Goal: Task Accomplishment & Management: Use online tool/utility

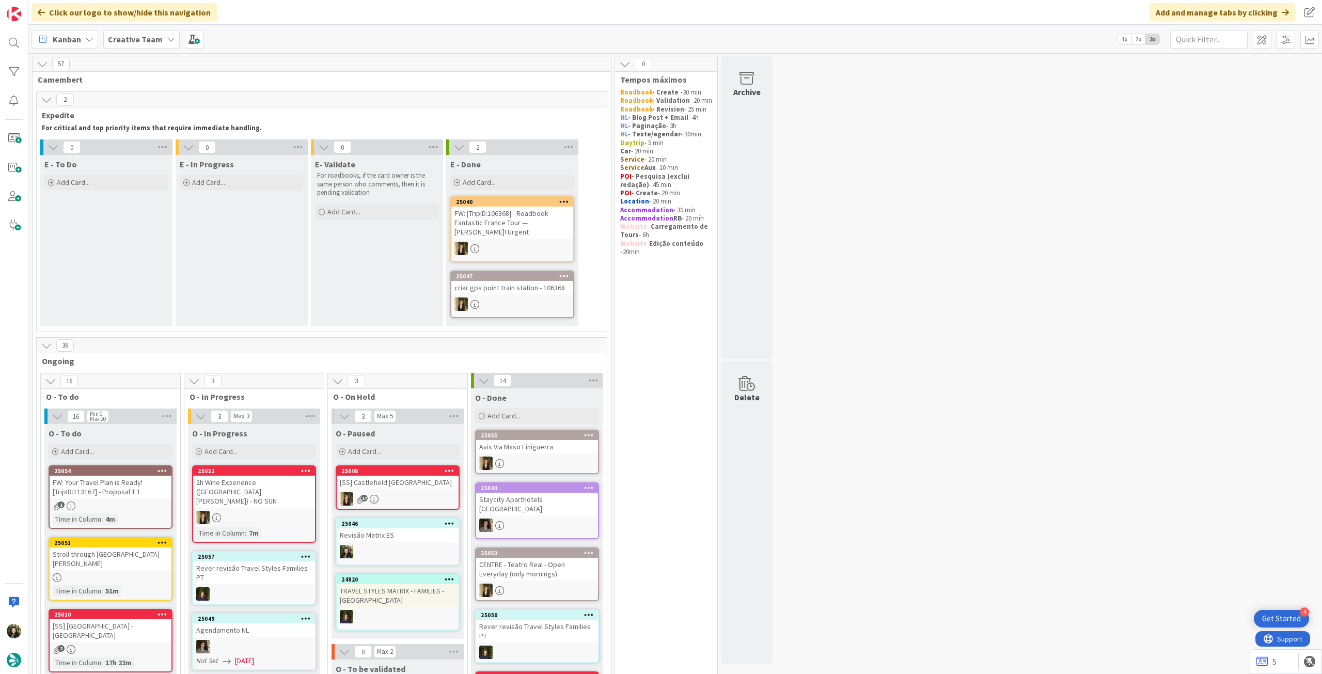
scroll to position [207, 0]
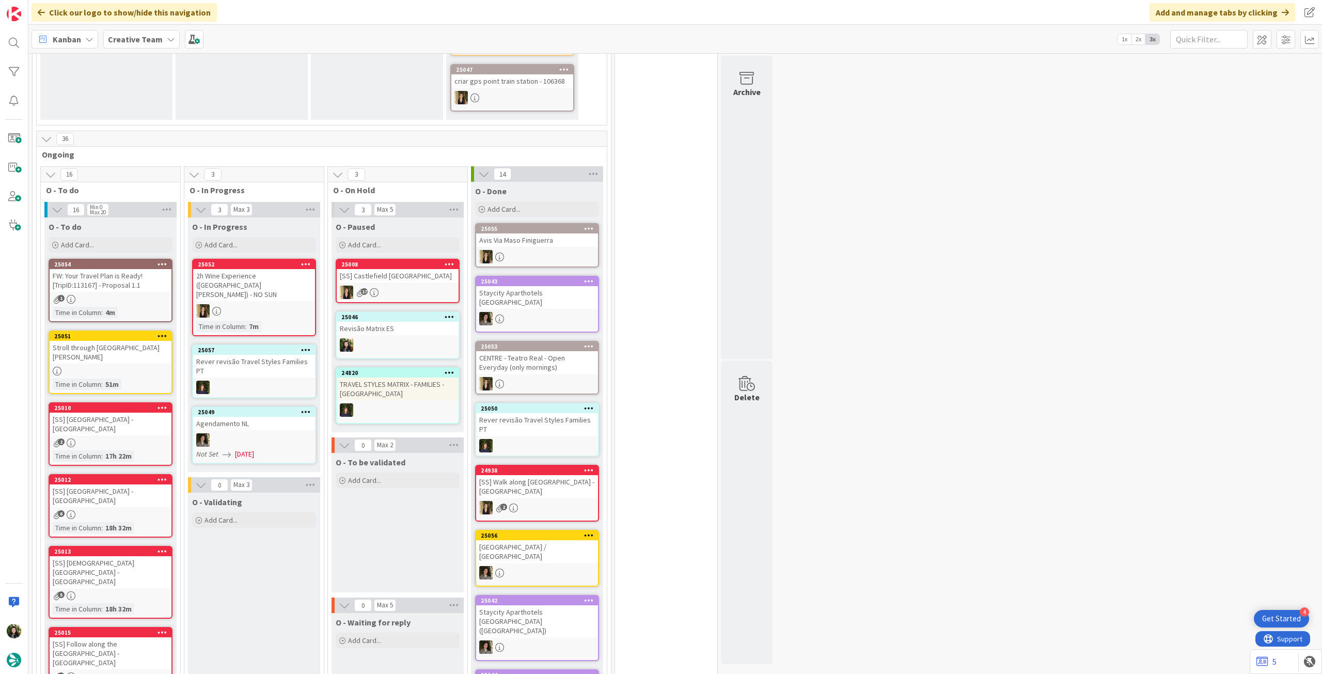
click at [160, 30] on div "Creative Team" at bounding box center [141, 39] width 76 height 19
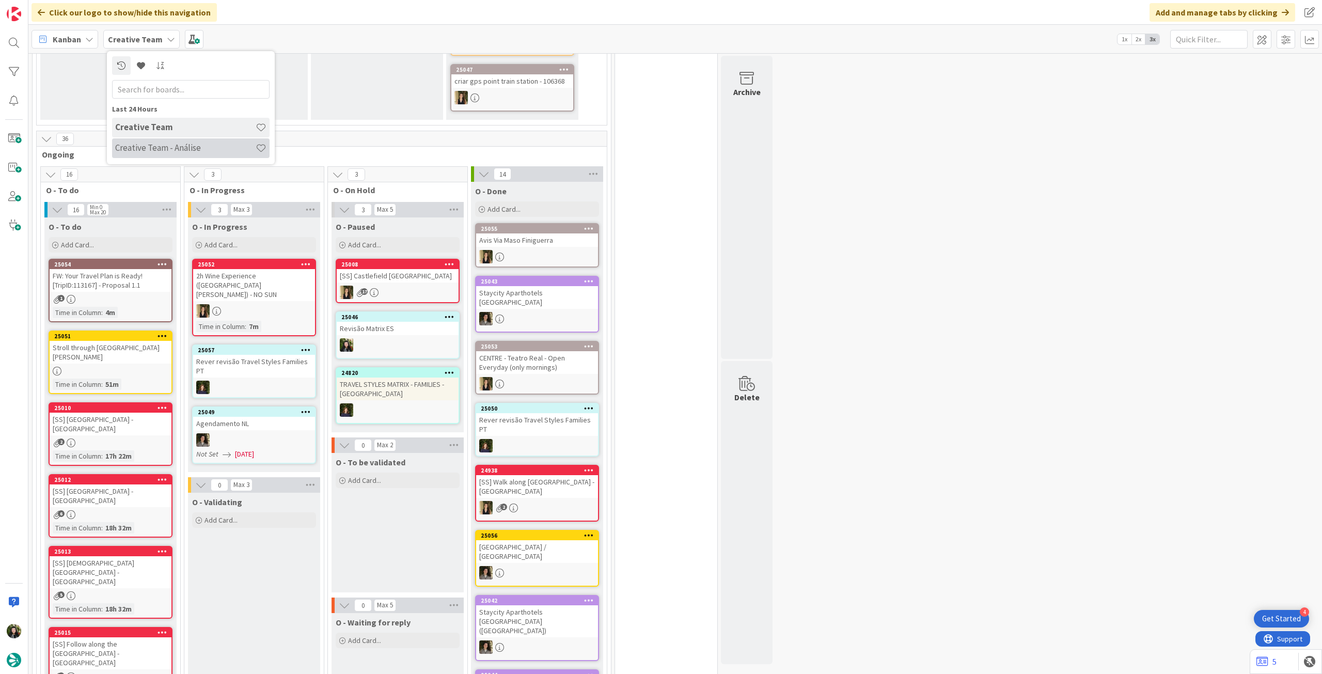
click at [157, 138] on div "Creative Team - Análise" at bounding box center [191, 148] width 158 height 20
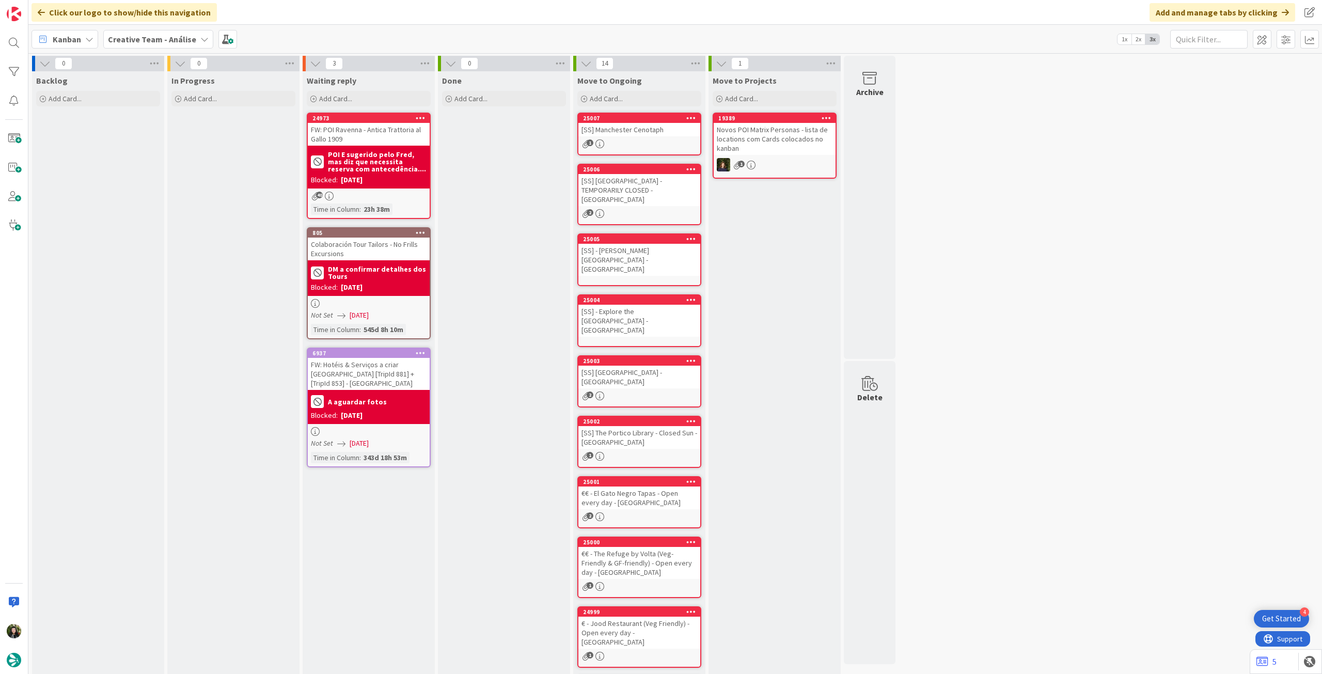
click at [116, 53] on div "0 Backlog Add Card... 0 In Progress Add Card... 3 Waiting reply Add Card... 249…" at bounding box center [675, 363] width 1294 height 621
click at [129, 42] on b "Creative Team - Análise" at bounding box center [152, 39] width 88 height 10
click at [136, 143] on h4 "Creative Team" at bounding box center [185, 148] width 141 height 10
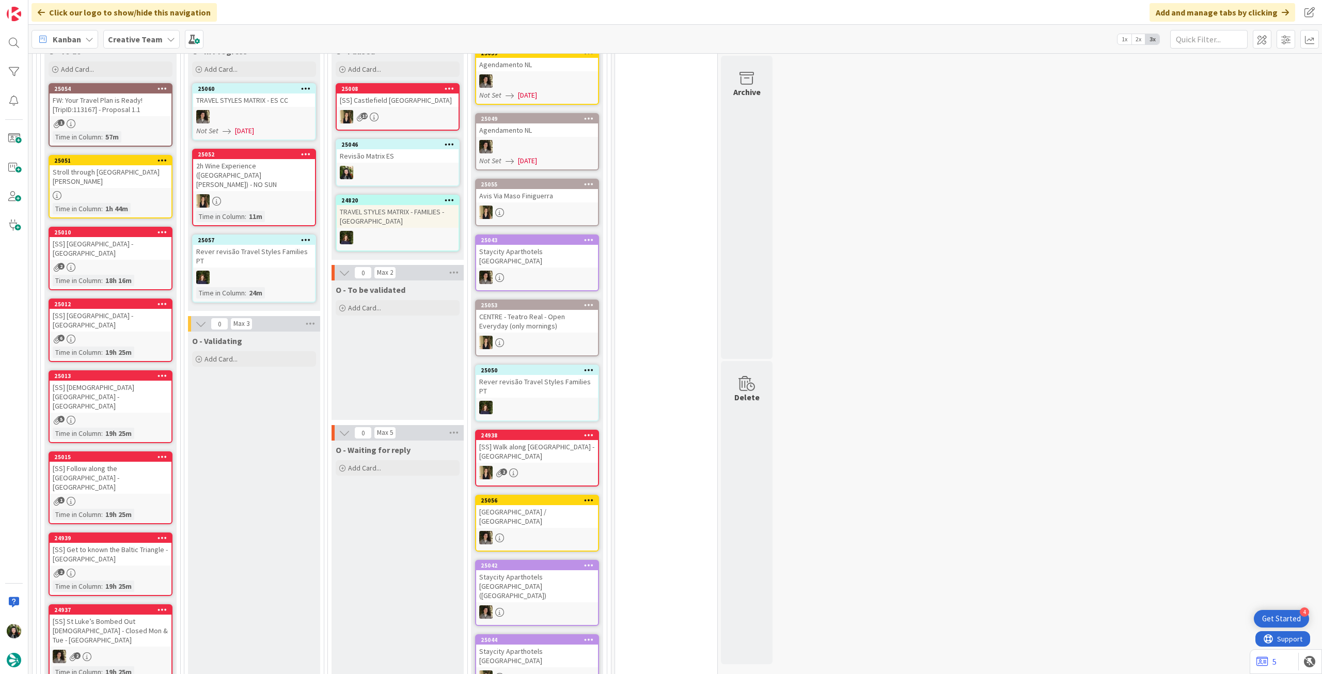
scroll to position [207, 0]
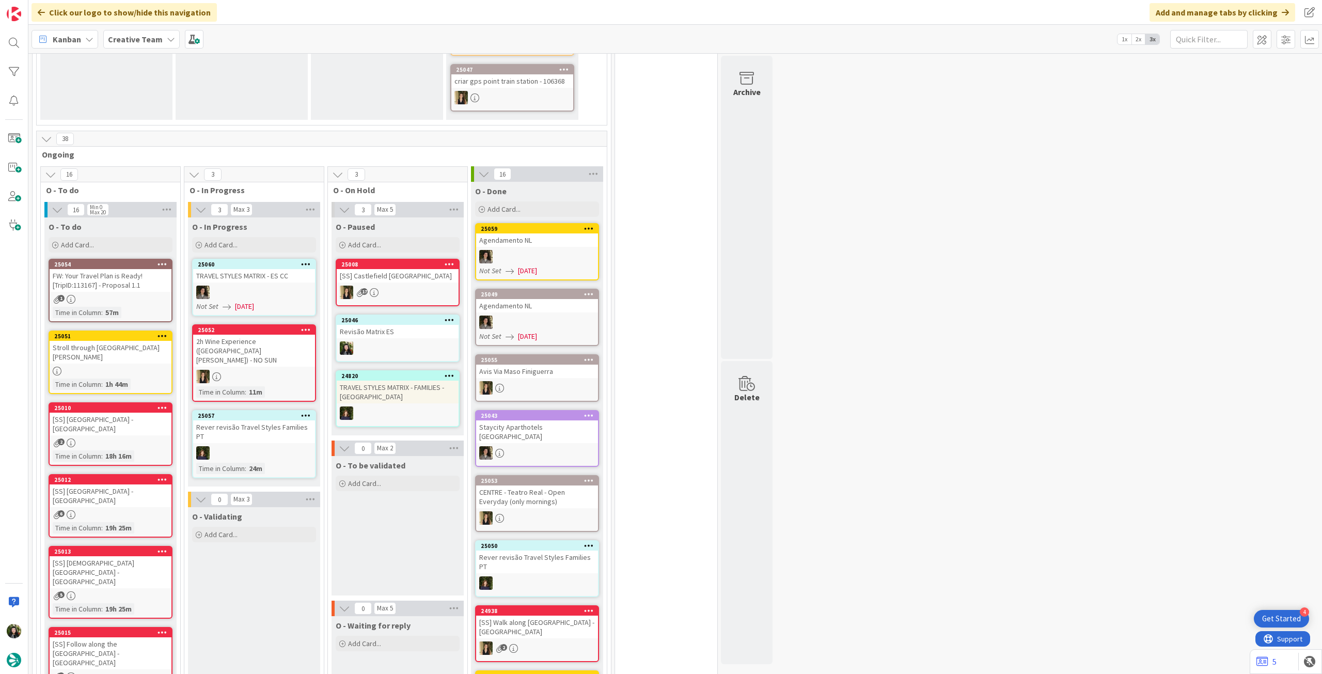
click at [149, 47] on div "Creative Team" at bounding box center [141, 39] width 76 height 19
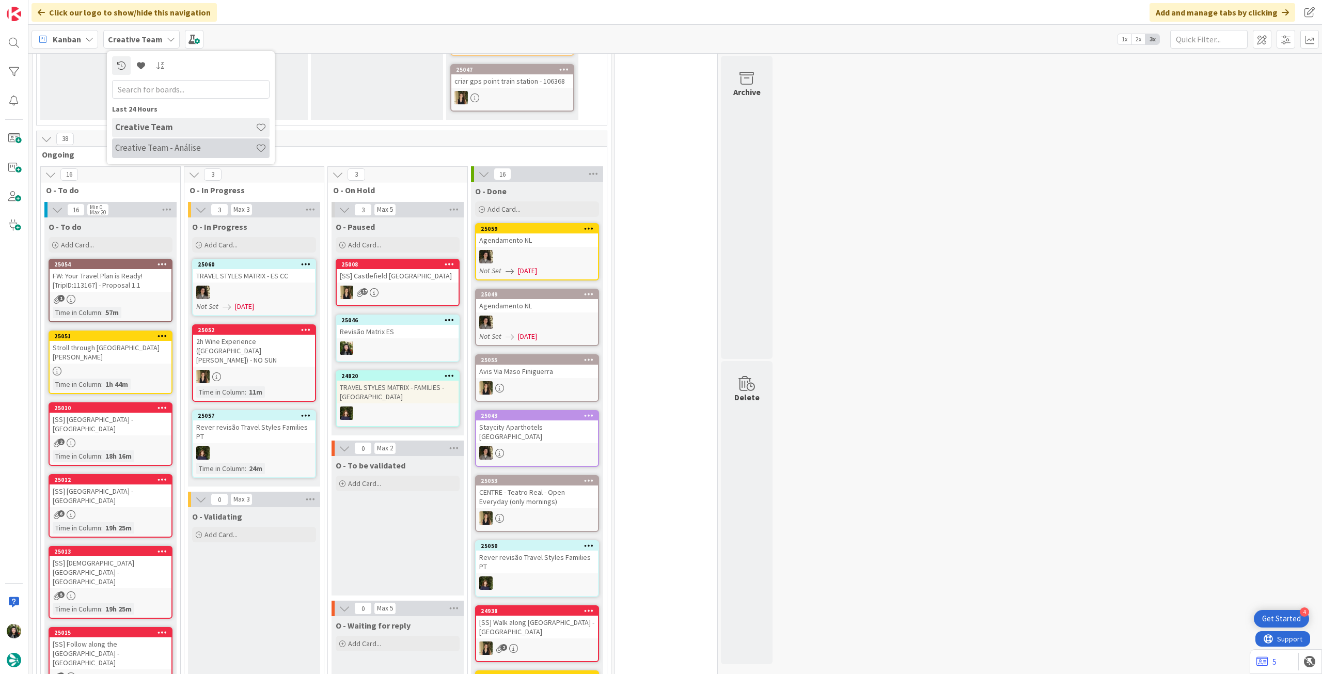
click at [160, 150] on h4 "Creative Team - Análise" at bounding box center [185, 148] width 141 height 10
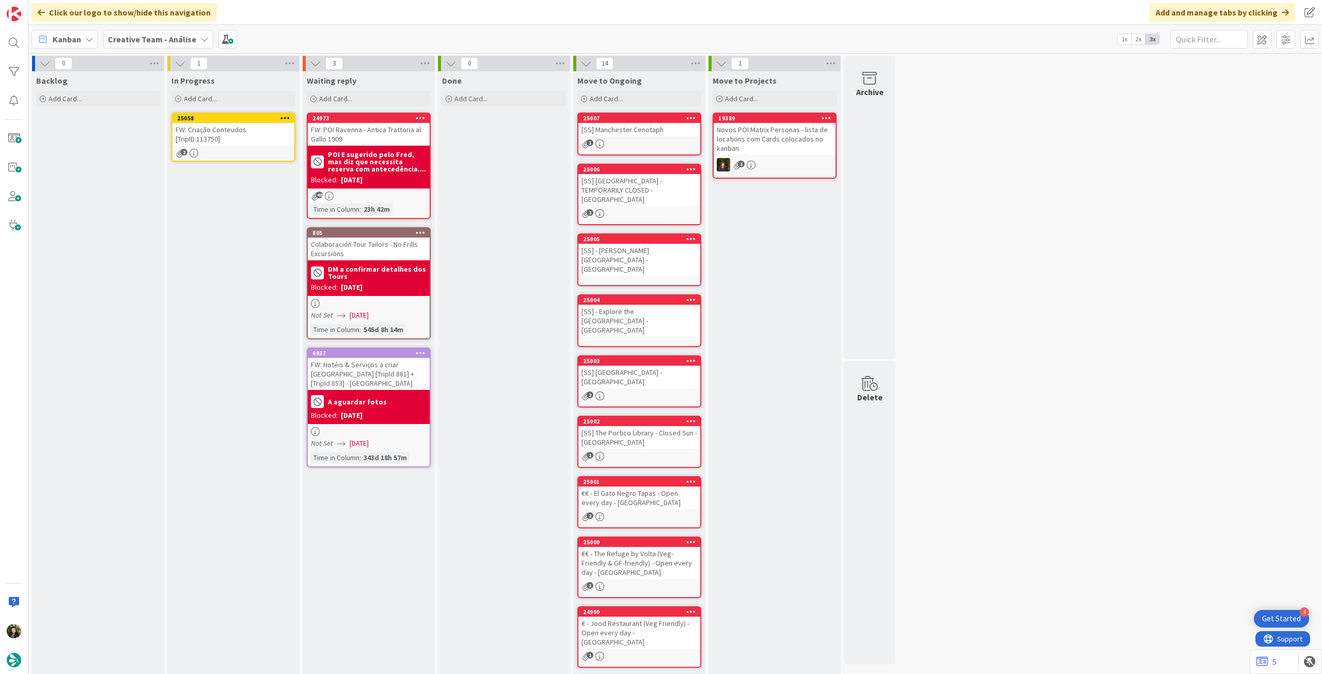
click at [226, 142] on div "FW: Criação Conteudos [TripID:113750]" at bounding box center [234, 134] width 122 height 23
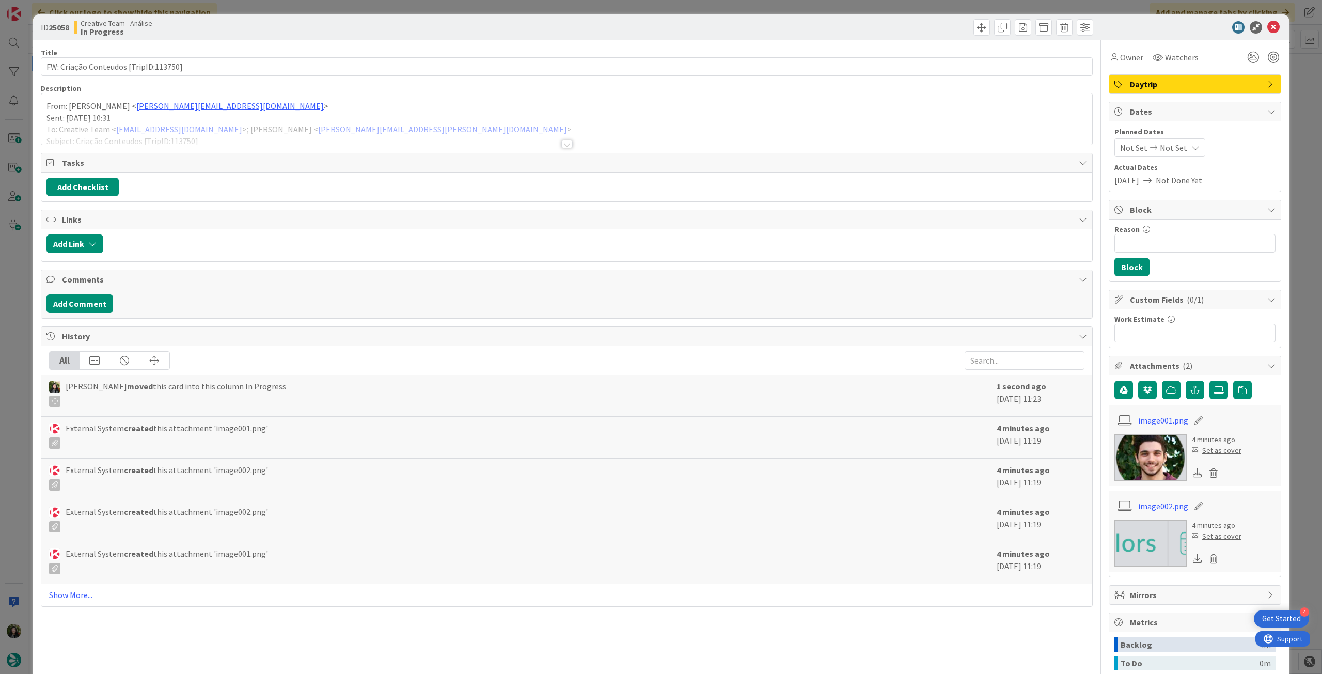
click at [1268, 28] on icon at bounding box center [1274, 27] width 12 height 12
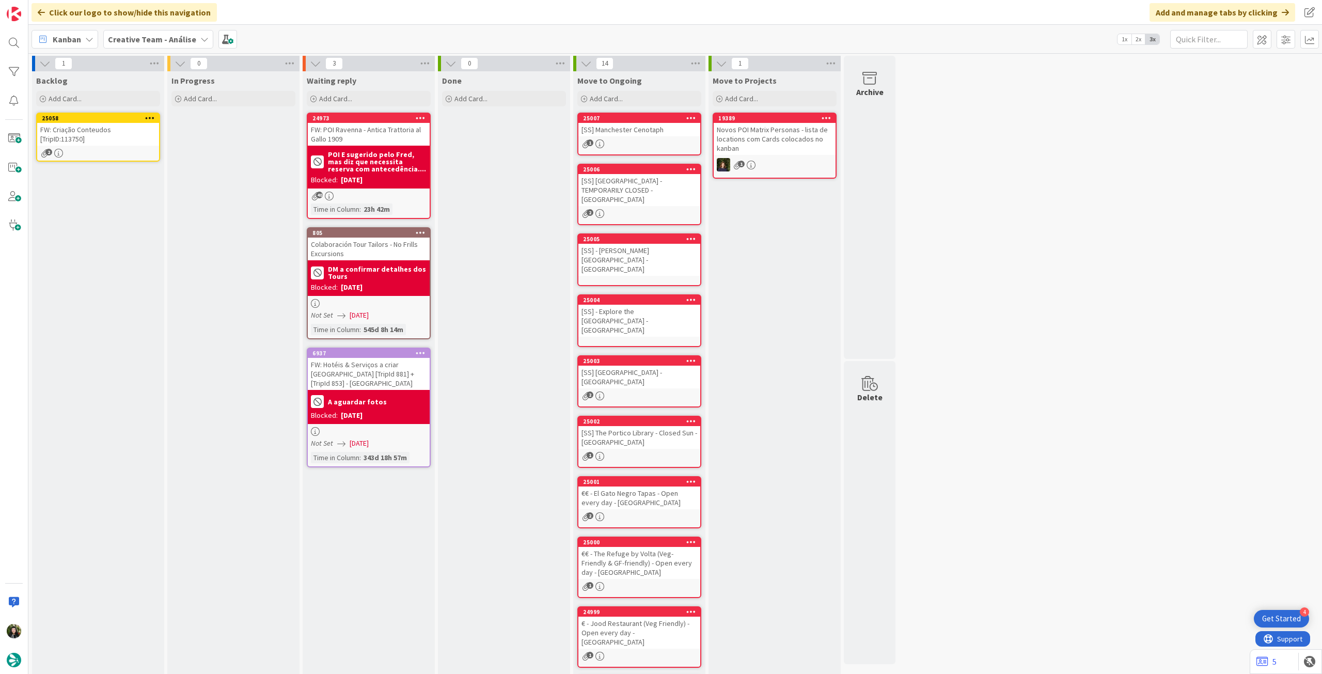
click at [133, 147] on div "25058 FW: Criação Conteudos [TripID:113750] 2" at bounding box center [98, 137] width 124 height 49
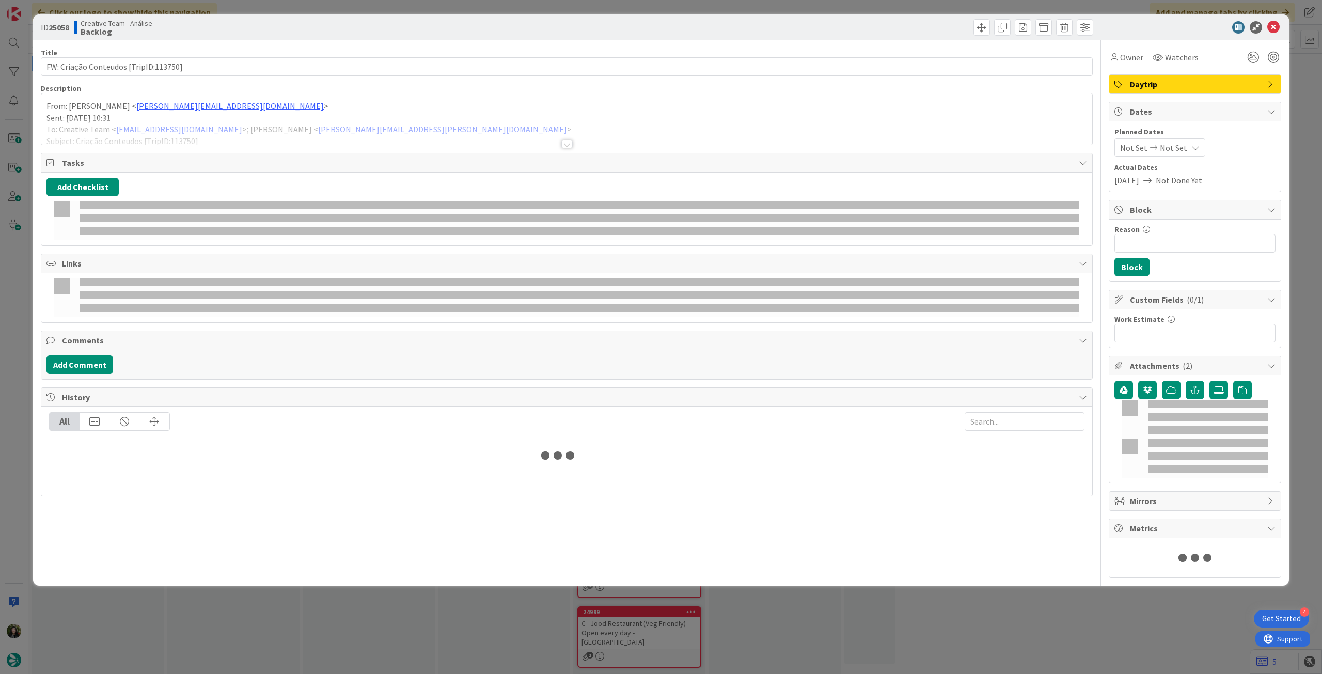
click at [167, 112] on p "Sent: [DATE] 10:31" at bounding box center [566, 118] width 1041 height 12
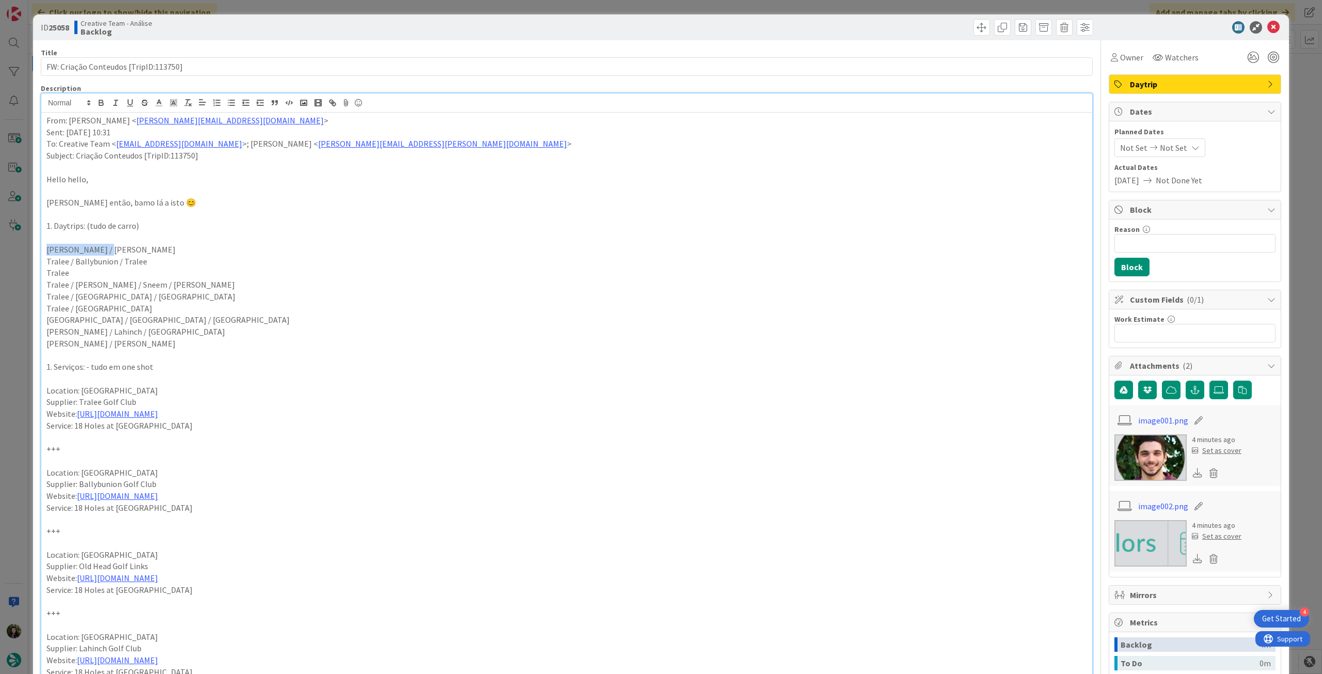
drag, startPoint x: 44, startPoint y: 251, endPoint x: 165, endPoint y: 244, distance: 121.6
click at [165, 244] on div "From: [PERSON_NAME] < [PERSON_NAME][EMAIL_ADDRESS][DOMAIN_NAME] > Sent: [DATE] …" at bounding box center [566, 495] width 1051 height 764
copy p "[PERSON_NAME] / [PERSON_NAME]"
click at [1268, 28] on icon at bounding box center [1274, 27] width 12 height 12
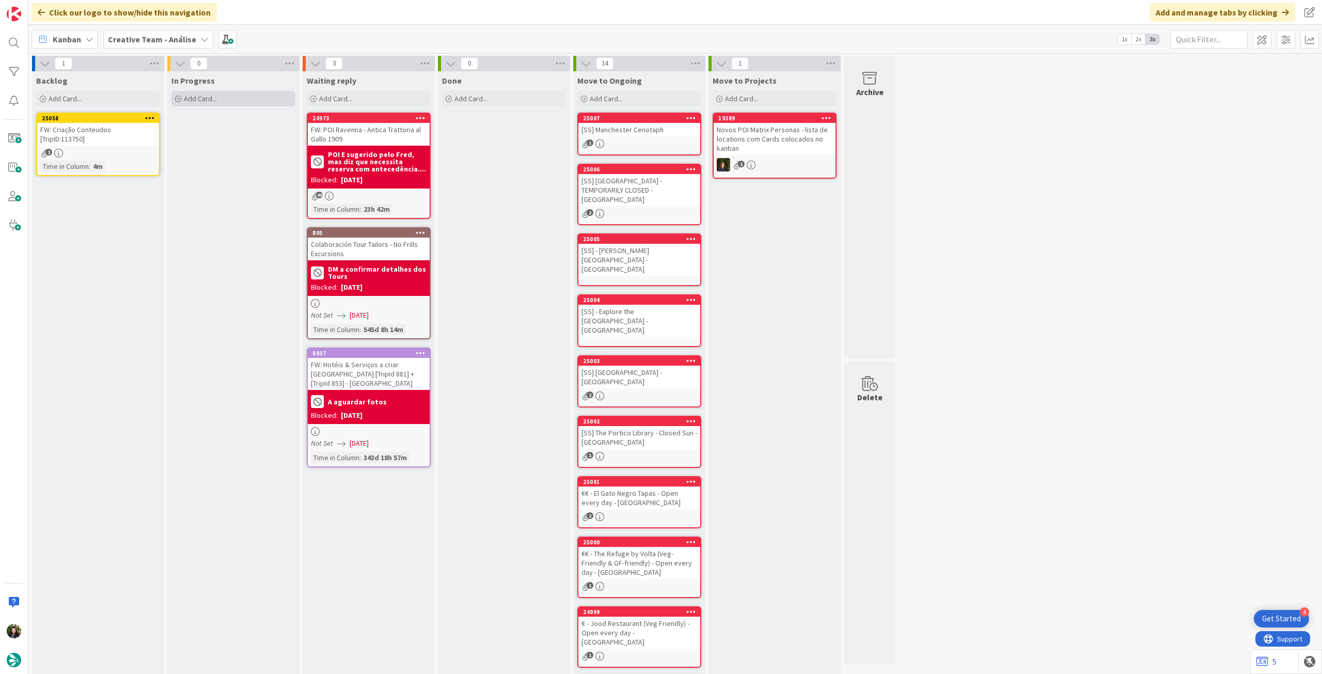
click at [246, 98] on div "Add Card..." at bounding box center [234, 98] width 124 height 15
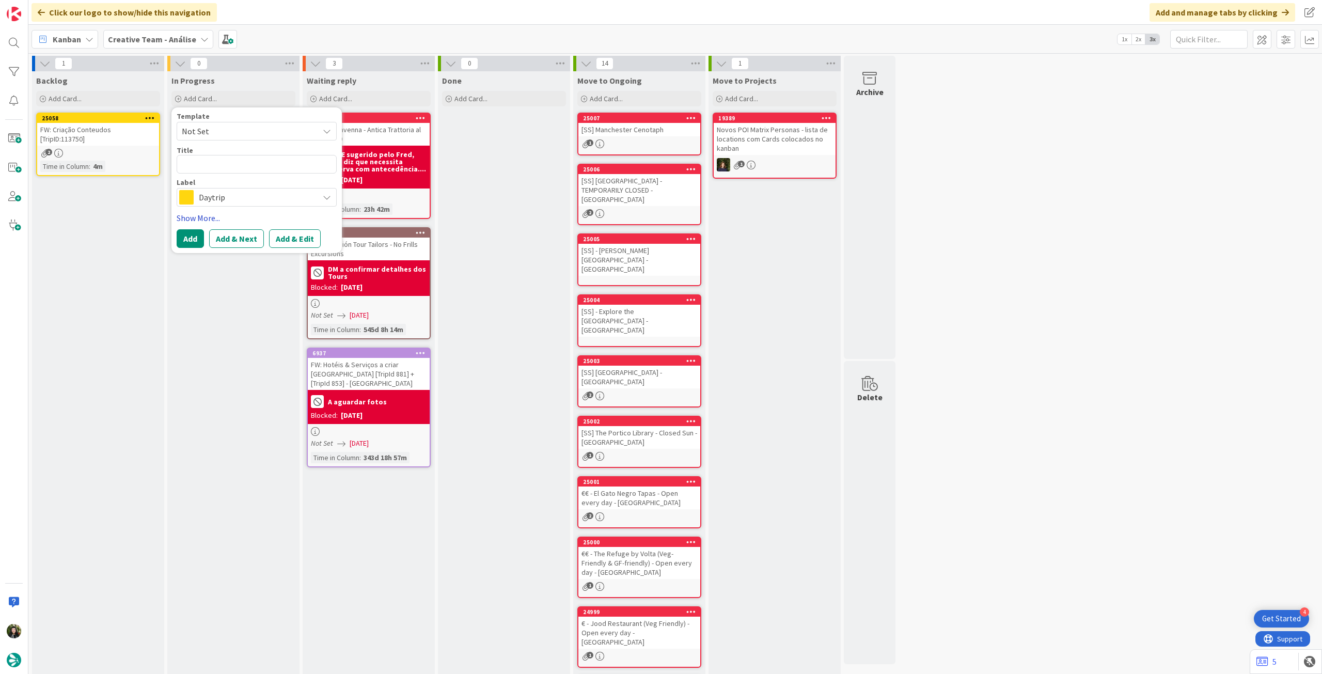
type textarea "x"
type textarea "[PERSON_NAME] / [PERSON_NAME]"
click at [197, 235] on button "Add" at bounding box center [190, 238] width 27 height 19
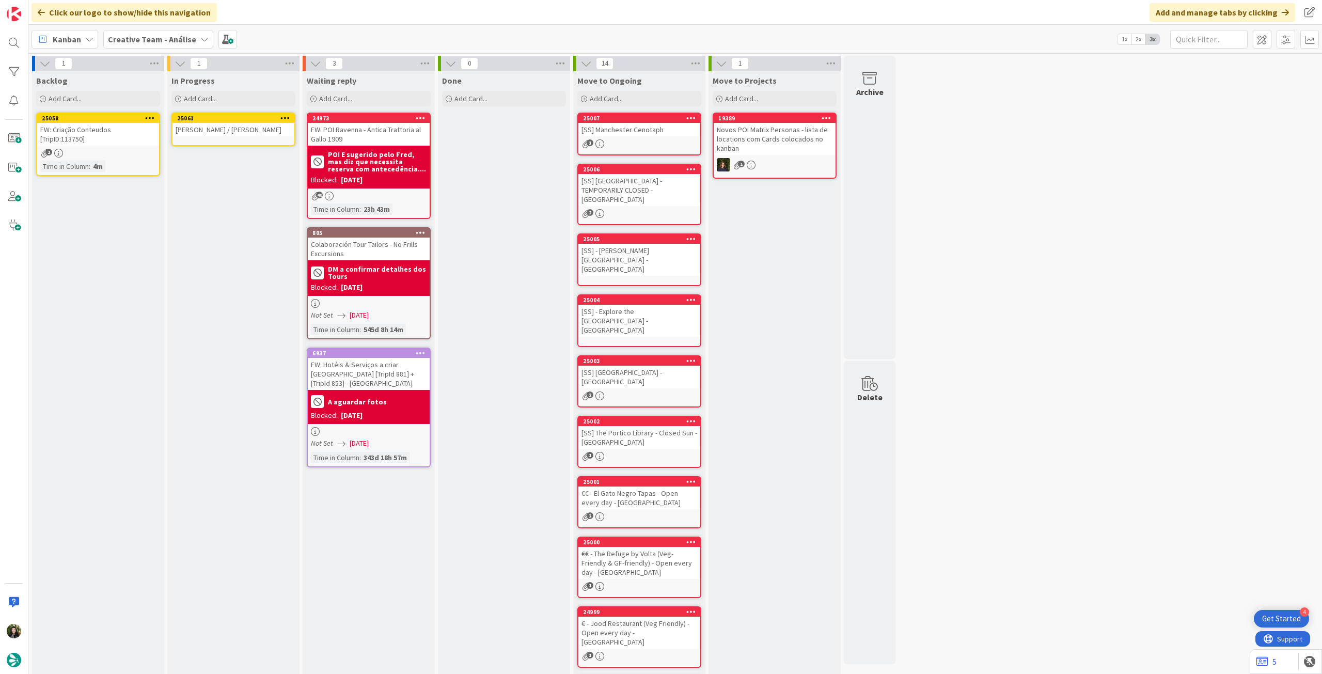
click at [128, 162] on div "Time in Column : 4m" at bounding box center [98, 166] width 116 height 11
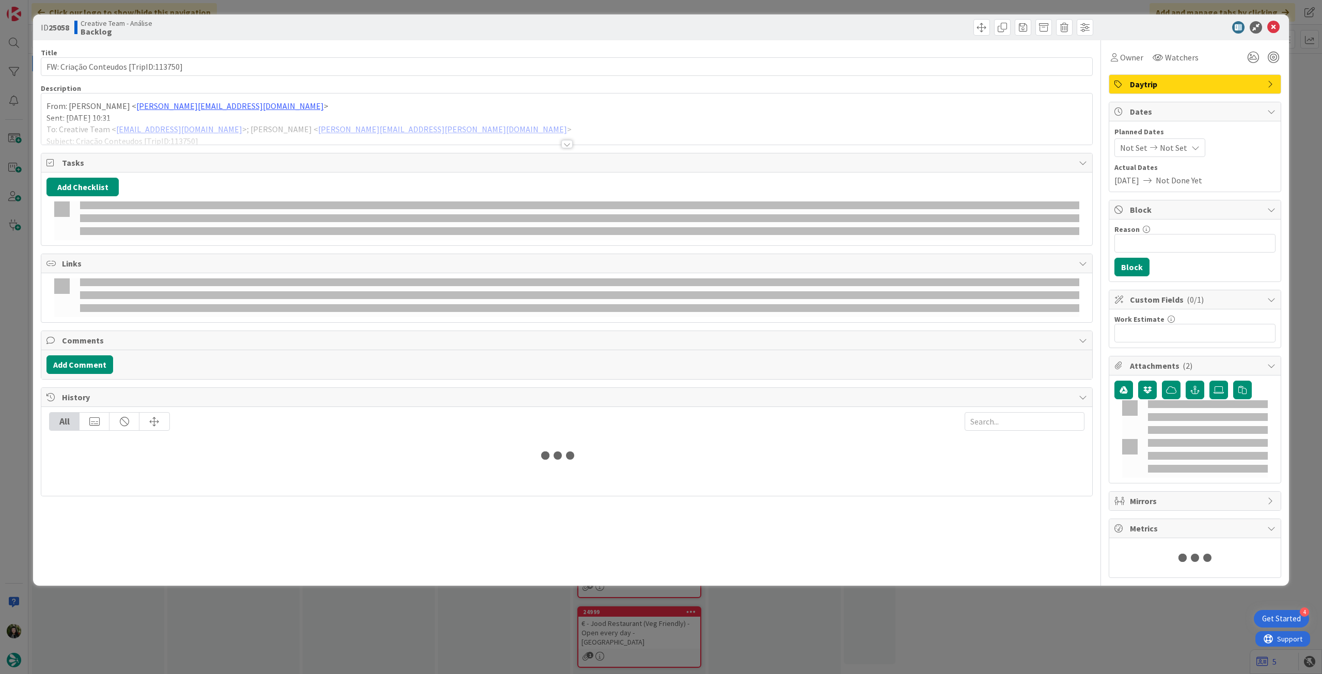
click at [151, 135] on div at bounding box center [566, 131] width 1051 height 26
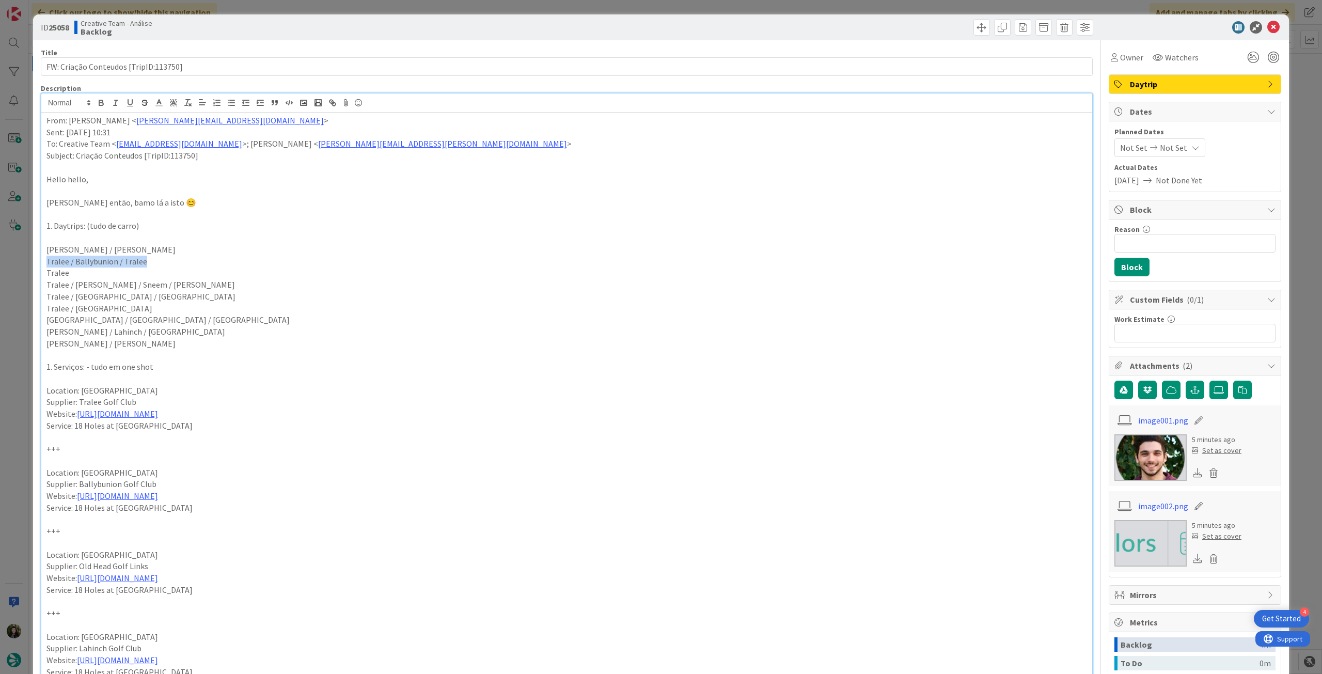
drag, startPoint x: 150, startPoint y: 263, endPoint x: 43, endPoint y: 264, distance: 106.9
click at [43, 264] on div "From: [PERSON_NAME] < [PERSON_NAME][EMAIL_ADDRESS][DOMAIN_NAME] > Sent: [DATE] …" at bounding box center [566, 495] width 1051 height 764
copy p "Tralee / Ballybunion / Tralee"
click at [1268, 28] on icon at bounding box center [1274, 27] width 12 height 12
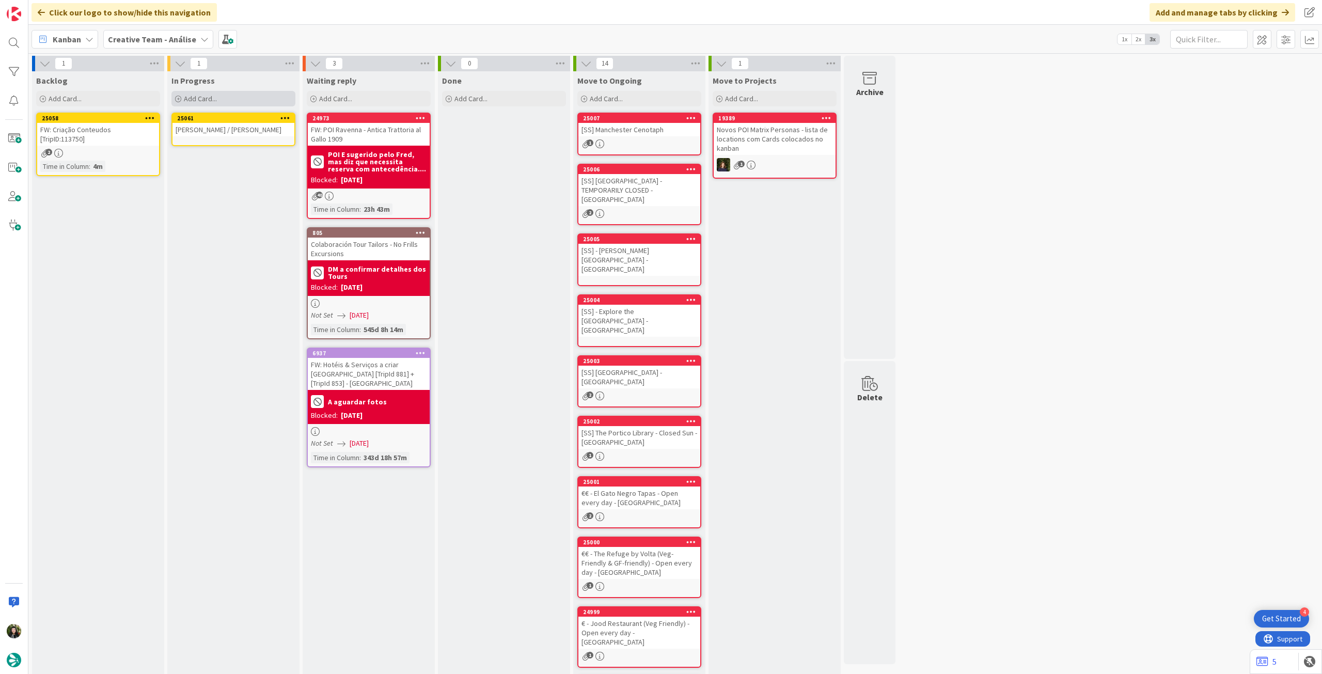
click at [244, 101] on div "Add Card..." at bounding box center [234, 98] width 124 height 15
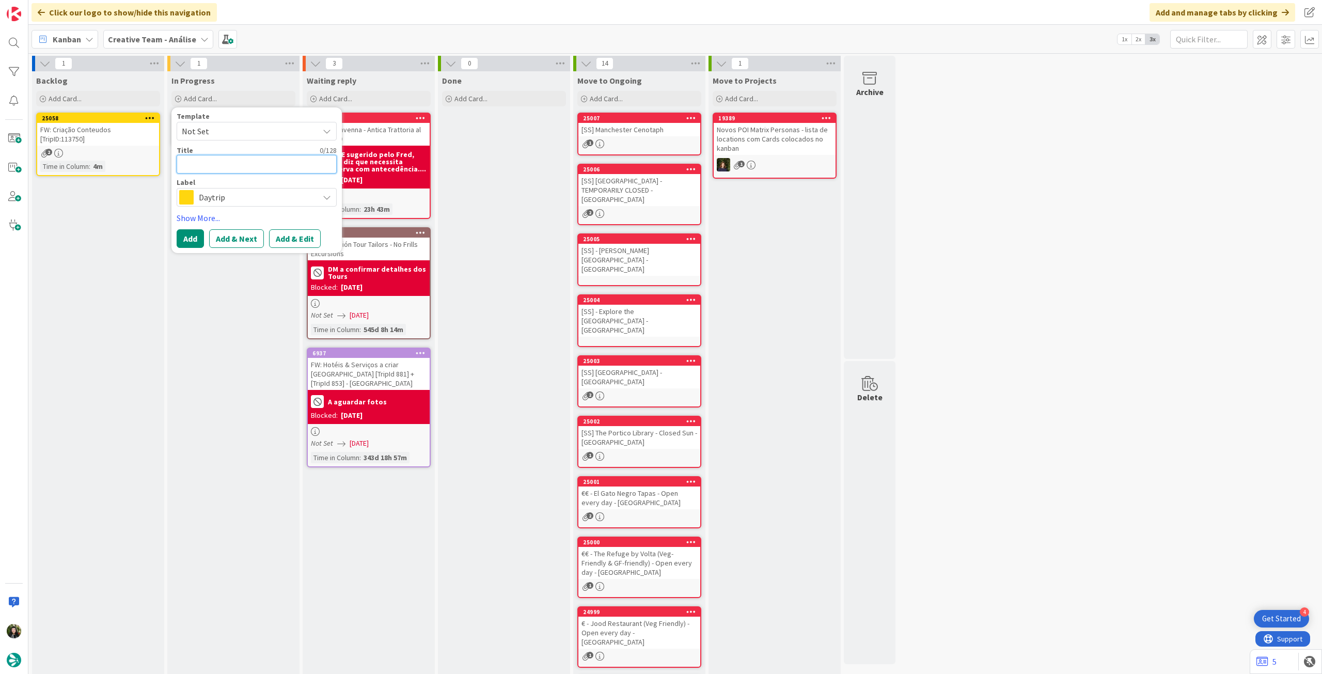
paste textarea "Tralee / Ballybunion / Tralee"
type textarea "x"
type textarea "Tralee / Ballybunion / Tralee"
click at [191, 242] on button "Add" at bounding box center [190, 238] width 27 height 19
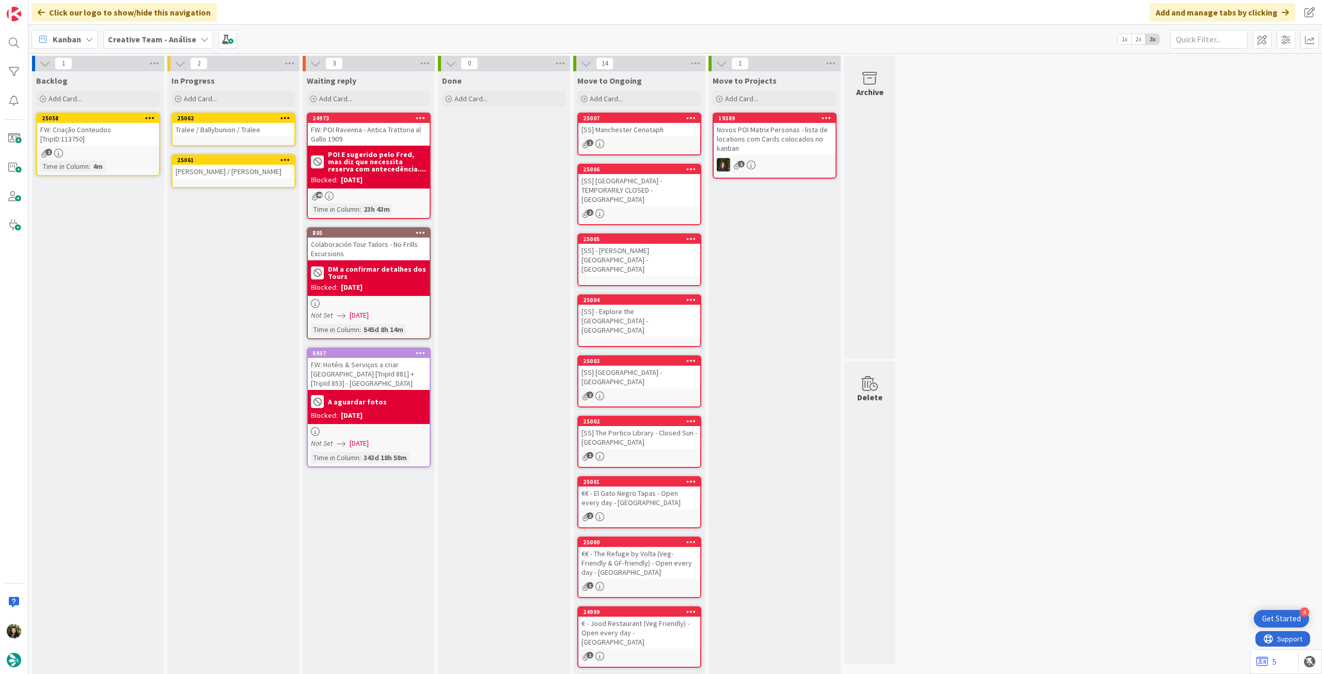
click at [104, 147] on div "25058 FW: Criação Conteudos [TripID:113750] 2 Time in Column : 4m" at bounding box center [98, 145] width 124 height 64
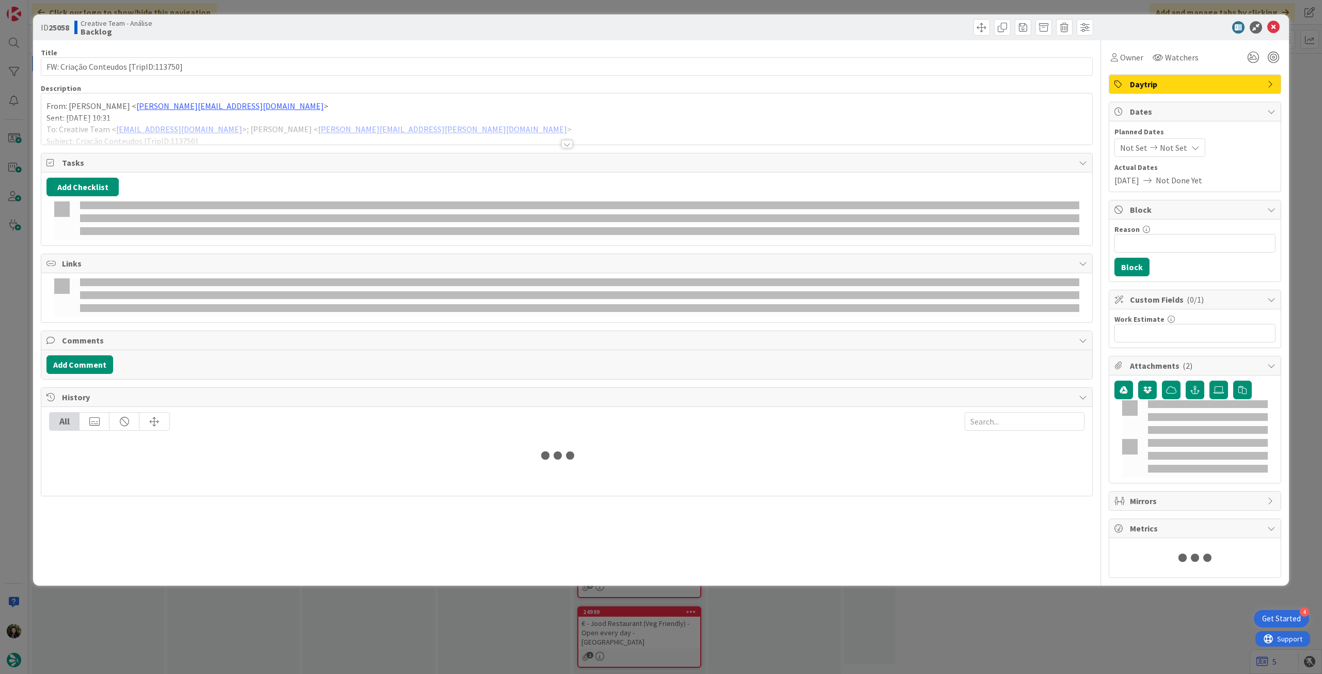
click at [139, 126] on div at bounding box center [566, 131] width 1051 height 26
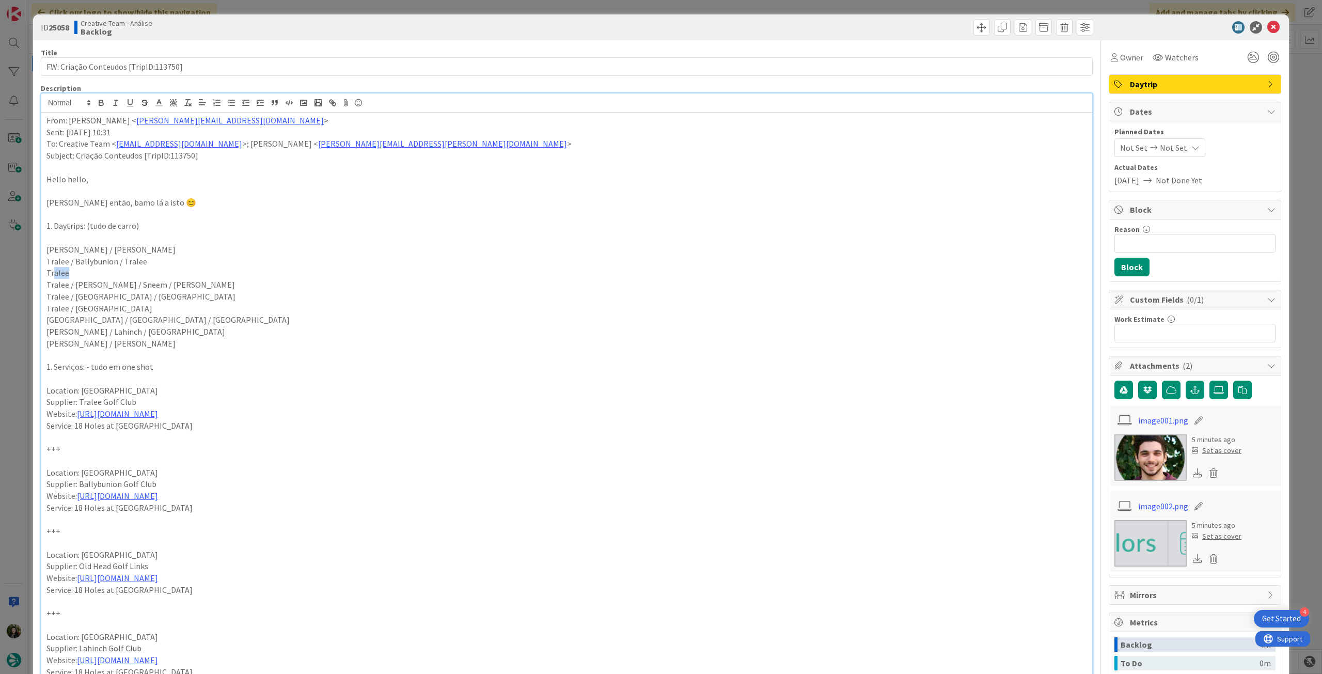
drag, startPoint x: 66, startPoint y: 273, endPoint x: 52, endPoint y: 273, distance: 13.9
click at [52, 273] on p "Tralee" at bounding box center [566, 273] width 1041 height 12
click at [96, 272] on p "Tralee" at bounding box center [566, 273] width 1041 height 12
drag, startPoint x: 83, startPoint y: 272, endPoint x: 76, endPoint y: 272, distance: 6.2
click at [83, 272] on p "Tralee" at bounding box center [566, 273] width 1041 height 12
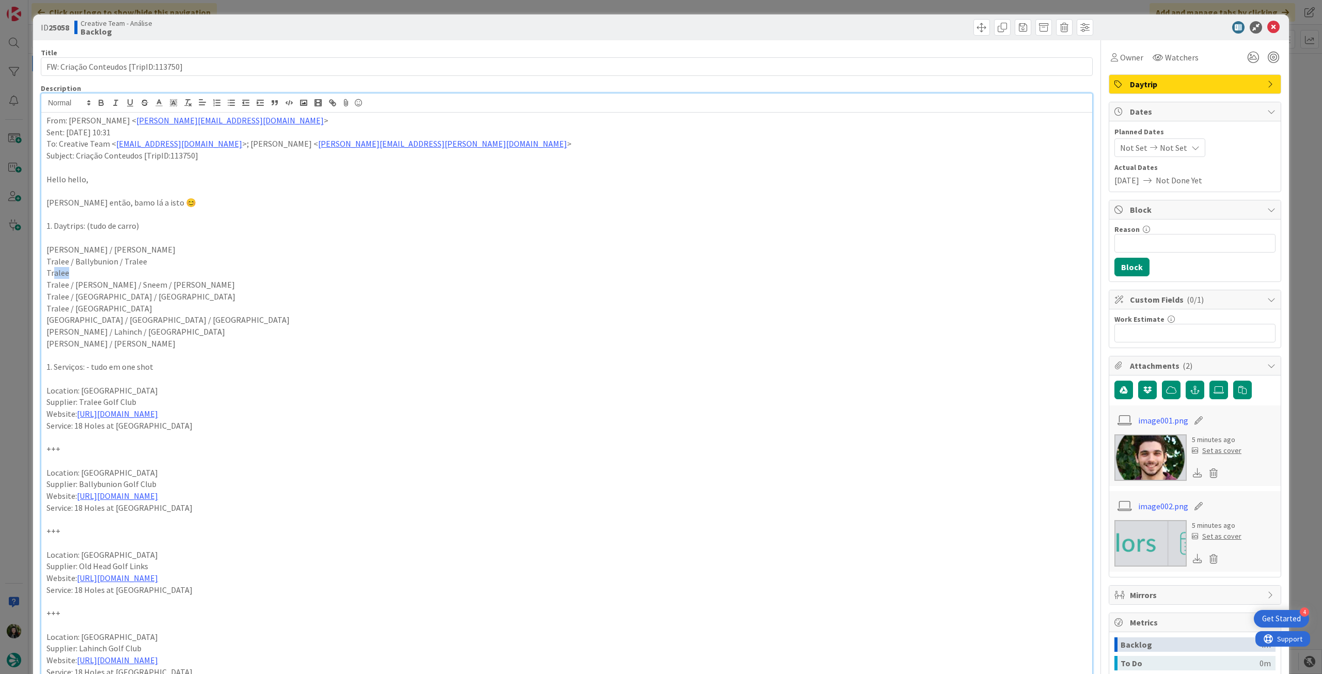
click at [72, 273] on p "Tralee" at bounding box center [566, 273] width 1041 height 12
drag, startPoint x: 71, startPoint y: 273, endPoint x: 40, endPoint y: 273, distance: 31.5
click at [40, 273] on div "ID 25058 Creative Team - Análise Backlog Title 37 / 128 FW: Criação Conteudos […" at bounding box center [661, 680] width 1256 height 1332
copy p "Tralee"
click at [1268, 26] on icon at bounding box center [1274, 27] width 12 height 12
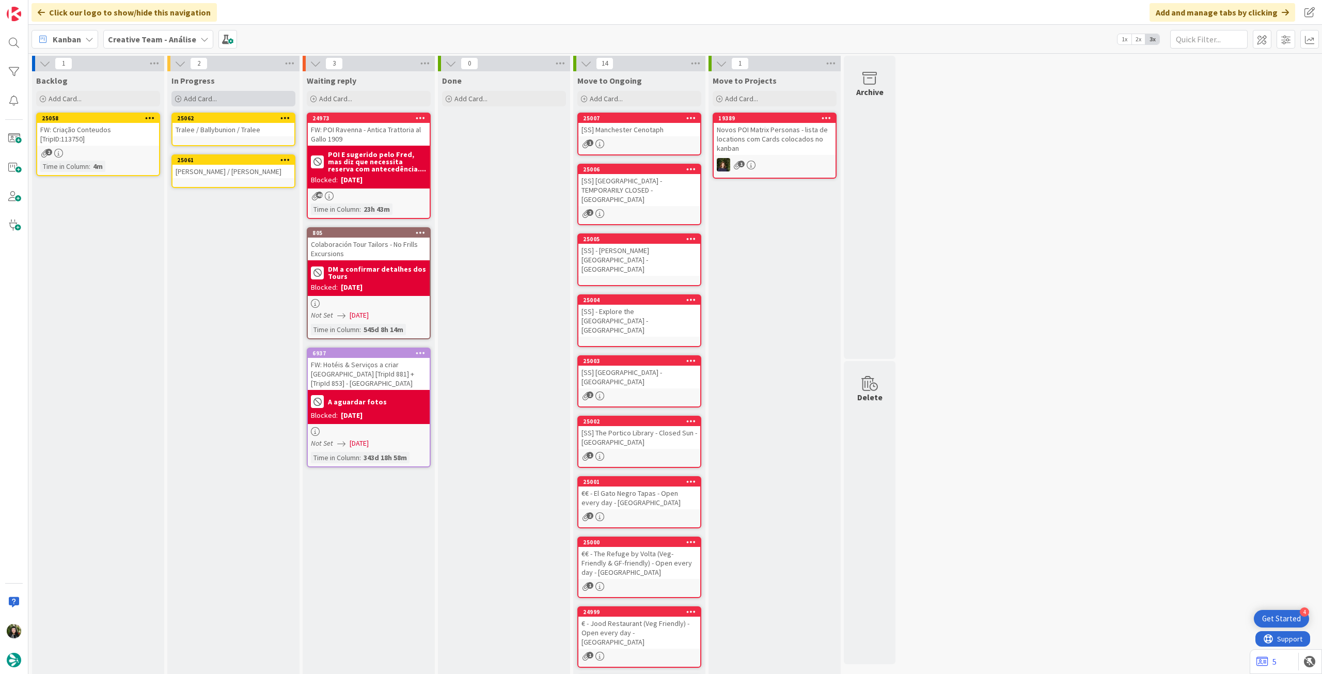
click at [197, 103] on span "Add Card..." at bounding box center [200, 98] width 33 height 9
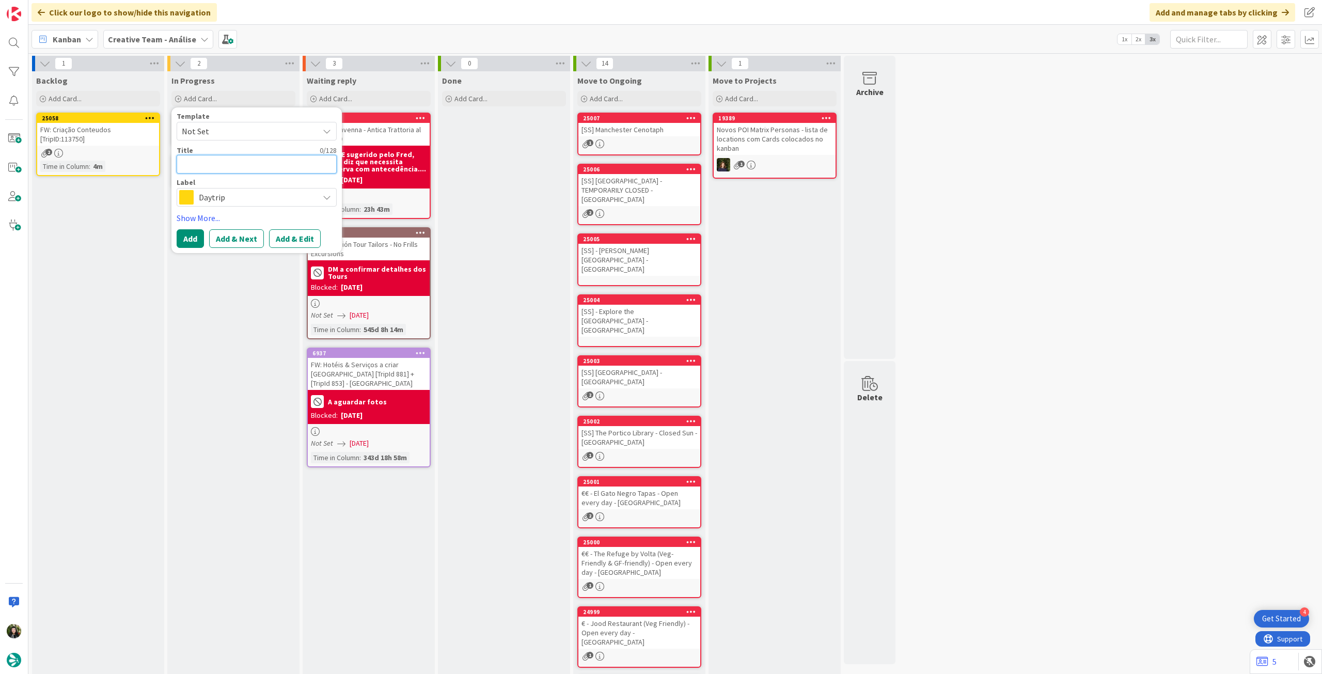
paste textarea "Tralee"
type textarea "x"
type textarea "Tralee"
click at [194, 235] on button "Add" at bounding box center [190, 238] width 27 height 19
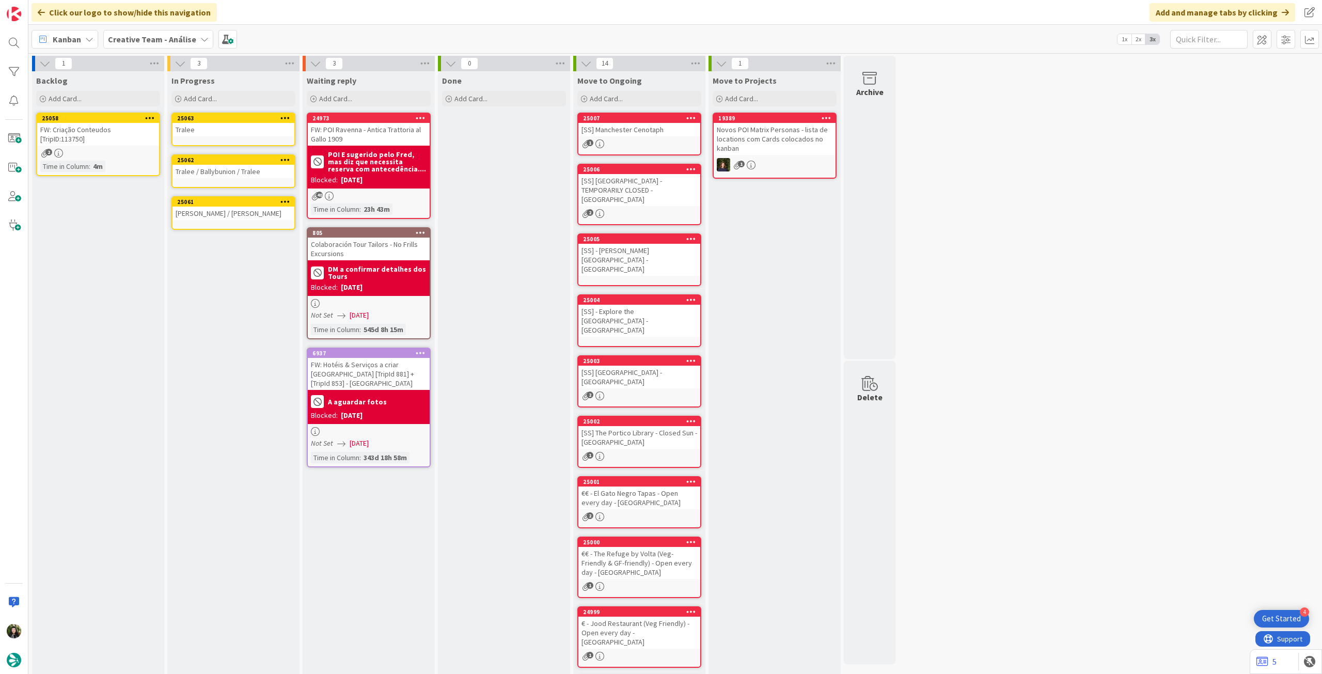
click at [201, 133] on div "Tralee" at bounding box center [234, 129] width 122 height 13
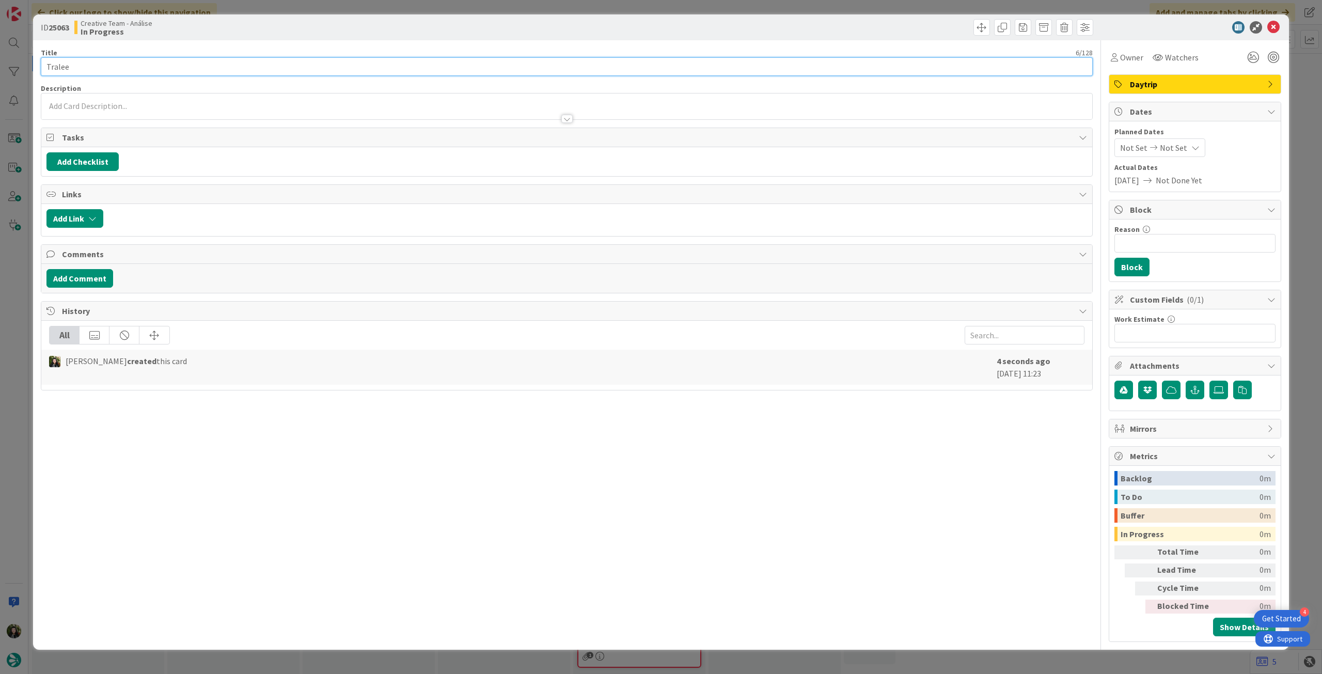
drag, startPoint x: 99, startPoint y: 67, endPoint x: 47, endPoint y: 64, distance: 52.3
click at [47, 64] on input "Tralee" at bounding box center [567, 66] width 1052 height 19
click at [1277, 25] on icon at bounding box center [1274, 27] width 12 height 12
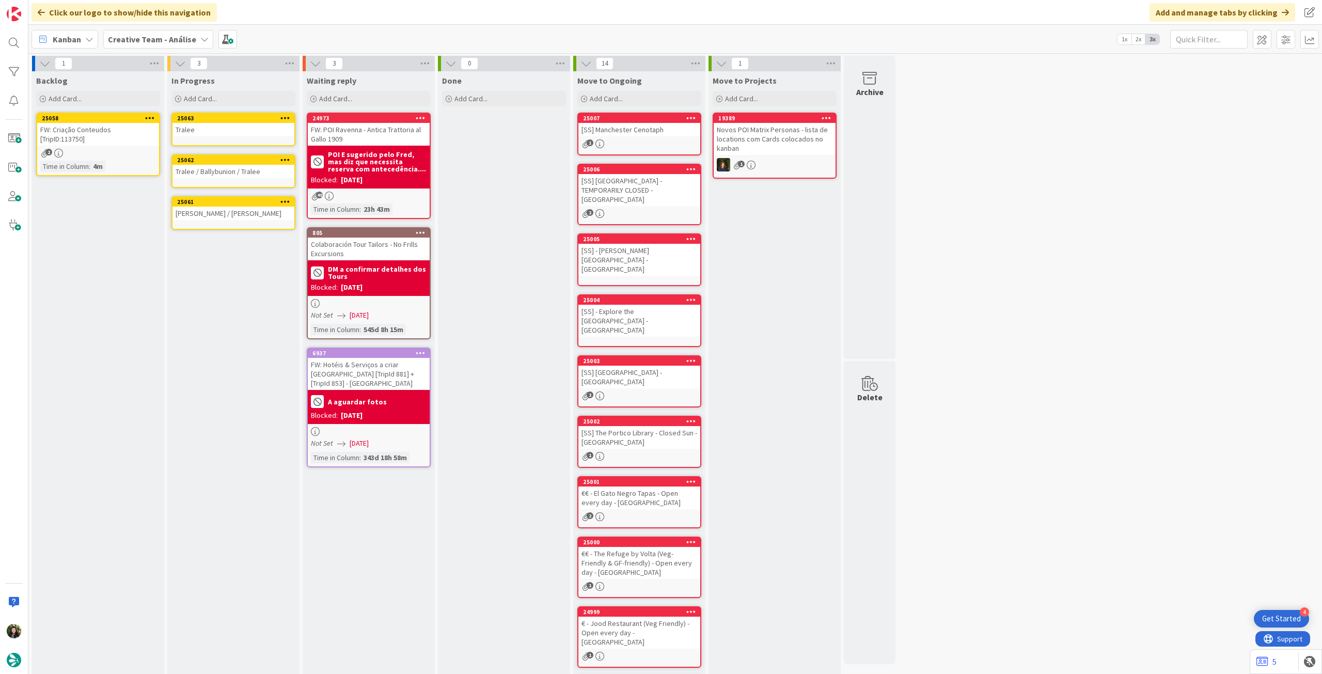
click at [249, 177] on div "Tralee / Ballybunion / Tralee" at bounding box center [234, 171] width 122 height 13
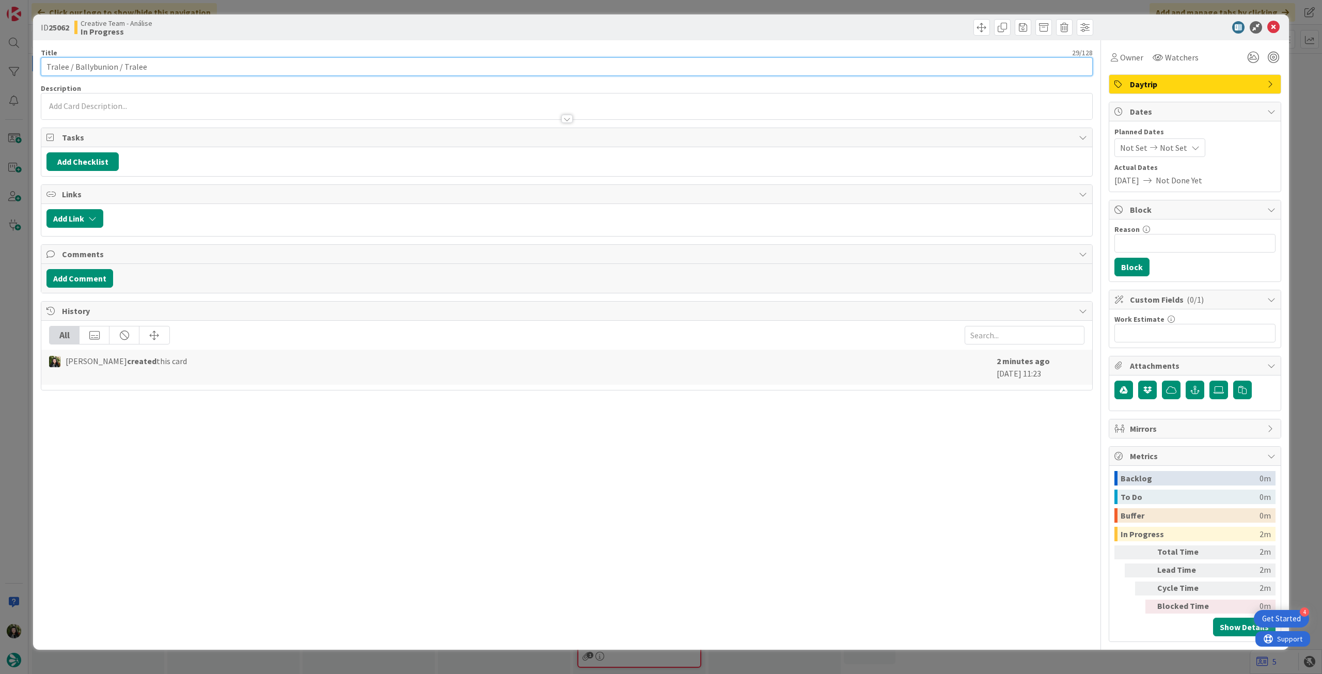
drag, startPoint x: 74, startPoint y: 65, endPoint x: 114, endPoint y: 66, distance: 39.8
click at [114, 66] on input "Tralee / Ballybunion / Tralee" at bounding box center [567, 66] width 1052 height 19
click at [1171, 250] on input "Reason" at bounding box center [1195, 243] width 161 height 19
type input "pendente location"
click at [1144, 260] on button "Block" at bounding box center [1132, 267] width 35 height 19
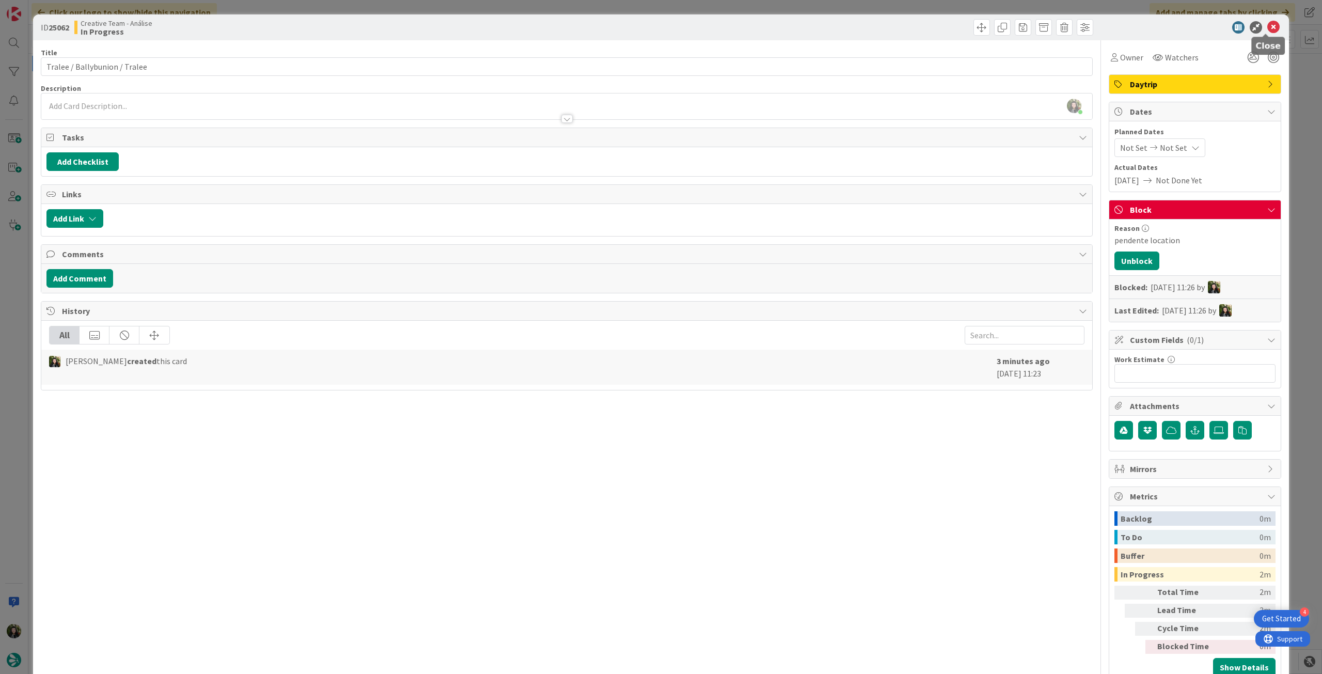
click at [1268, 26] on icon at bounding box center [1274, 27] width 12 height 12
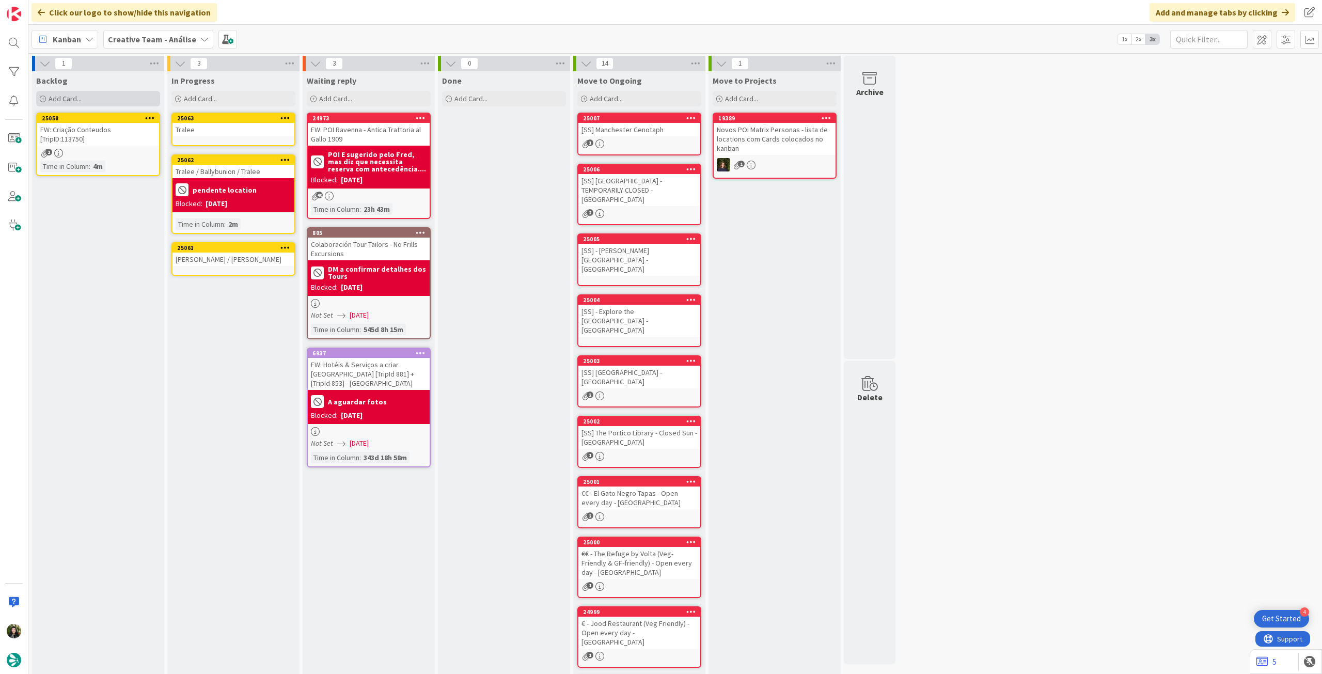
click at [99, 95] on div "Add Card..." at bounding box center [98, 98] width 124 height 15
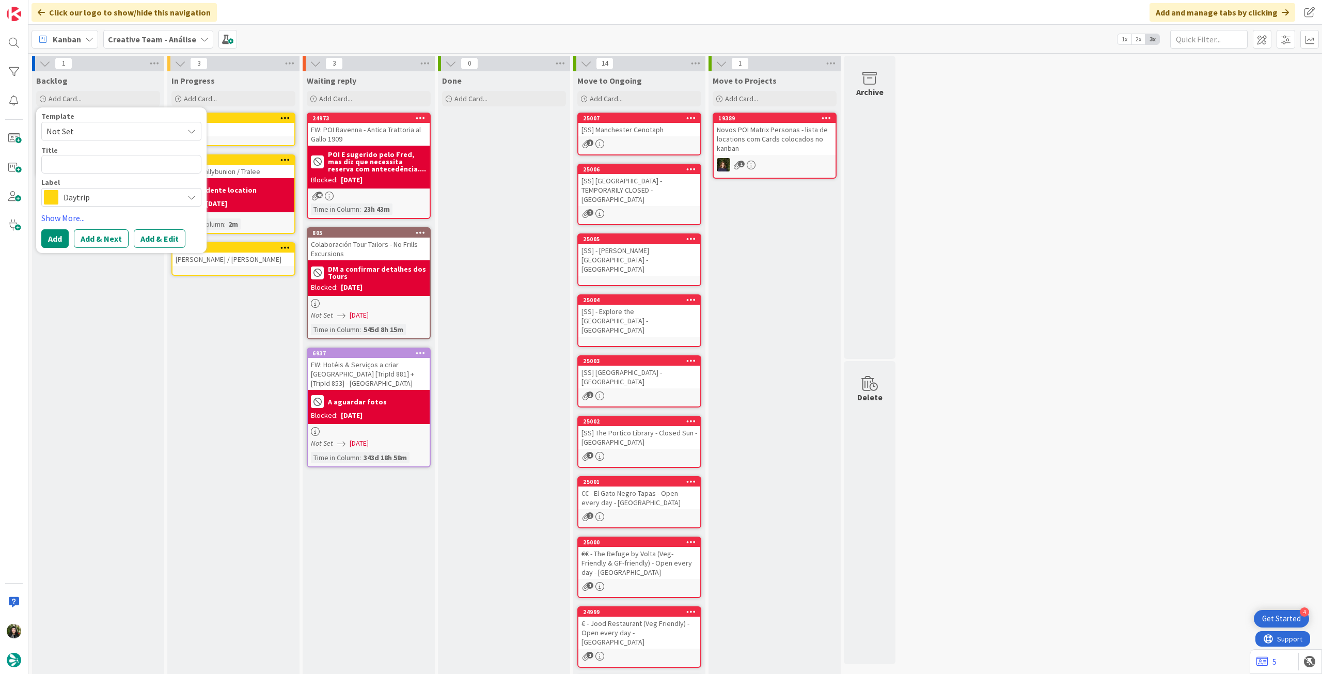
click at [86, 190] on div "Daytrip" at bounding box center [121, 197] width 160 height 19
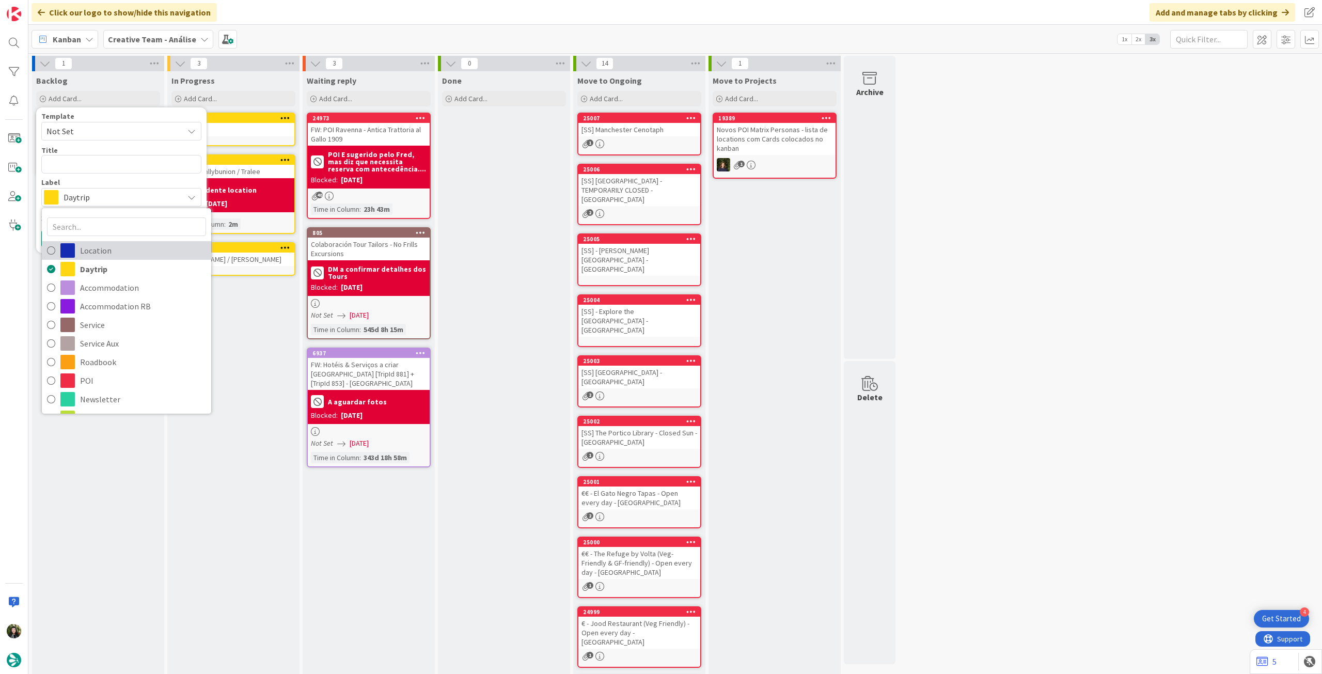
click at [129, 252] on span "Location" at bounding box center [143, 250] width 126 height 15
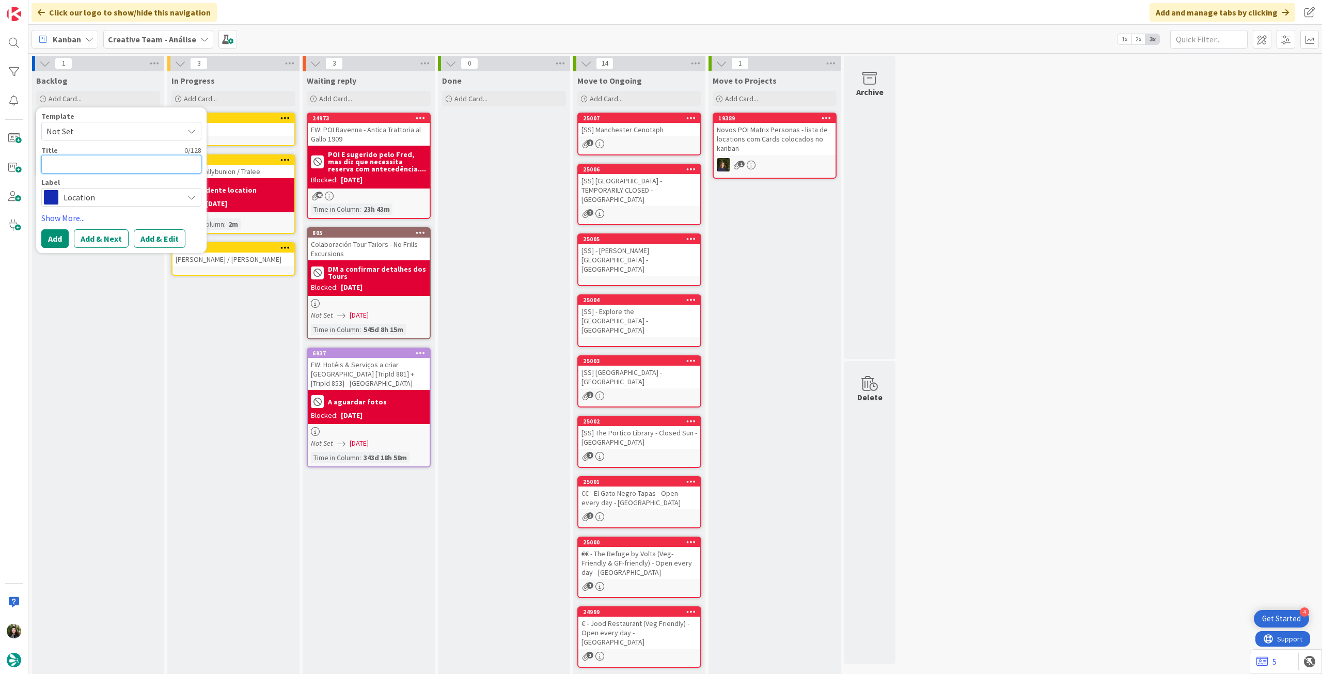
click at [97, 167] on textarea at bounding box center [121, 164] width 160 height 19
paste textarea "Ballybunion"
type textarea "x"
type textarea "Ballybunion"
click at [61, 239] on button "Add" at bounding box center [54, 238] width 27 height 19
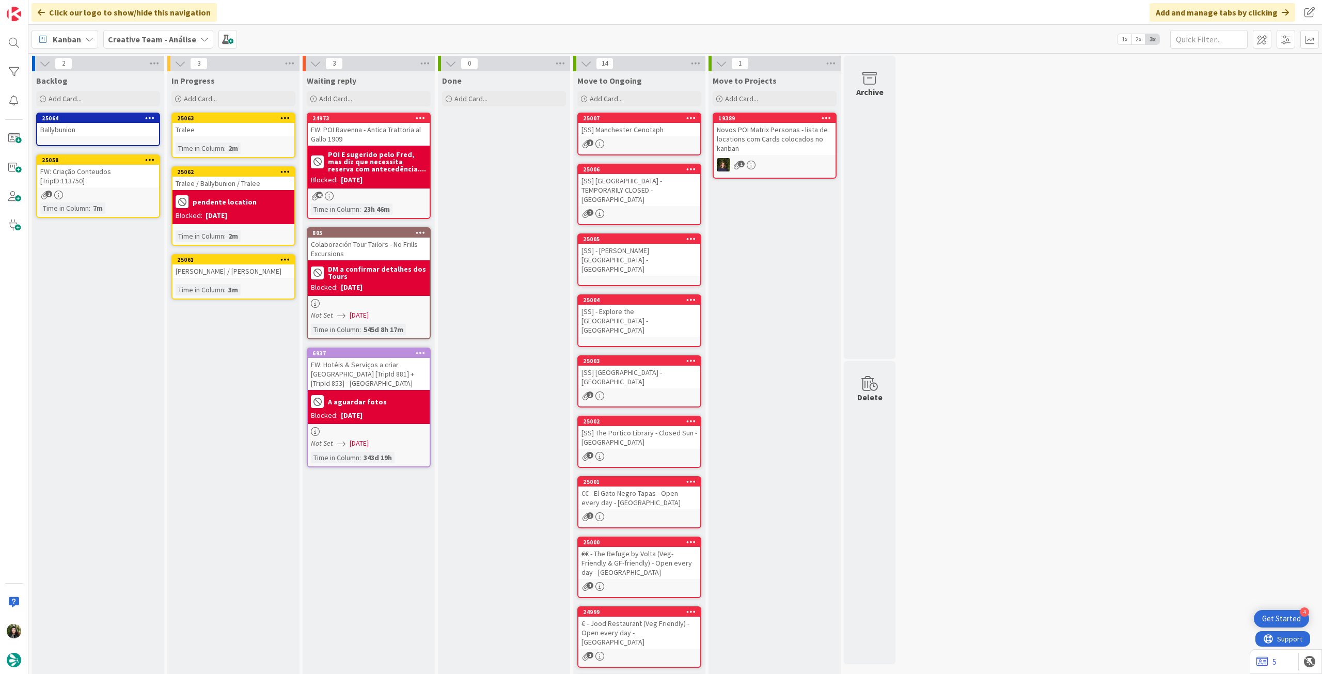
click at [273, 199] on div "pendente location" at bounding box center [234, 201] width 116 height 17
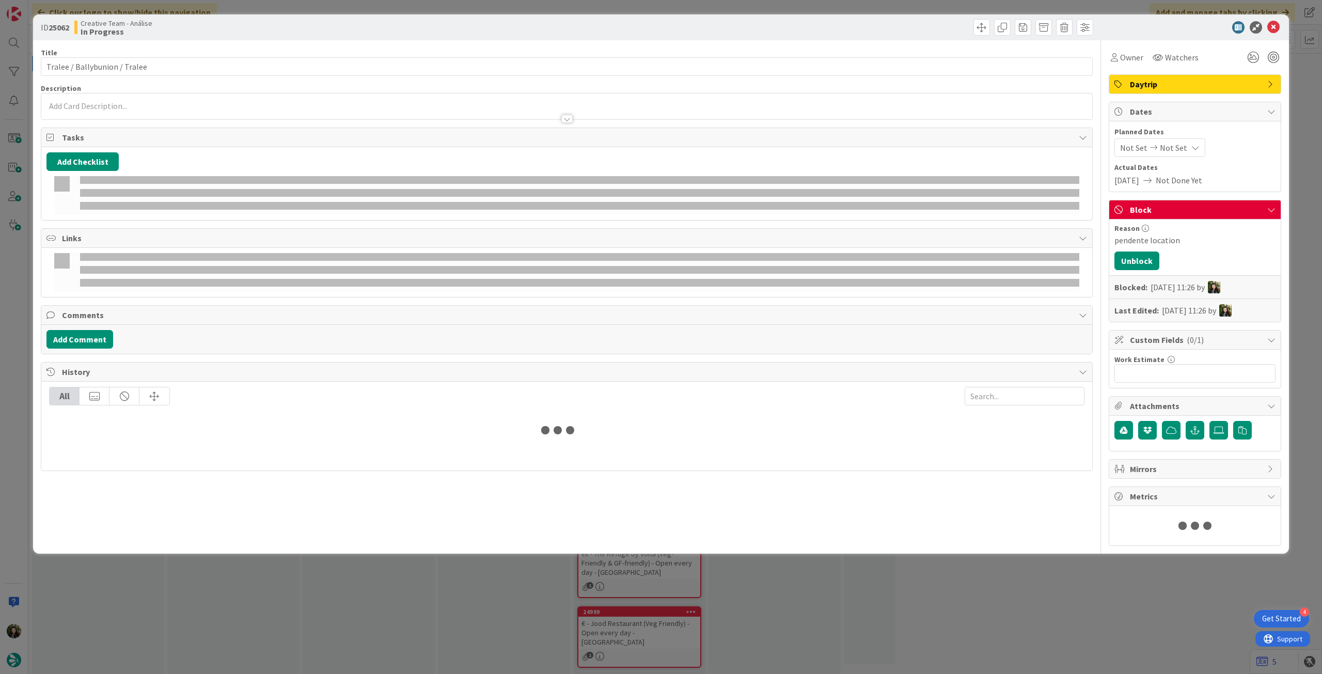
click at [246, 115] on div at bounding box center [566, 113] width 1051 height 11
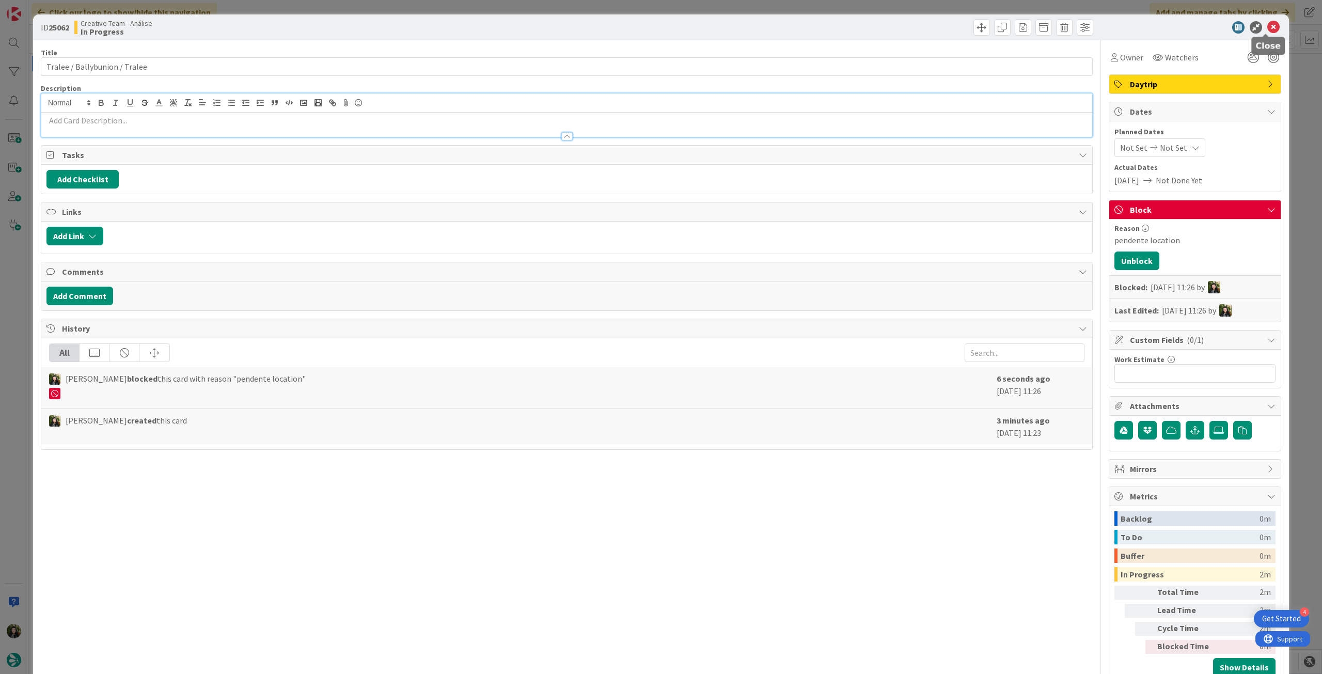
click at [1268, 25] on icon at bounding box center [1274, 27] width 12 height 12
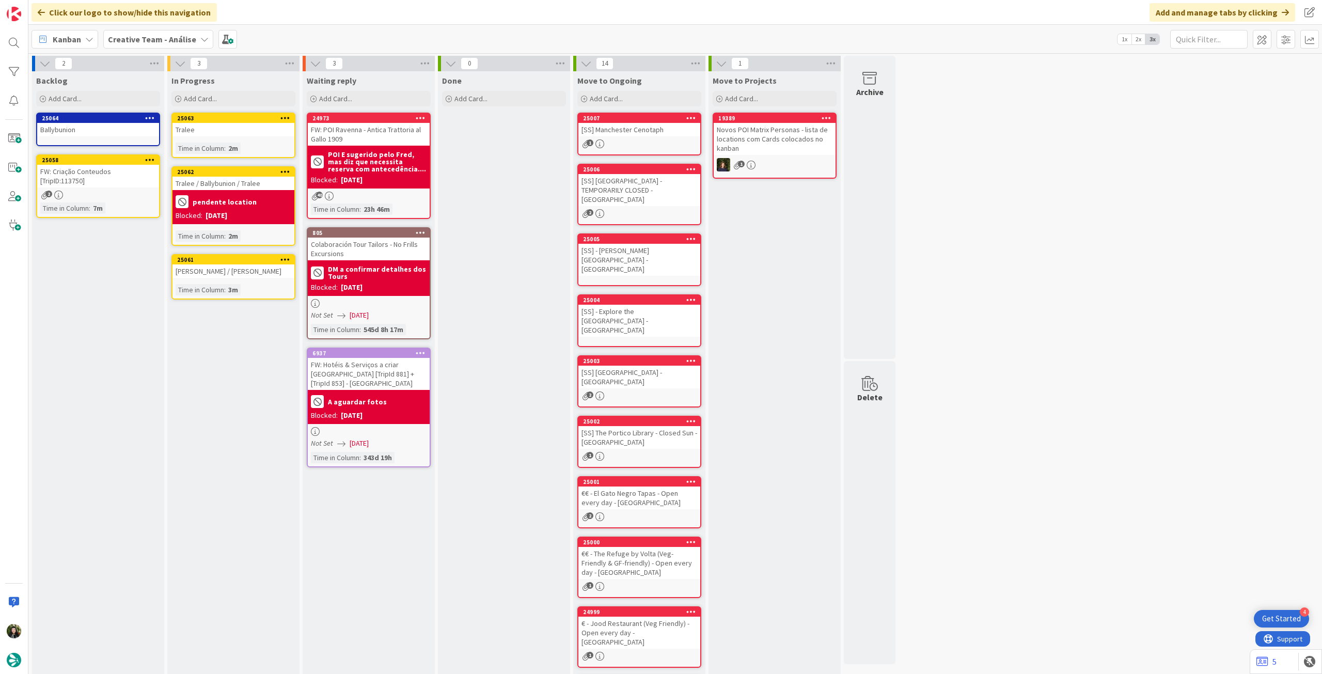
click at [91, 180] on div "FW: Criação Conteudos [TripID:113750]" at bounding box center [98, 176] width 122 height 23
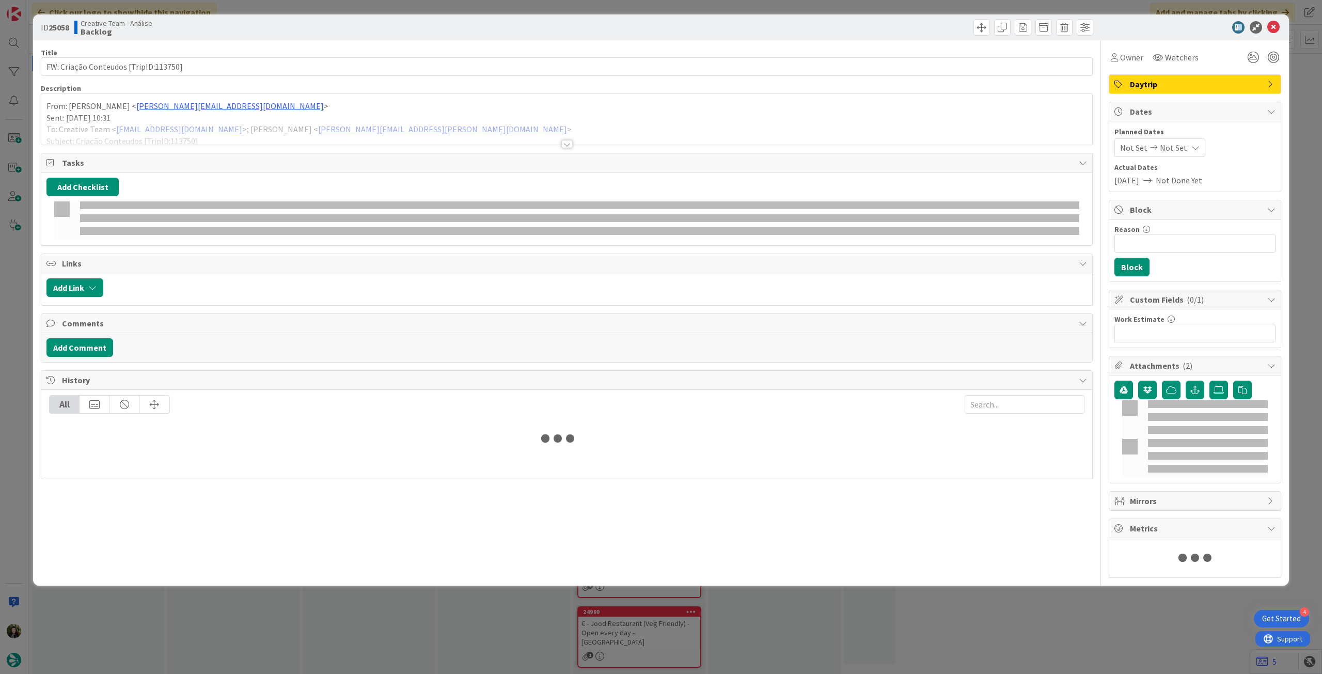
click at [139, 122] on div at bounding box center [566, 131] width 1051 height 26
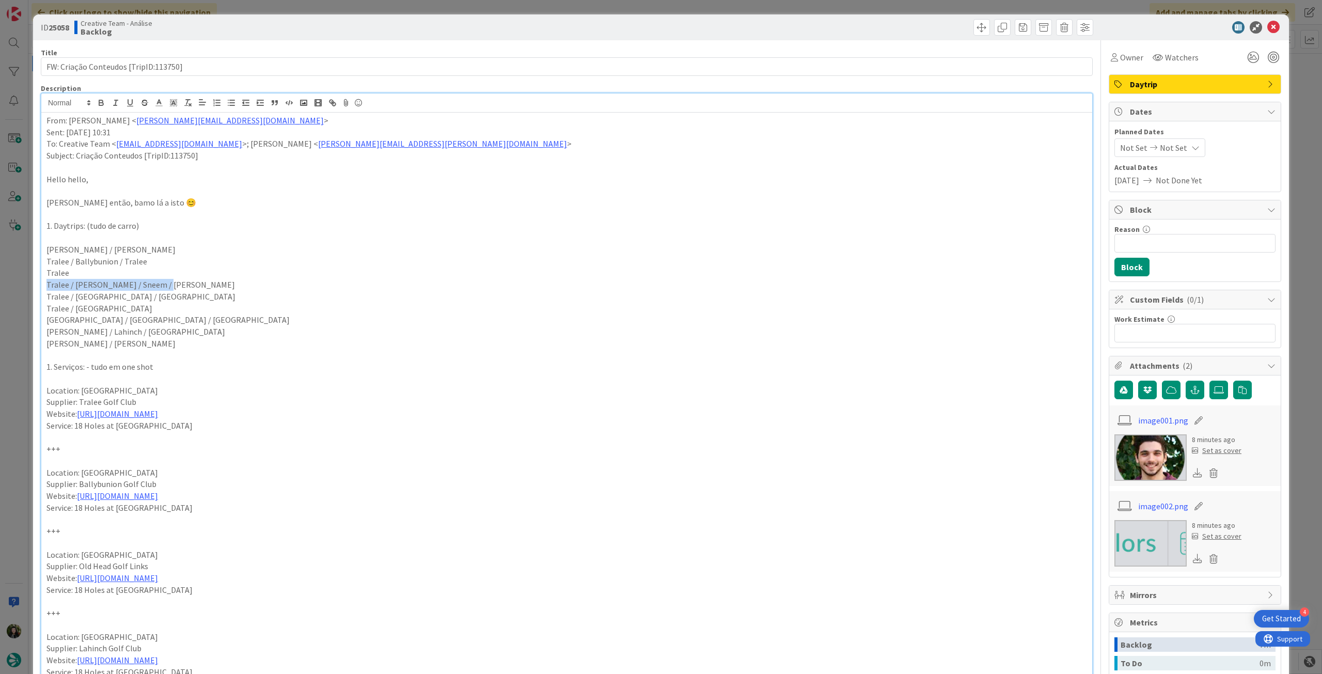
drag, startPoint x: 169, startPoint y: 287, endPoint x: 65, endPoint y: 277, distance: 104.3
click at [38, 288] on div "ID 25058 Creative Team - Análise Backlog Title 37 / 128 FW: Criação Conteudos […" at bounding box center [661, 680] width 1256 height 1332
copy p "Tralee / [PERSON_NAME] / Sneem / [PERSON_NAME]"
click at [1268, 29] on icon at bounding box center [1274, 27] width 12 height 12
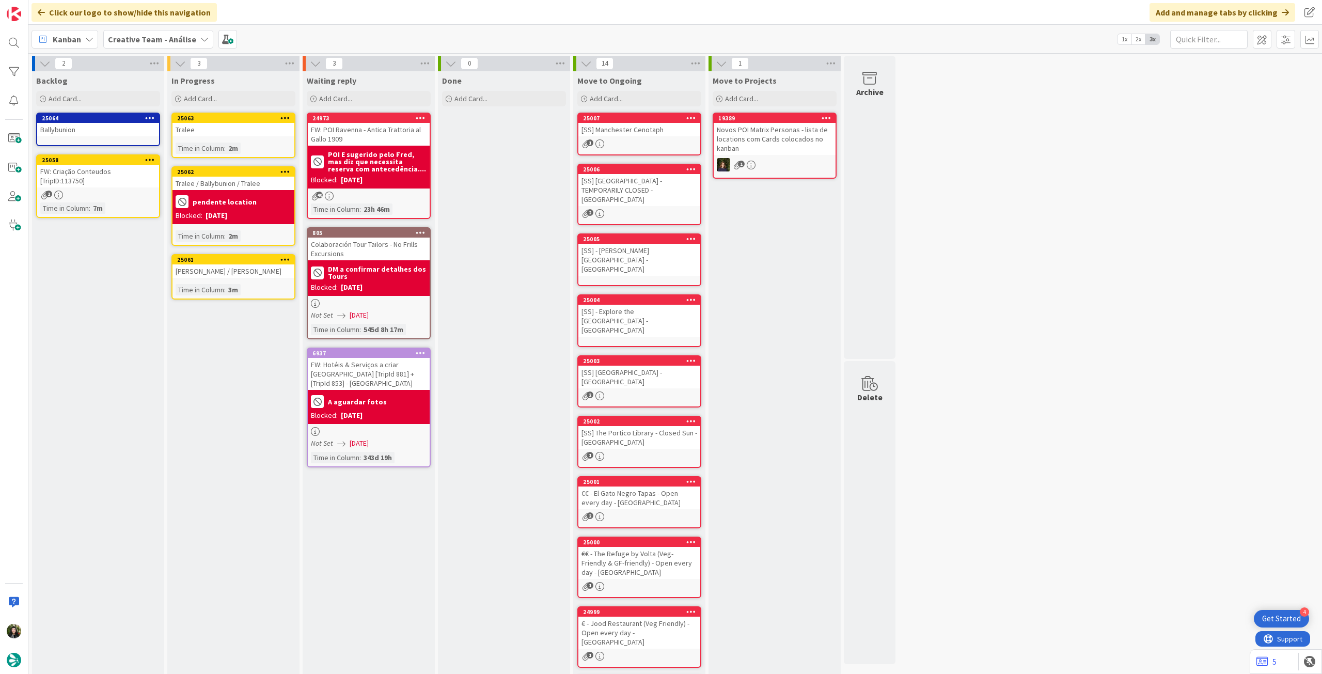
click at [242, 87] on div "In Progress Add Card... Template Not Set Title 0 / 128 Label Daytrip Show More.…" at bounding box center [233, 89] width 132 height 37
click at [235, 95] on div "Add Card..." at bounding box center [234, 98] width 124 height 15
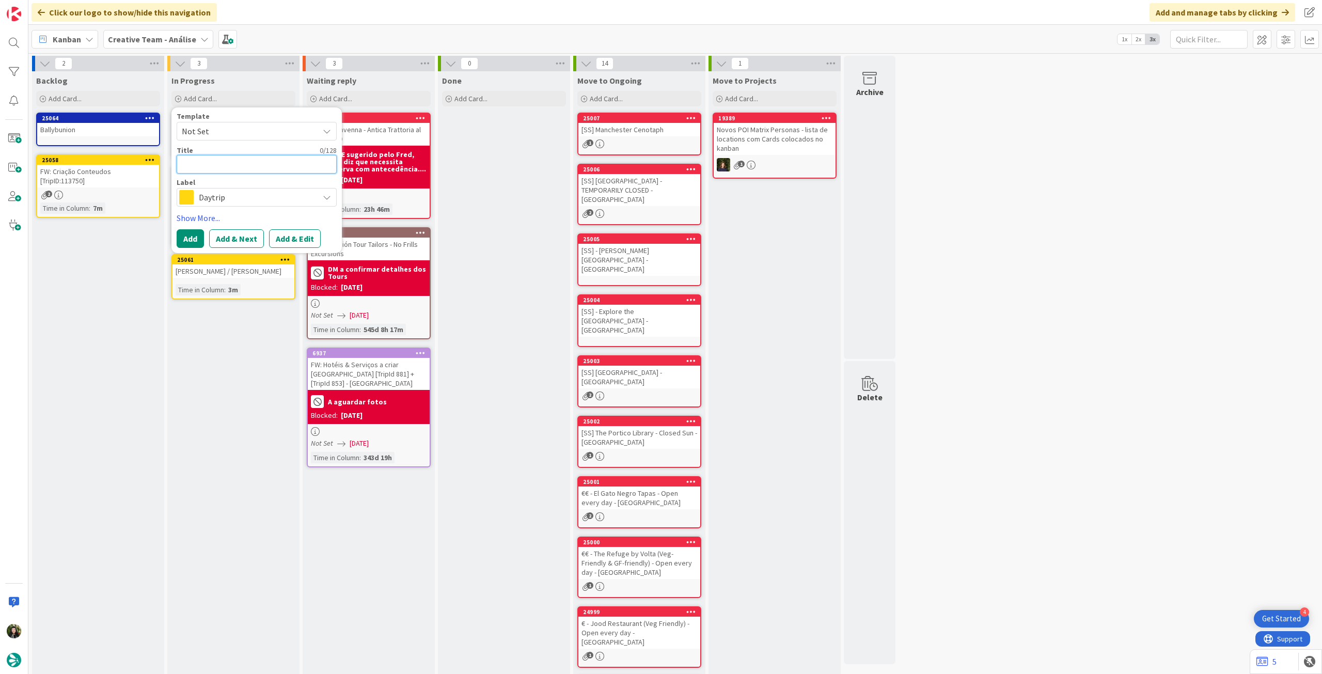
paste textarea "Tralee / [PERSON_NAME] / Sneem / [PERSON_NAME]"
type textarea "x"
type textarea "Tralee / [PERSON_NAME] / Sneem / [PERSON_NAME]"
click at [193, 234] on button "Add" at bounding box center [190, 238] width 27 height 19
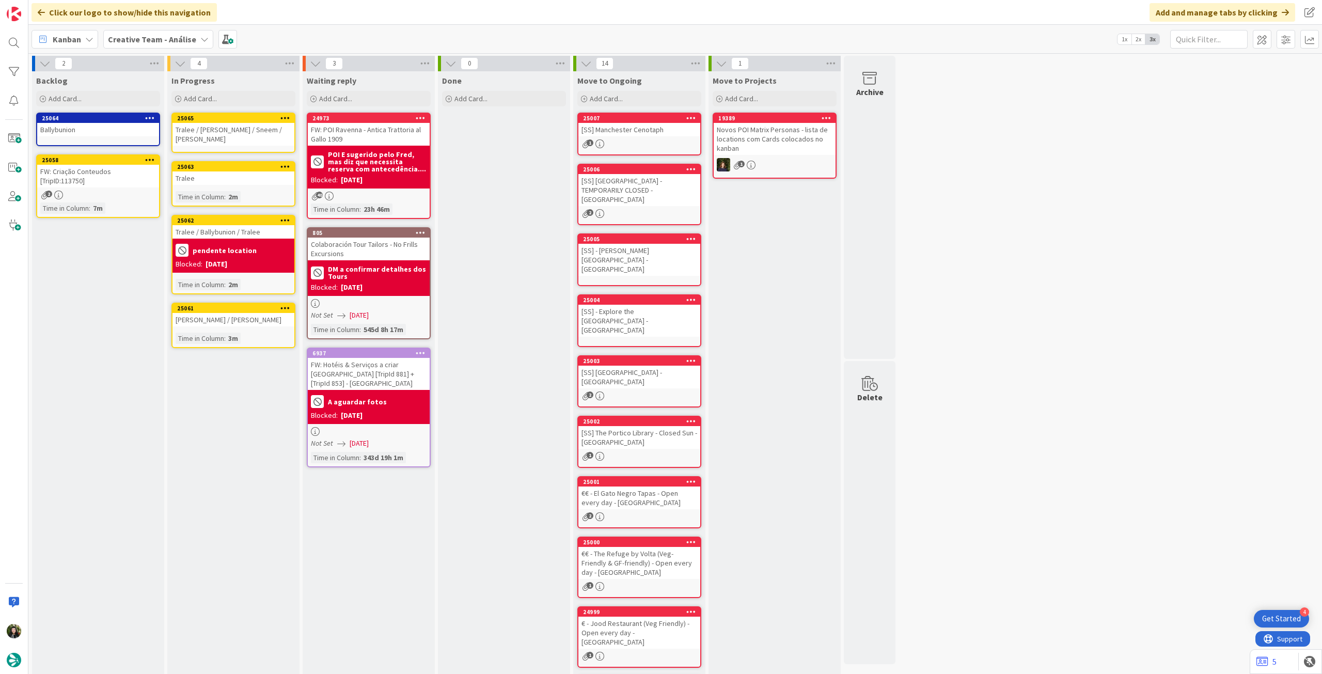
click at [105, 198] on div "2" at bounding box center [98, 195] width 122 height 9
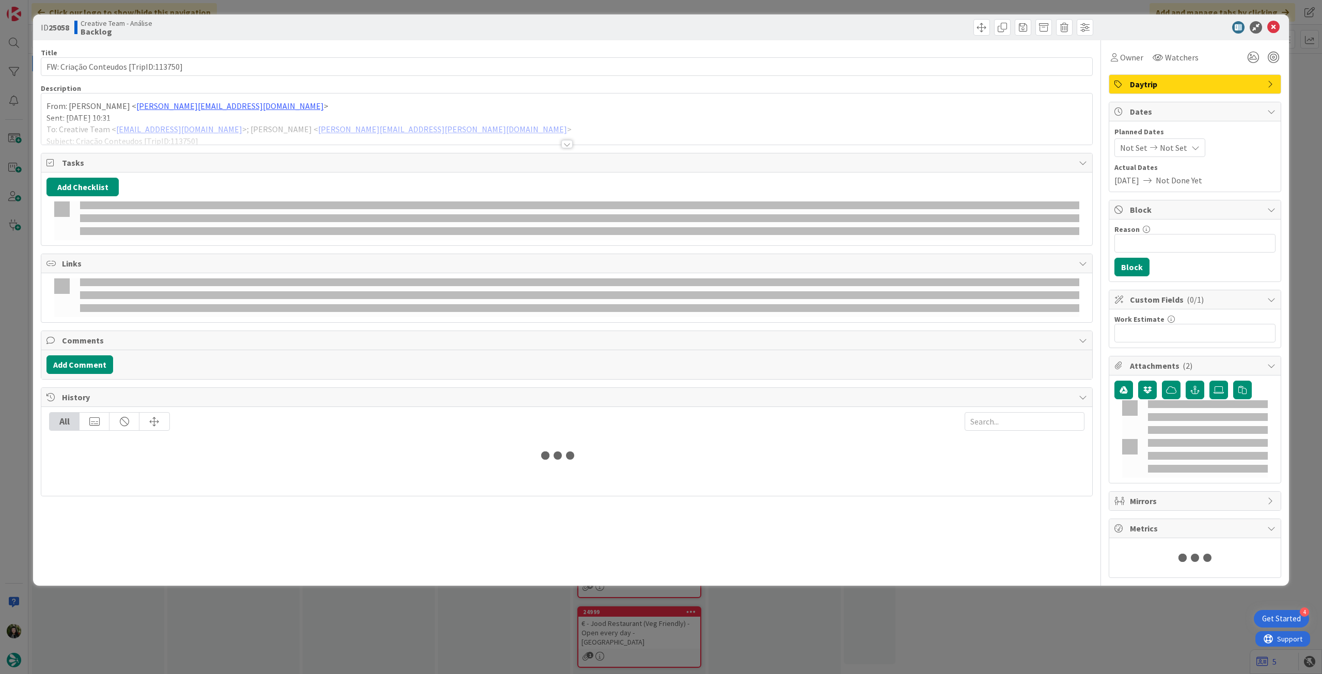
click at [132, 132] on div at bounding box center [566, 131] width 1051 height 26
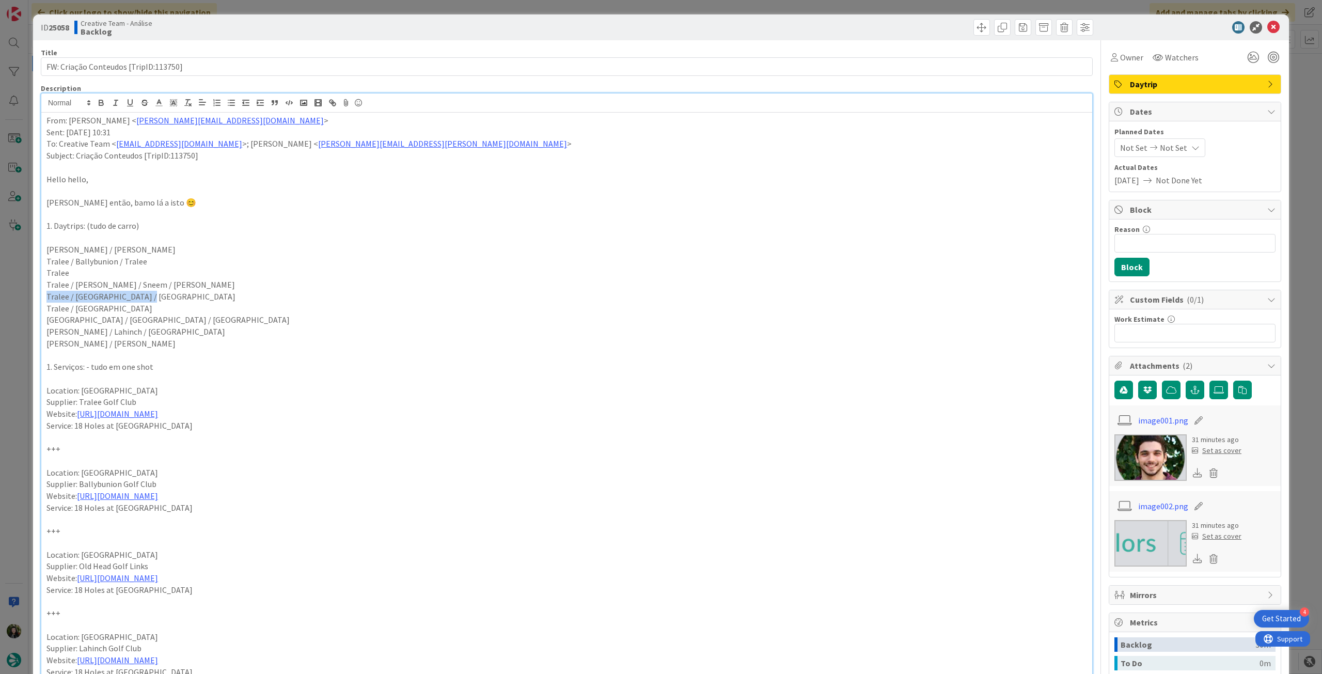
drag, startPoint x: 133, startPoint y: 298, endPoint x: 41, endPoint y: 298, distance: 92.5
click at [41, 298] on div "From: [PERSON_NAME] < [PERSON_NAME][EMAIL_ADDRESS][DOMAIN_NAME] > Sent: [DATE] …" at bounding box center [566, 495] width 1051 height 764
copy p "Tralee / [GEOGRAPHIC_DATA] / [GEOGRAPHIC_DATA]"
click at [1263, 33] on body "4 Get Started Click our logo to show/hide this navigation Add and manage tabs b…" at bounding box center [661, 337] width 1322 height 674
click at [1268, 25] on icon at bounding box center [1274, 27] width 12 height 12
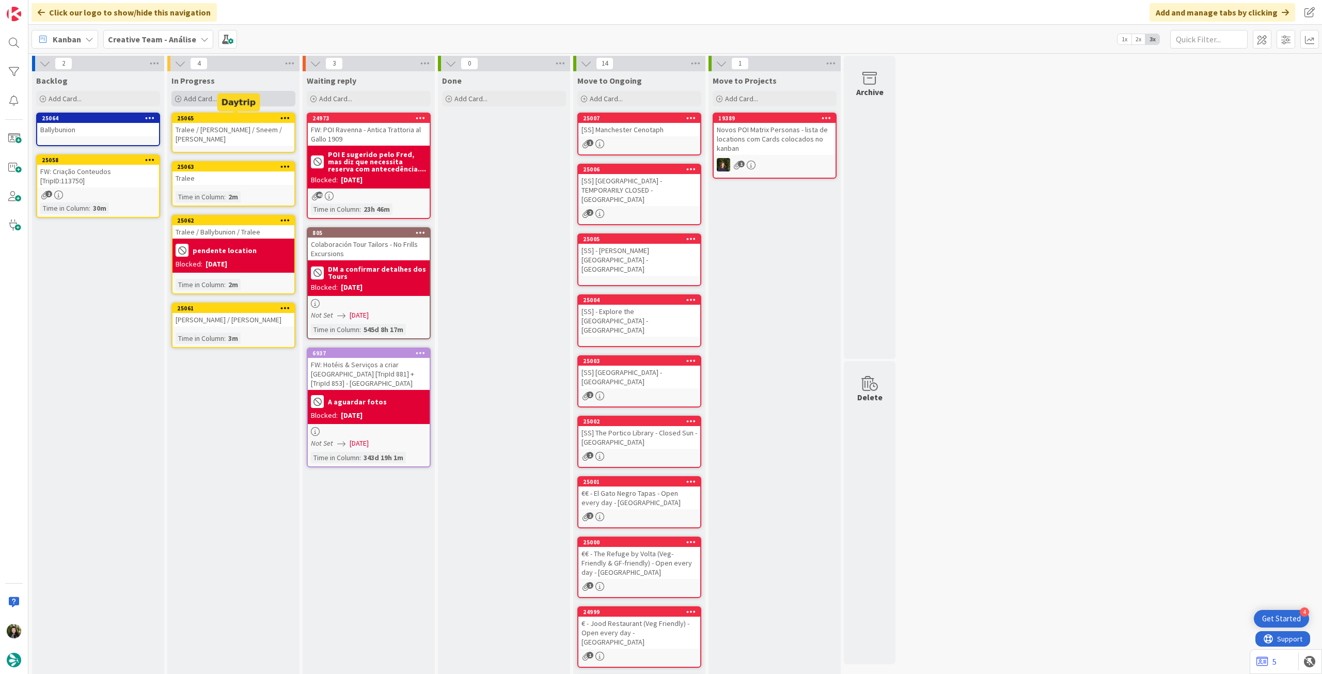
click at [252, 95] on div "Add Card..." at bounding box center [234, 98] width 124 height 15
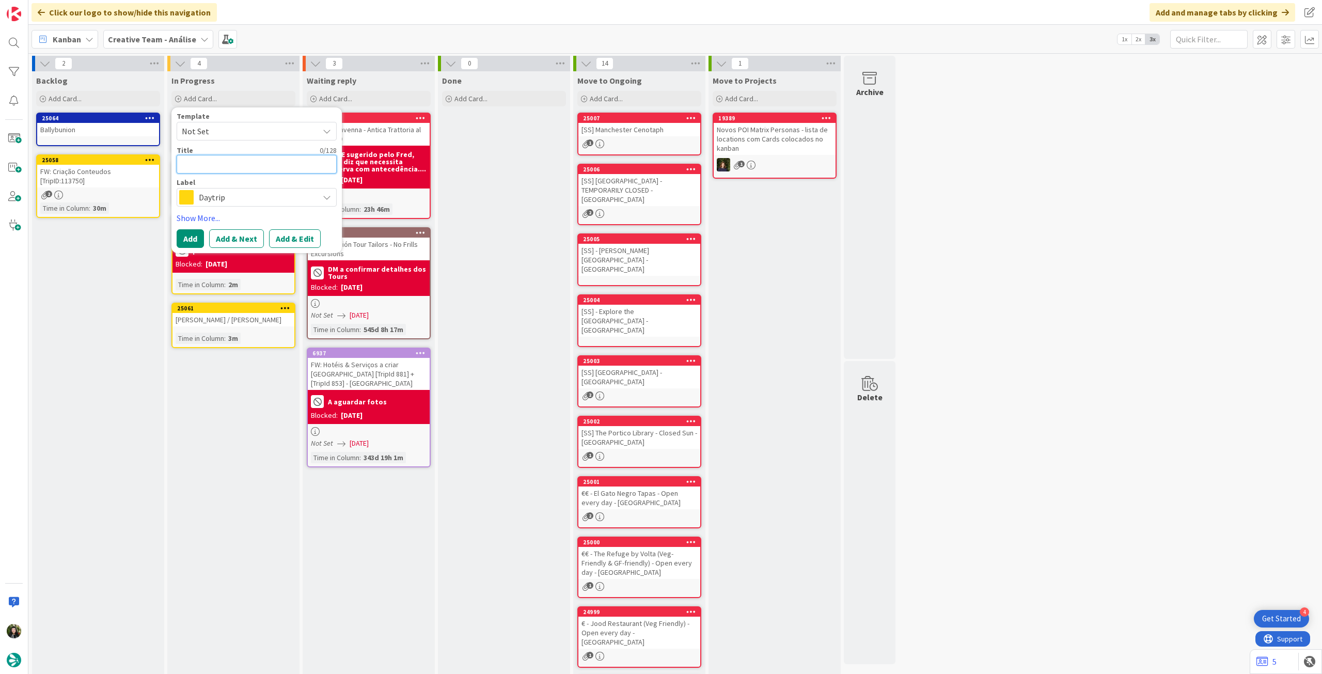
paste textarea "Tralee / [GEOGRAPHIC_DATA] / [GEOGRAPHIC_DATA]"
type textarea "x"
type textarea "Tralee / [GEOGRAPHIC_DATA] / [GEOGRAPHIC_DATA]"
click at [191, 241] on button "Add" at bounding box center [190, 238] width 27 height 19
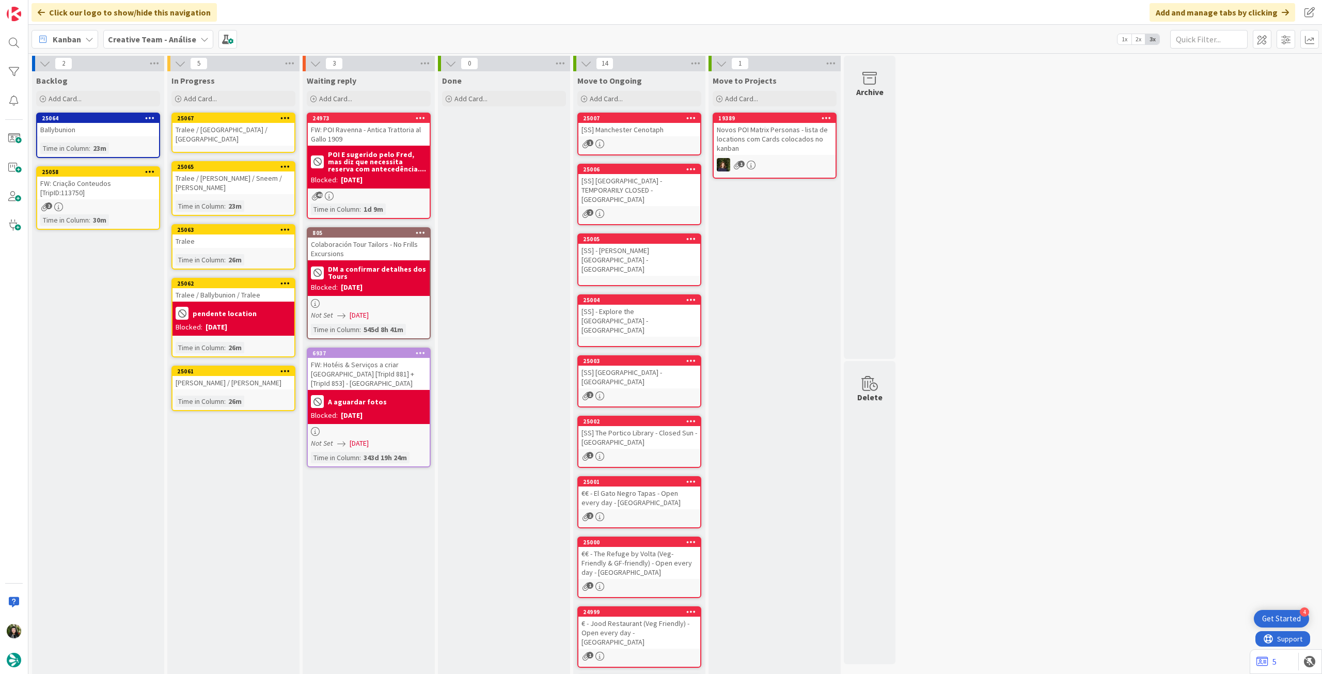
click at [242, 137] on div "25067 Tralee / Waterville / Tralee" at bounding box center [234, 133] width 124 height 40
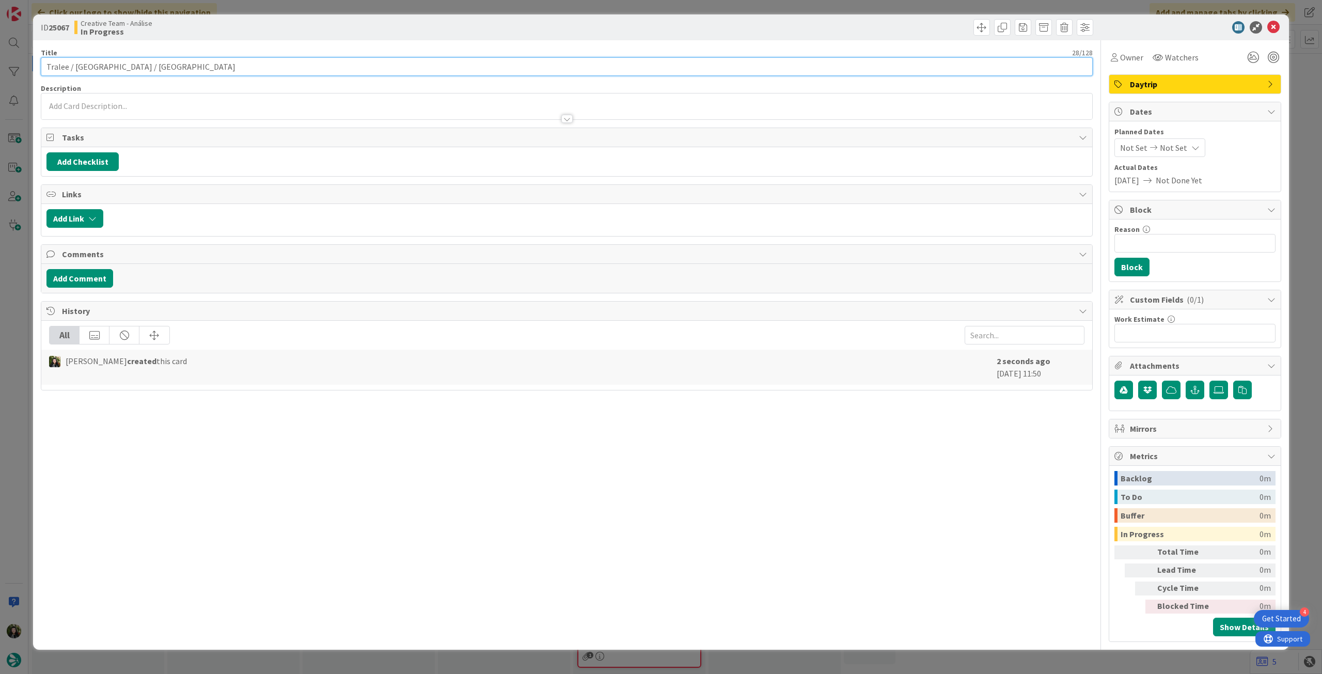
drag, startPoint x: 73, startPoint y: 68, endPoint x: 110, endPoint y: 69, distance: 36.2
click at [110, 69] on input "Tralee / [GEOGRAPHIC_DATA] / [GEOGRAPHIC_DATA]" at bounding box center [567, 66] width 1052 height 19
click at [1180, 236] on input "Reason" at bounding box center [1195, 243] width 161 height 19
type input "pendente location"
click at [1134, 263] on button "Block" at bounding box center [1132, 267] width 35 height 19
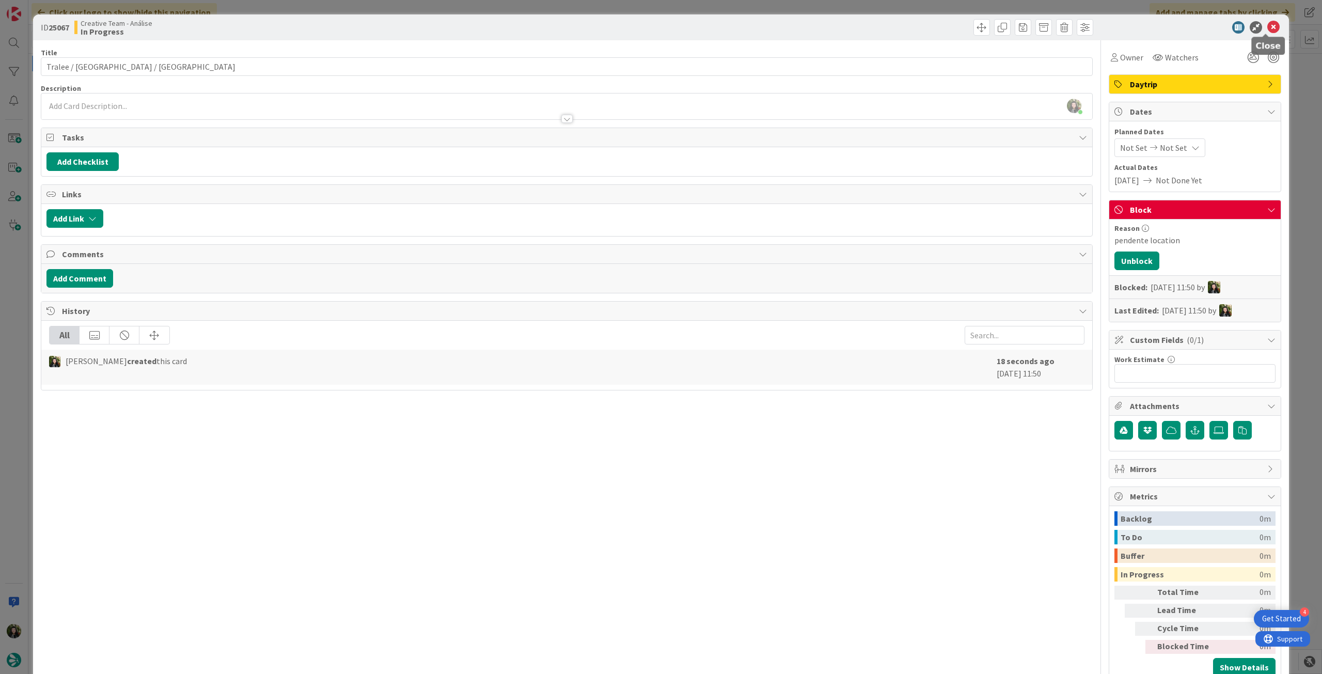
click at [1268, 29] on icon at bounding box center [1274, 27] width 12 height 12
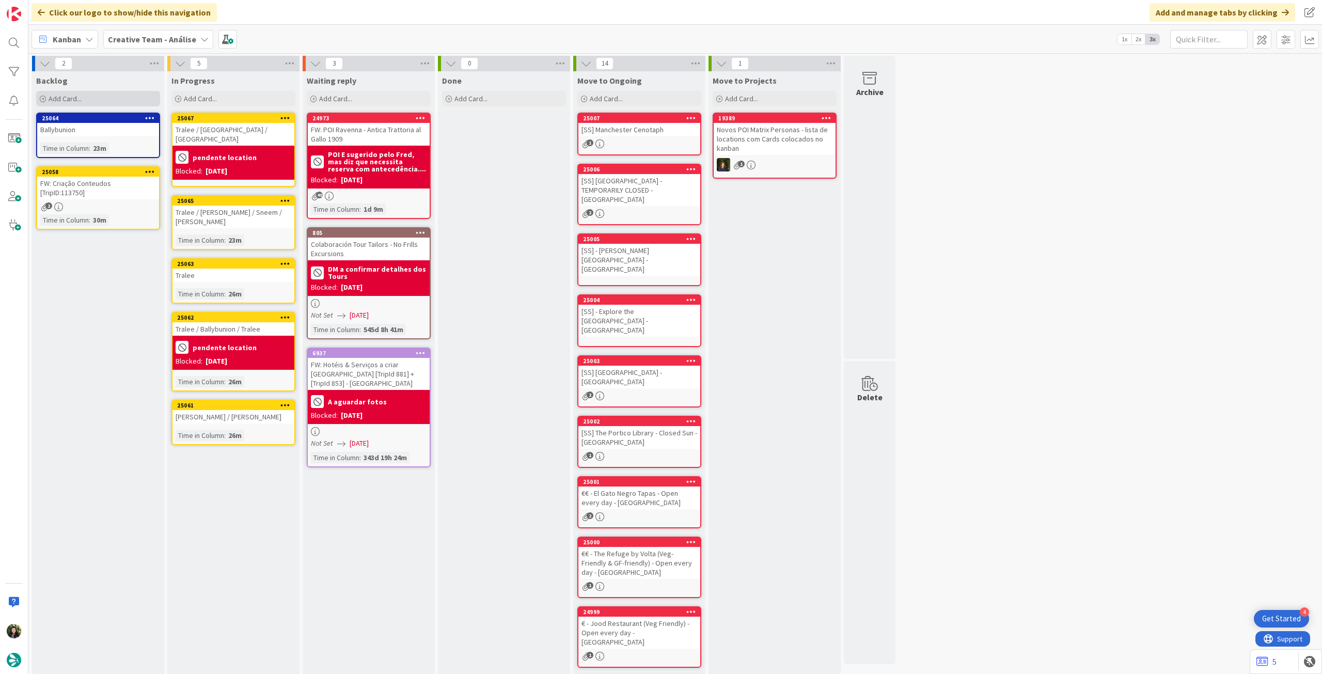
click at [95, 101] on div "Add Card..." at bounding box center [98, 98] width 124 height 15
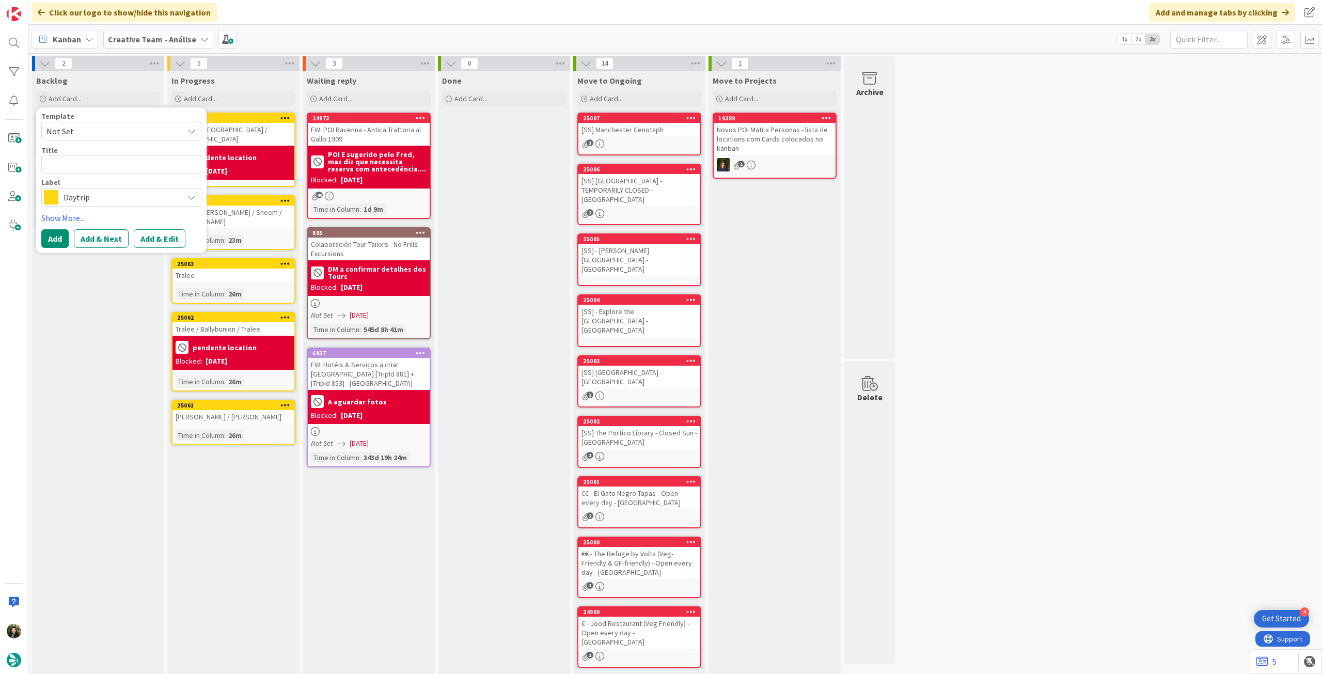
click at [81, 194] on span "Daytrip" at bounding box center [121, 197] width 115 height 14
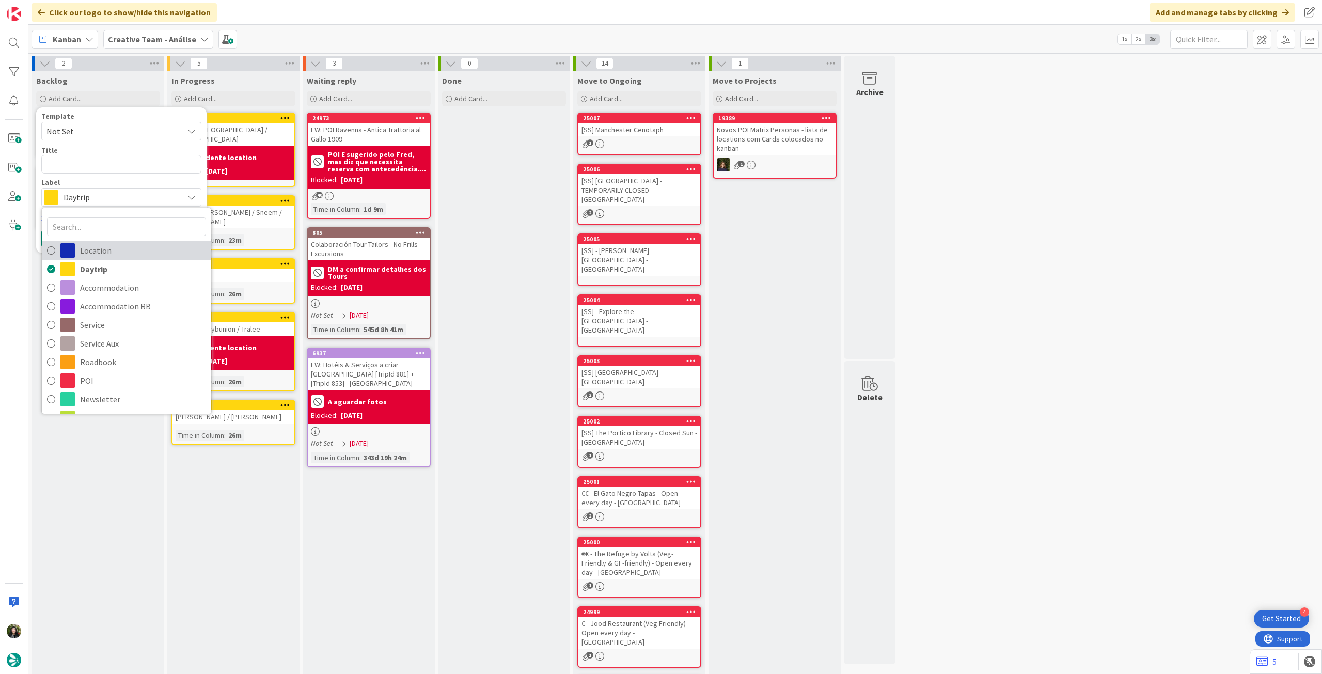
click at [147, 248] on span "Location" at bounding box center [143, 250] width 126 height 15
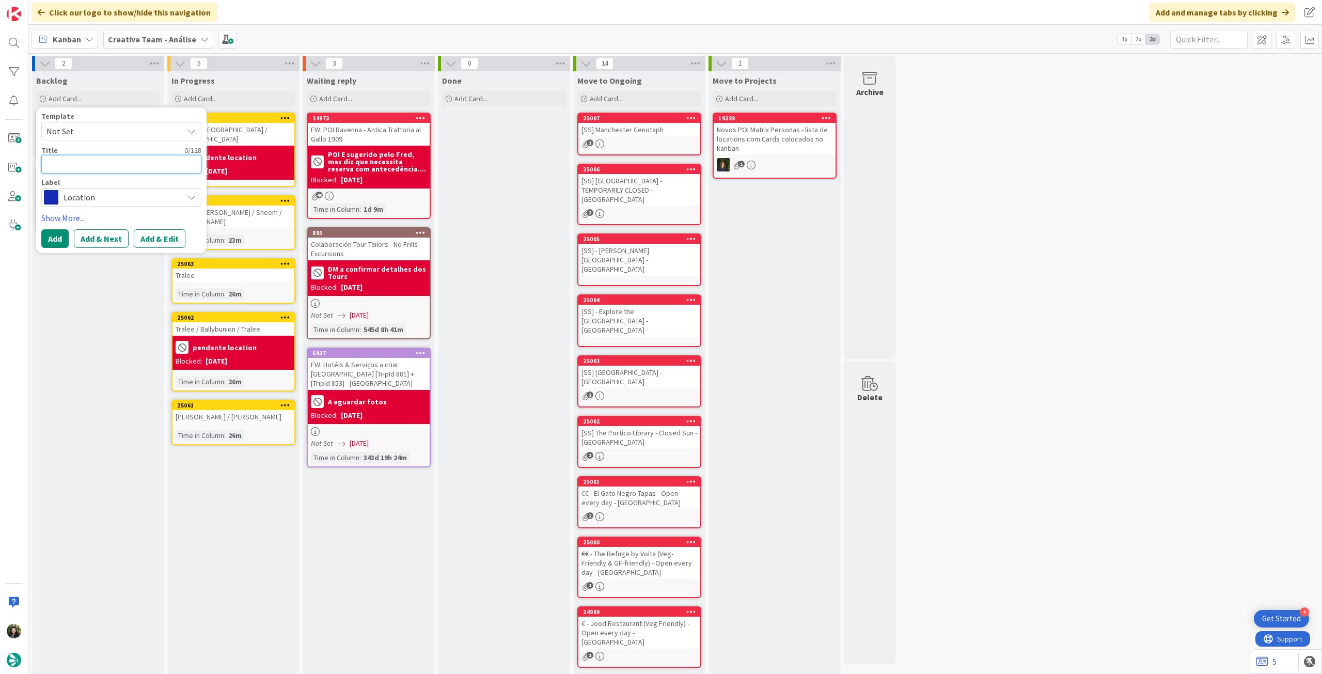
click at [129, 165] on textarea at bounding box center [121, 164] width 160 height 19
paste textarea "[GEOGRAPHIC_DATA]"
type textarea "x"
type textarea "[GEOGRAPHIC_DATA]"
click at [49, 242] on button "Add" at bounding box center [54, 238] width 27 height 19
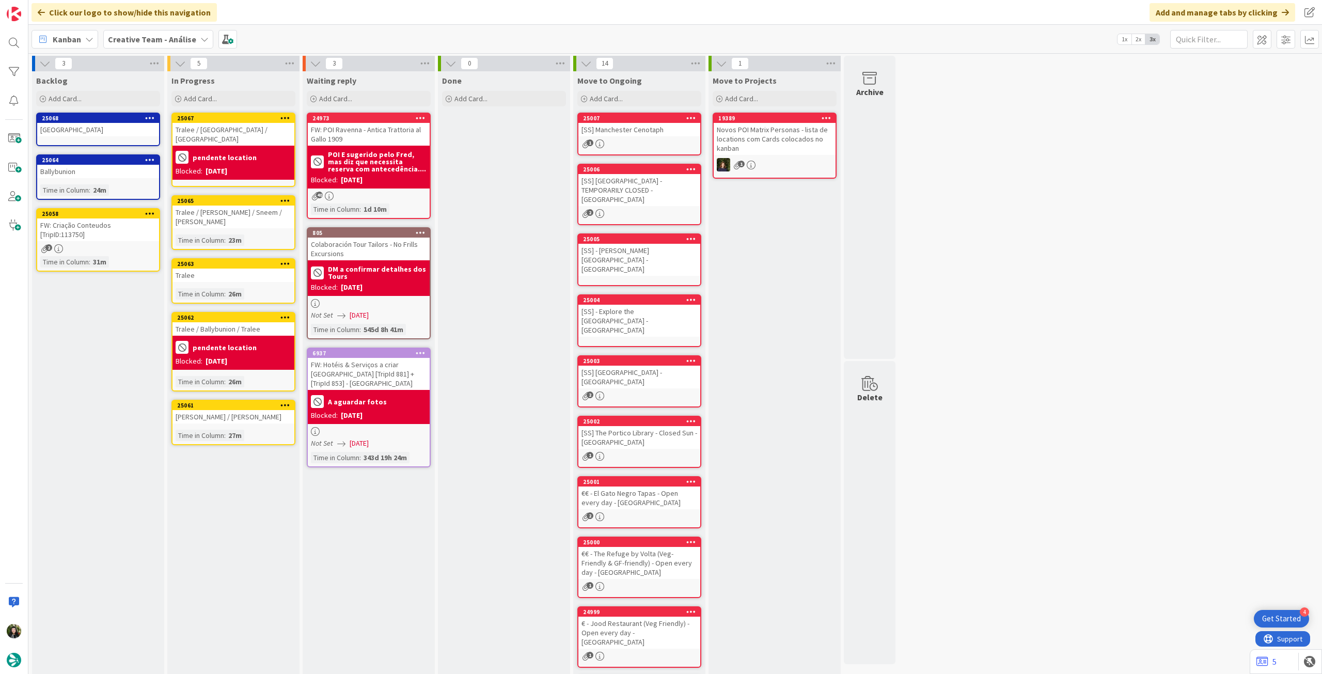
click at [245, 153] on div "pendente location" at bounding box center [234, 157] width 116 height 17
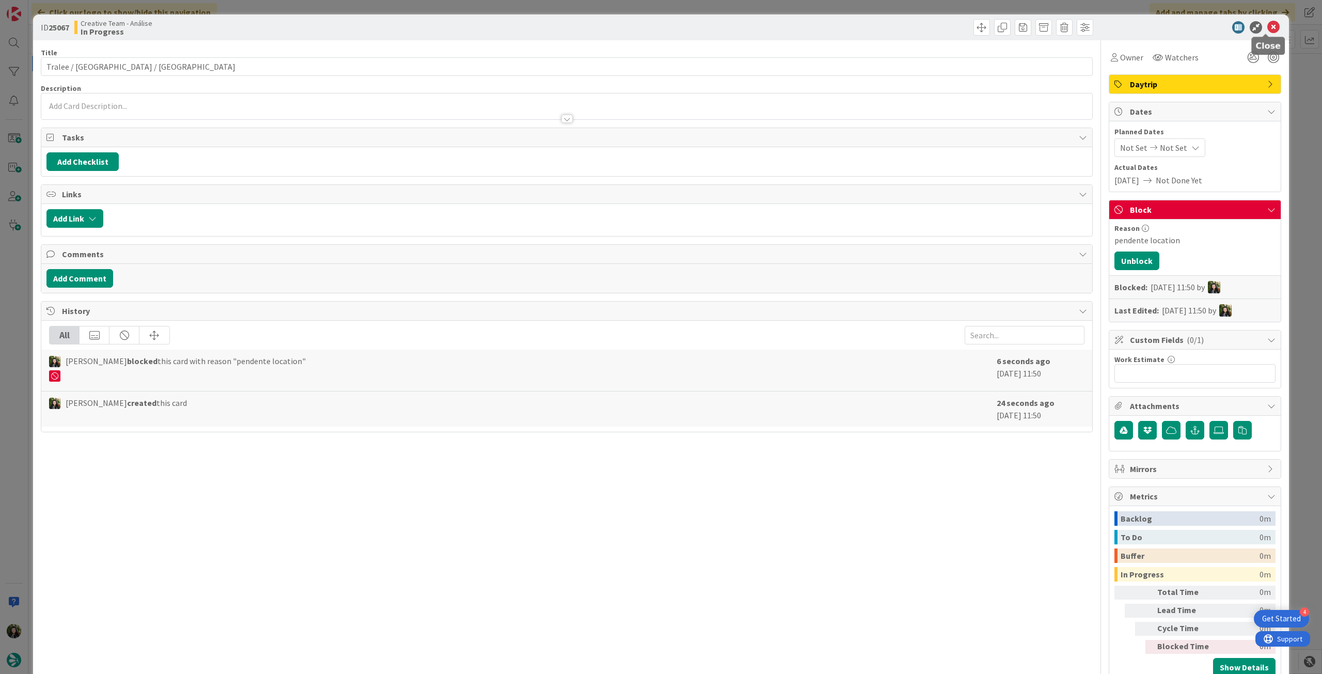
click at [1268, 25] on icon at bounding box center [1274, 27] width 12 height 12
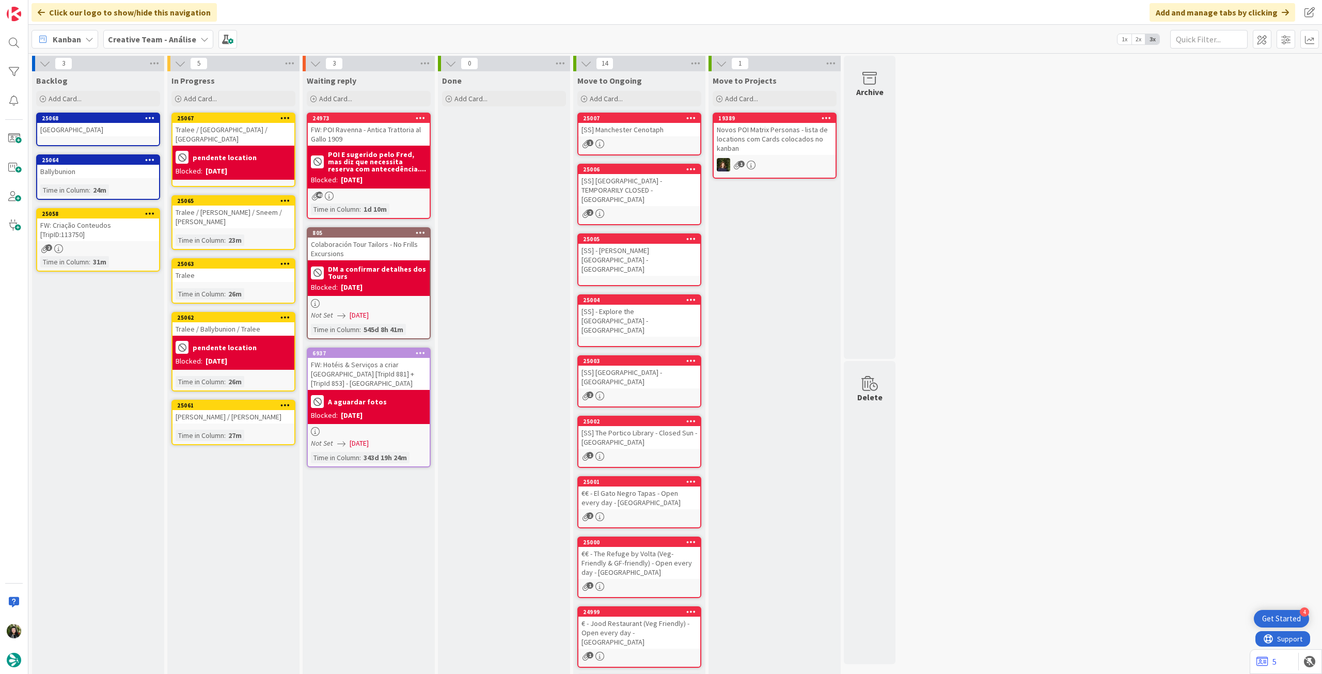
click at [125, 246] on div "2" at bounding box center [98, 248] width 122 height 9
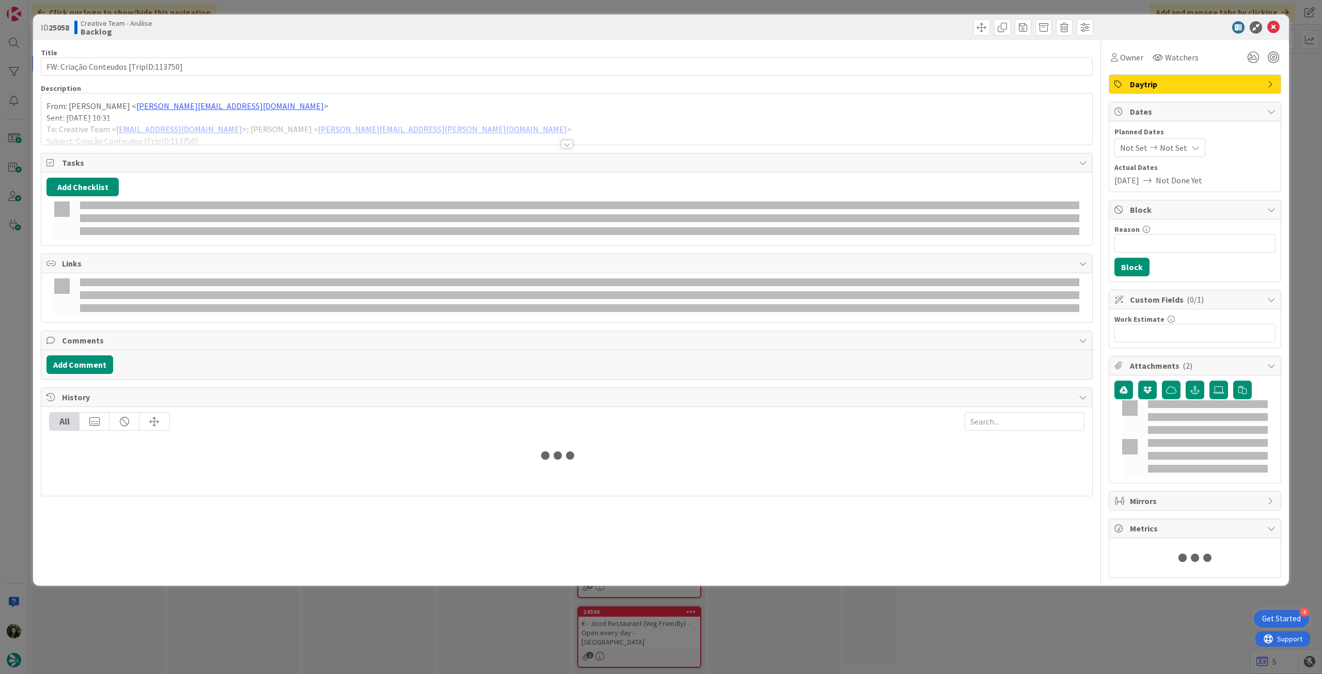
click at [165, 135] on div at bounding box center [566, 131] width 1051 height 26
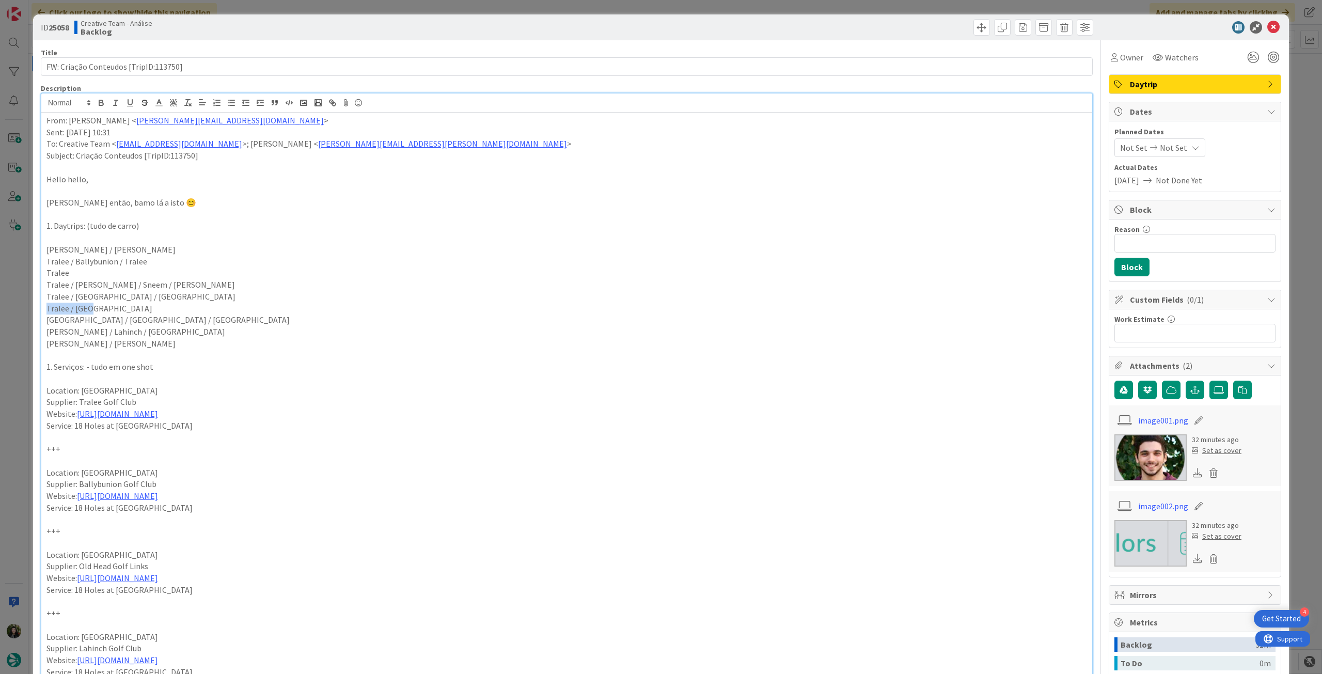
drag, startPoint x: 61, startPoint y: 308, endPoint x: 43, endPoint y: 308, distance: 18.6
click at [43, 308] on div "From: [PERSON_NAME] < [PERSON_NAME][EMAIL_ADDRESS][DOMAIN_NAME] > Sent: [DATE] …" at bounding box center [566, 495] width 1051 height 764
copy p "Tralee / [GEOGRAPHIC_DATA]"
click at [1268, 31] on icon at bounding box center [1274, 27] width 12 height 12
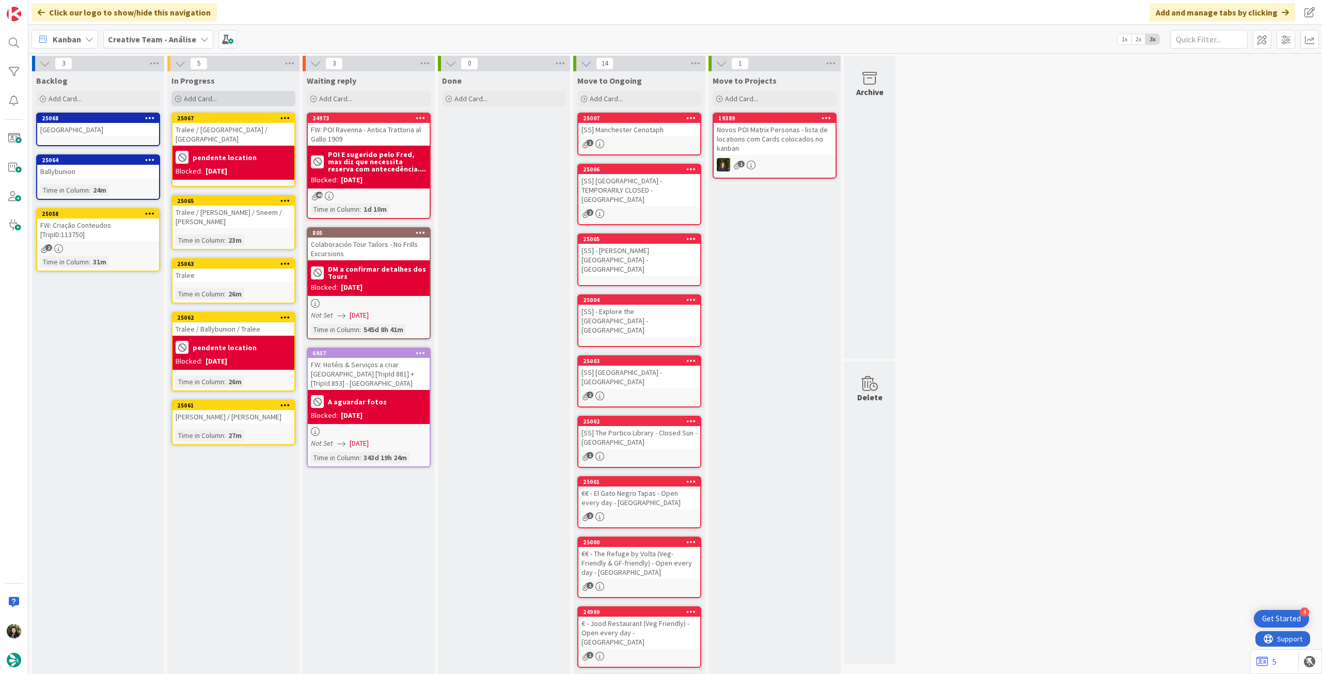
click at [253, 94] on div "Add Card..." at bounding box center [234, 98] width 124 height 15
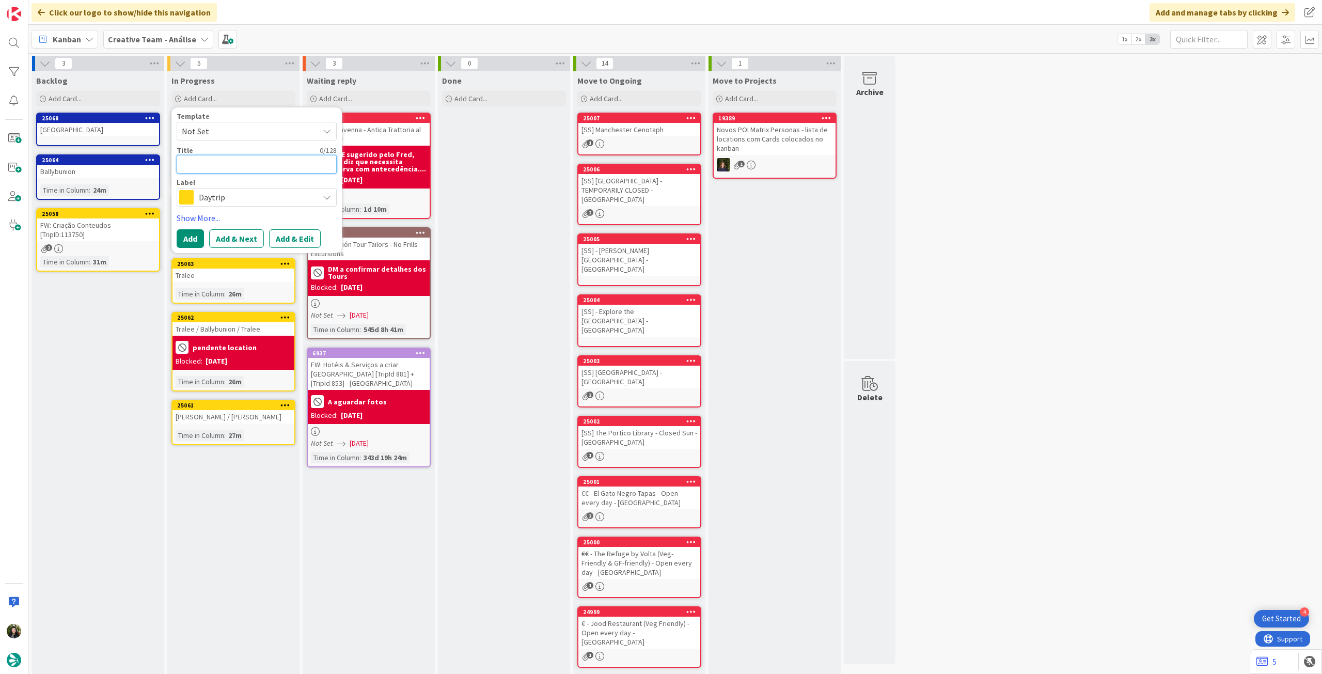
paste textarea "Tralee / [GEOGRAPHIC_DATA]"
type textarea "x"
type textarea "Tralee / [GEOGRAPHIC_DATA]"
drag, startPoint x: 195, startPoint y: 235, endPoint x: 157, endPoint y: 199, distance: 52.3
click at [195, 235] on button "Add" at bounding box center [190, 238] width 27 height 19
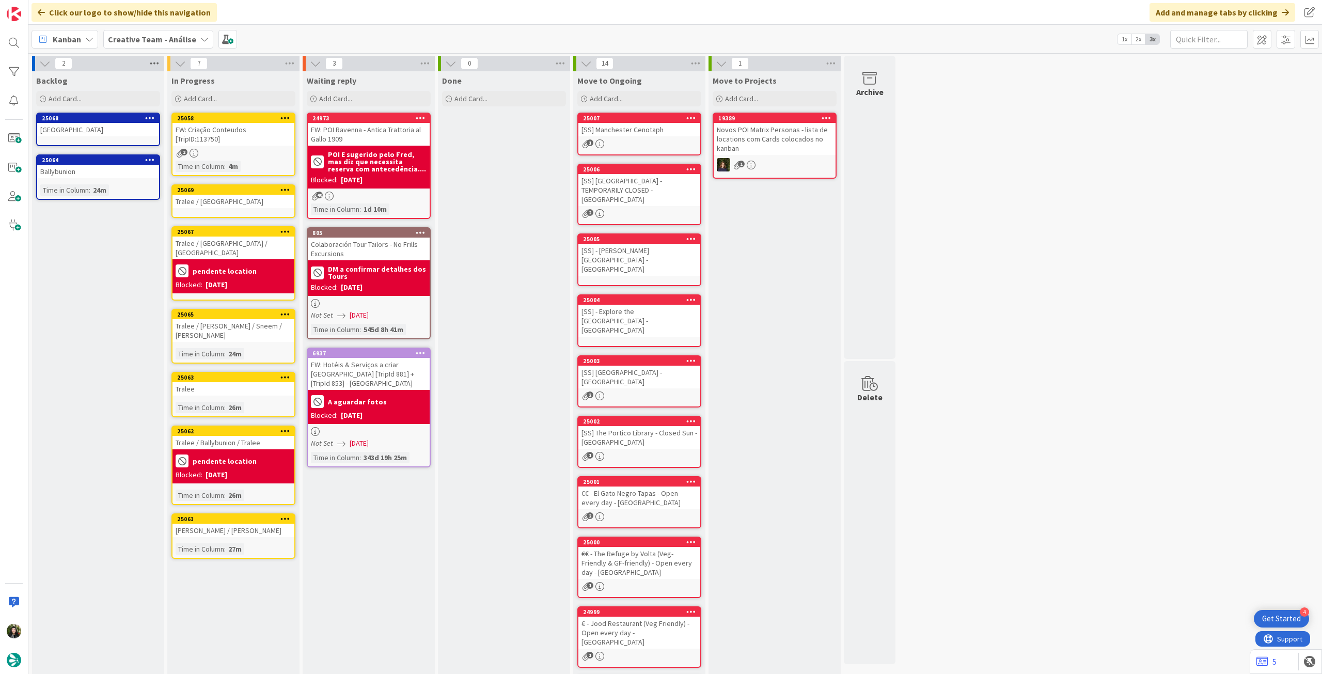
click at [157, 65] on icon at bounding box center [154, 63] width 13 height 15
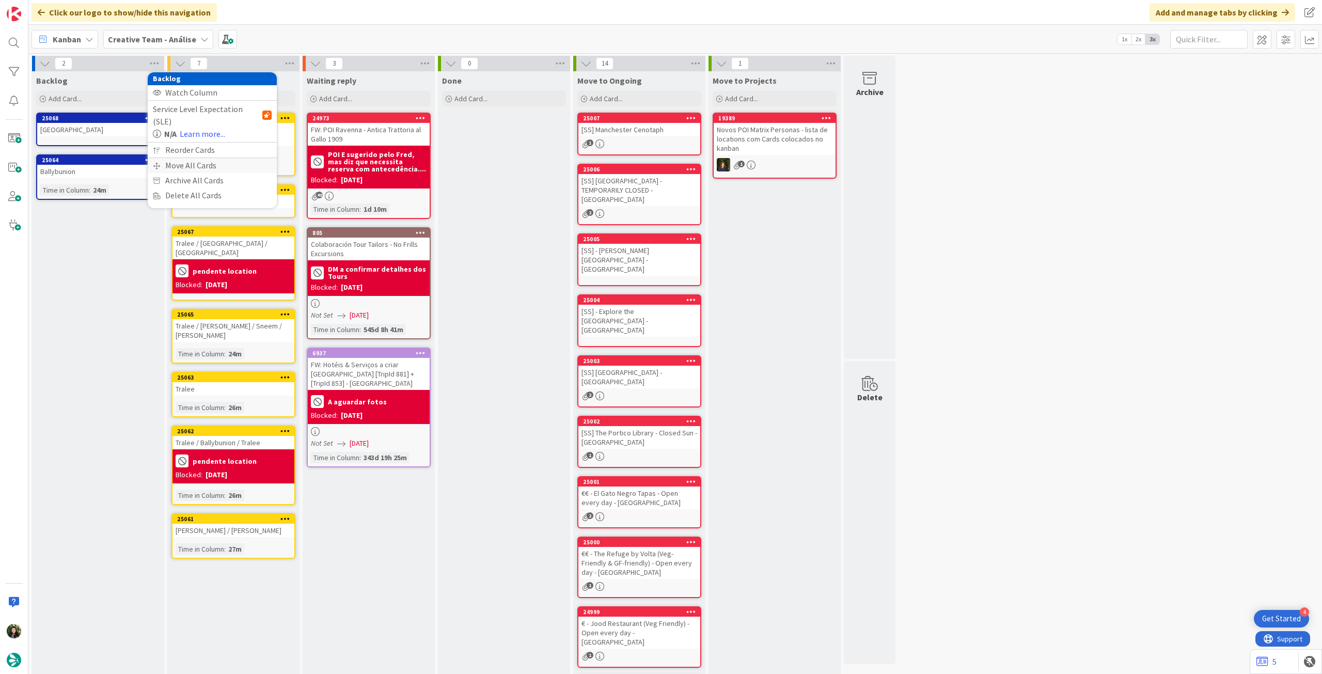
click at [196, 158] on div "Move All Cards" at bounding box center [212, 165] width 129 height 15
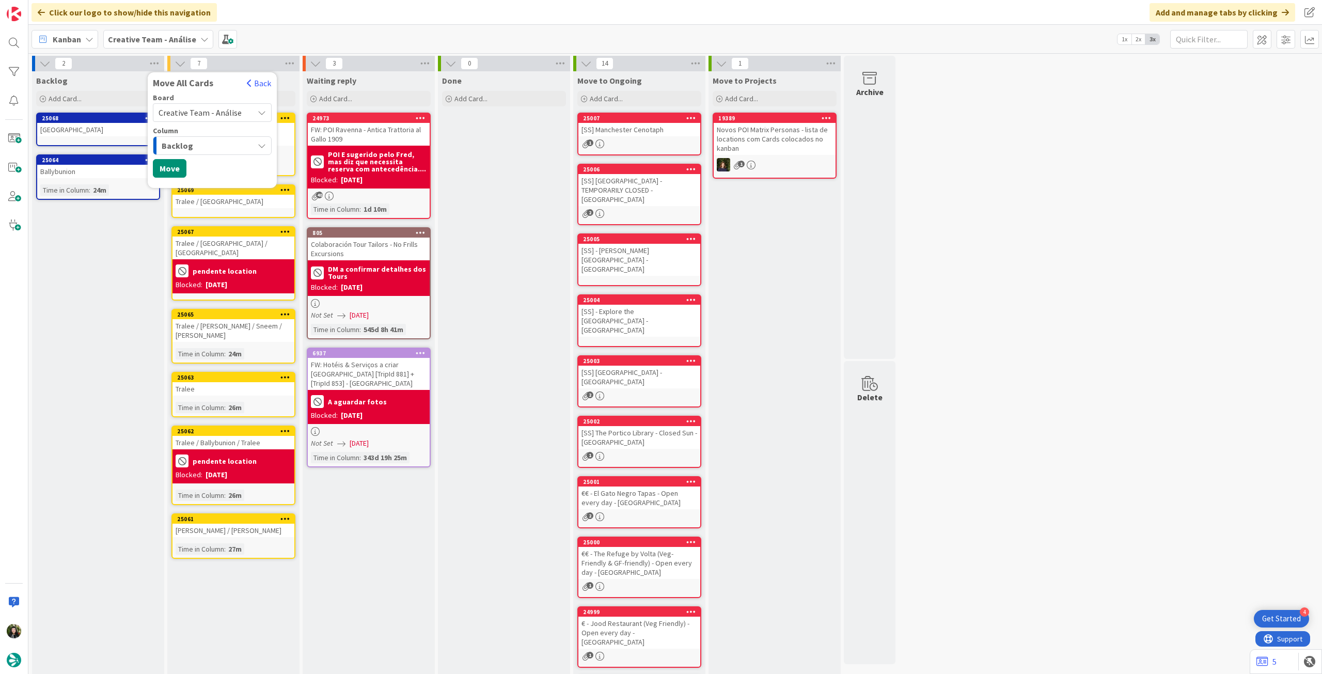
click at [211, 110] on span "Creative Team - Análise" at bounding box center [200, 112] width 83 height 10
click at [206, 160] on span "Creative Team" at bounding box center [219, 161] width 94 height 15
click at [210, 148] on span "Select a Column..." at bounding box center [193, 145] width 68 height 13
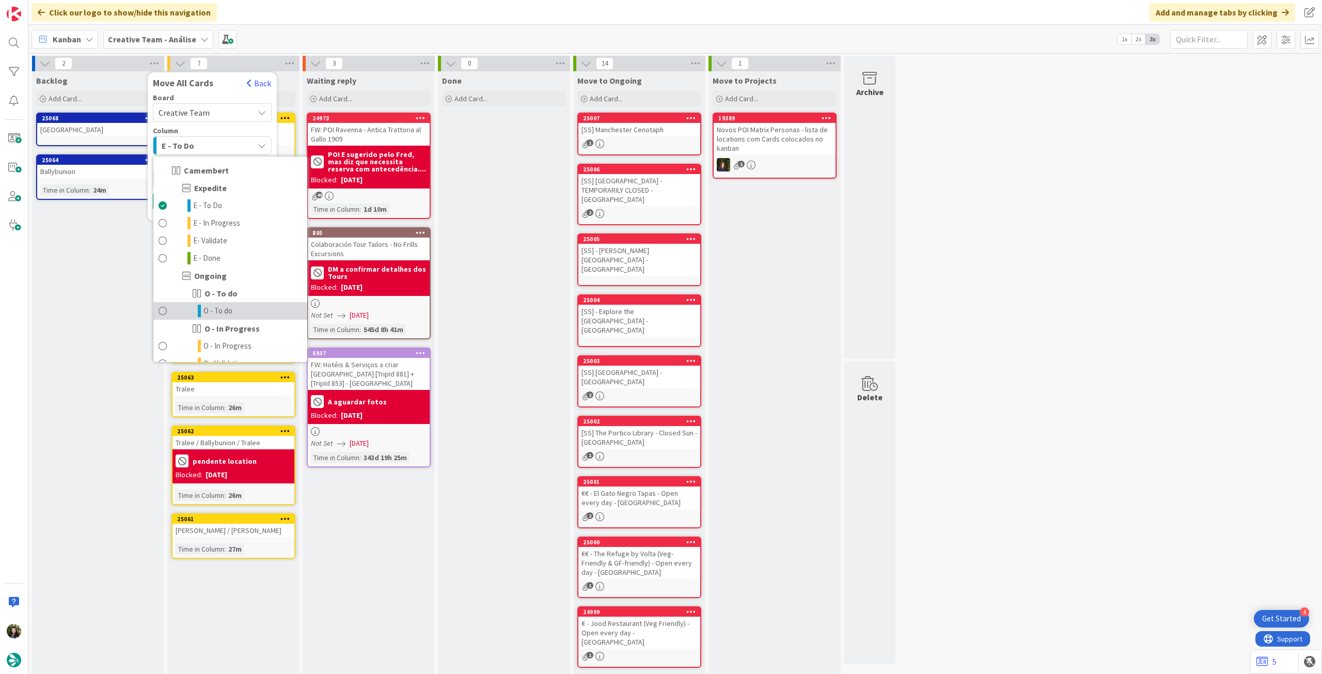
click at [215, 309] on span "O - To do" at bounding box center [218, 311] width 29 height 12
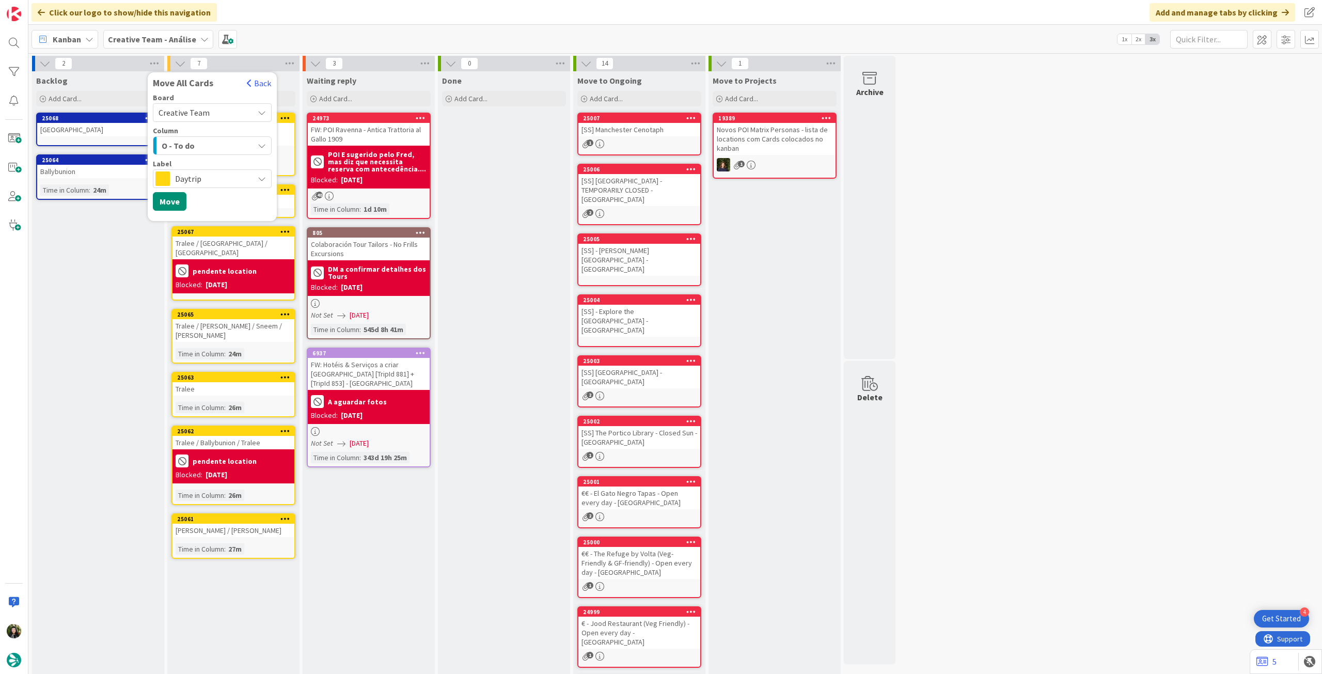
click at [205, 184] on span "Daytrip" at bounding box center [211, 179] width 73 height 14
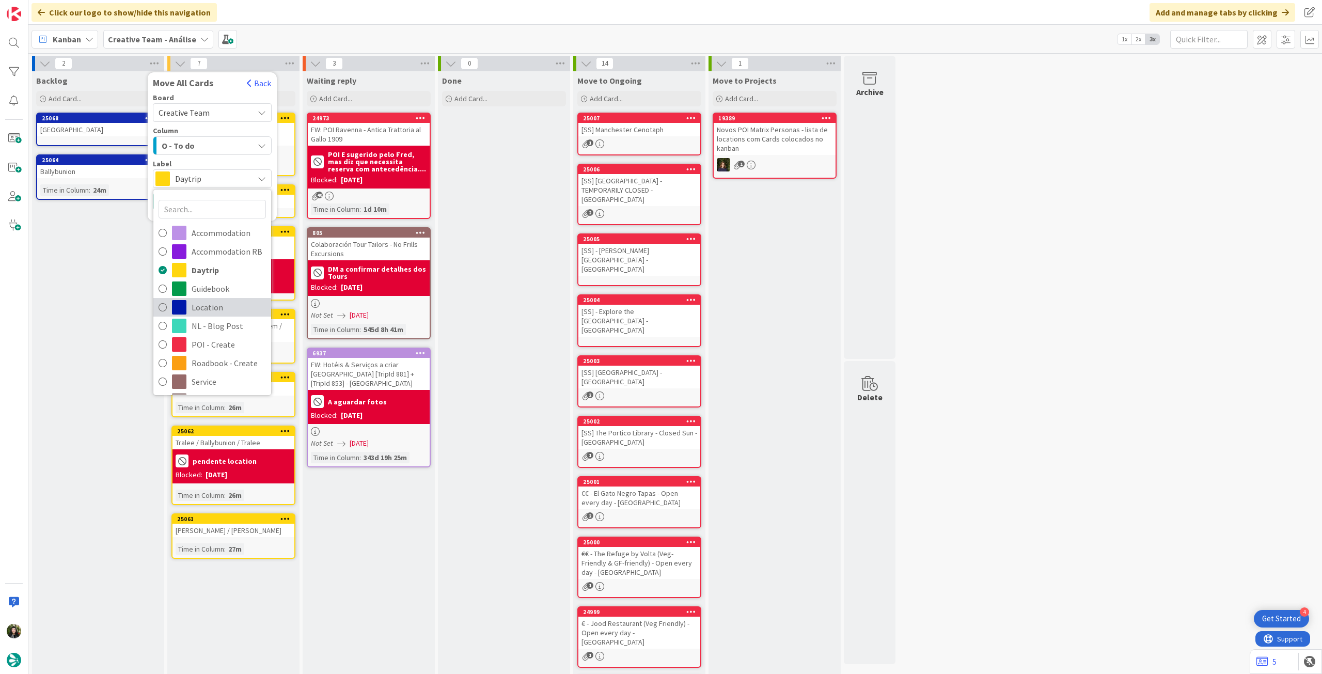
click at [242, 302] on span "Location" at bounding box center [229, 307] width 74 height 15
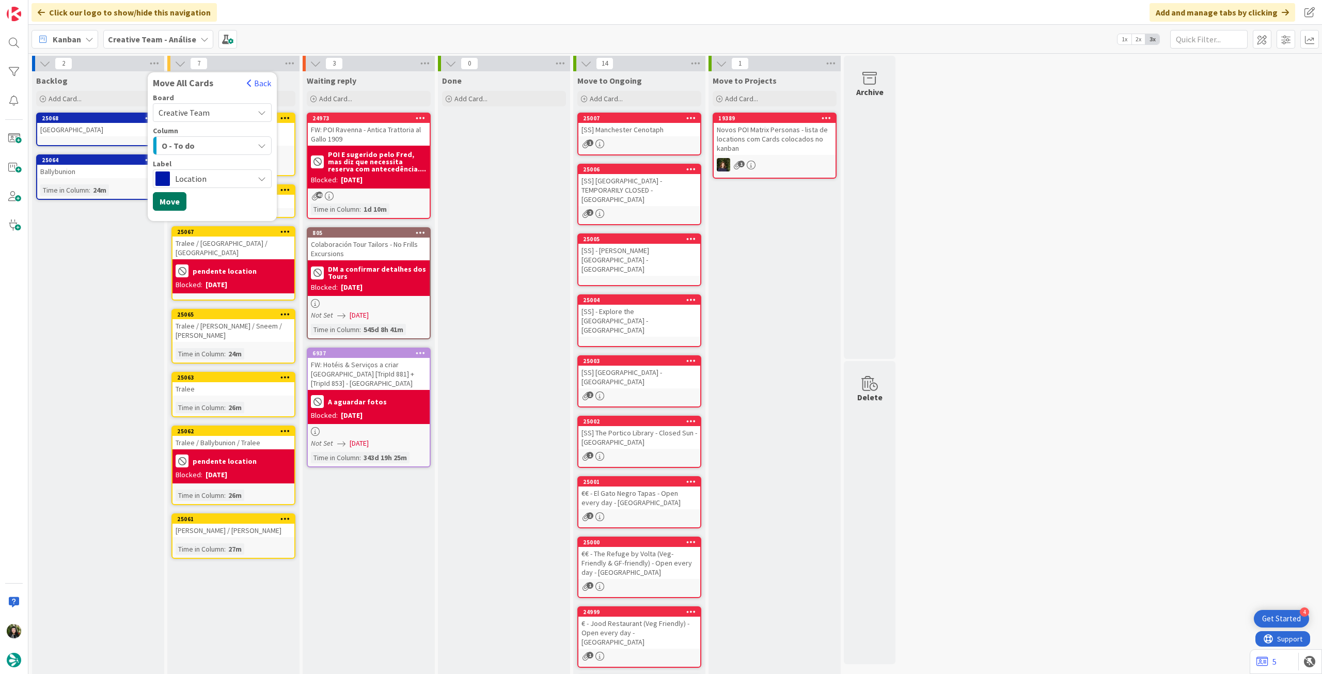
click at [168, 205] on button "Move" at bounding box center [170, 201] width 34 height 19
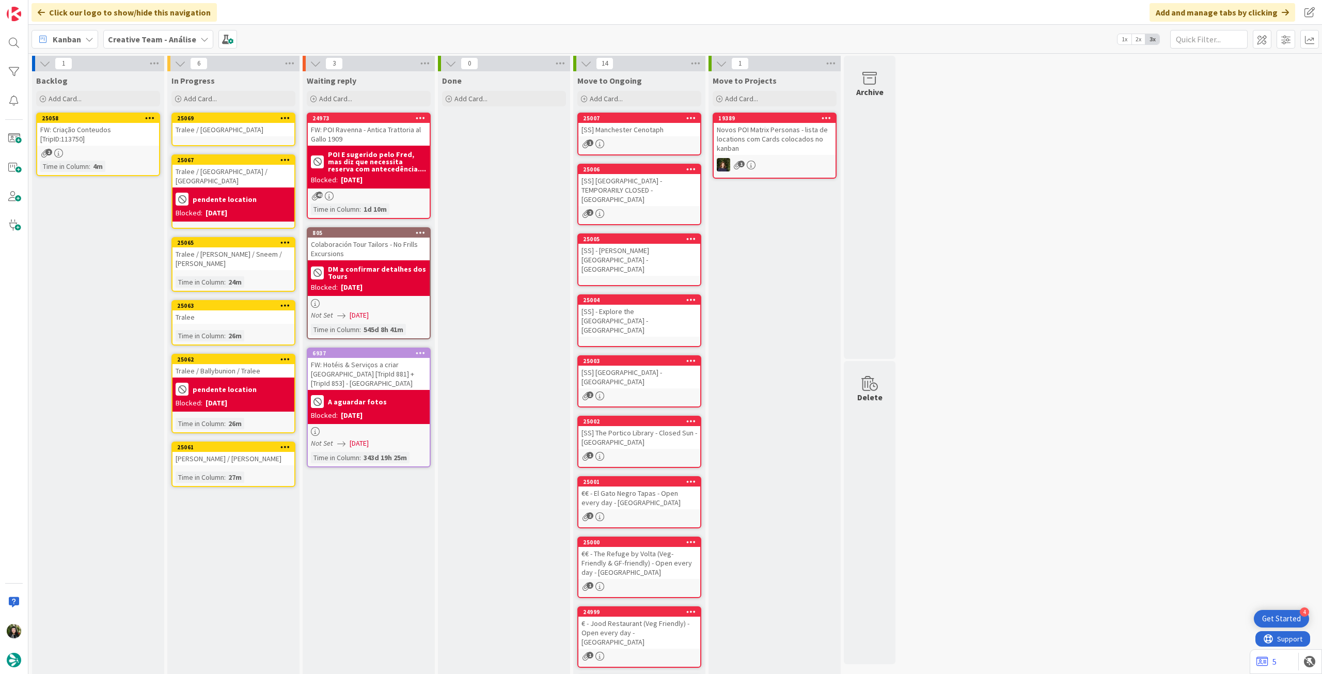
click at [149, 141] on div "FW: Criação Conteudos [TripID:113750]" at bounding box center [98, 134] width 122 height 23
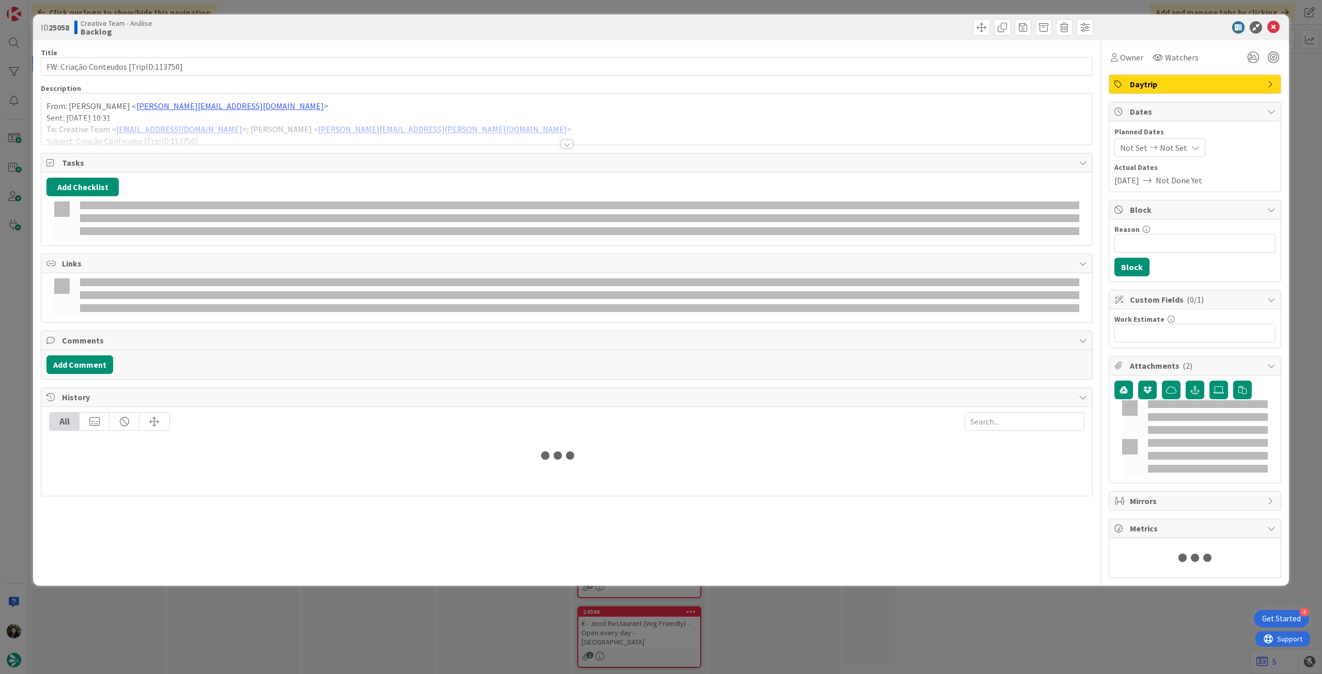
click at [147, 135] on div at bounding box center [566, 131] width 1051 height 26
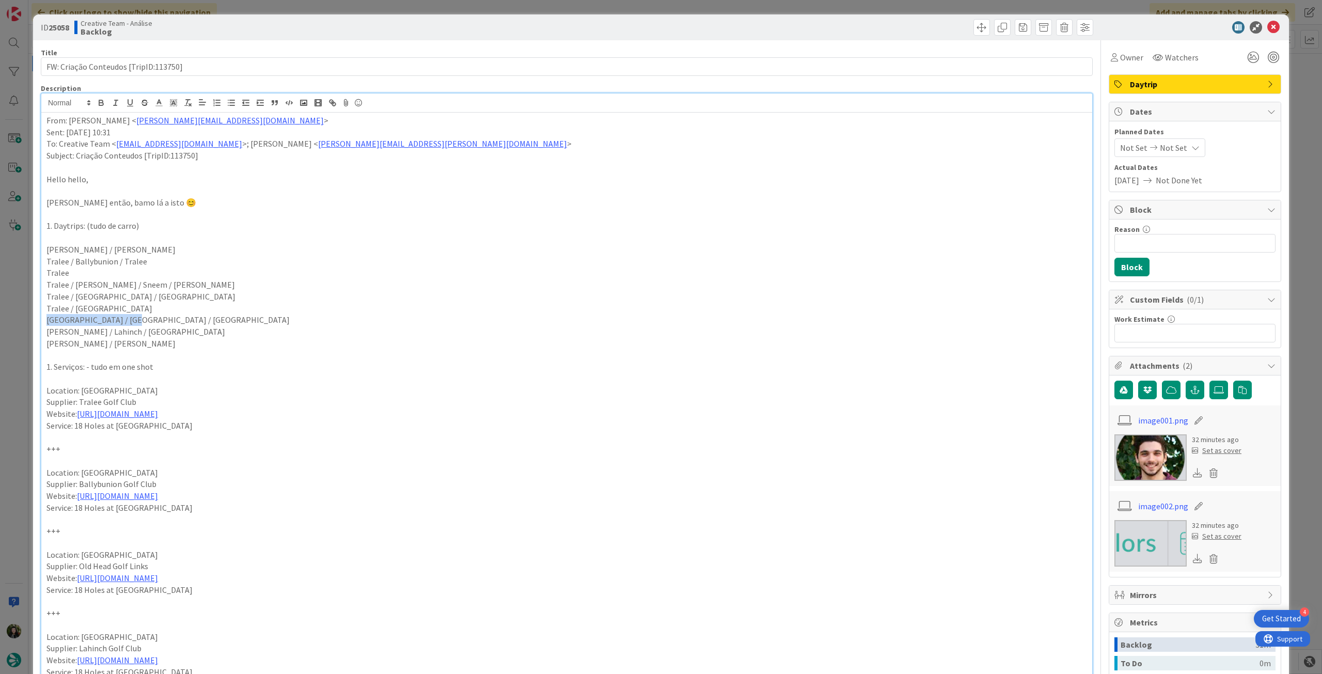
drag, startPoint x: 133, startPoint y: 318, endPoint x: 122, endPoint y: 301, distance: 20.2
click at [21, 319] on div "ID 25058 Creative Team - Análise Backlog Title 37 / 128 FW: Criação Conteudos […" at bounding box center [661, 337] width 1322 height 674
copy p "[GEOGRAPHIC_DATA] / [GEOGRAPHIC_DATA] / [GEOGRAPHIC_DATA]"
click at [1268, 24] on icon at bounding box center [1274, 27] width 12 height 12
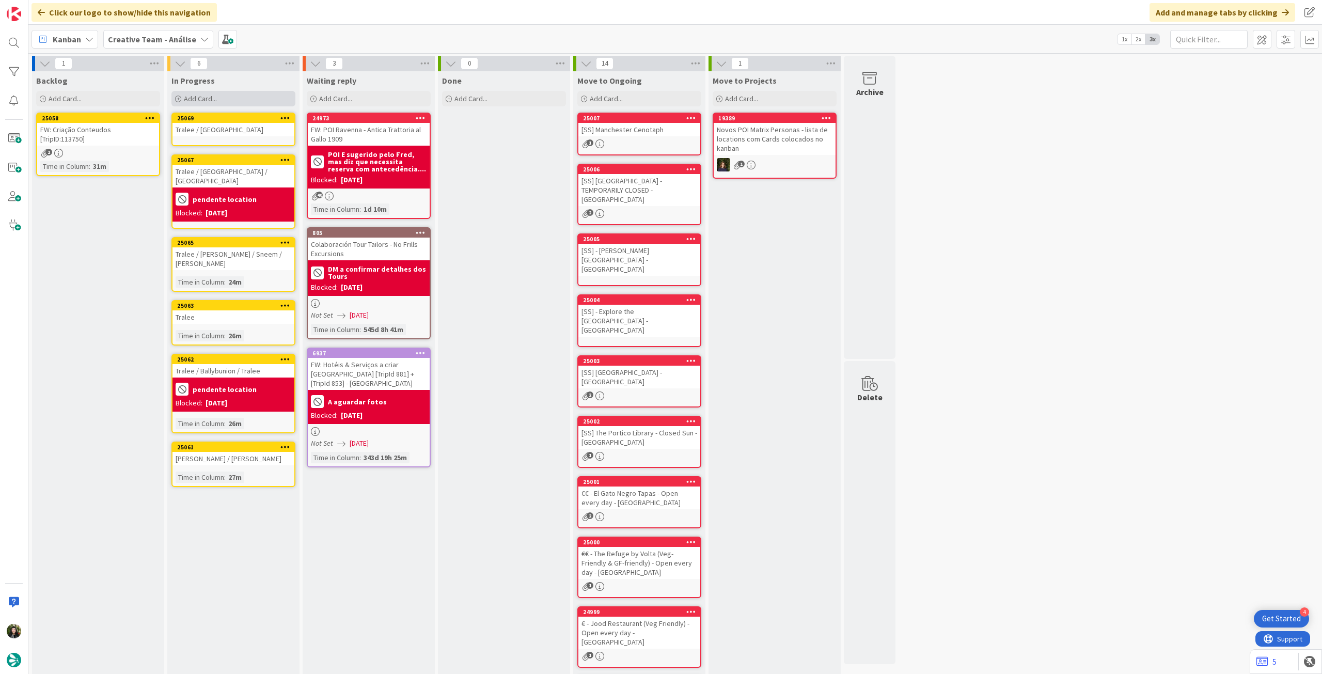
click at [219, 100] on div "Add Card..." at bounding box center [234, 98] width 124 height 15
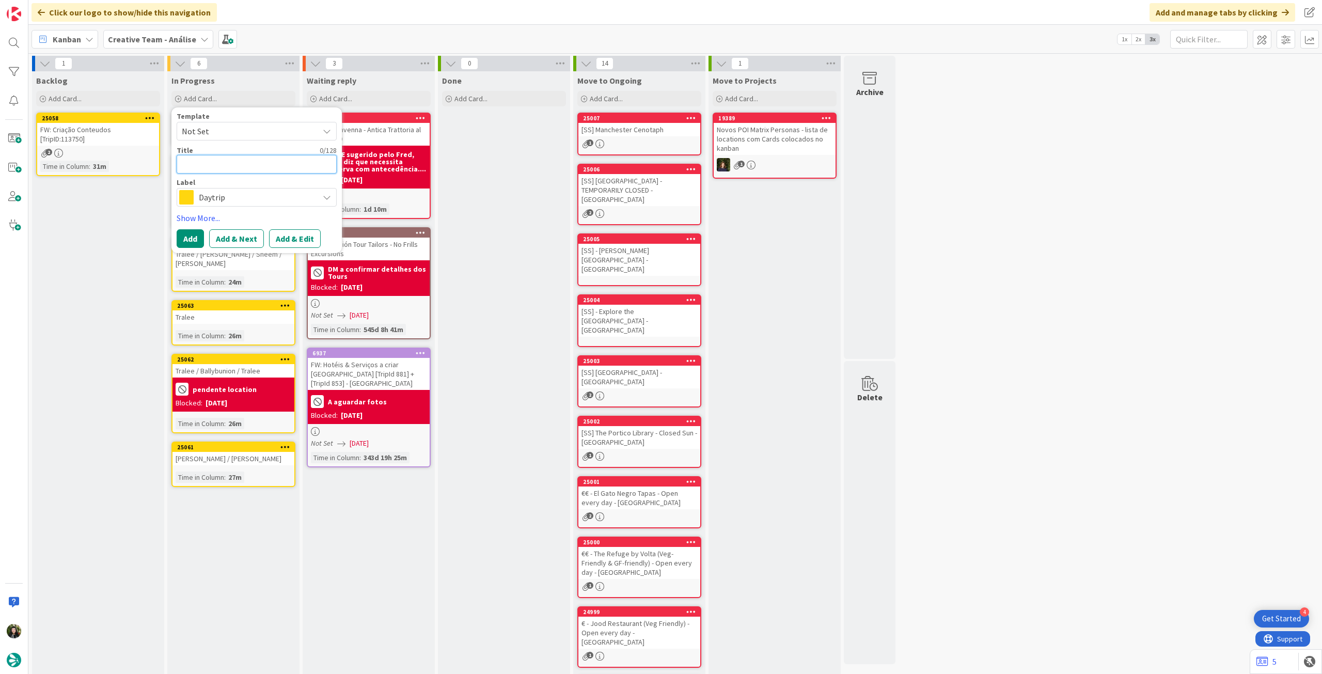
paste textarea "[GEOGRAPHIC_DATA] / [GEOGRAPHIC_DATA] / [GEOGRAPHIC_DATA]"
type textarea "x"
type textarea "[GEOGRAPHIC_DATA] / [GEOGRAPHIC_DATA] / [GEOGRAPHIC_DATA]"
click at [195, 234] on button "Add" at bounding box center [190, 238] width 27 height 19
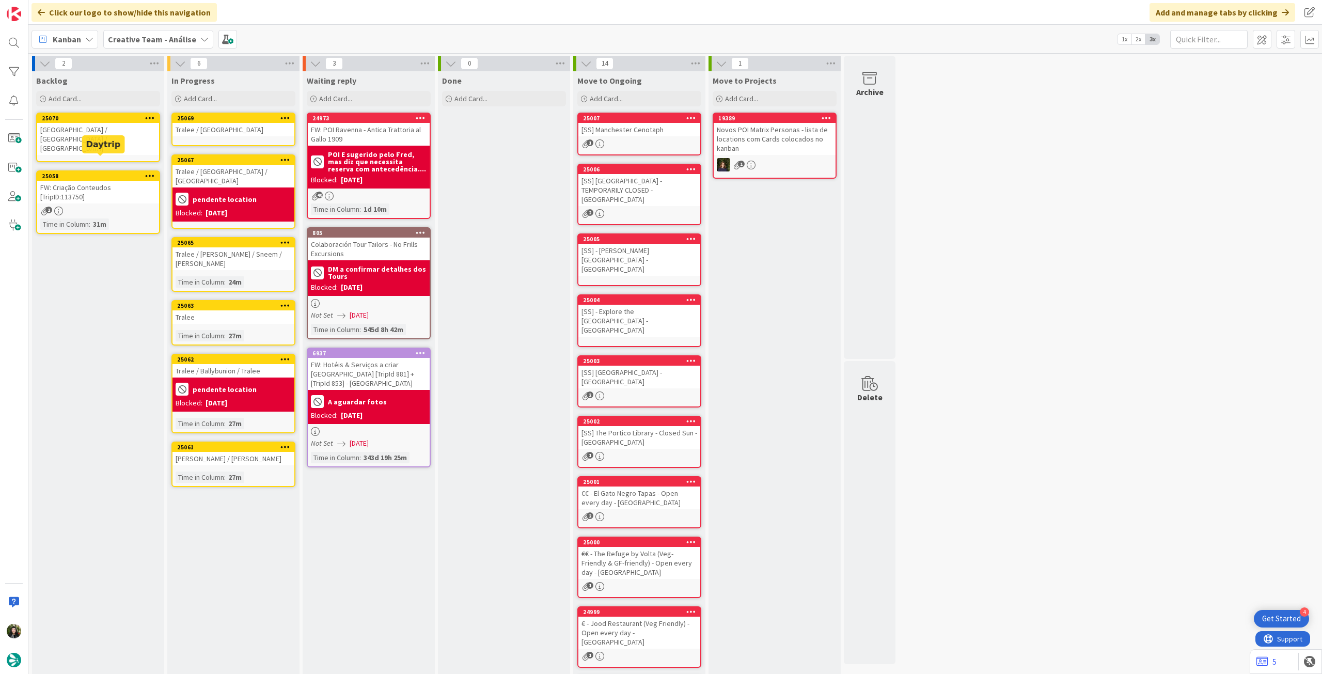
click at [95, 142] on div "25070 Cork / Ennis / Limerick" at bounding box center [98, 138] width 124 height 50
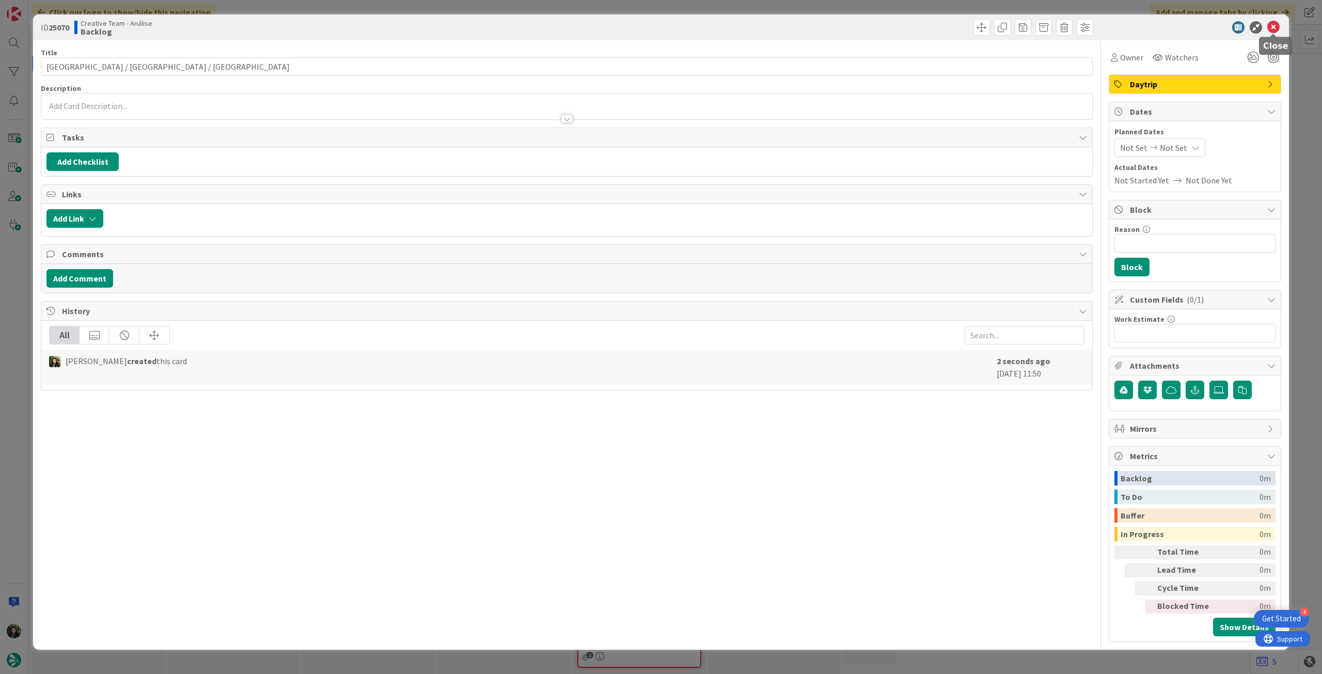
click at [1278, 25] on icon at bounding box center [1274, 27] width 12 height 12
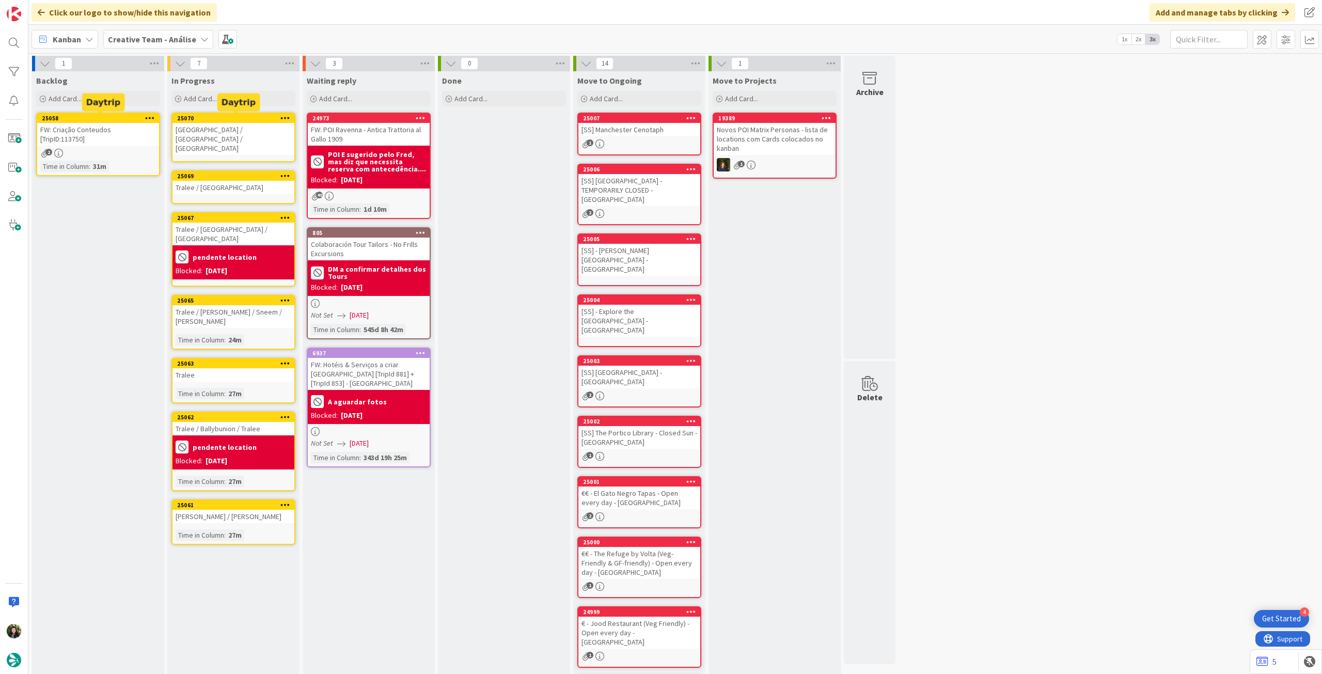
click at [118, 127] on div "FW: Criação Conteudos [TripID:113750]" at bounding box center [98, 134] width 122 height 23
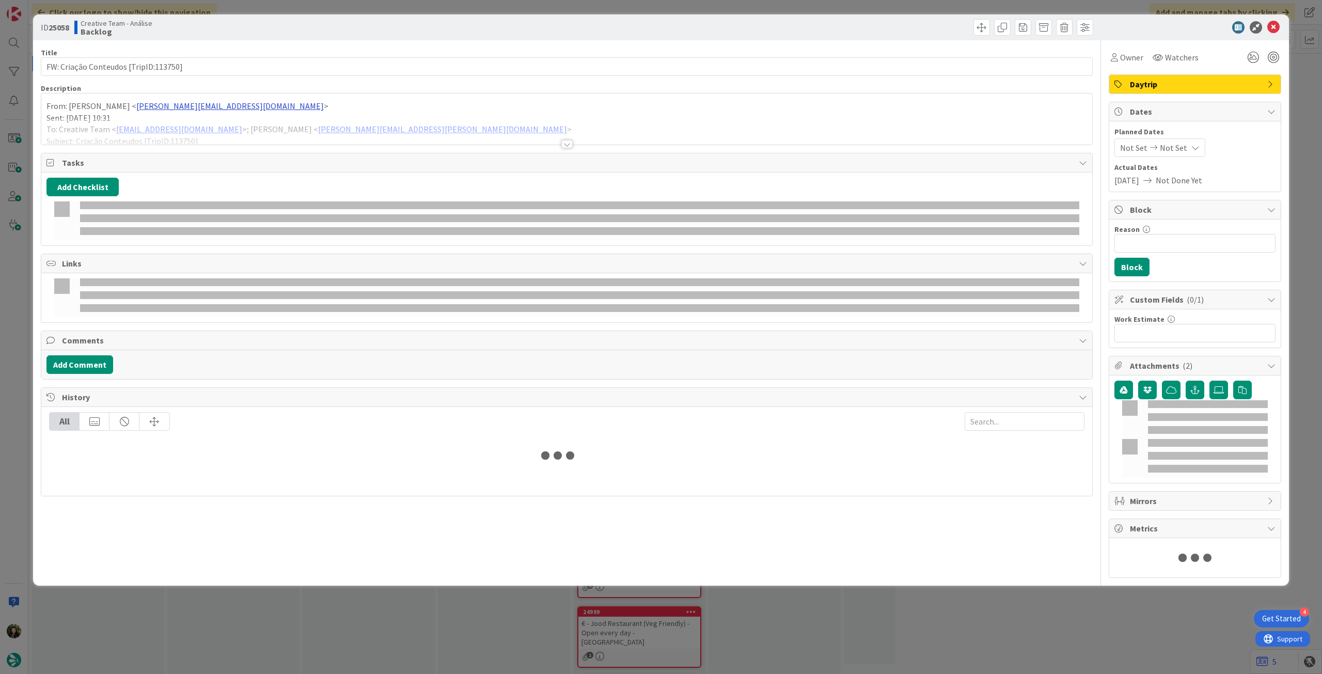
click at [139, 120] on div at bounding box center [566, 131] width 1051 height 26
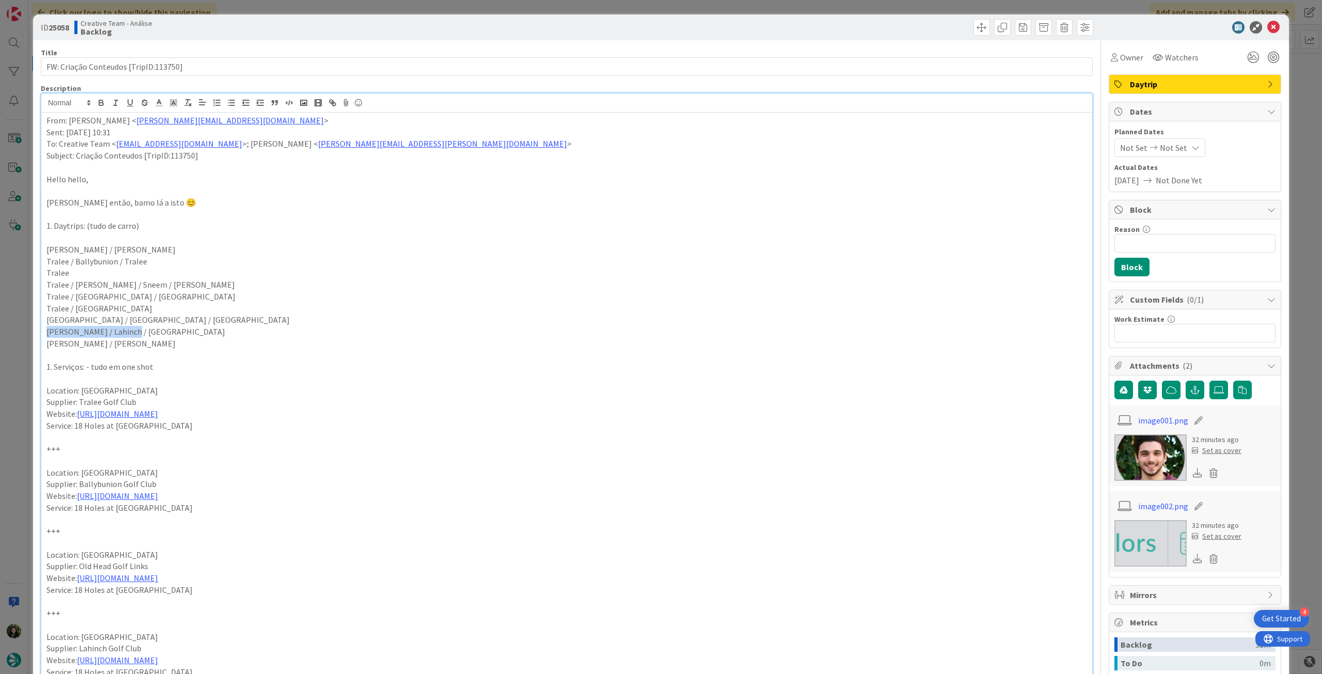
drag, startPoint x: 115, startPoint y: 333, endPoint x: 38, endPoint y: 335, distance: 76.5
click at [38, 335] on div "ID 25058 Creative Team - Análise Backlog Title 37 / 128 FW: Criação Conteudos […" at bounding box center [661, 680] width 1256 height 1332
copy p "[PERSON_NAME] / Lahinch / [GEOGRAPHIC_DATA]"
click at [1268, 29] on icon at bounding box center [1274, 27] width 12 height 12
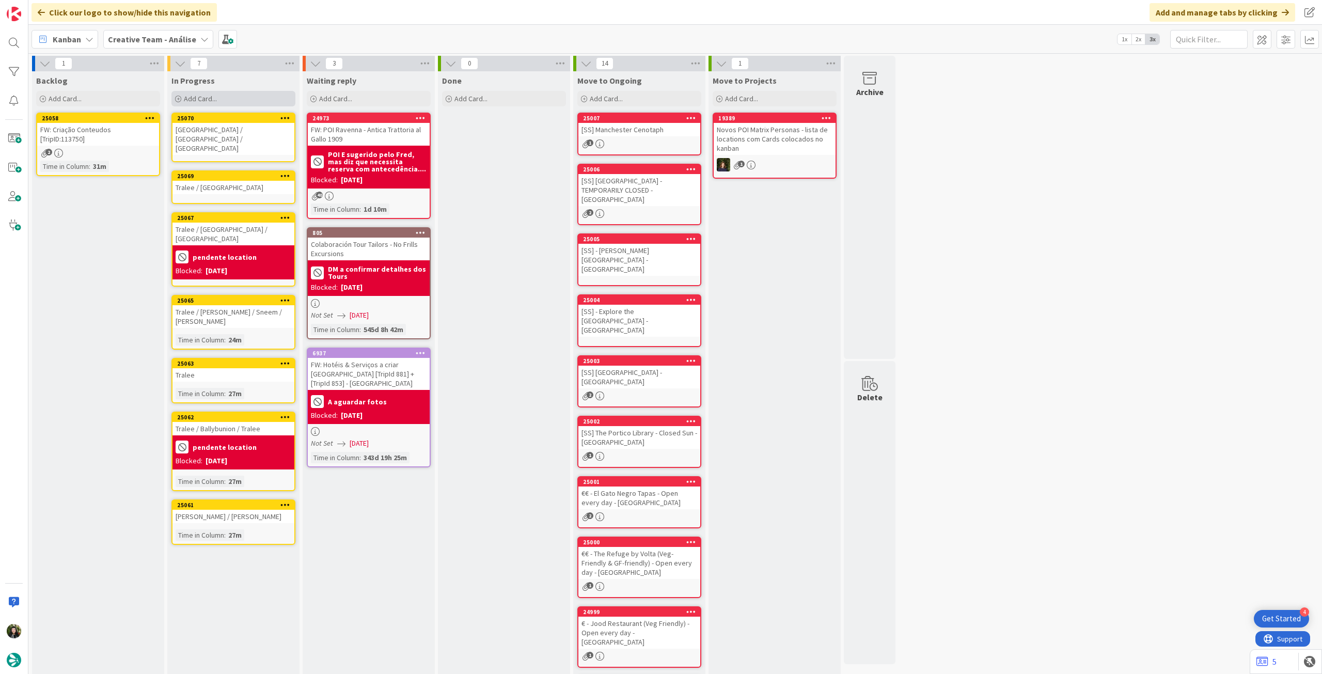
click at [249, 103] on div "Add Card..." at bounding box center [234, 98] width 124 height 15
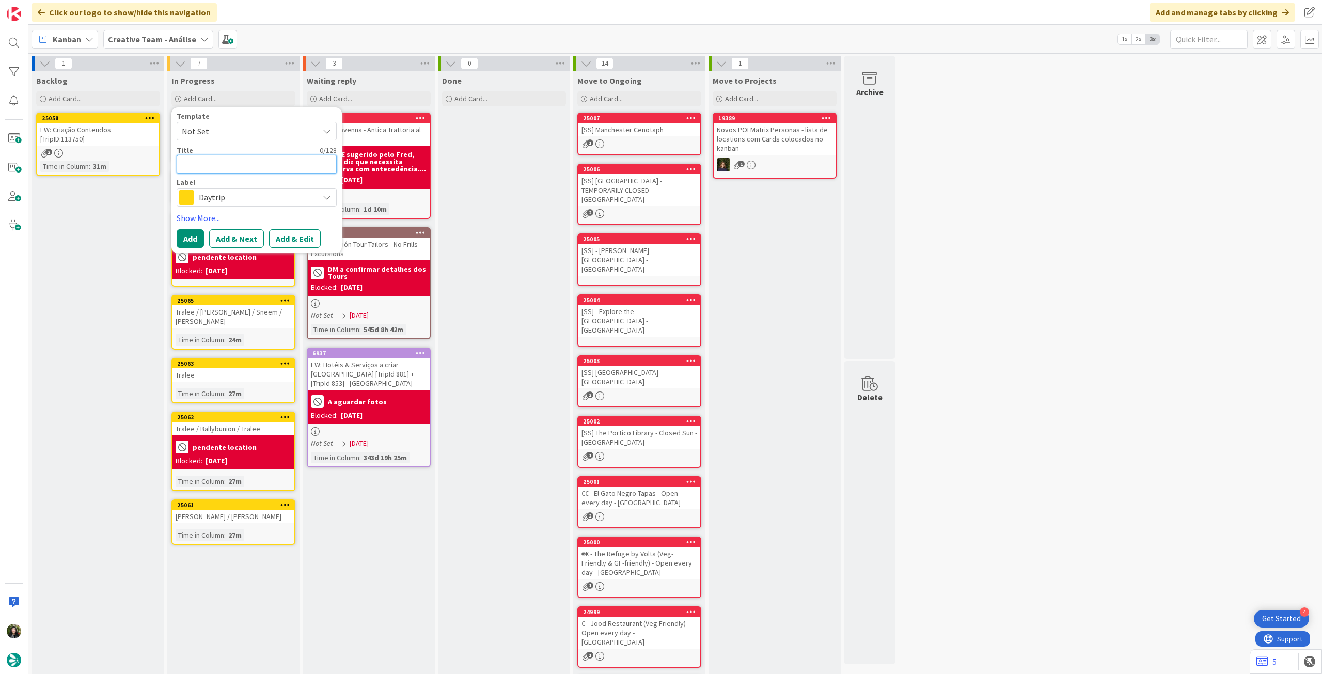
paste textarea "[PERSON_NAME] / Lahinch / [GEOGRAPHIC_DATA]"
type textarea "x"
drag, startPoint x: 234, startPoint y: 162, endPoint x: 207, endPoint y: 162, distance: 27.4
click at [207, 162] on textarea "[PERSON_NAME] / Lahinch / [GEOGRAPHIC_DATA]" at bounding box center [257, 164] width 160 height 19
type textarea "[PERSON_NAME] / Lahinch / [GEOGRAPHIC_DATA]"
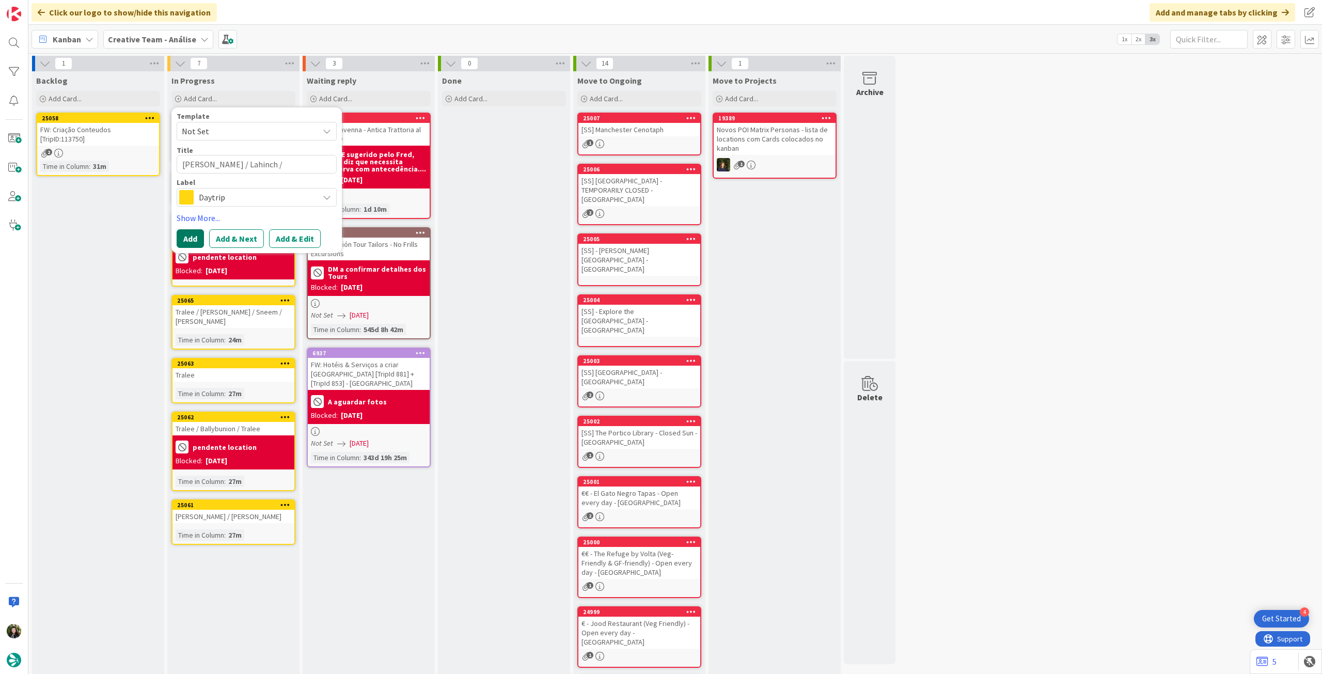
click at [186, 236] on button "Add" at bounding box center [190, 238] width 27 height 19
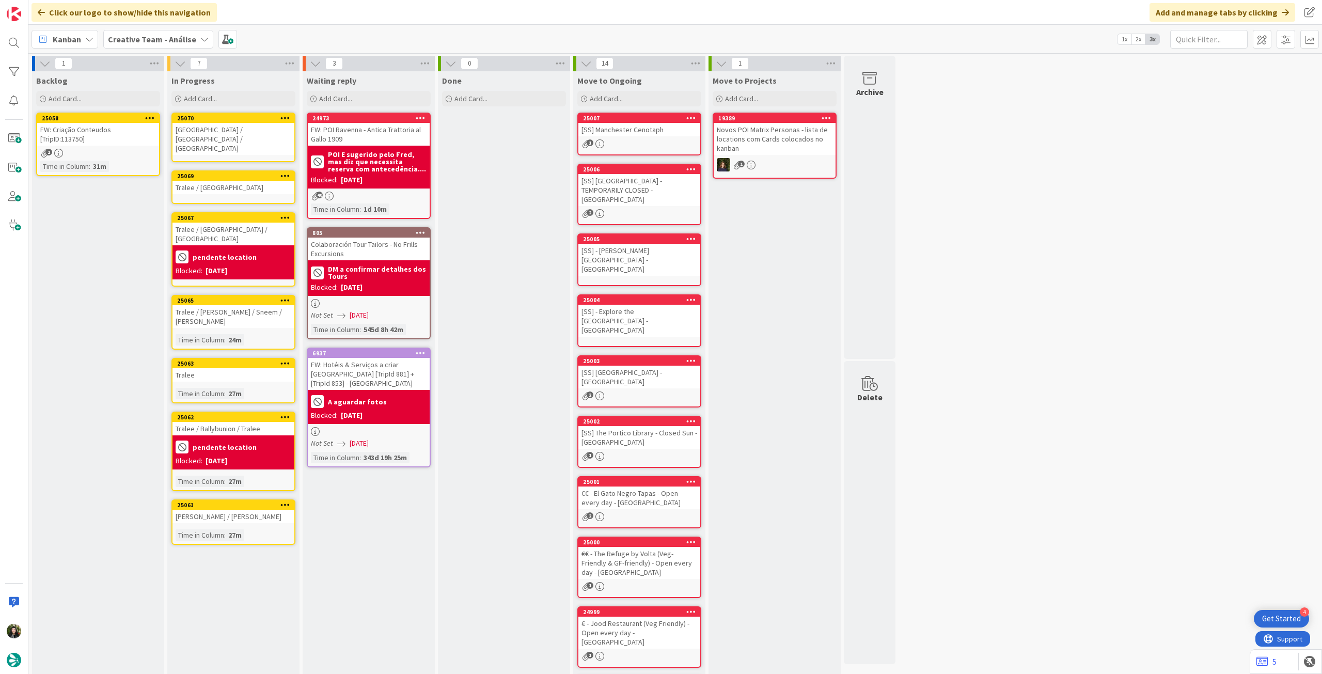
click at [90, 149] on div "2" at bounding box center [98, 153] width 122 height 9
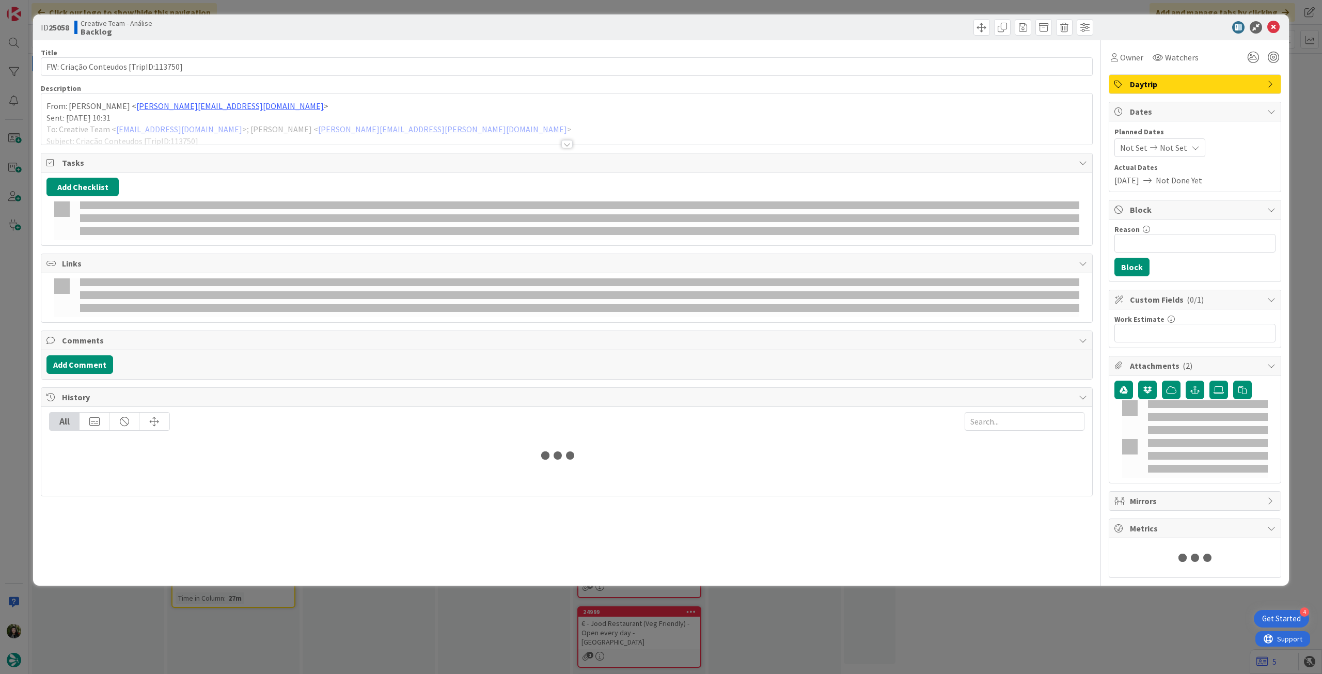
click at [127, 111] on p "From: [PERSON_NAME] < [PERSON_NAME][EMAIL_ADDRESS][DOMAIN_NAME] >" at bounding box center [566, 106] width 1041 height 12
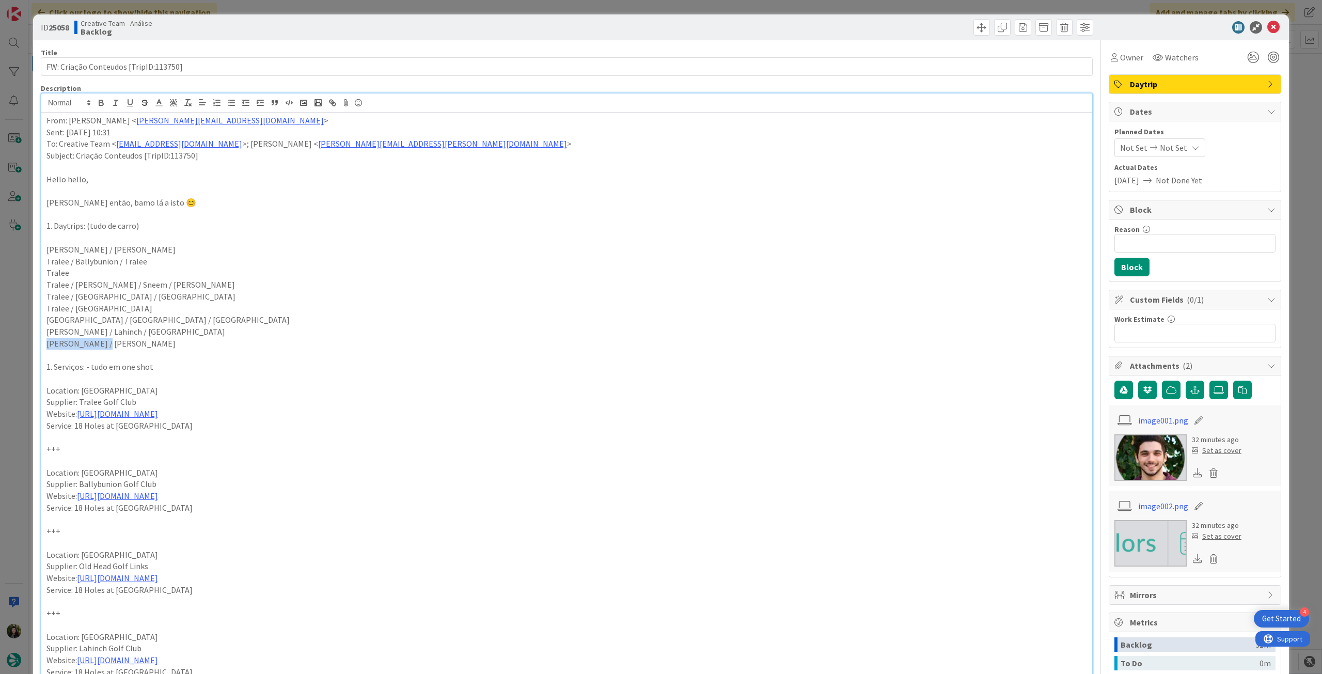
drag, startPoint x: 103, startPoint y: 343, endPoint x: 24, endPoint y: 347, distance: 78.6
click at [24, 347] on div "ID 25058 Creative Team - Análise Backlog Title 37 / 128 FW: Criação Conteudos […" at bounding box center [661, 337] width 1322 height 674
copy p "[PERSON_NAME] / [PERSON_NAME]"
click at [1273, 25] on div at bounding box center [1190, 27] width 183 height 12
click at [1271, 25] on icon at bounding box center [1274, 27] width 12 height 12
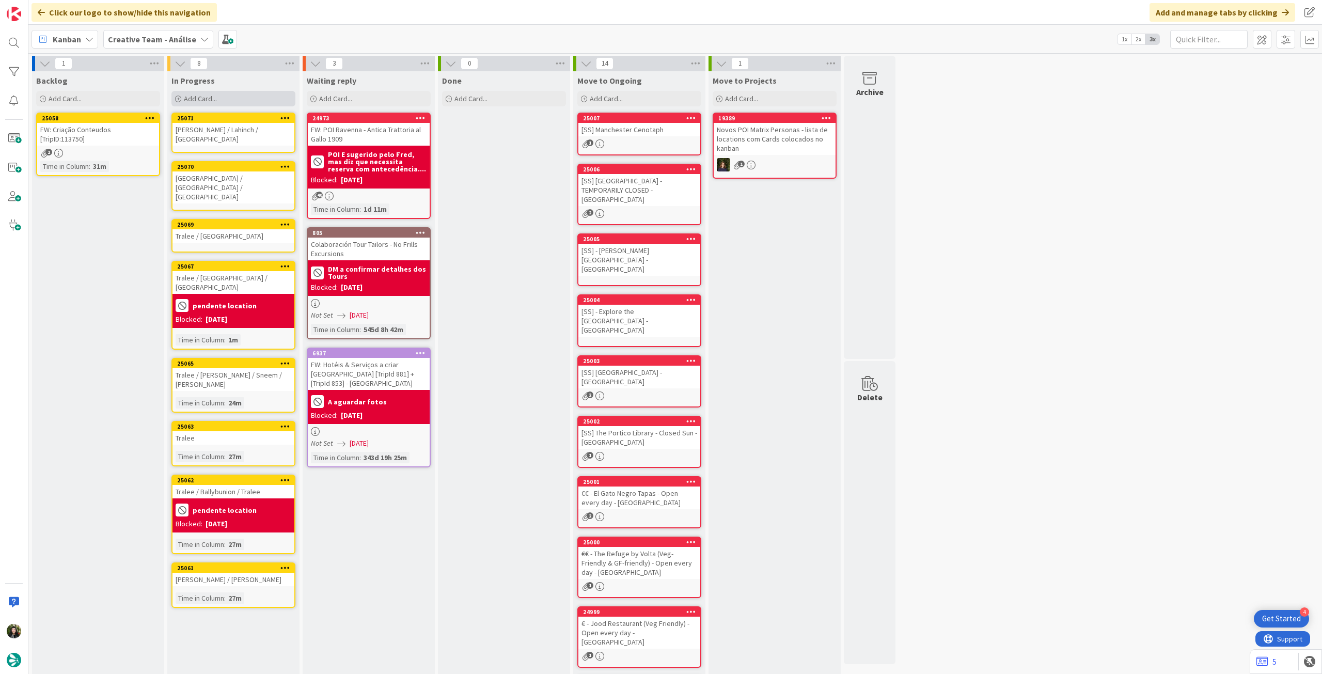
click at [204, 97] on span "Add Card..." at bounding box center [200, 98] width 33 height 9
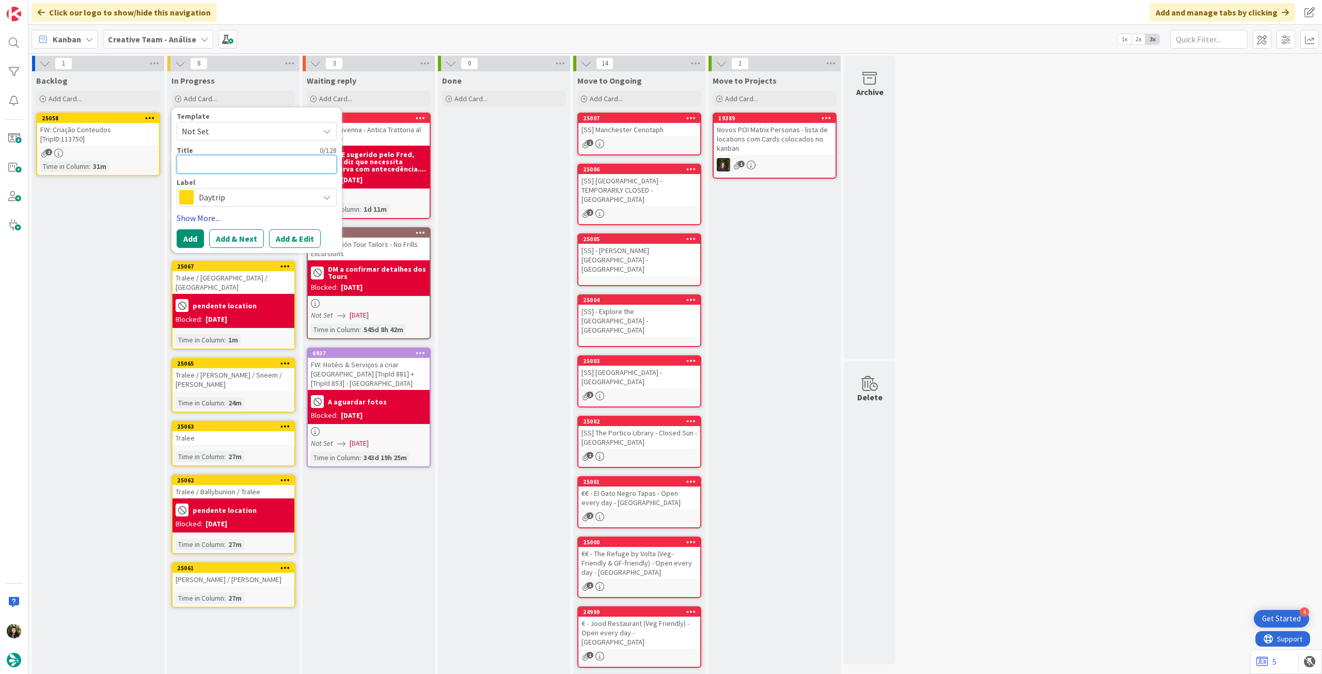
paste textarea "[PERSON_NAME] / [PERSON_NAME]"
type textarea "x"
type textarea "[PERSON_NAME] / [PERSON_NAME]"
click at [187, 240] on button "Add" at bounding box center [190, 238] width 27 height 19
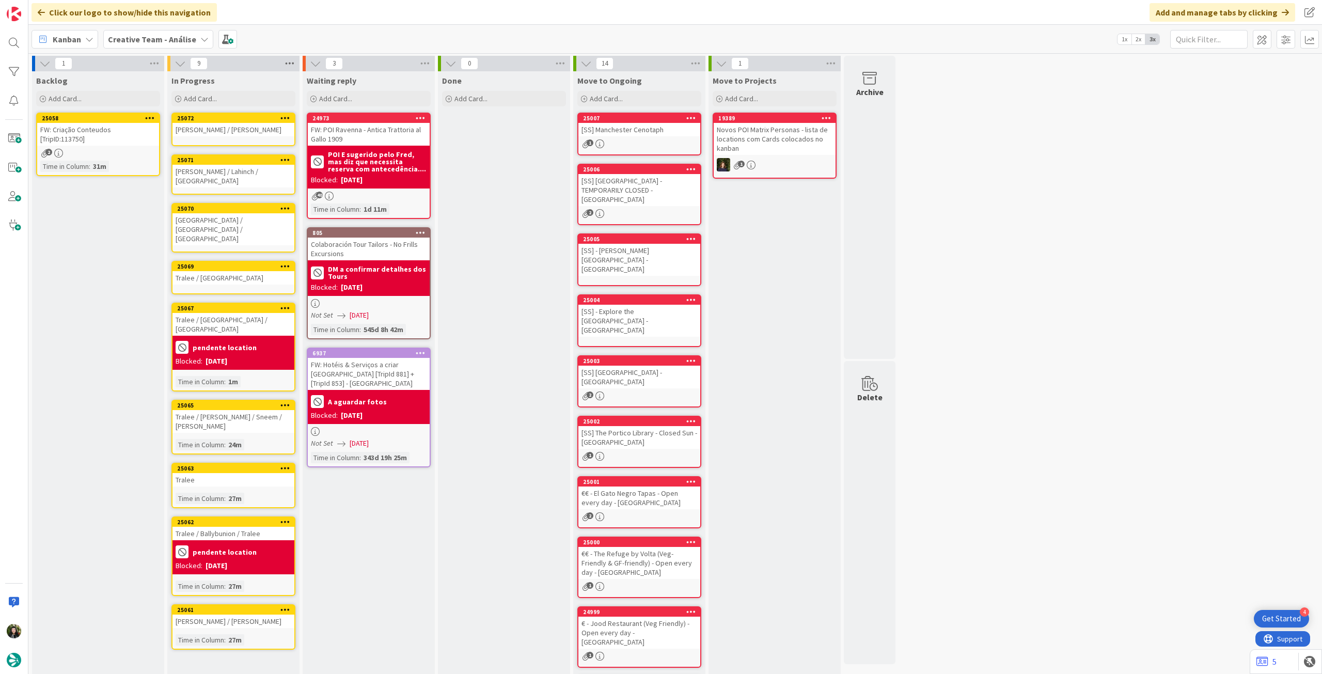
click at [287, 65] on icon at bounding box center [289, 63] width 13 height 15
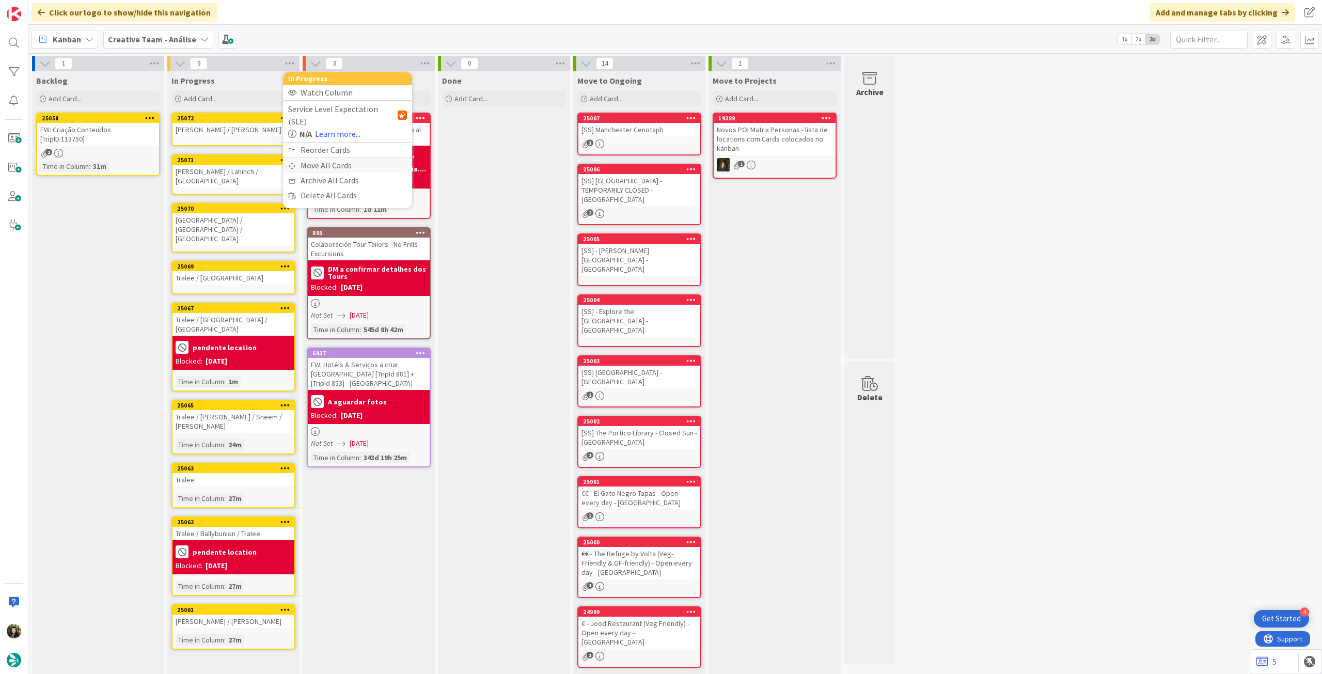
click at [313, 158] on div "Move All Cards" at bounding box center [347, 165] width 129 height 15
click at [336, 107] on span "Creative Team - Análise" at bounding box center [335, 112] width 83 height 10
drag, startPoint x: 338, startPoint y: 165, endPoint x: 340, endPoint y: 155, distance: 10.6
click at [338, 165] on span "Creative Team" at bounding box center [354, 161] width 94 height 15
click at [344, 144] on span "Select a Column..." at bounding box center [328, 145] width 68 height 13
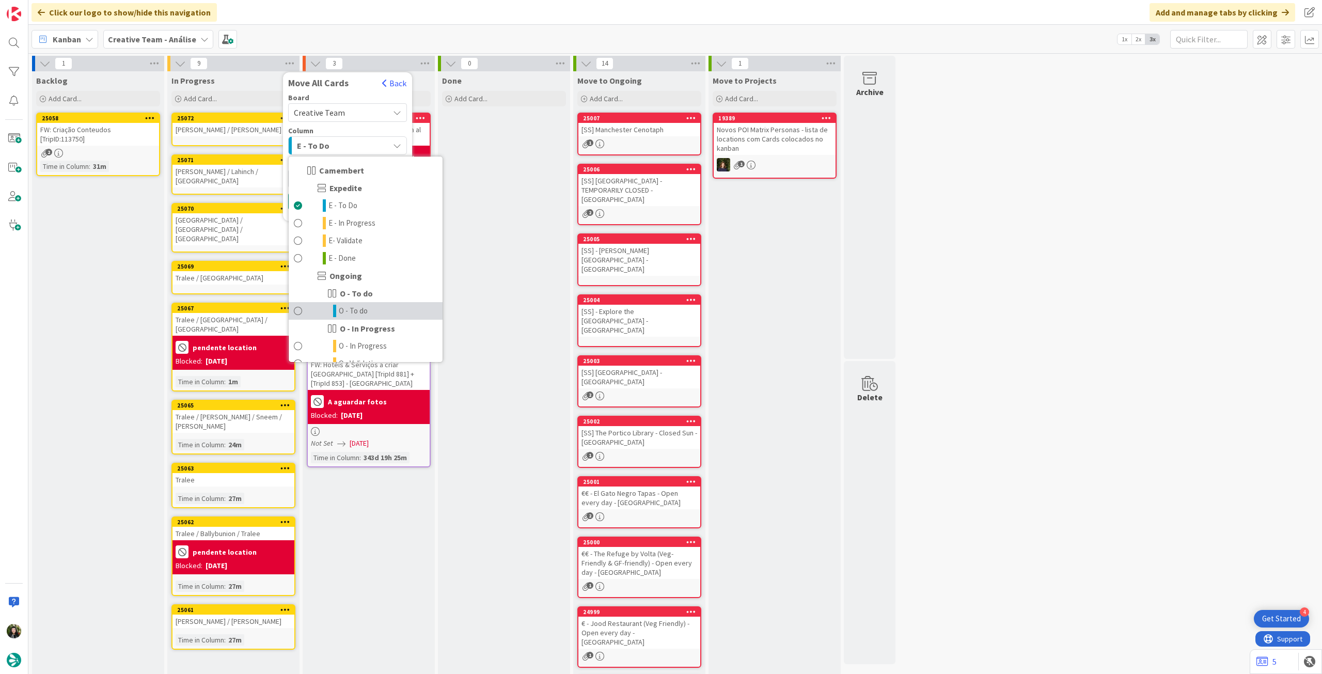
click at [394, 314] on link "O - To do" at bounding box center [366, 311] width 154 height 18
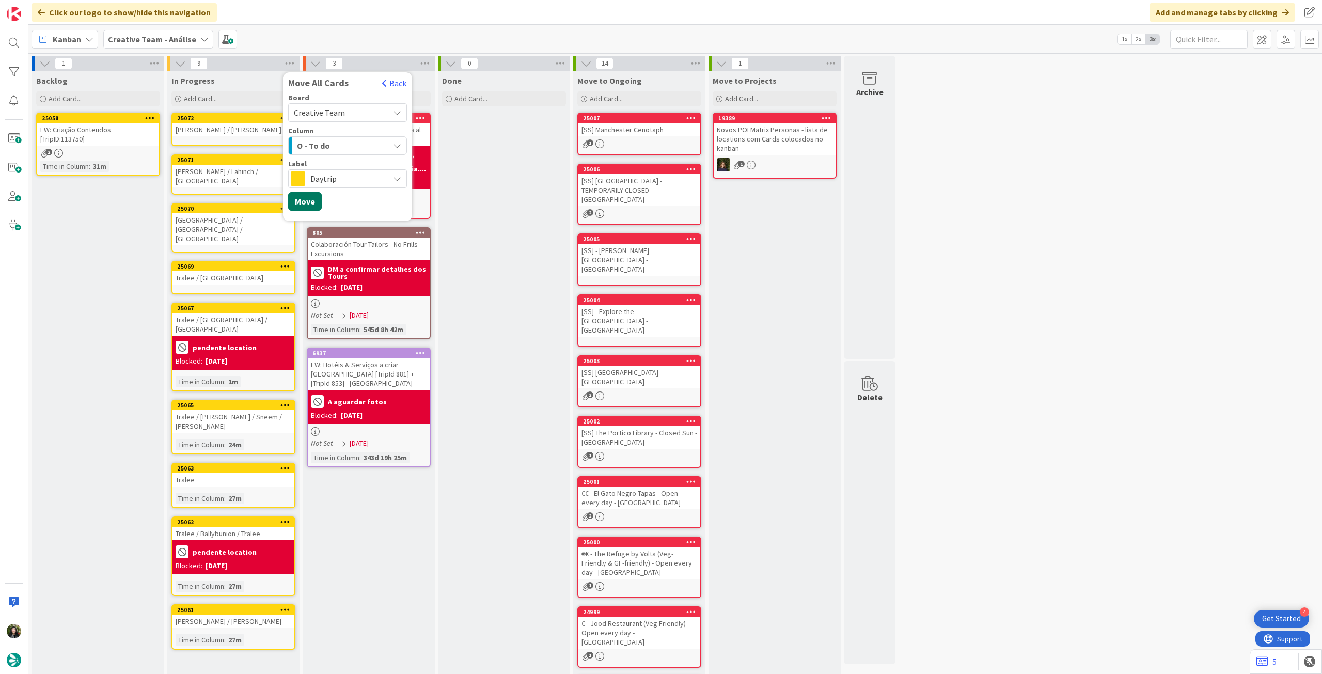
click at [313, 200] on button "Move" at bounding box center [305, 201] width 34 height 19
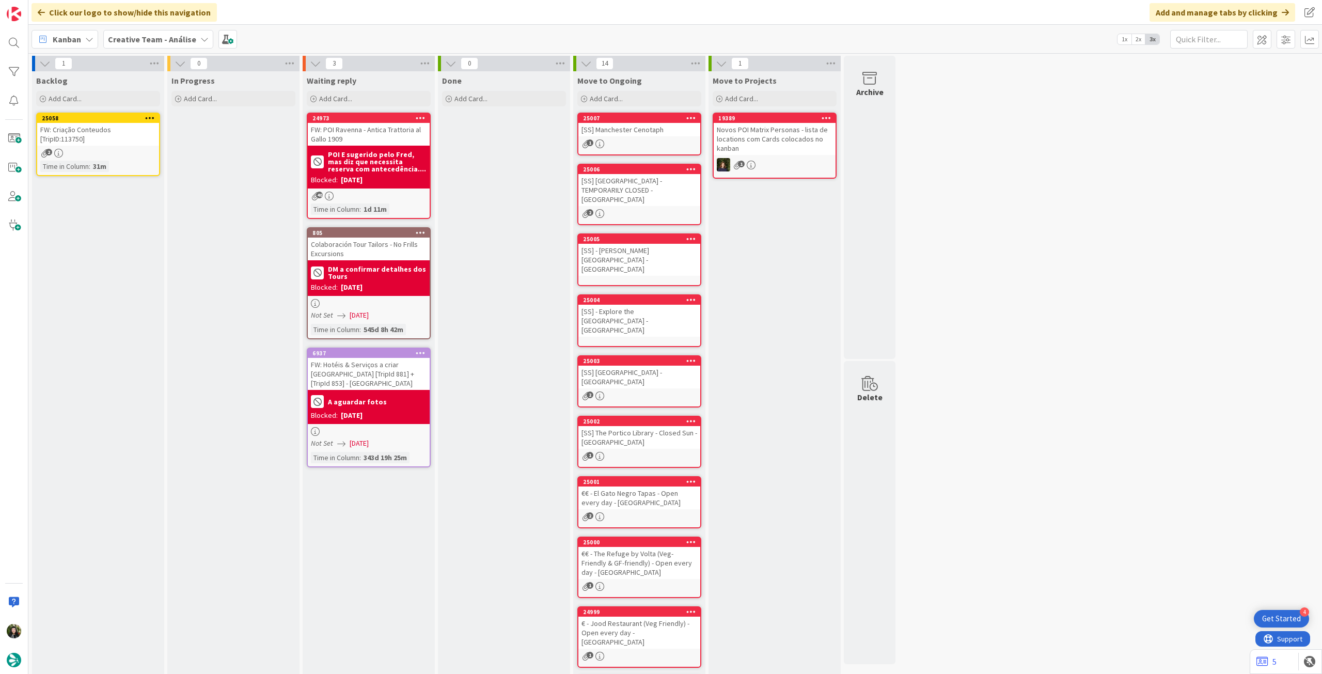
click at [146, 30] on div "Creative Team - Análise" at bounding box center [158, 39] width 110 height 19
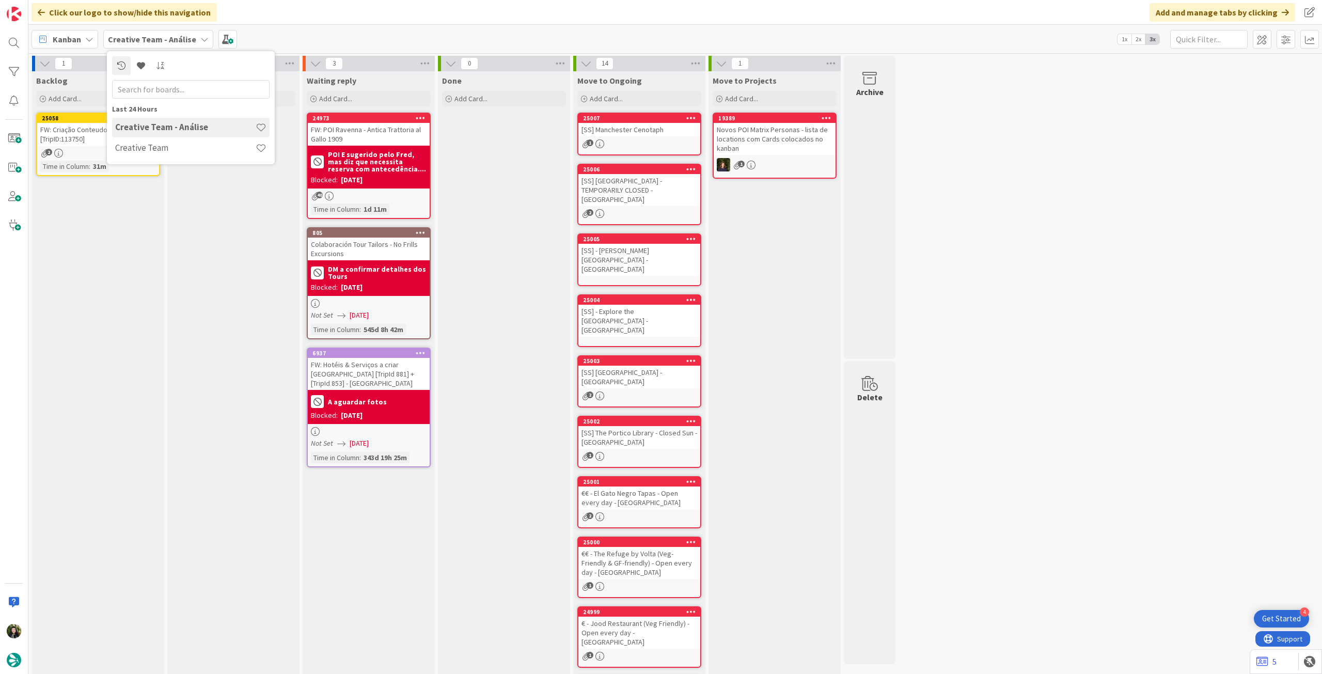
click at [151, 160] on div "Last 24 Hours Creative Team - Análise Creative Team" at bounding box center [191, 107] width 168 height 113
click at [157, 145] on h4 "Creative Team" at bounding box center [185, 148] width 141 height 10
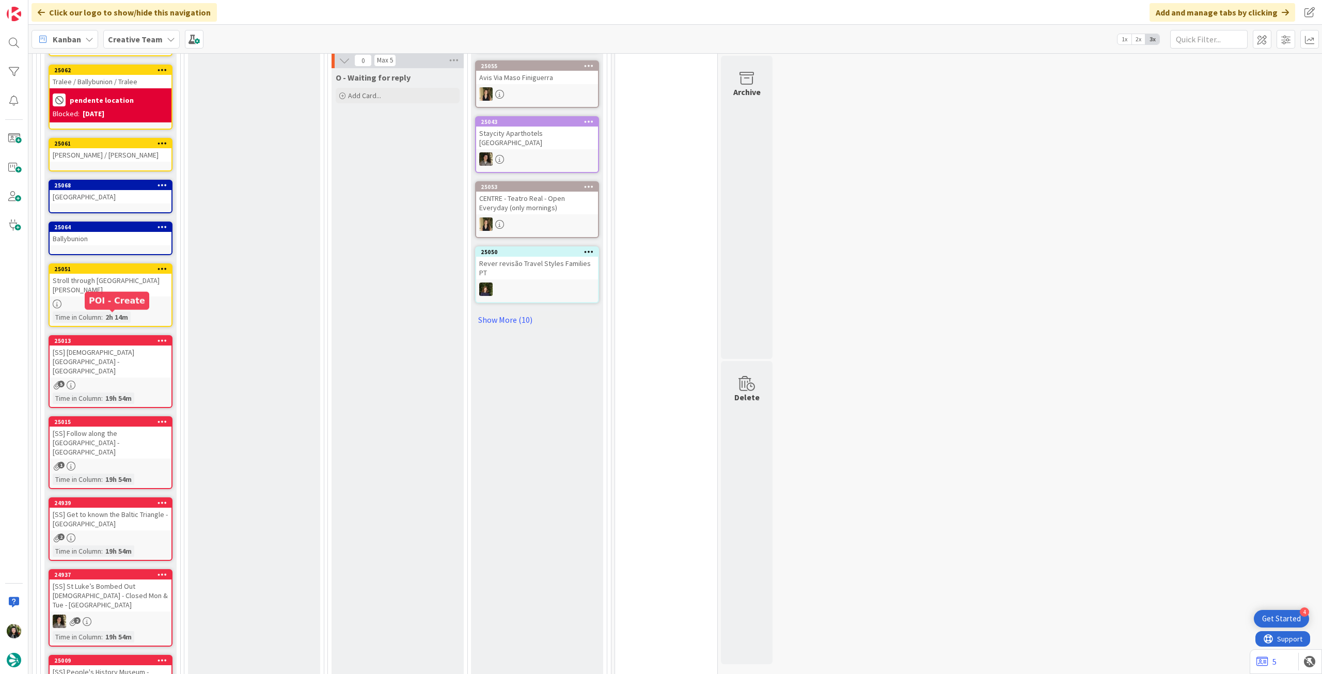
scroll to position [689, 0]
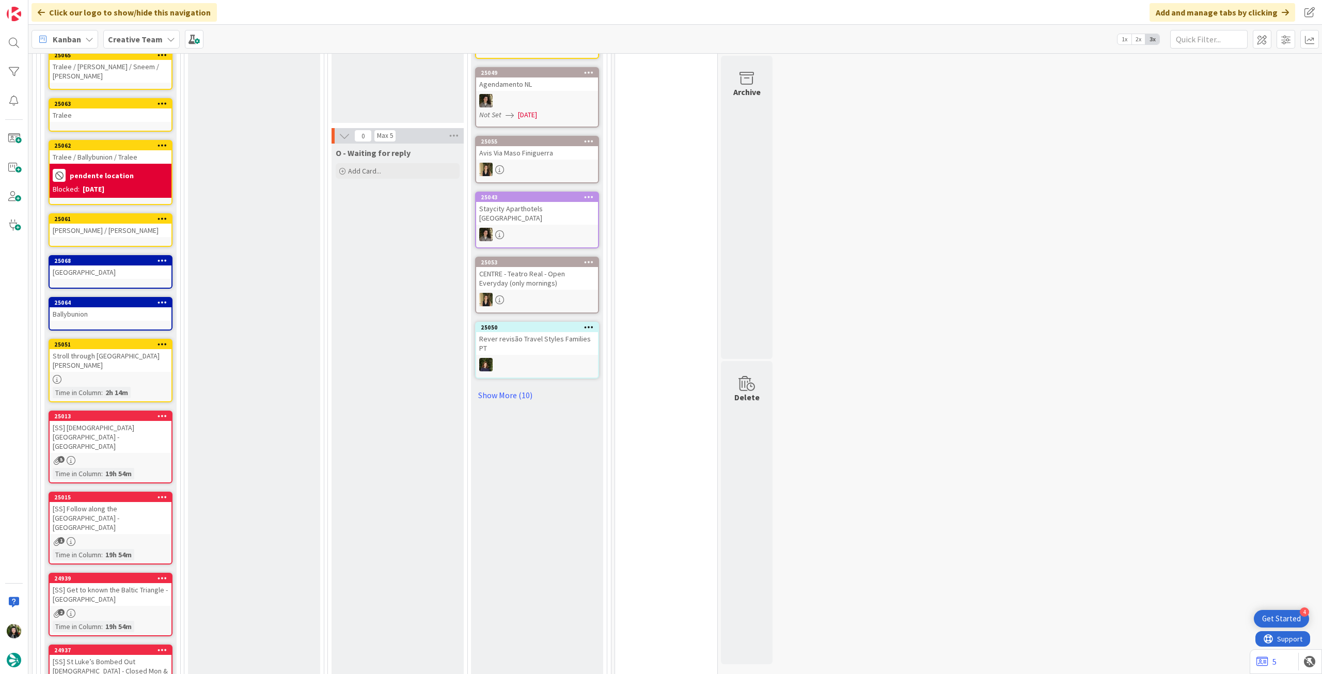
click at [164, 257] on icon at bounding box center [163, 260] width 10 height 7
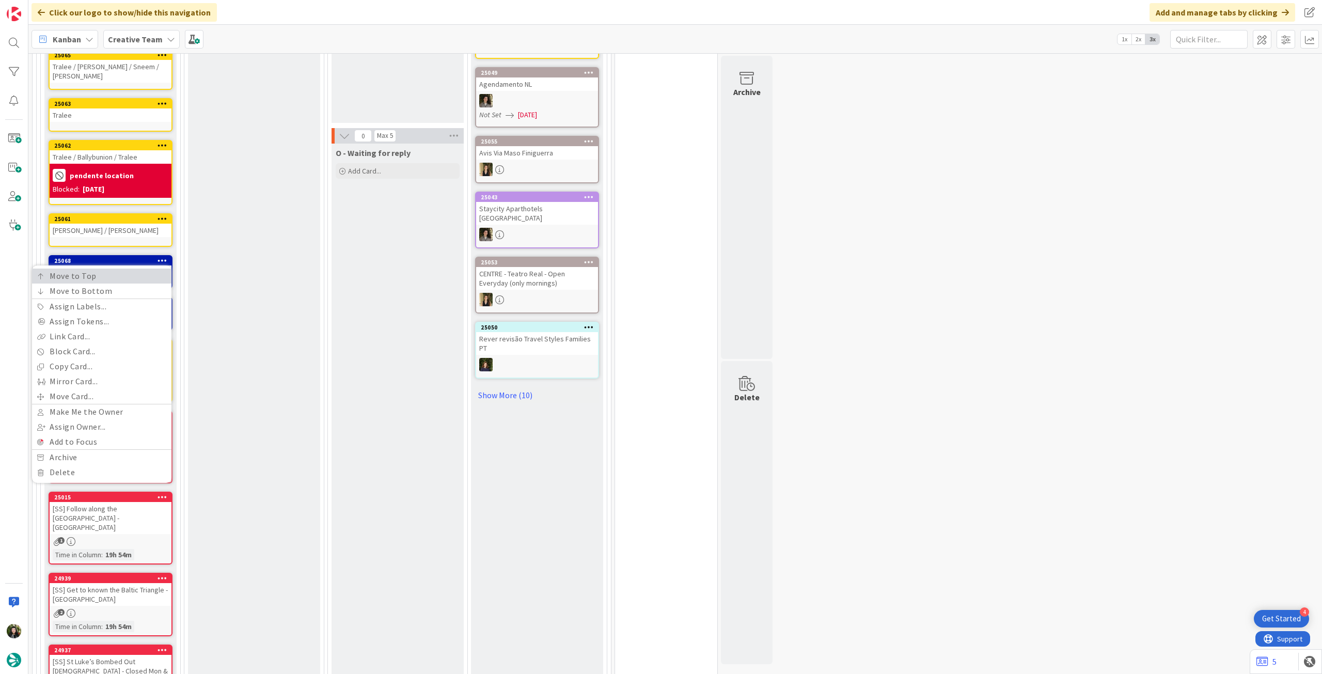
click at [157, 269] on link "Move to Top" at bounding box center [101, 276] width 139 height 15
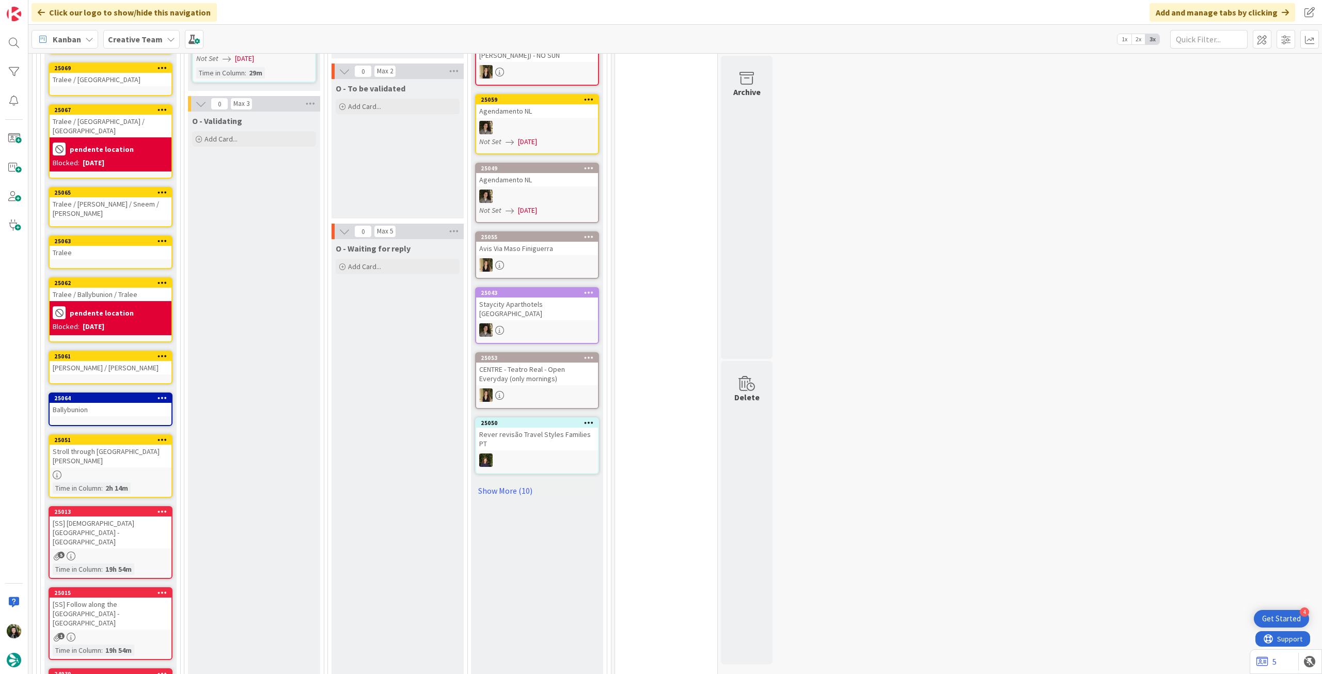
scroll to position [731, 0]
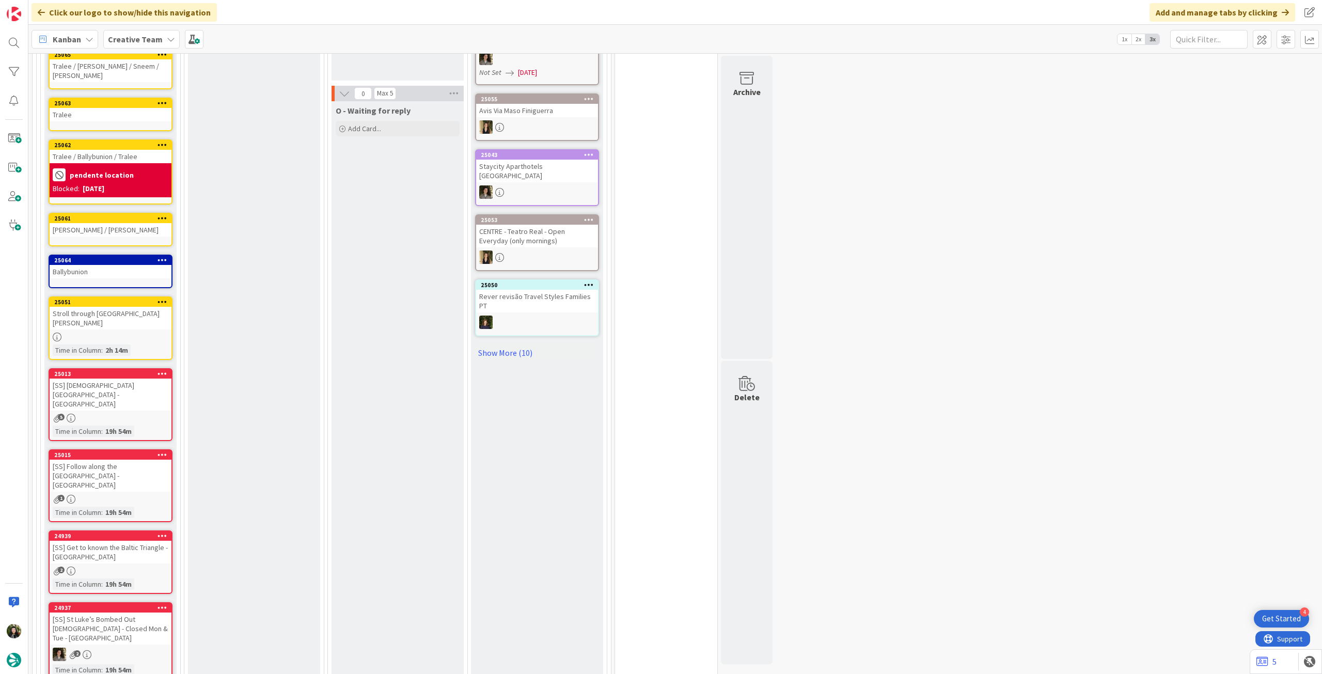
click at [166, 256] on icon at bounding box center [163, 259] width 10 height 7
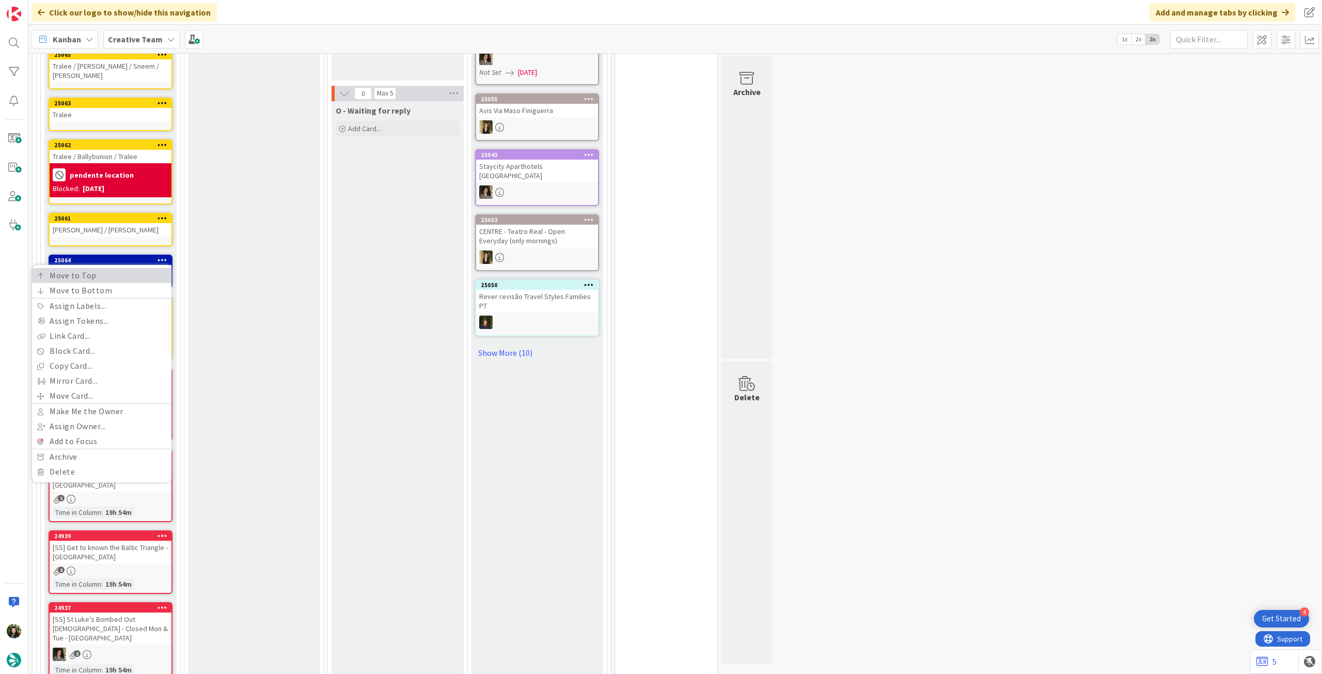
click at [160, 268] on link "Move to Top" at bounding box center [101, 275] width 139 height 15
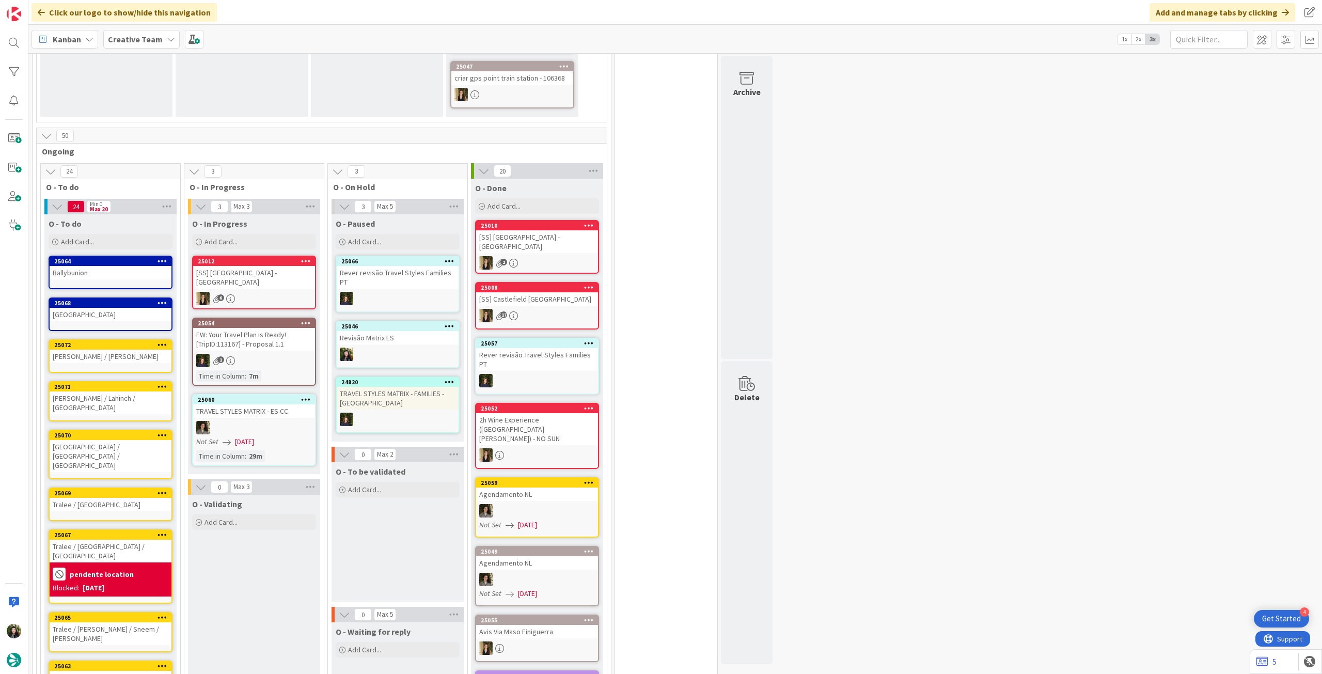
scroll to position [275, 0]
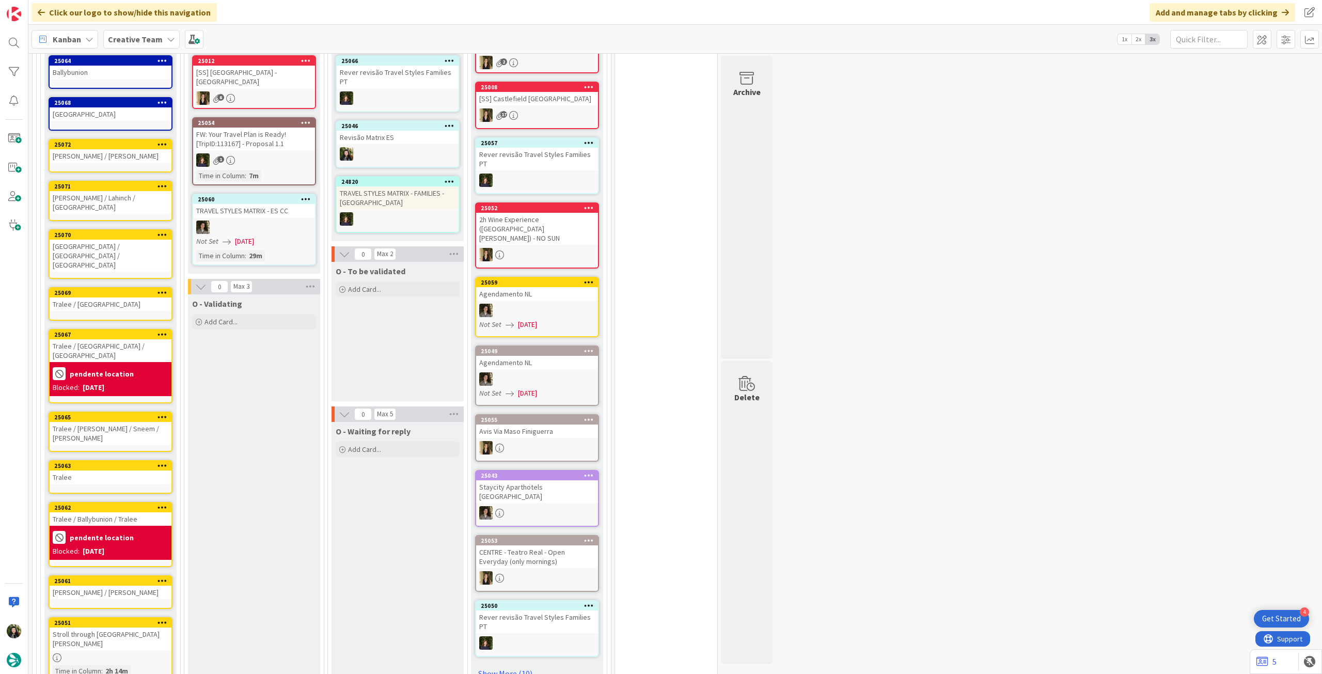
scroll to position [207, 0]
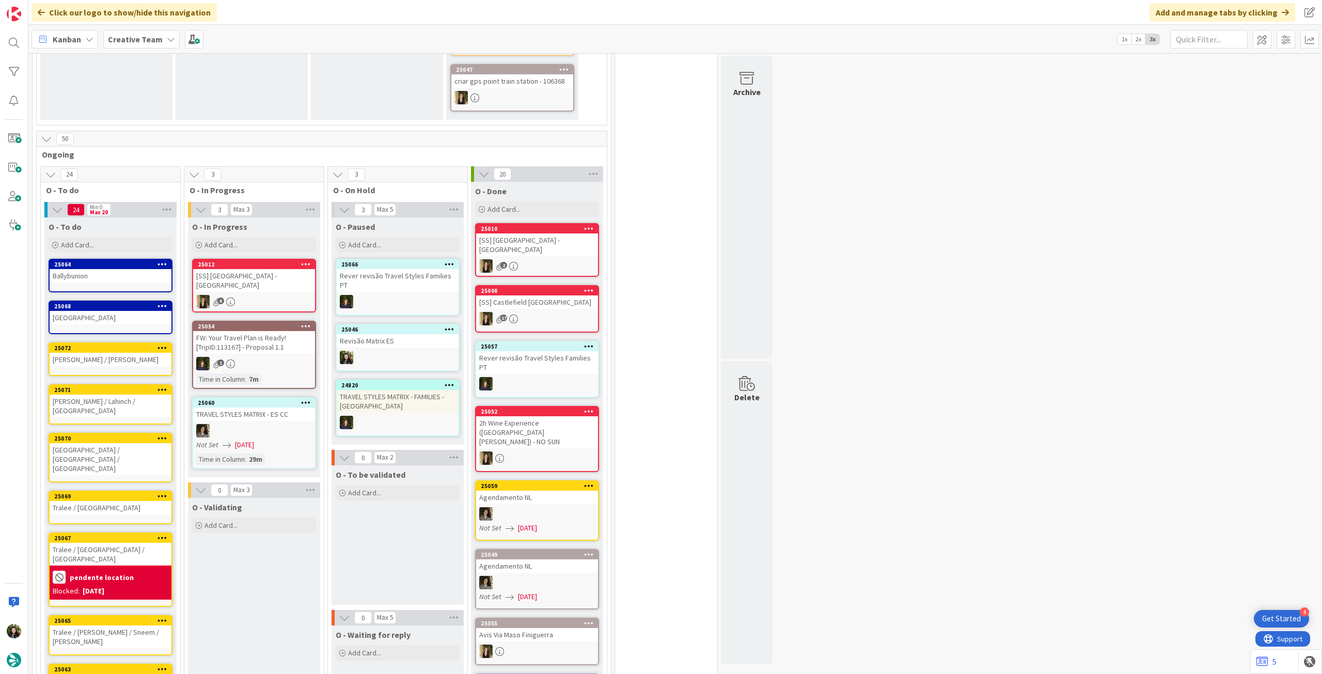
click at [127, 43] on b "Creative Team" at bounding box center [135, 39] width 55 height 10
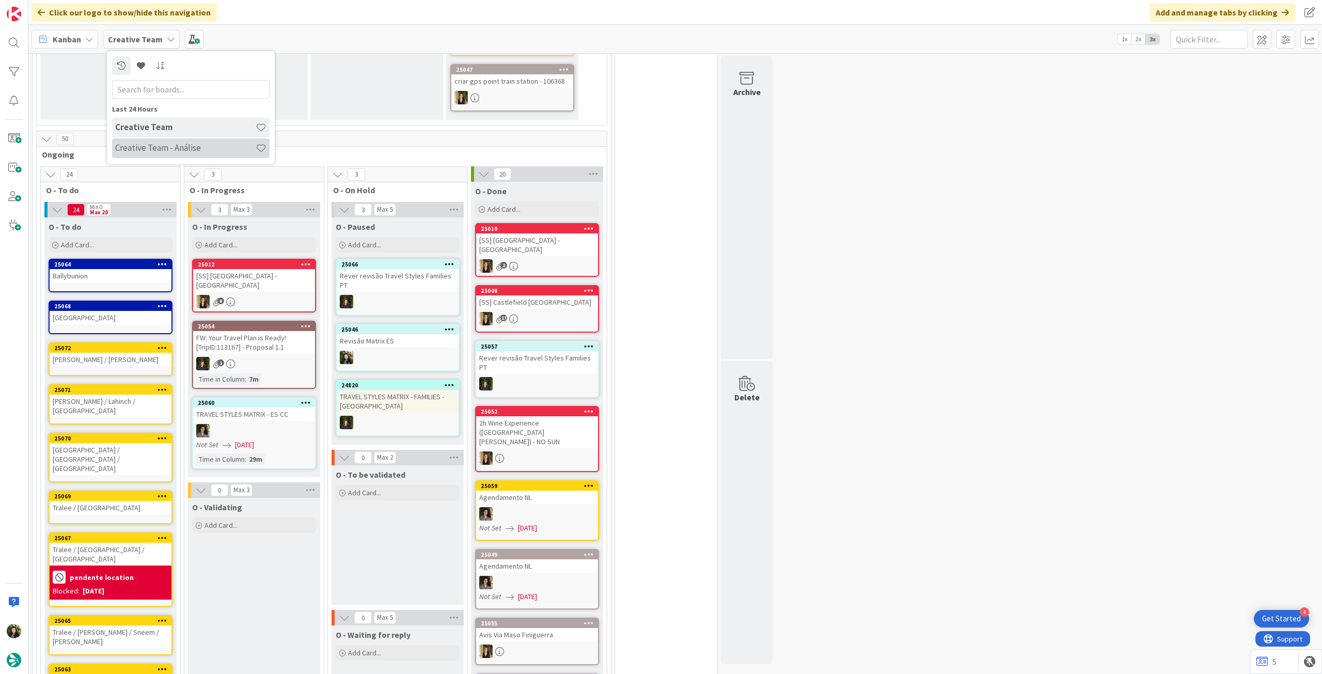
click at [138, 139] on div "Creative Team - Análise" at bounding box center [191, 148] width 158 height 20
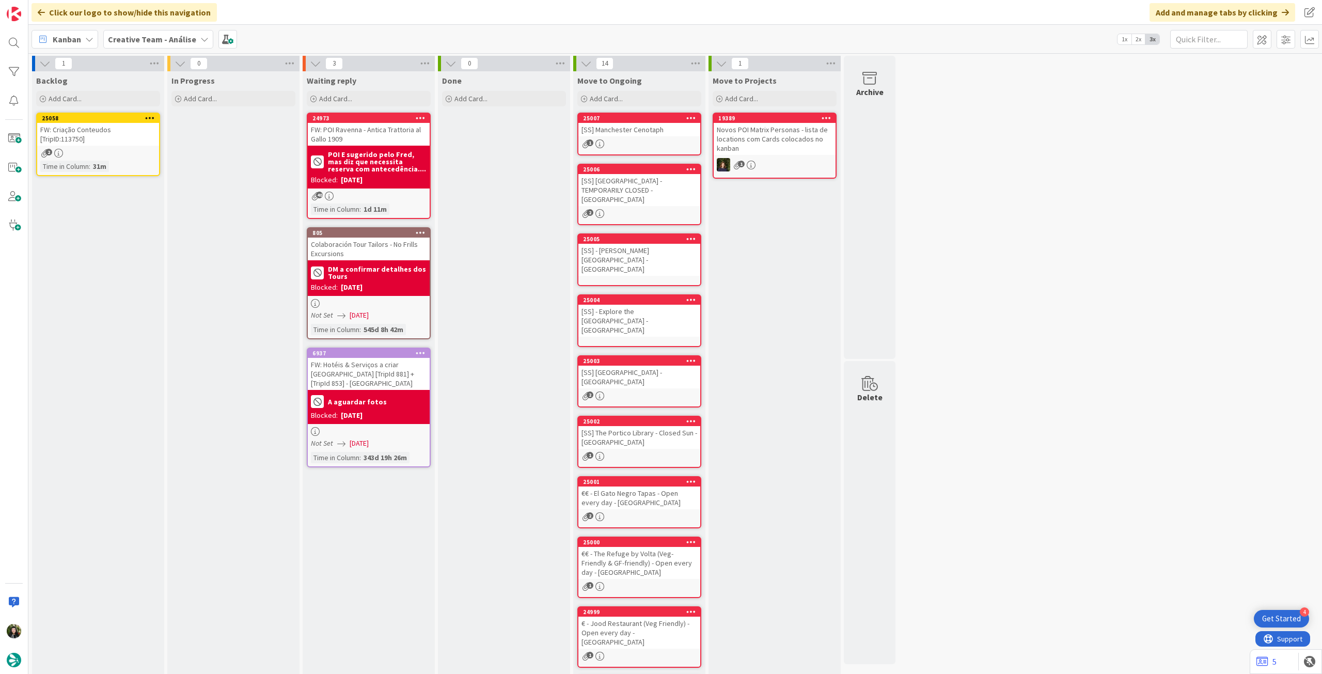
click at [117, 145] on div "25058 FW: Criação Conteudos [TripID:113750] 2 Time in [GEOGRAPHIC_DATA] : 31m" at bounding box center [98, 145] width 124 height 64
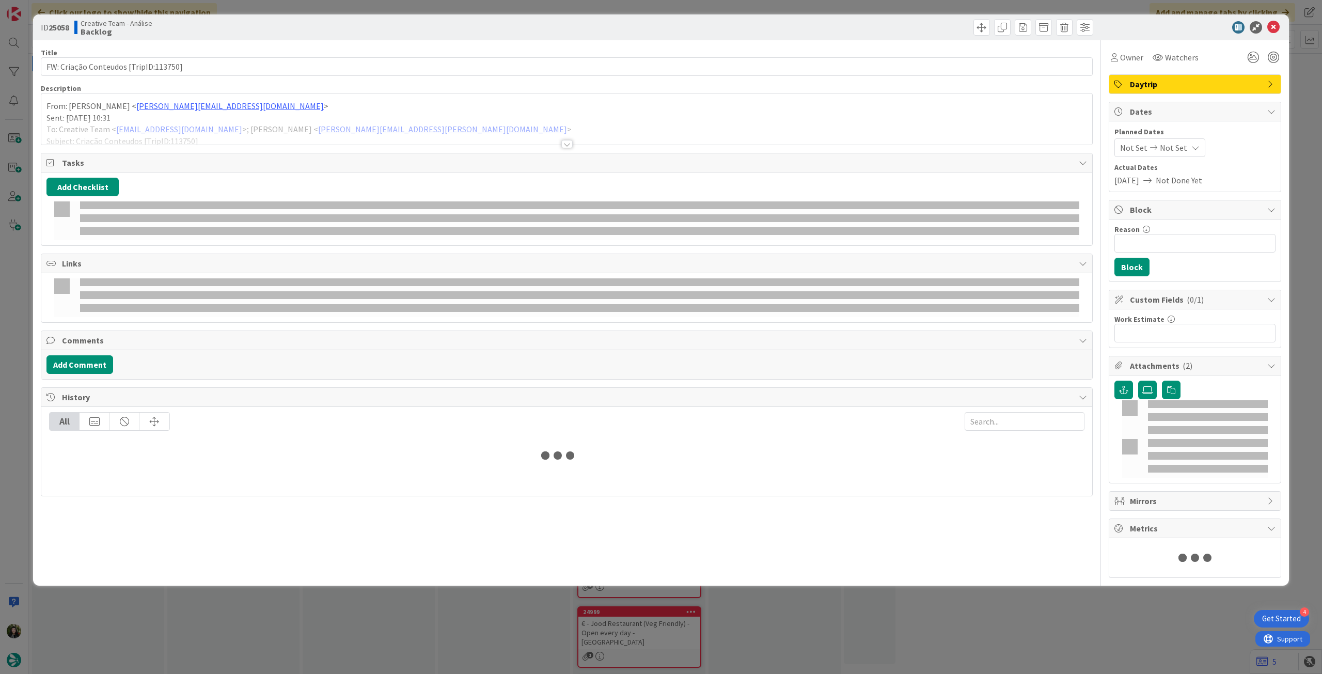
click at [159, 113] on p "Sent: [DATE] 10:31" at bounding box center [566, 118] width 1041 height 12
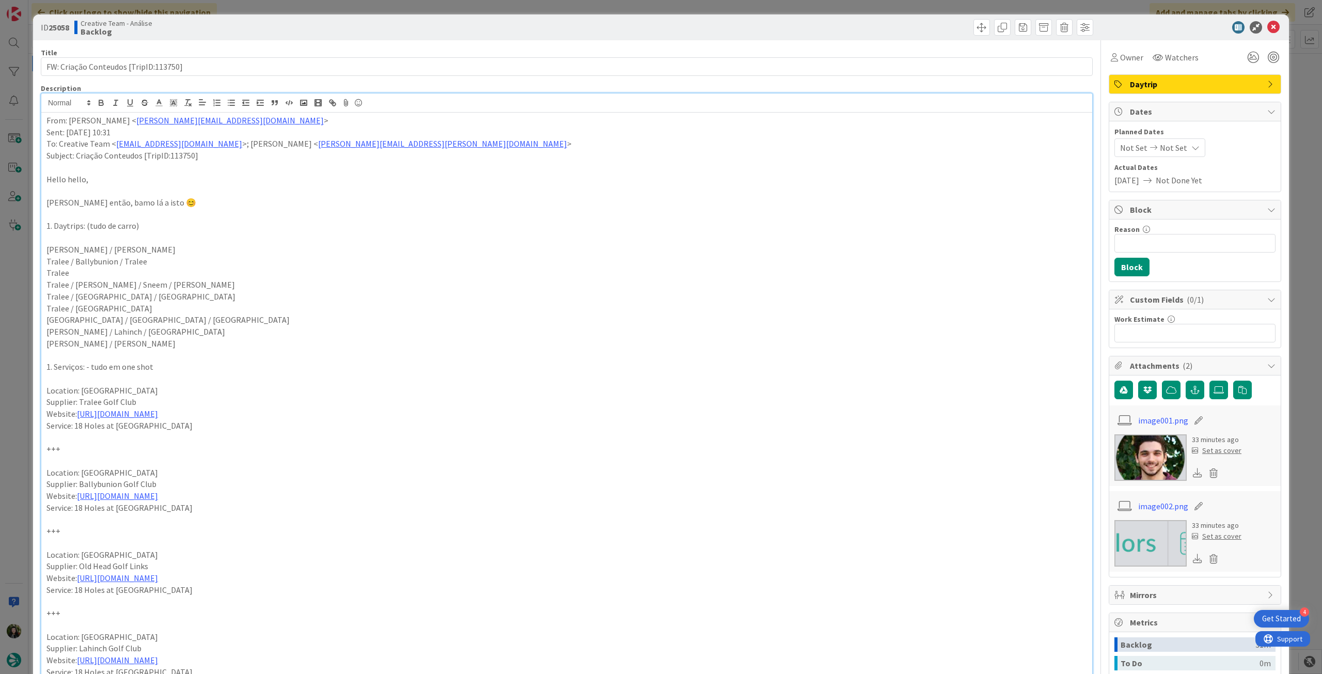
drag, startPoint x: 183, startPoint y: 416, endPoint x: 63, endPoint y: 399, distance: 121.1
click at [35, 398] on div "ID 25058 Creative Team - Análise Backlog Title 37 / 128 FW: Criação Conteudos […" at bounding box center [661, 680] width 1256 height 1332
click at [131, 420] on p "Service: 18 Holes at [GEOGRAPHIC_DATA]" at bounding box center [566, 426] width 1041 height 12
drag, startPoint x: 184, startPoint y: 426, endPoint x: 37, endPoint y: 393, distance: 150.3
click at [37, 393] on div "ID 25058 Creative Team - Análise Backlog Title 37 / 128 FW: Criação Conteudos […" at bounding box center [661, 680] width 1256 height 1332
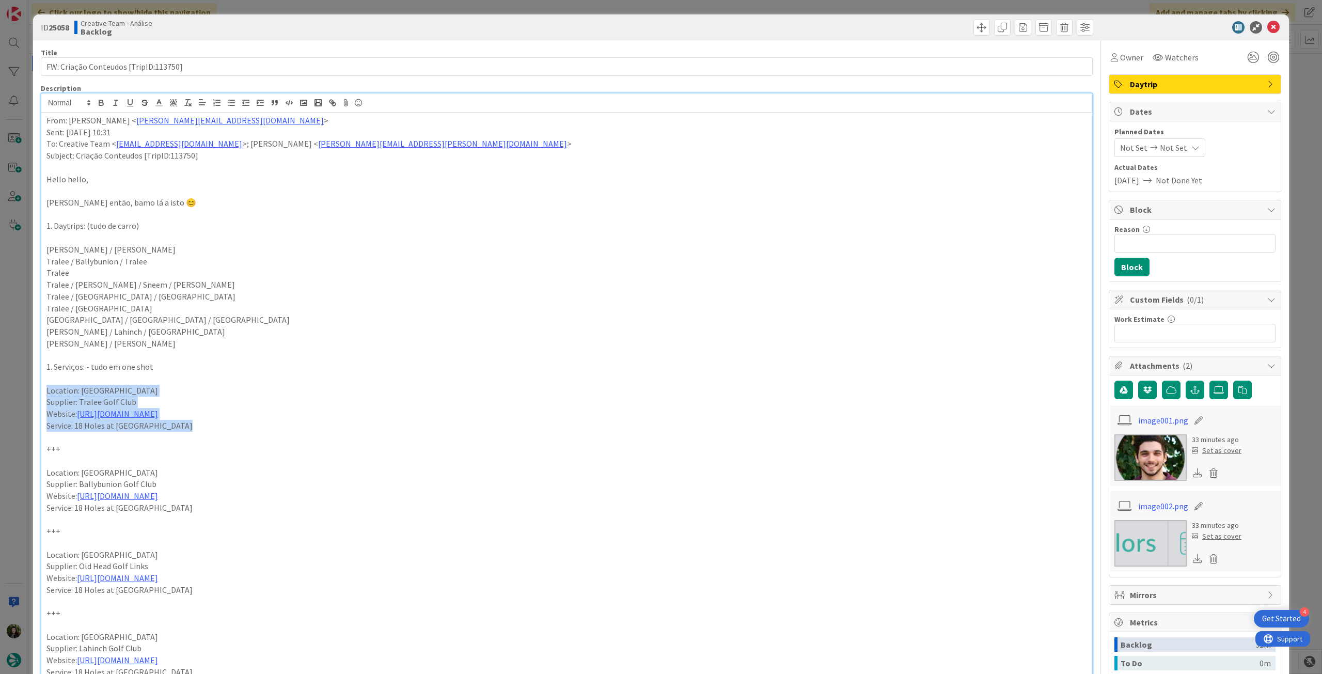
copy div "Location: Tralee Supplier: Tralee Golf Club Website: [URL][DOMAIN_NAME] Service…"
click at [1266, 20] on div "ID 25058 Creative Team - Análise Backlog" at bounding box center [661, 27] width 1256 height 26
click at [1268, 26] on icon at bounding box center [1274, 27] width 12 height 12
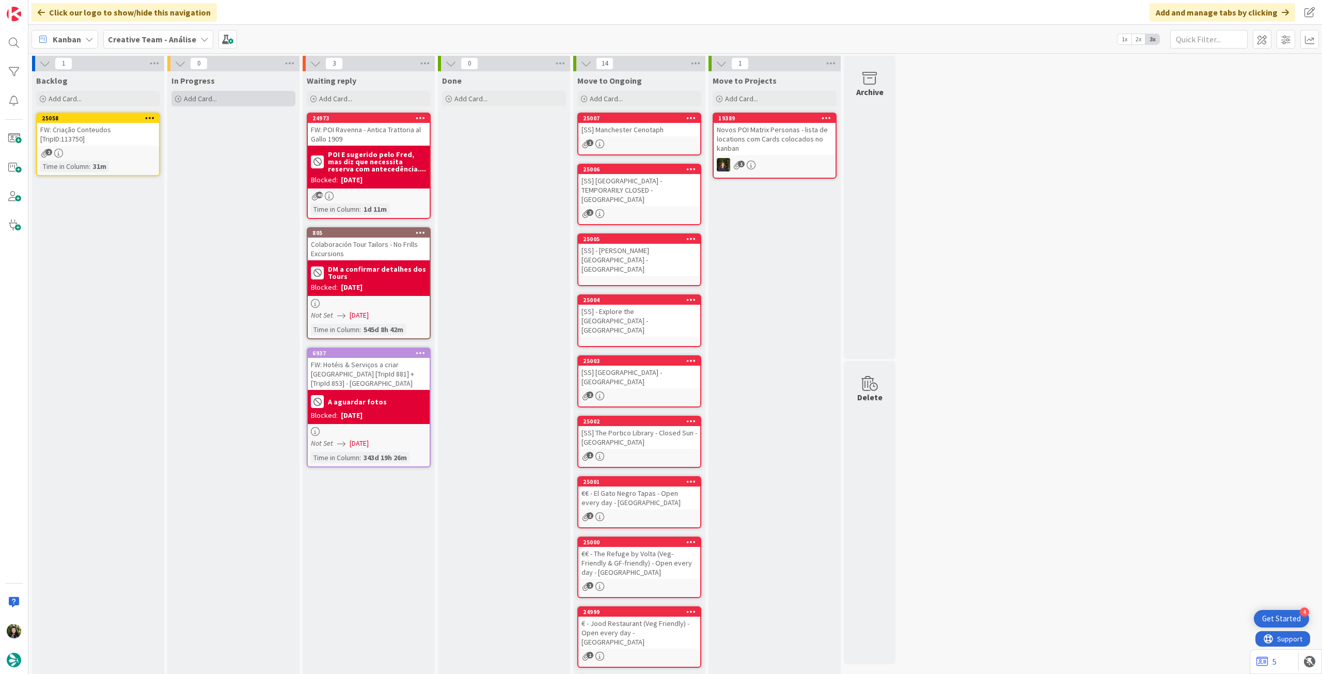
click at [249, 94] on div "Add Card..." at bounding box center [234, 98] width 124 height 15
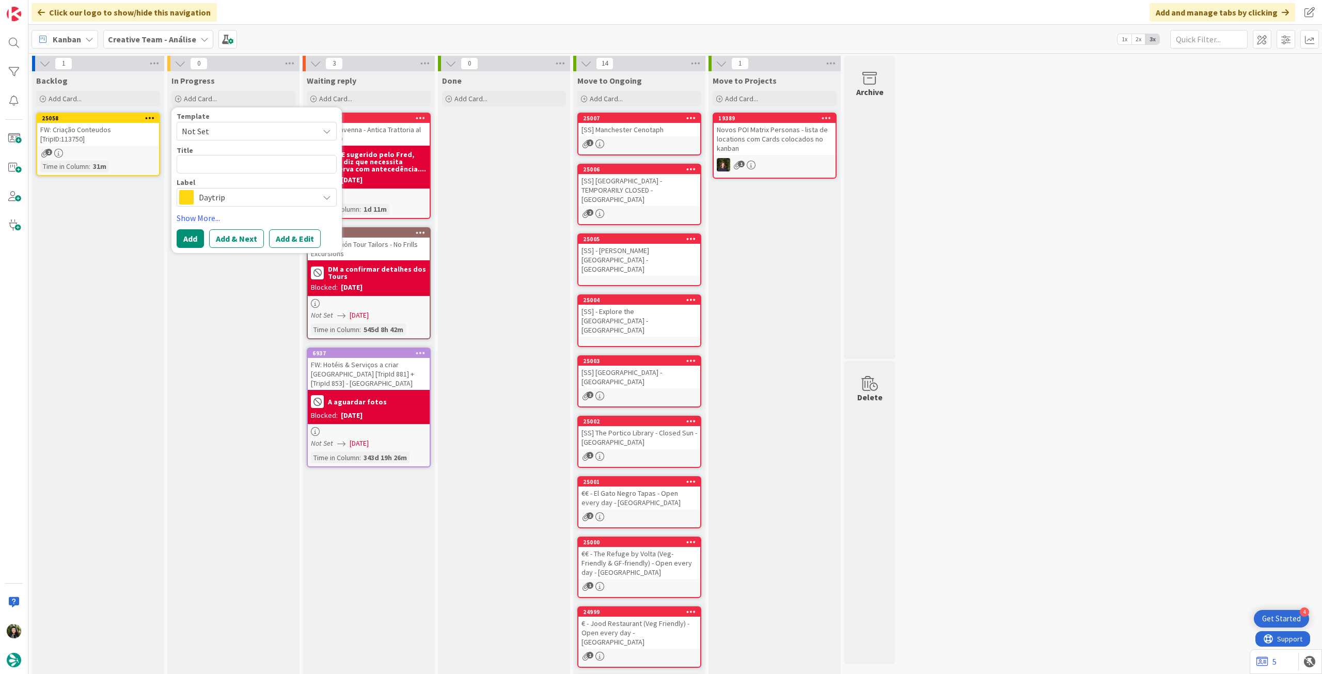
click at [227, 203] on span "Daytrip" at bounding box center [256, 197] width 115 height 14
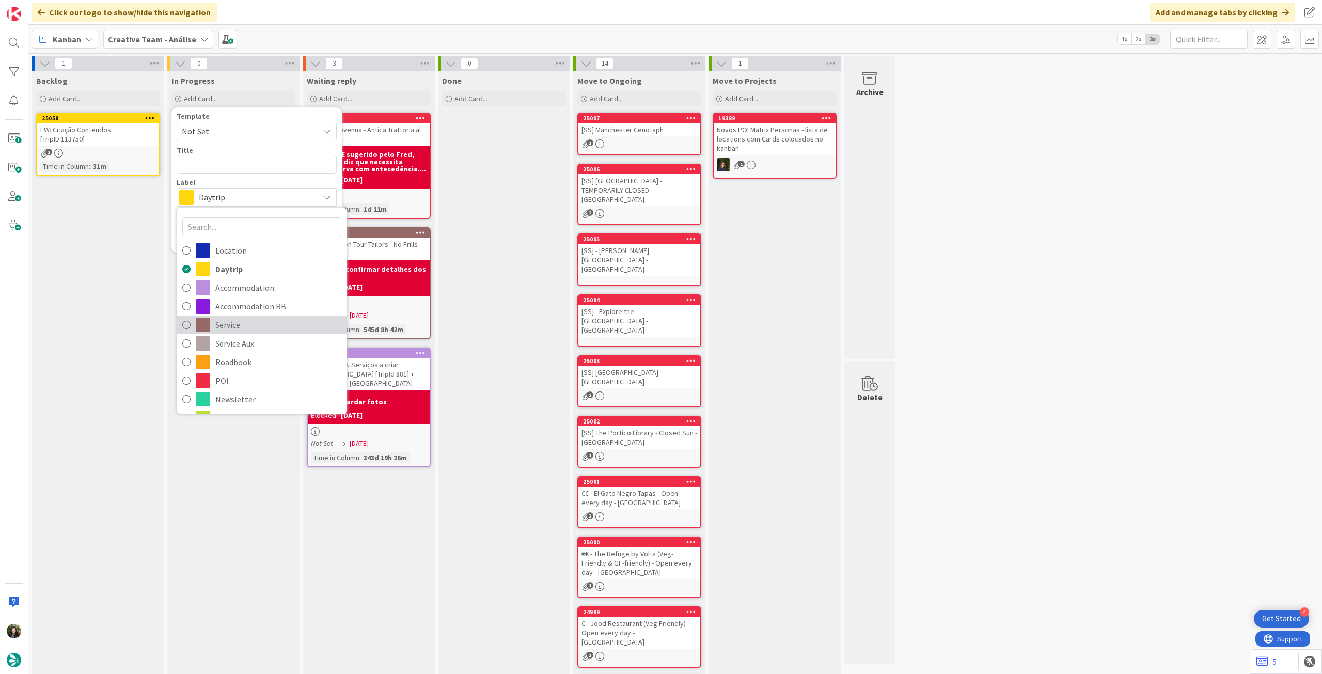
drag, startPoint x: 226, startPoint y: 318, endPoint x: 226, endPoint y: 312, distance: 6.2
click at [226, 318] on span "Service" at bounding box center [278, 324] width 126 height 15
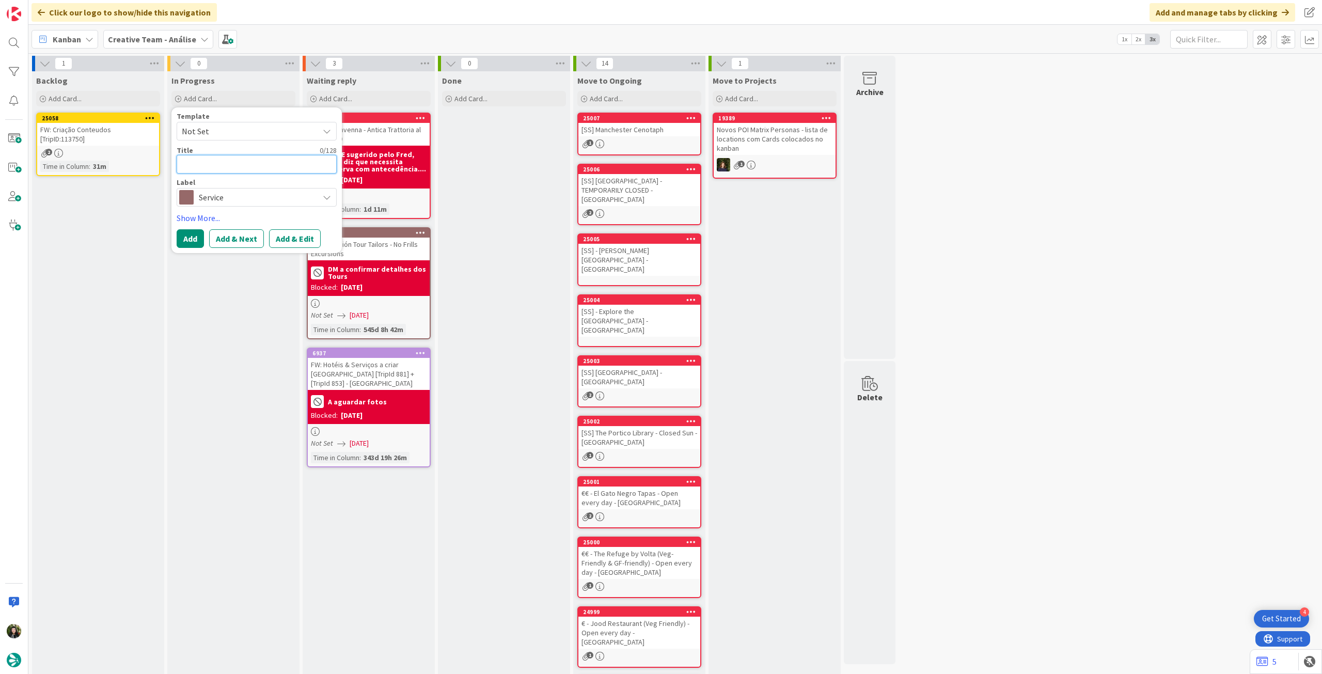
click at [239, 163] on textarea at bounding box center [257, 164] width 160 height 19
paste textarea "Location: Tralee Supplier: Tralee Golf Club Website: [URL][DOMAIN_NAME] Service…"
type textarea "x"
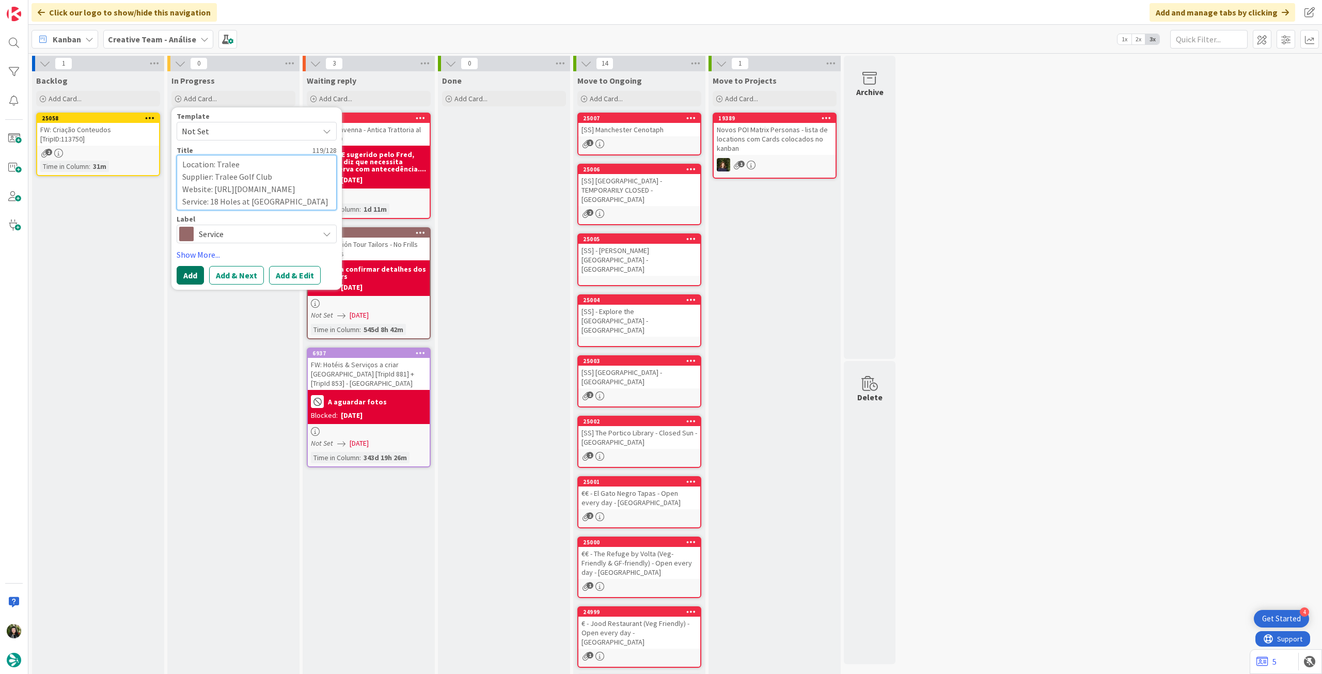
type textarea "Location: Tralee Supplier: Tralee Golf Club Website: [URL][DOMAIN_NAME] Service…"
click at [190, 271] on button "Add" at bounding box center [190, 275] width 27 height 19
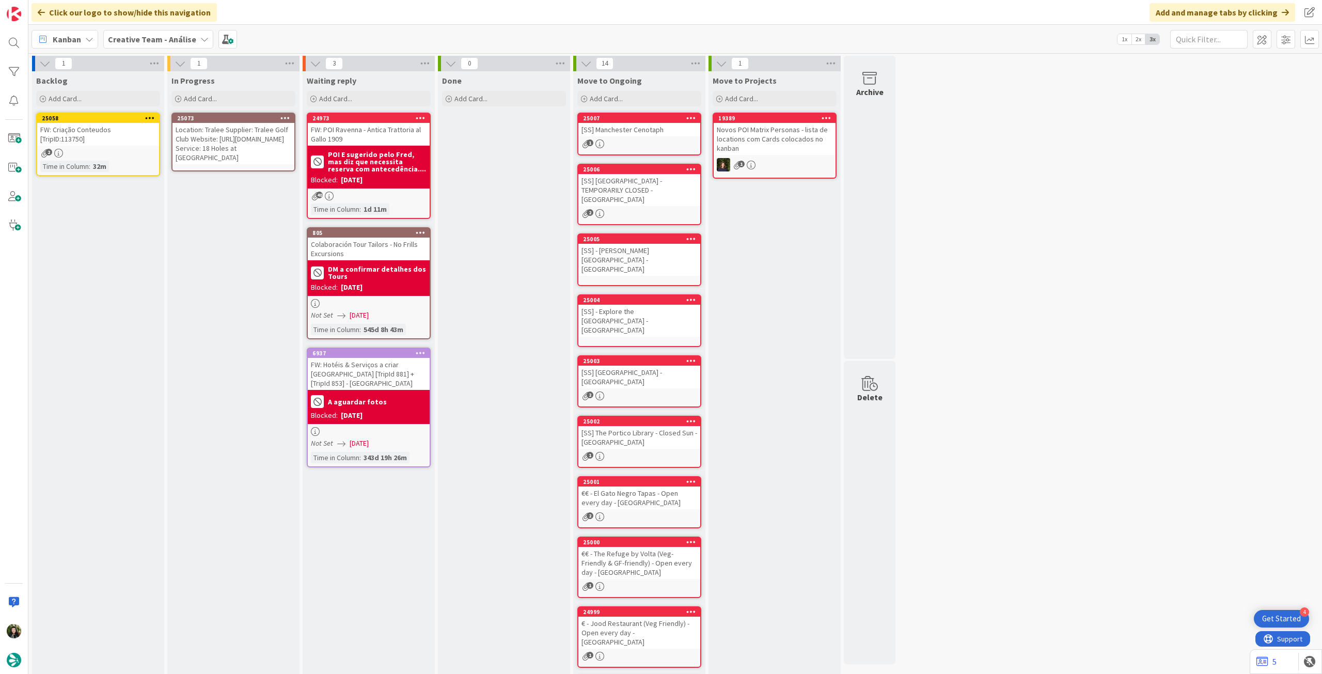
click at [209, 144] on div "Location: Tralee Supplier: Tralee Golf Club Website: [URL][DOMAIN_NAME] Service…" at bounding box center [234, 143] width 122 height 41
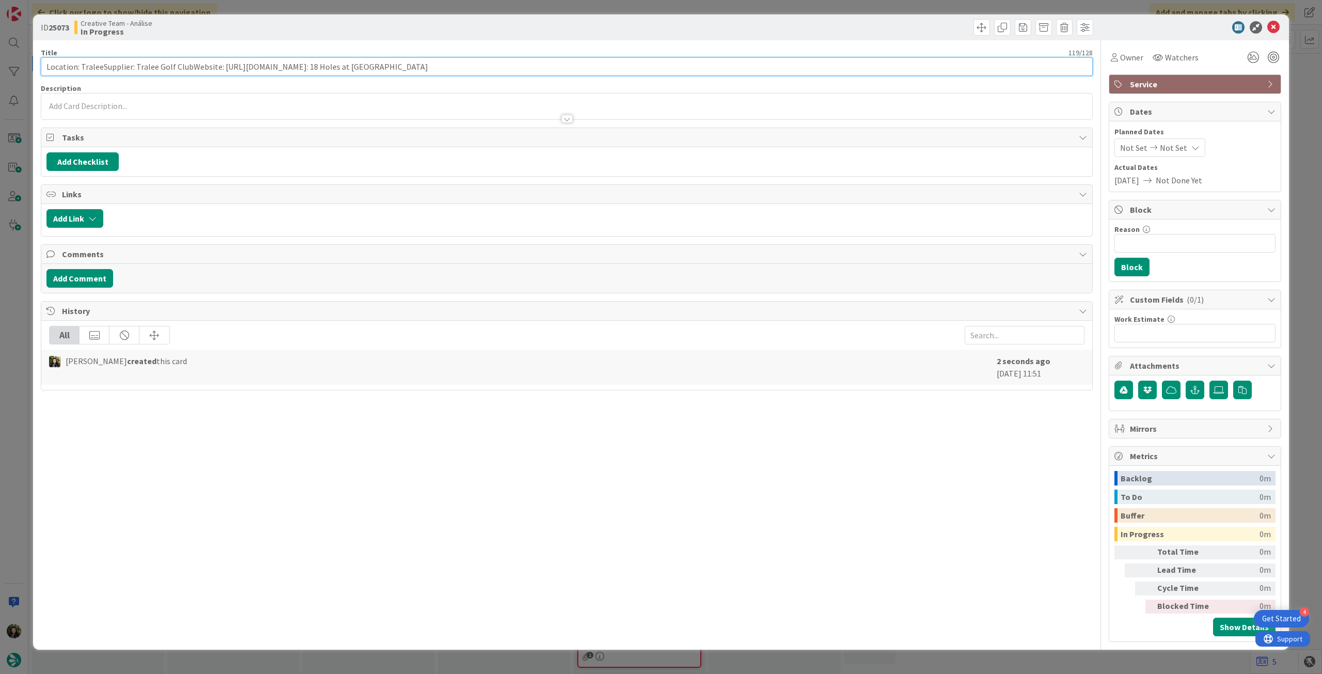
drag, startPoint x: 486, startPoint y: 66, endPoint x: 22, endPoint y: 68, distance: 463.9
click at [22, 68] on div "ID 25073 Creative Team - Análise In Progress Title 119 / 128 Location: TraleeSu…" at bounding box center [661, 337] width 1322 height 674
click at [193, 111] on div at bounding box center [566, 113] width 1051 height 11
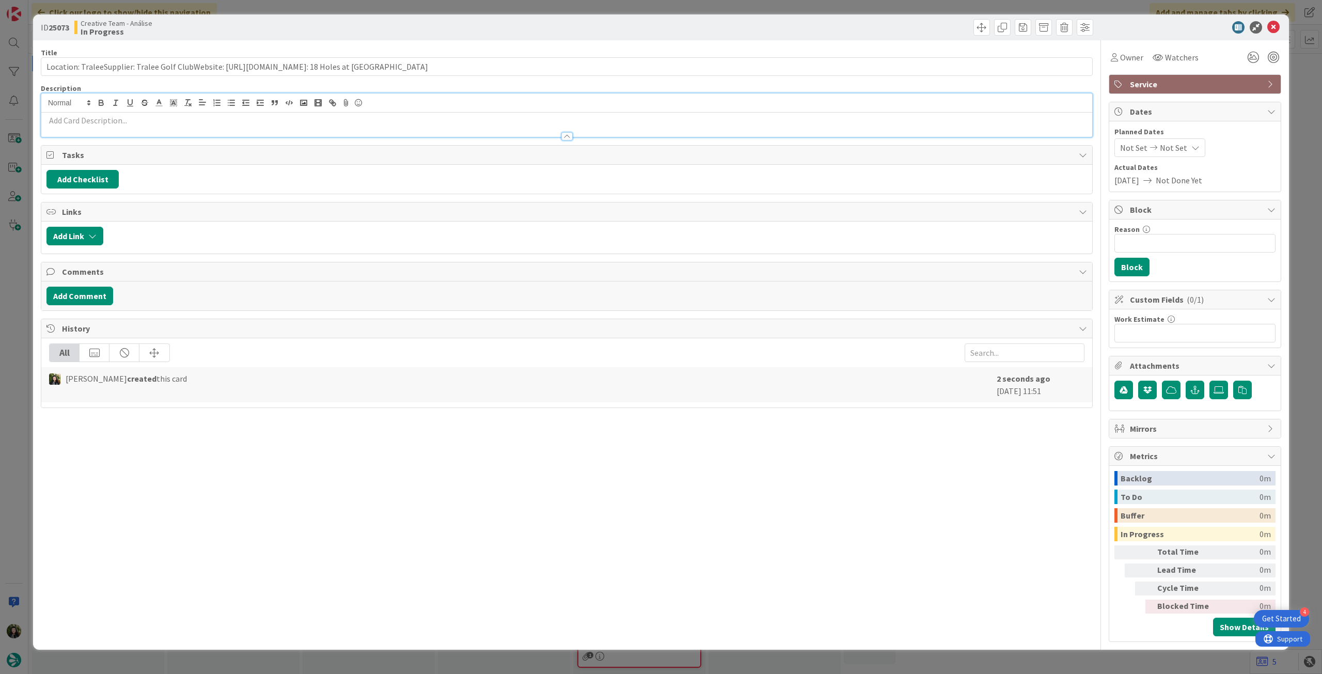
click at [192, 126] on div at bounding box center [566, 131] width 1051 height 11
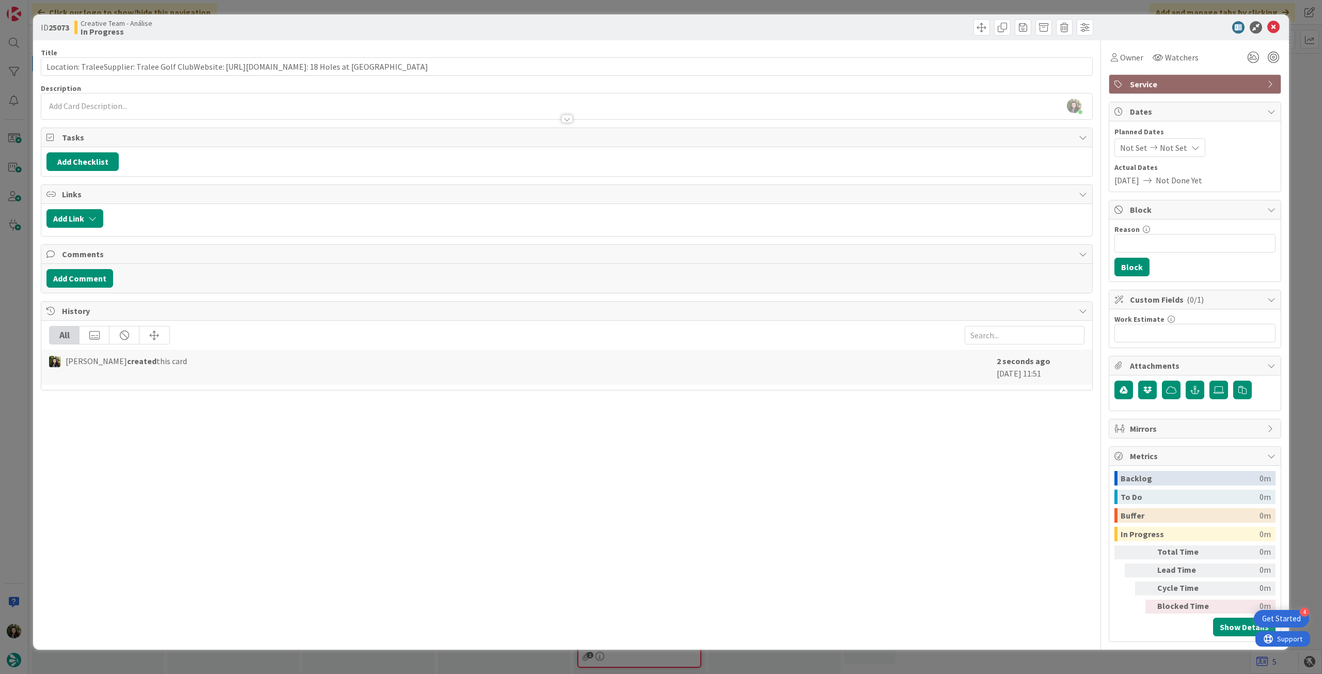
click at [192, 110] on div at bounding box center [566, 113] width 1051 height 11
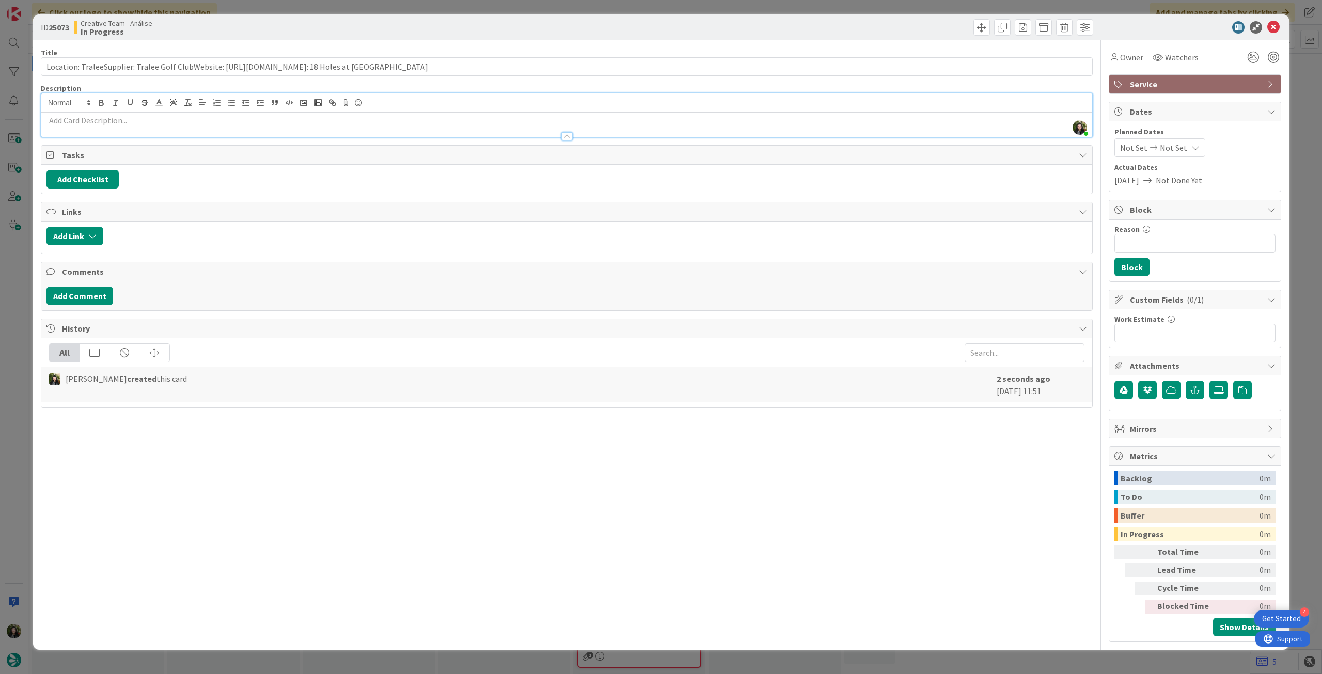
click at [192, 117] on p at bounding box center [566, 121] width 1041 height 12
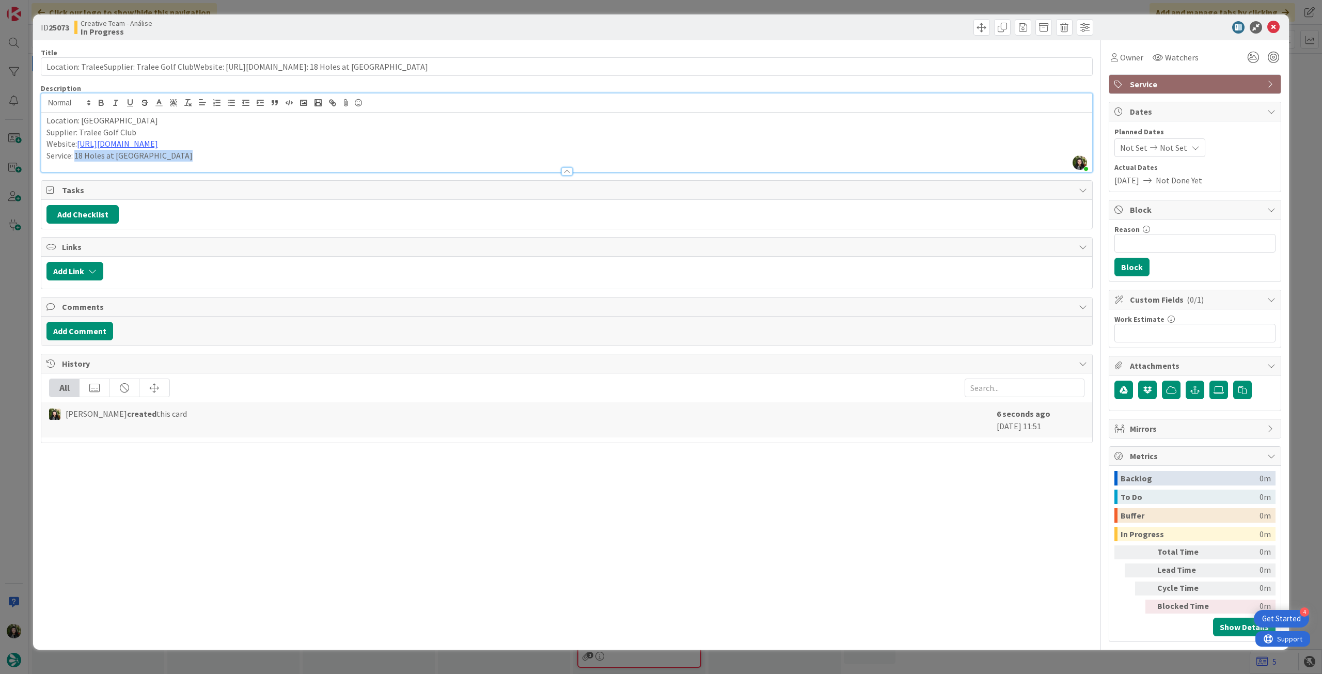
drag, startPoint x: 181, startPoint y: 154, endPoint x: 76, endPoint y: 159, distance: 105.5
click at [76, 159] on p "Service: 18 Holes at [GEOGRAPHIC_DATA]" at bounding box center [566, 156] width 1041 height 12
copy p "18 Holes at [GEOGRAPHIC_DATA]"
drag, startPoint x: 455, startPoint y: 68, endPoint x: 30, endPoint y: 65, distance: 425.2
click at [27, 67] on div "ID 25073 Creative Team - Análise In Progress Title 119 / 128 Location: TraleeSu…" at bounding box center [661, 337] width 1322 height 674
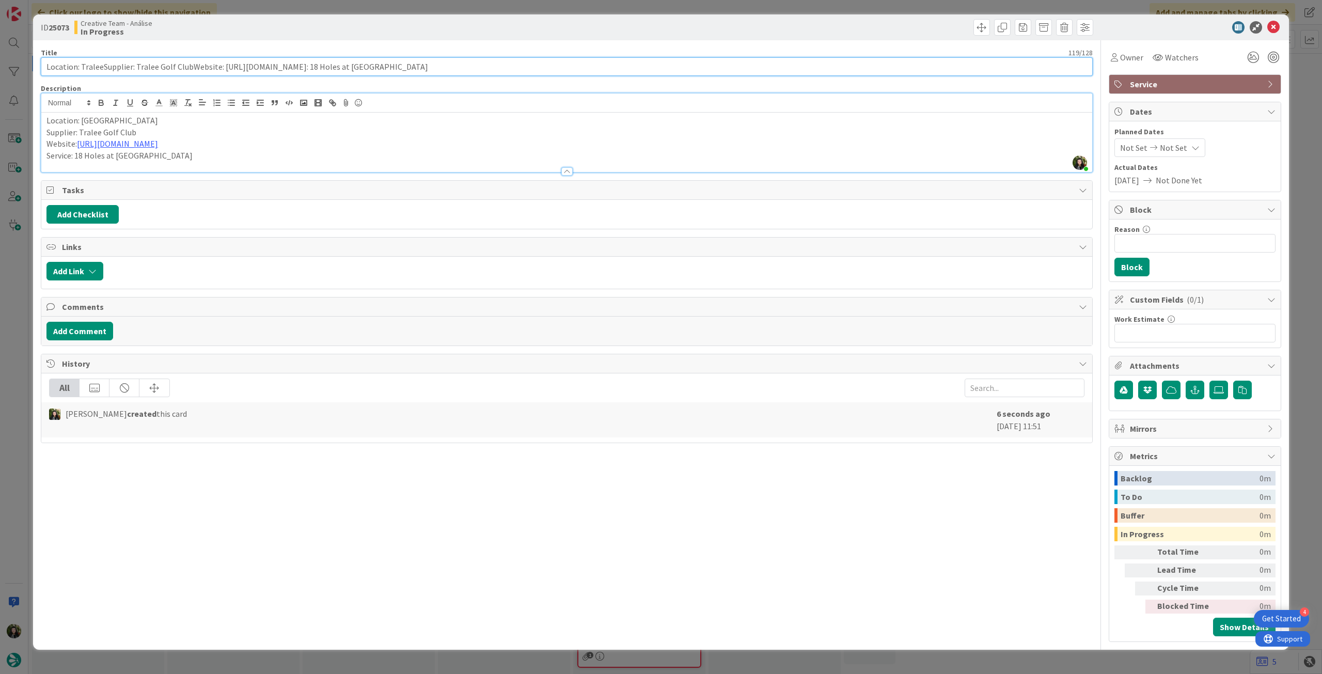
paste input "text"
type input "18 Holes at [GEOGRAPHIC_DATA]"
click at [43, 120] on div "Location: Tralee Supplier: Tralee Golf Club Website: [URL][DOMAIN_NAME] Service…" at bounding box center [566, 142] width 1051 height 59
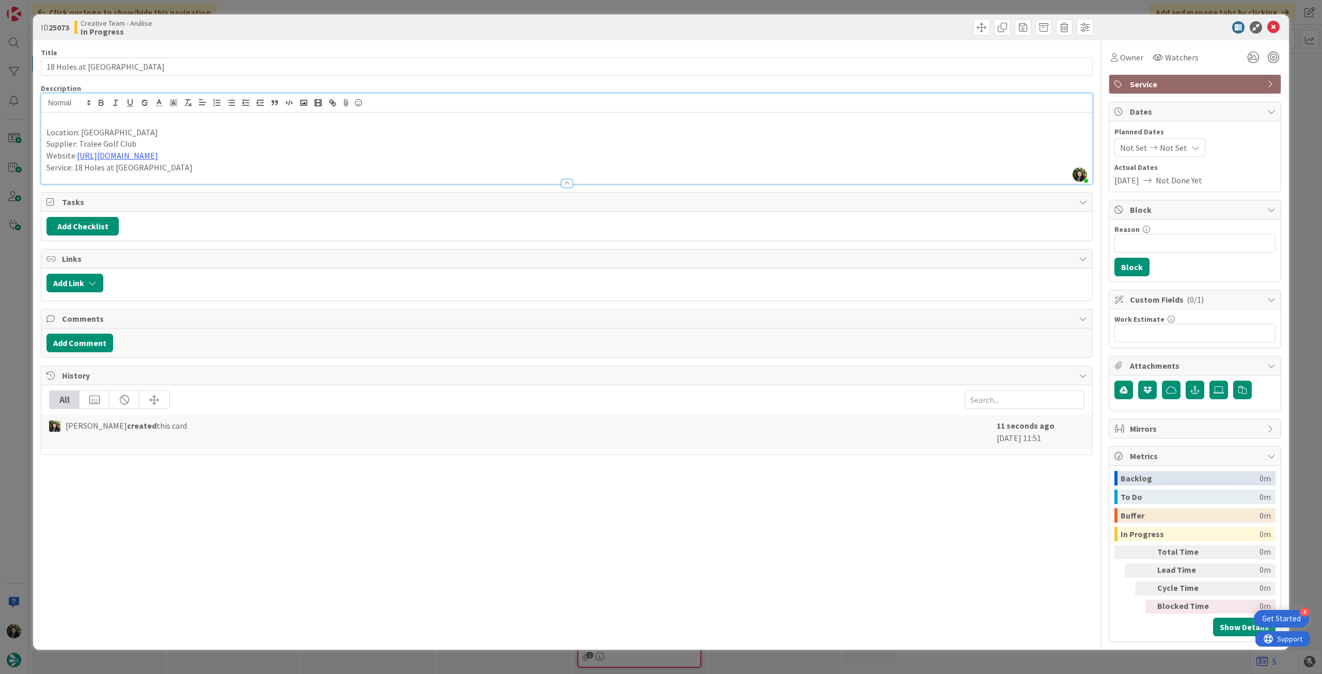
click at [113, 119] on p at bounding box center [566, 121] width 1041 height 12
click at [1273, 23] on icon at bounding box center [1274, 27] width 12 height 12
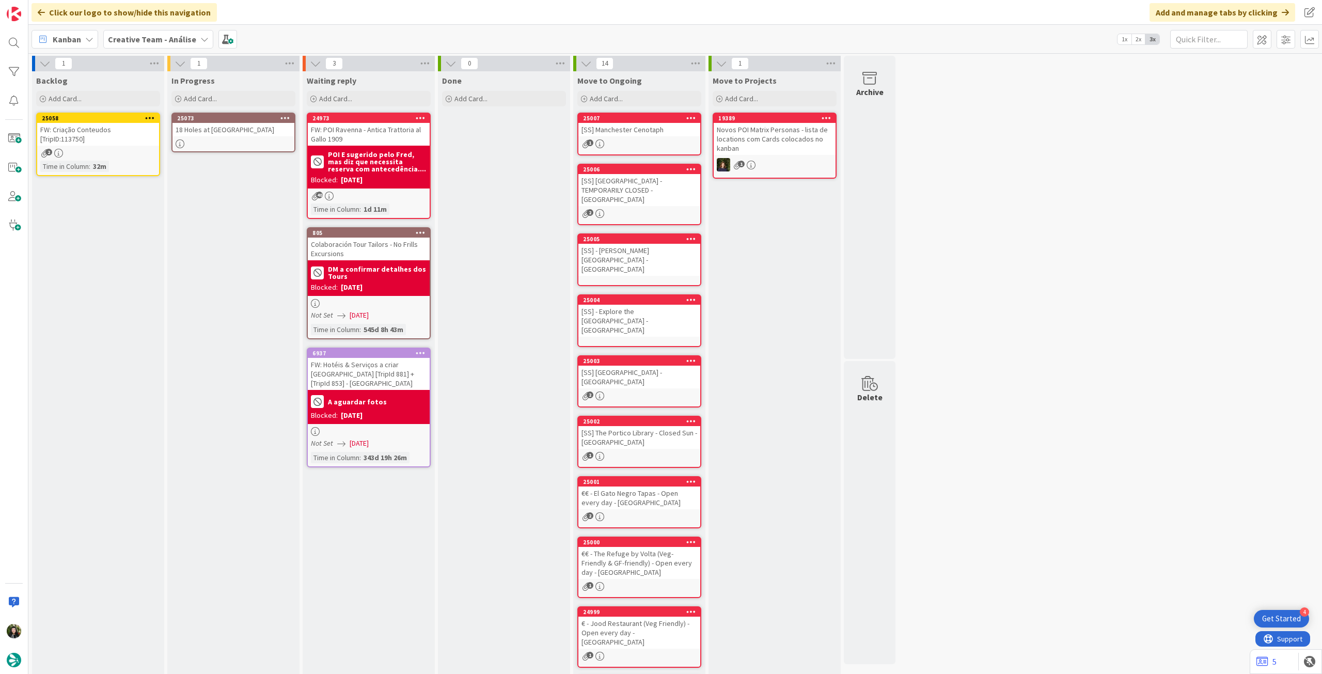
click at [95, 147] on div "25058 FW: Criação Conteudos [TripID:113750] 2 Time in [GEOGRAPHIC_DATA] : 32m" at bounding box center [98, 145] width 124 height 64
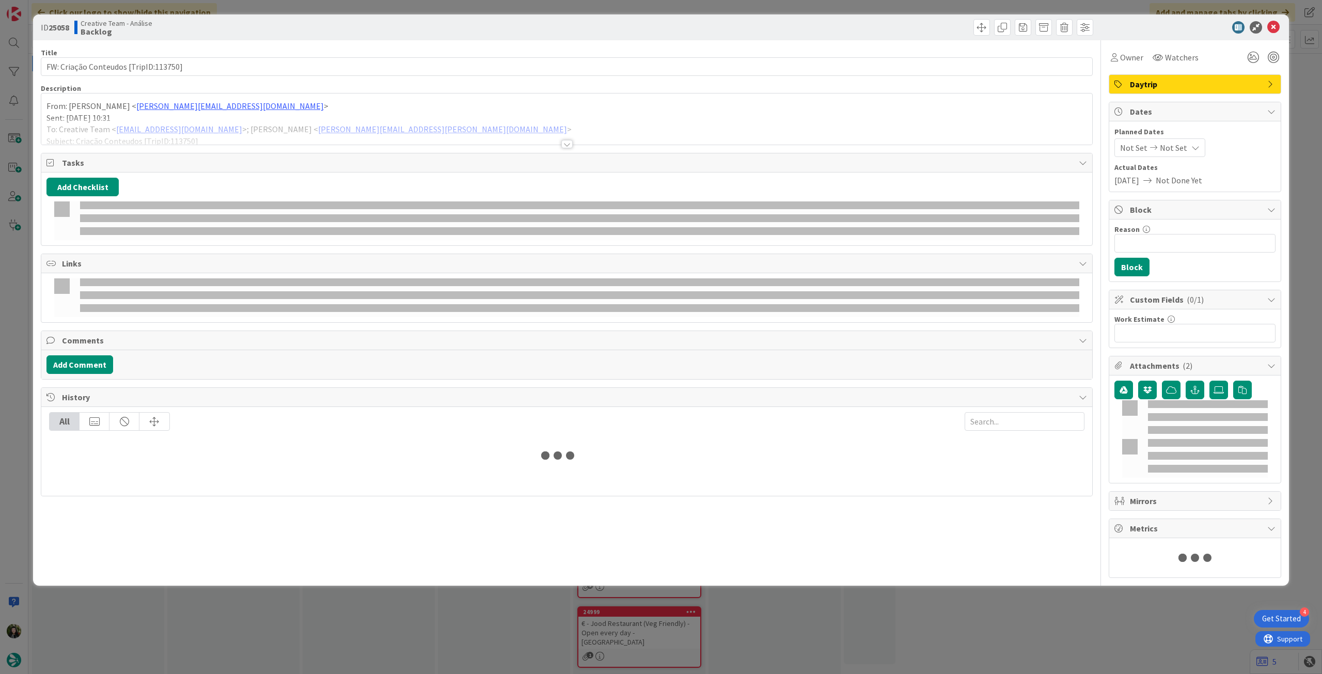
click at [132, 112] on p "Sent: [DATE] 10:31" at bounding box center [566, 118] width 1041 height 12
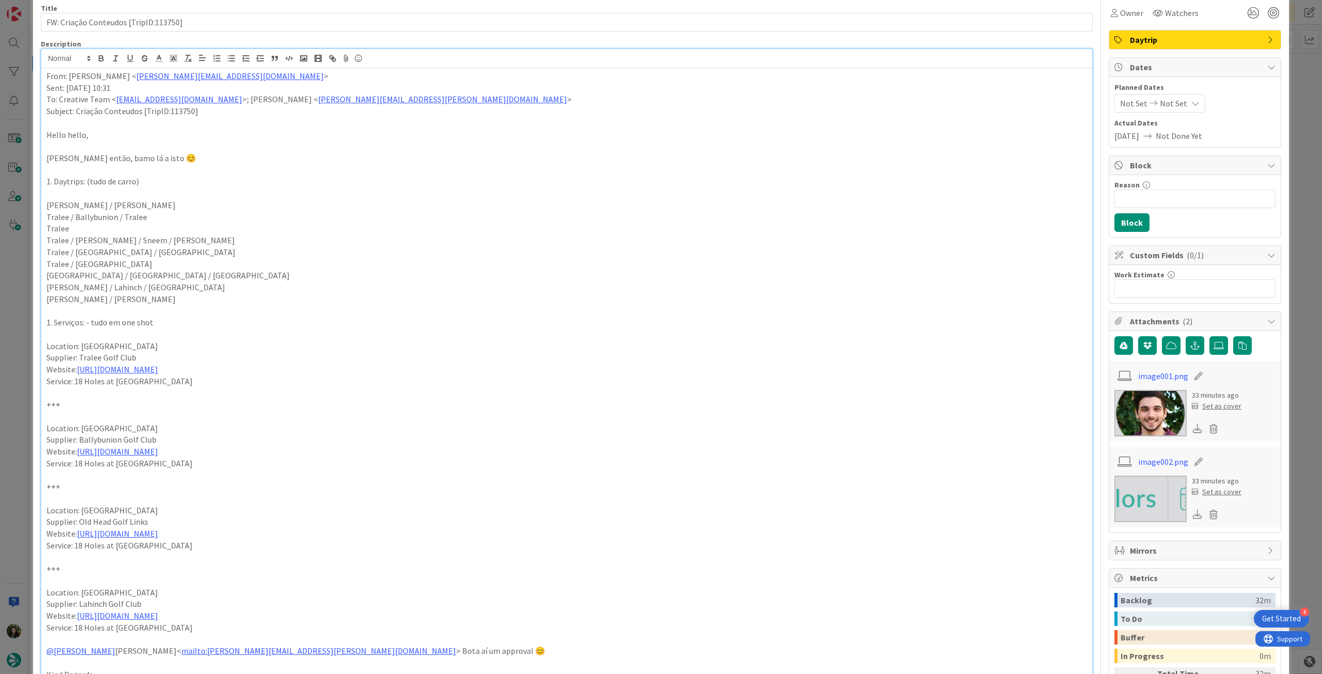
scroll to position [69, 0]
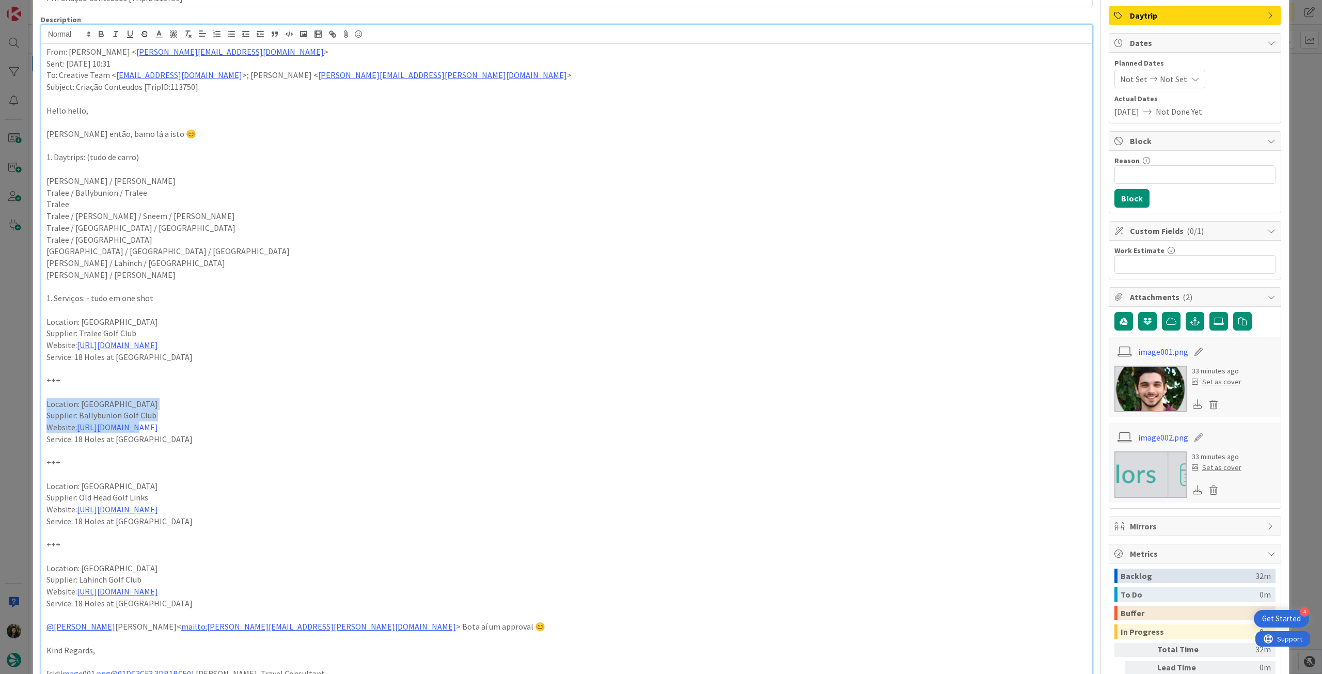
drag, startPoint x: 196, startPoint y: 443, endPoint x: 52, endPoint y: 408, distance: 148.2
click at [43, 408] on div "From: [PERSON_NAME] < [PERSON_NAME][EMAIL_ADDRESS][DOMAIN_NAME] > Sent: [DATE] …" at bounding box center [566, 426] width 1051 height 764
click at [149, 425] on link "[URL][DOMAIN_NAME]" at bounding box center [117, 427] width 81 height 10
click at [305, 367] on p at bounding box center [566, 369] width 1041 height 12
drag, startPoint x: 164, startPoint y: 432, endPoint x: 41, endPoint y: 407, distance: 125.5
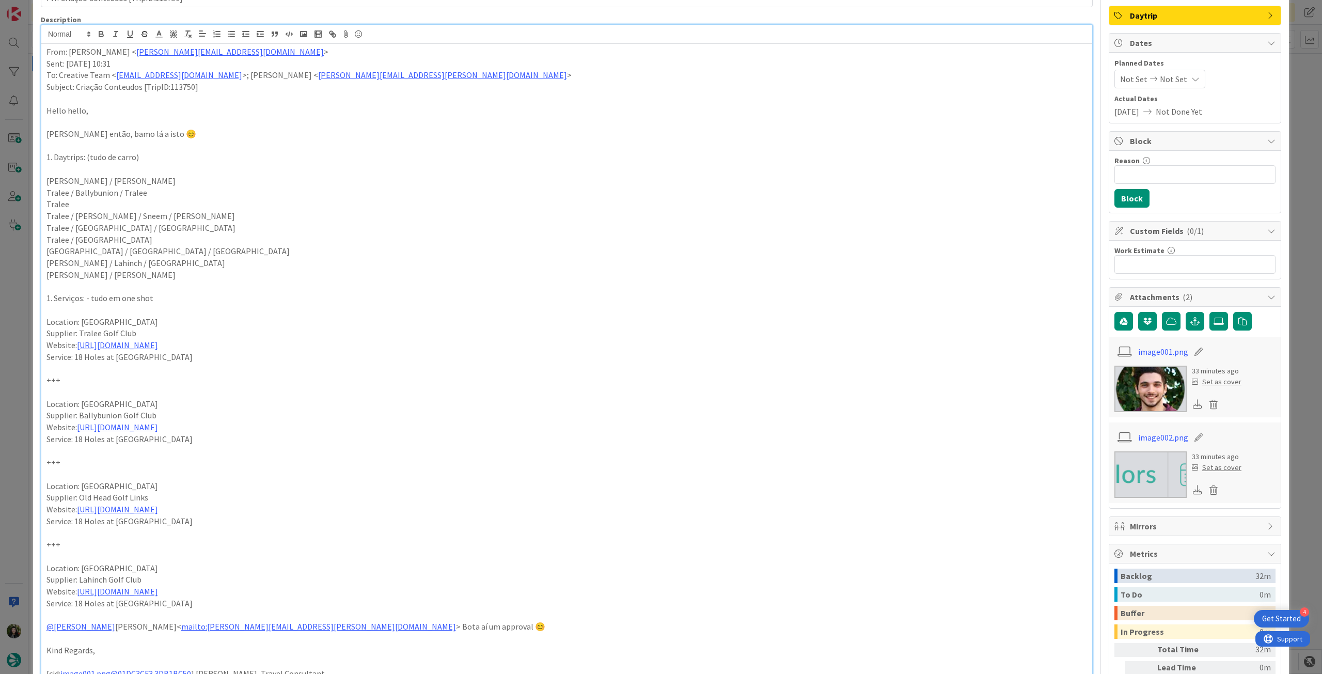
click at [41, 407] on div "From: [PERSON_NAME] < [PERSON_NAME][EMAIL_ADDRESS][DOMAIN_NAME] > Sent: [DATE] …" at bounding box center [566, 426] width 1051 height 764
copy div "Location: Ballybunion Supplier: Ballybunion Golf Club Website: [URL][DOMAIN_NAM…"
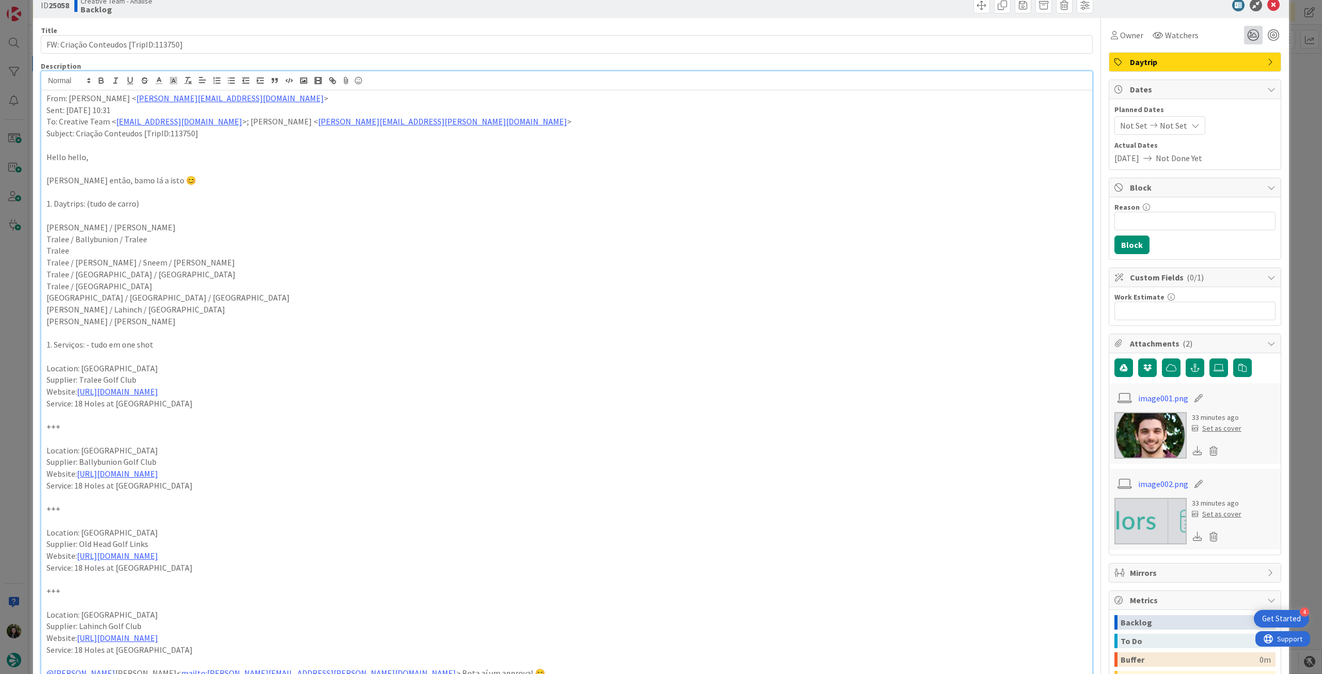
scroll to position [0, 0]
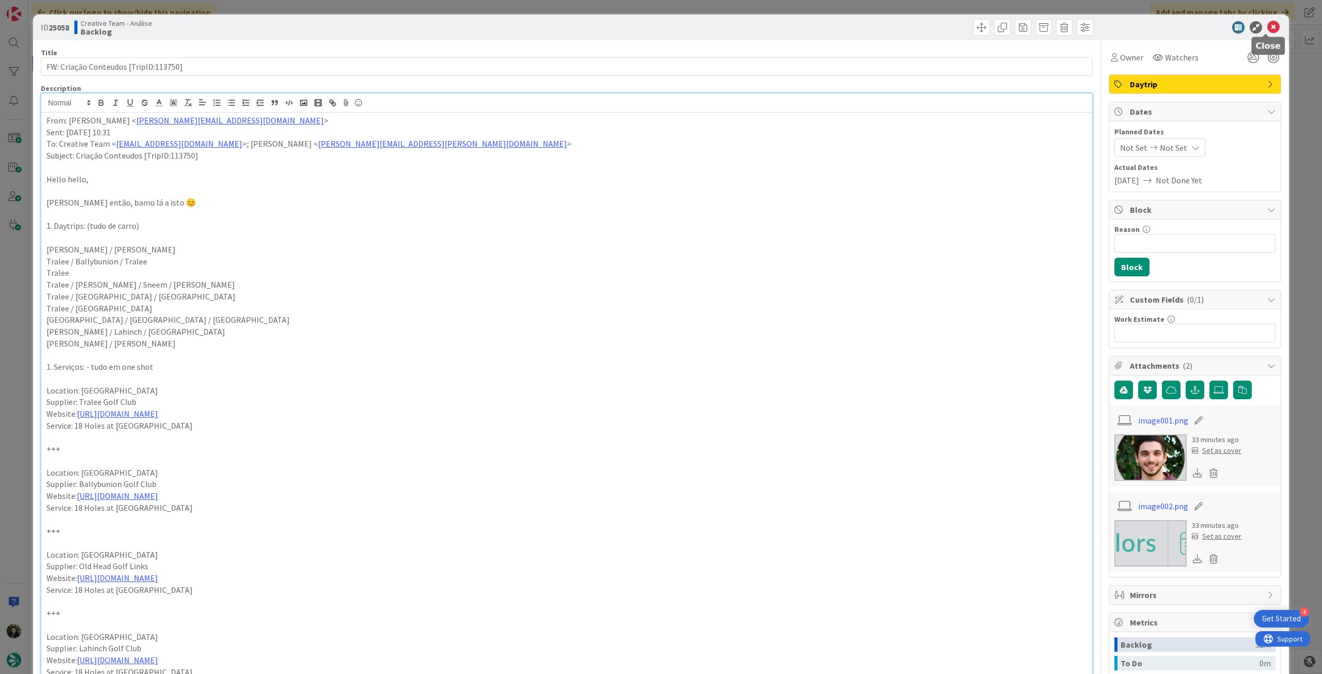
click at [1268, 27] on icon at bounding box center [1274, 27] width 12 height 12
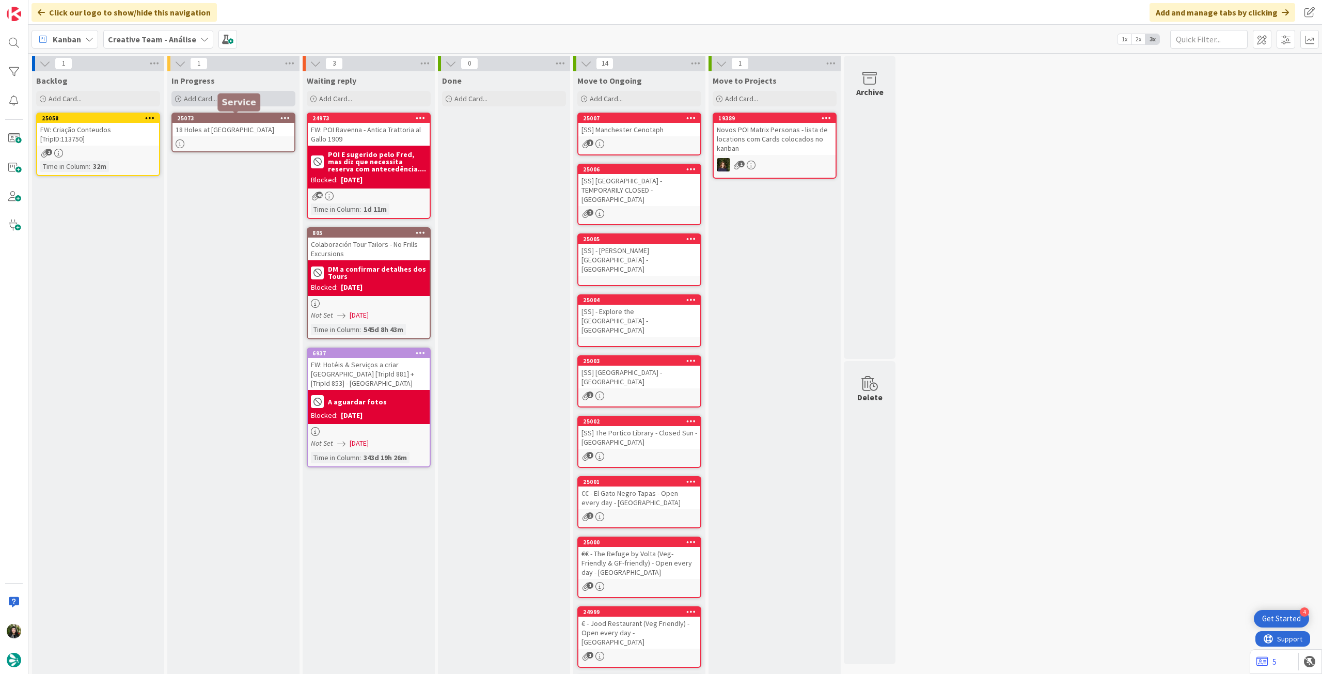
click at [243, 100] on div "Add Card..." at bounding box center [234, 98] width 124 height 15
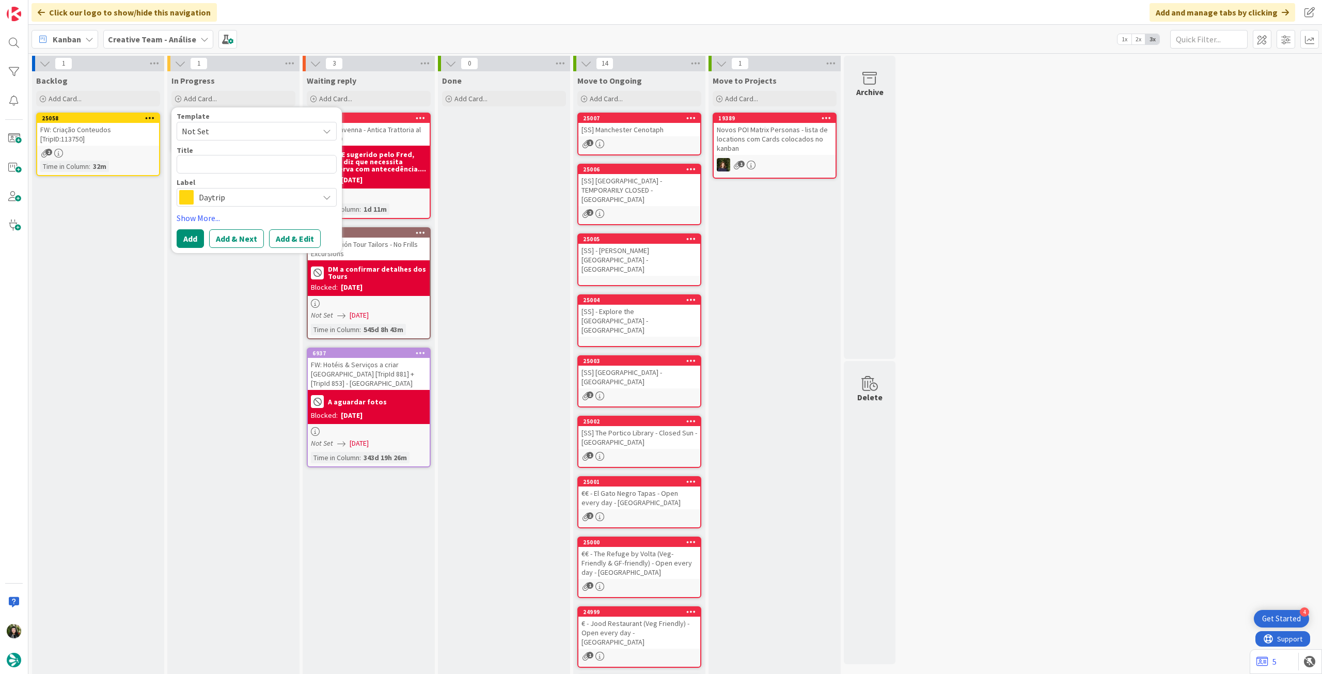
click at [221, 196] on span "Daytrip" at bounding box center [256, 197] width 115 height 14
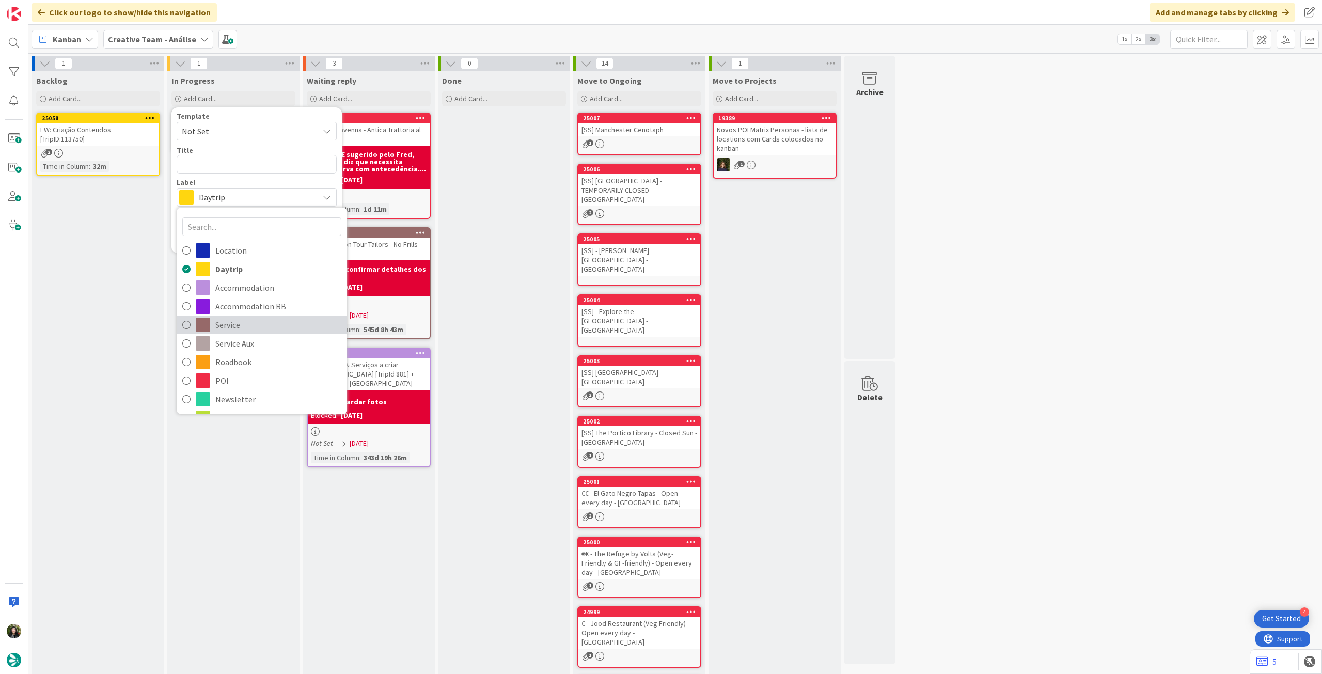
click at [239, 321] on span "Service" at bounding box center [278, 324] width 126 height 15
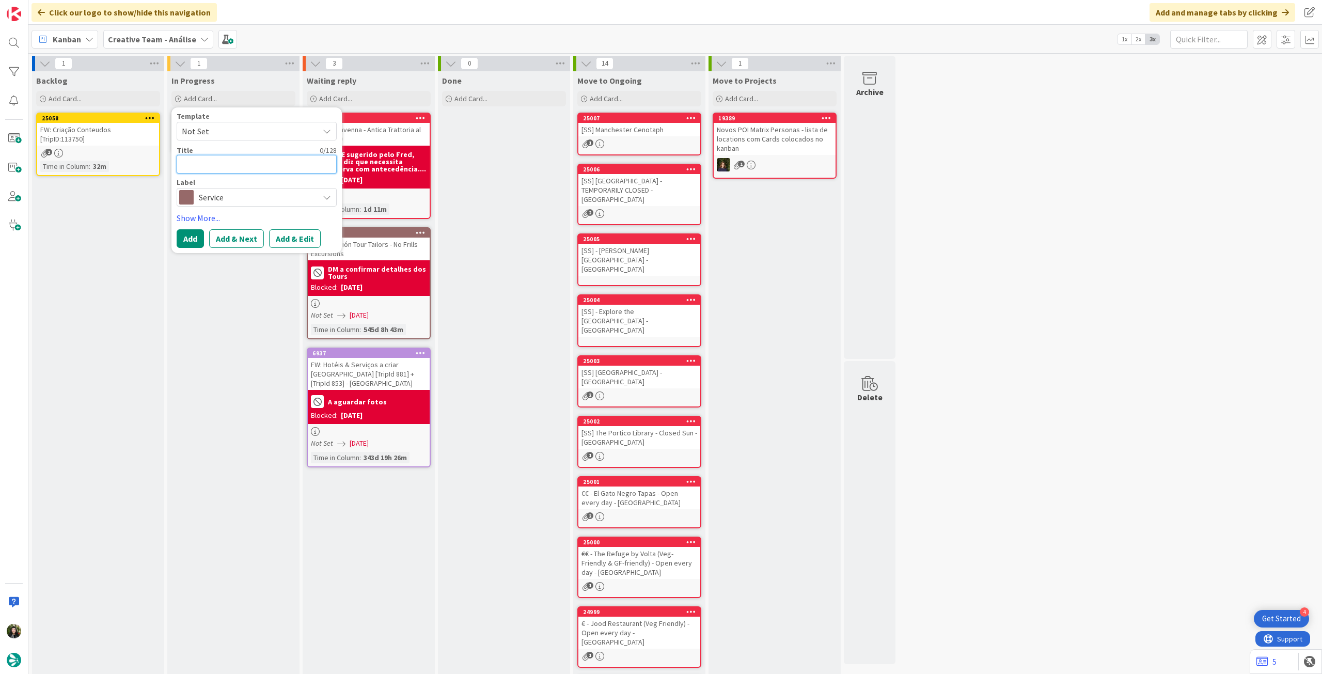
click at [234, 163] on textarea at bounding box center [257, 164] width 160 height 19
type textarea "x"
type textarea "c"
click at [183, 232] on button "Add" at bounding box center [190, 238] width 27 height 19
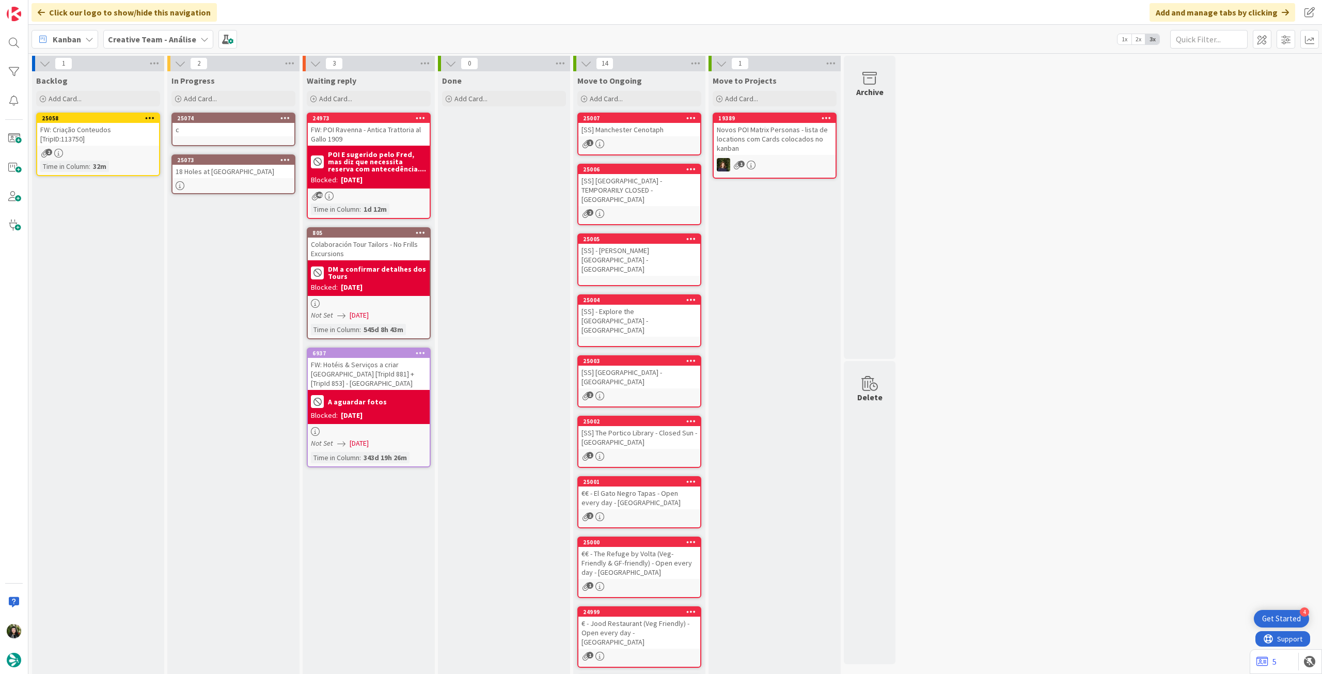
click at [221, 136] on div "25074 c" at bounding box center [234, 130] width 124 height 34
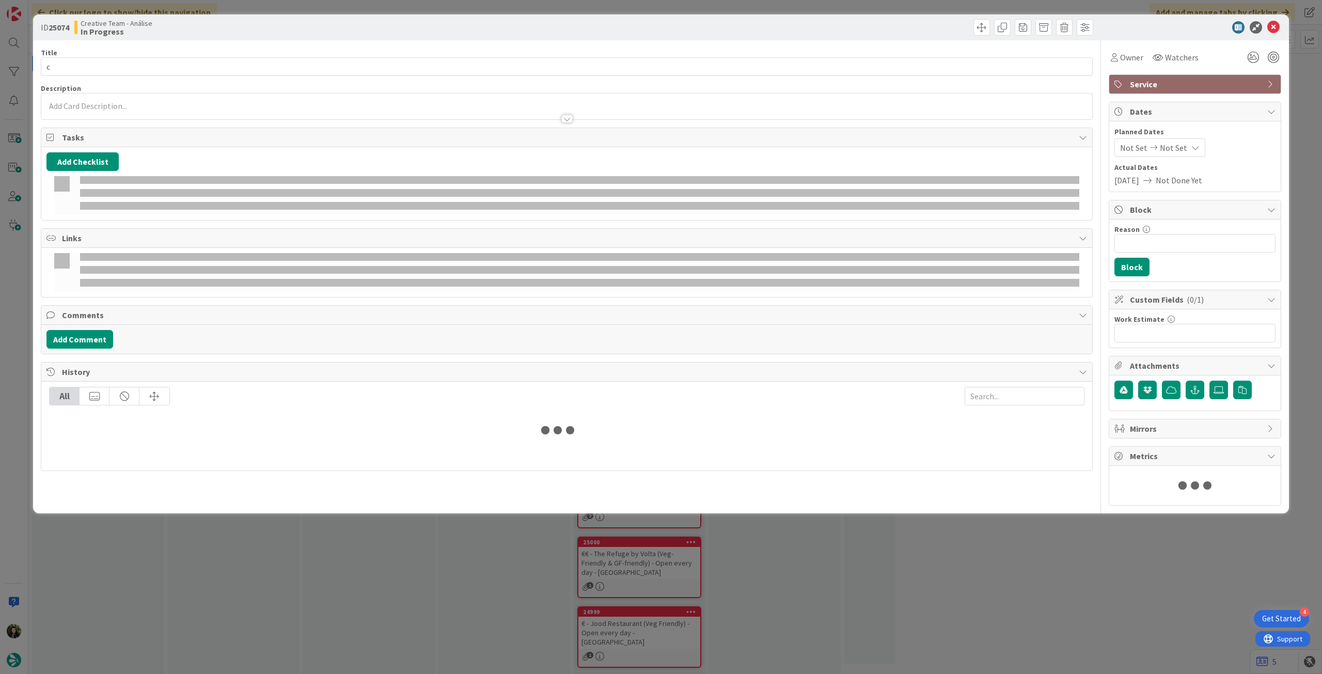
click at [146, 112] on div at bounding box center [566, 113] width 1051 height 11
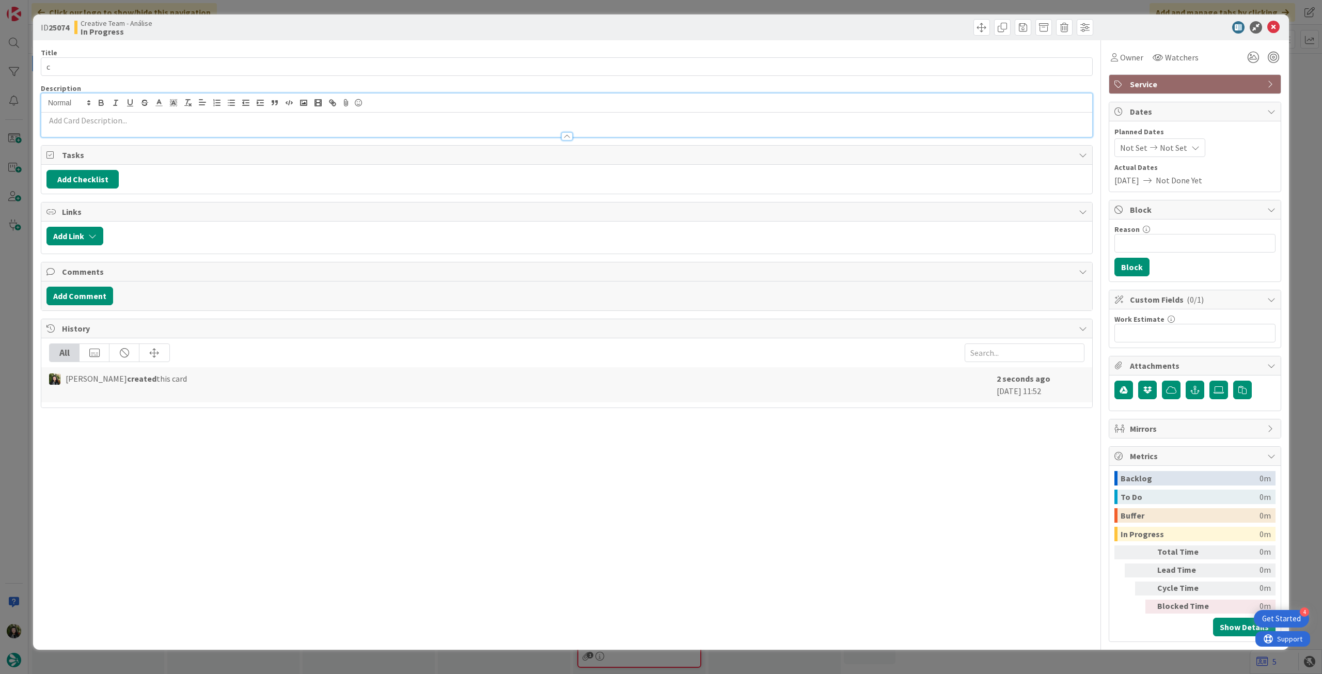
click at [145, 127] on div at bounding box center [566, 131] width 1051 height 11
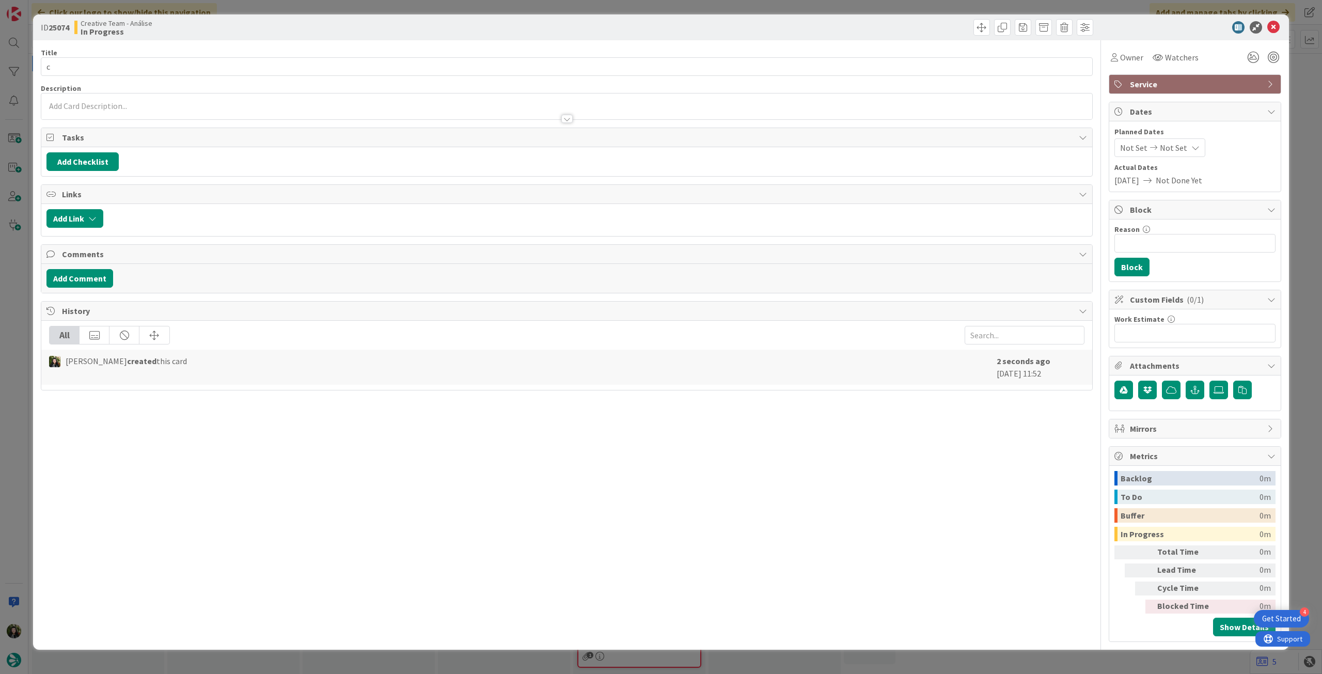
click at [149, 110] on div at bounding box center [566, 113] width 1051 height 11
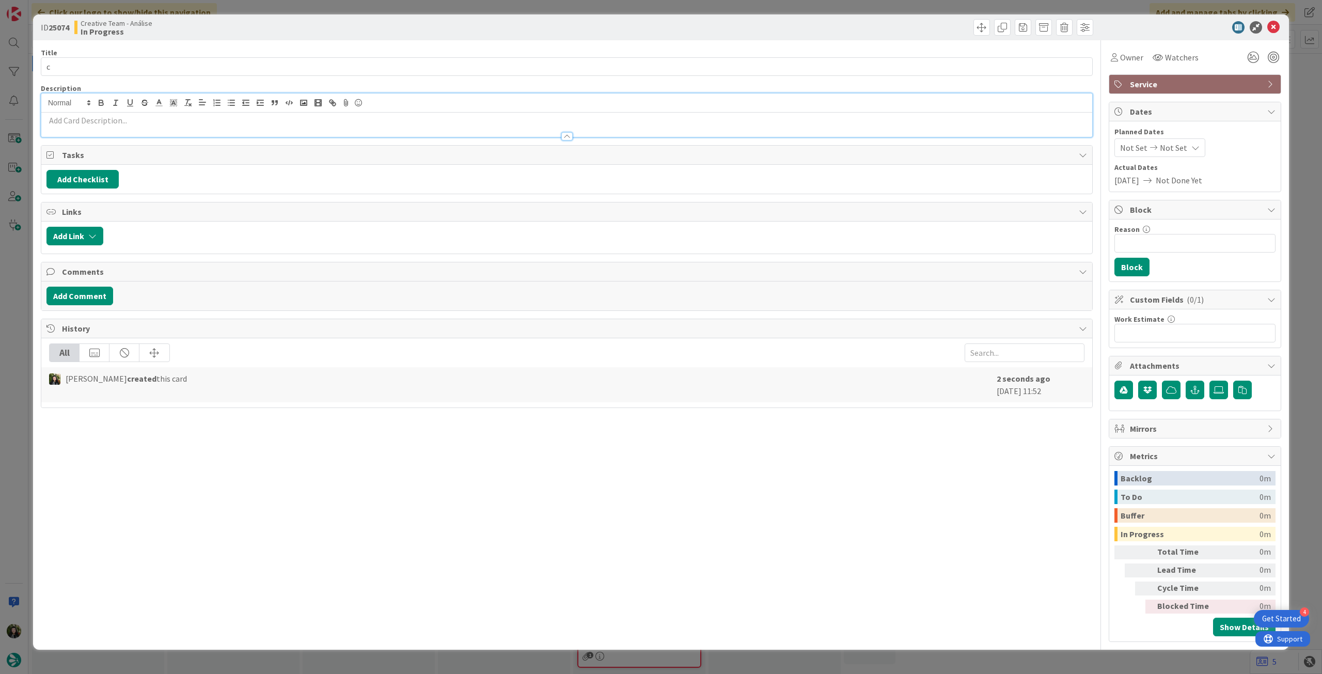
click at [149, 115] on p at bounding box center [566, 121] width 1041 height 12
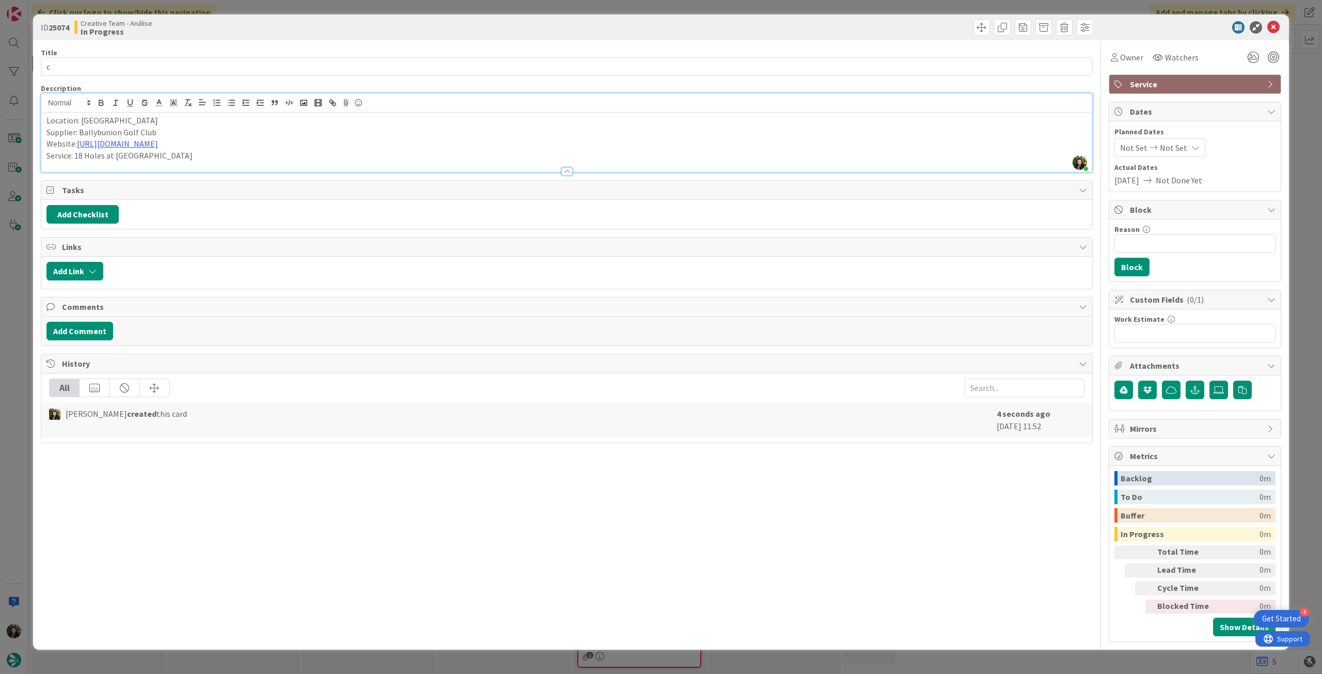
drag, startPoint x: 212, startPoint y: 155, endPoint x: 91, endPoint y: 126, distance: 124.3
click at [76, 154] on p "Service: 18 Holes at [GEOGRAPHIC_DATA]" at bounding box center [566, 156] width 1041 height 12
copy p "18 Holes at [GEOGRAPHIC_DATA]"
drag, startPoint x: 84, startPoint y: 61, endPoint x: 0, endPoint y: 61, distance: 83.7
click at [0, 61] on div "ID 25074 Creative Team - Análise In Progress Title 1 / 128 c Description [PERSO…" at bounding box center [661, 337] width 1322 height 674
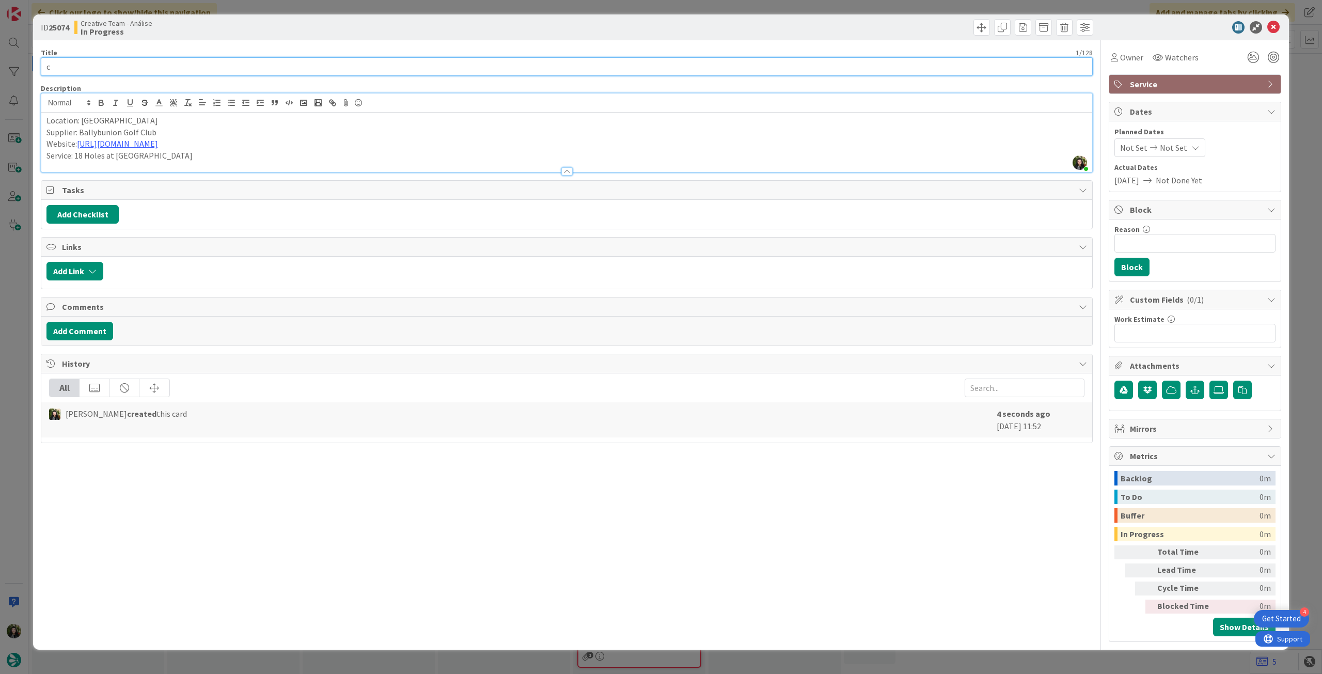
paste input "18 Holes at [GEOGRAPHIC_DATA]"
type input "18 Holes at [GEOGRAPHIC_DATA]"
click at [45, 120] on div "Location: Ballybunion Supplier: Ballybunion Golf Club Website: [URL][DOMAIN_NAM…" at bounding box center [566, 142] width 1051 height 59
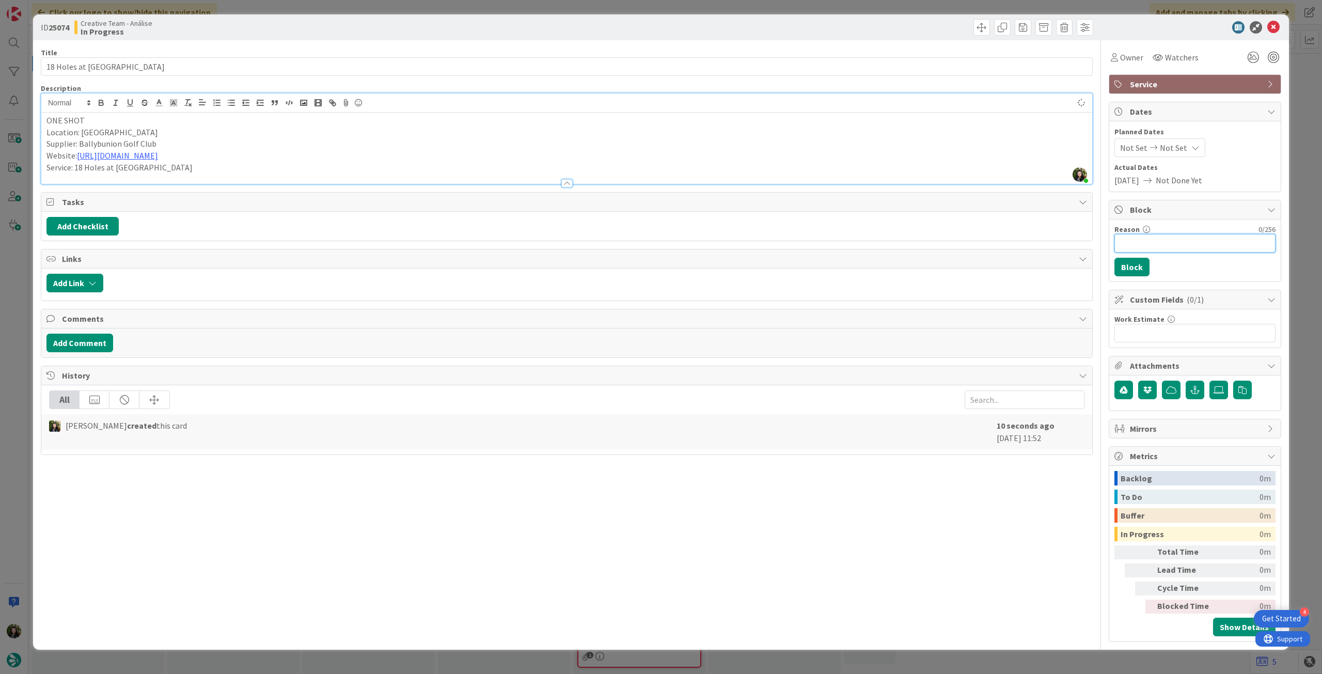
click at [1217, 241] on input "Reason" at bounding box center [1195, 243] width 161 height 19
type input "pendente location"
click at [1138, 267] on button "Block" at bounding box center [1132, 267] width 35 height 19
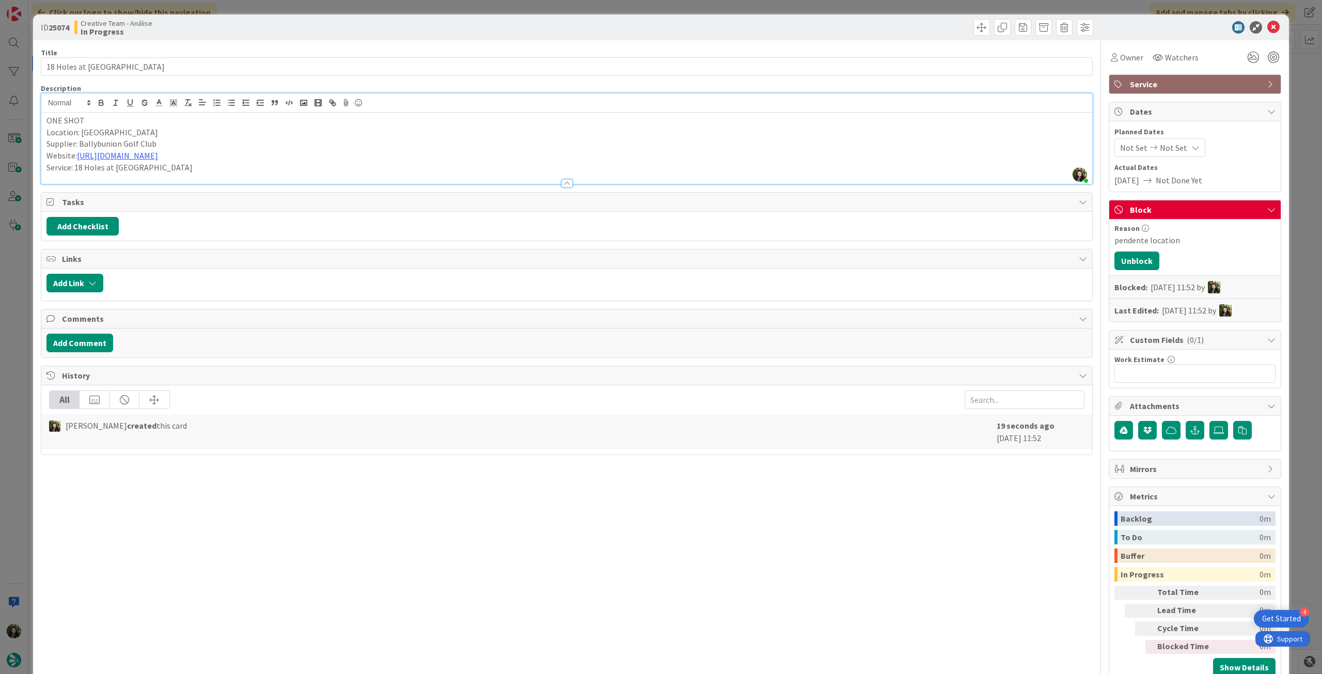
click at [1268, 26] on icon at bounding box center [1274, 27] width 12 height 12
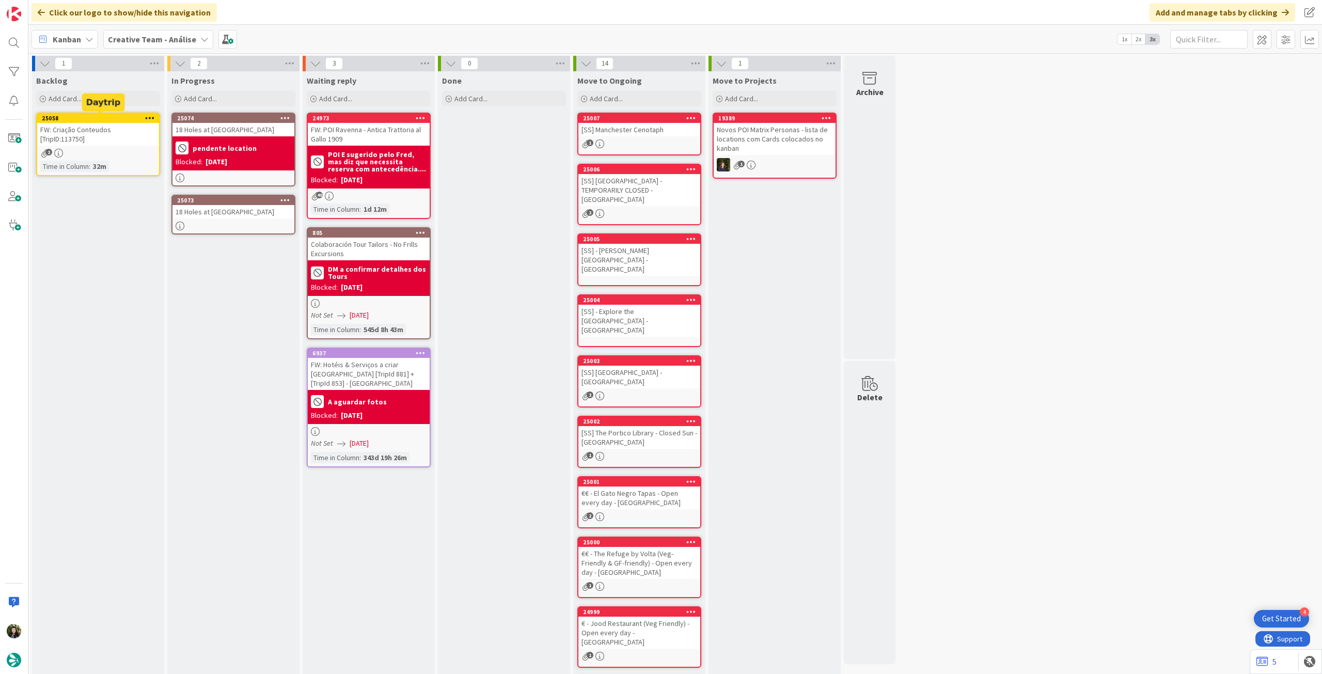
click at [126, 132] on div "FW: Criação Conteudos [TripID:113750]" at bounding box center [98, 134] width 122 height 23
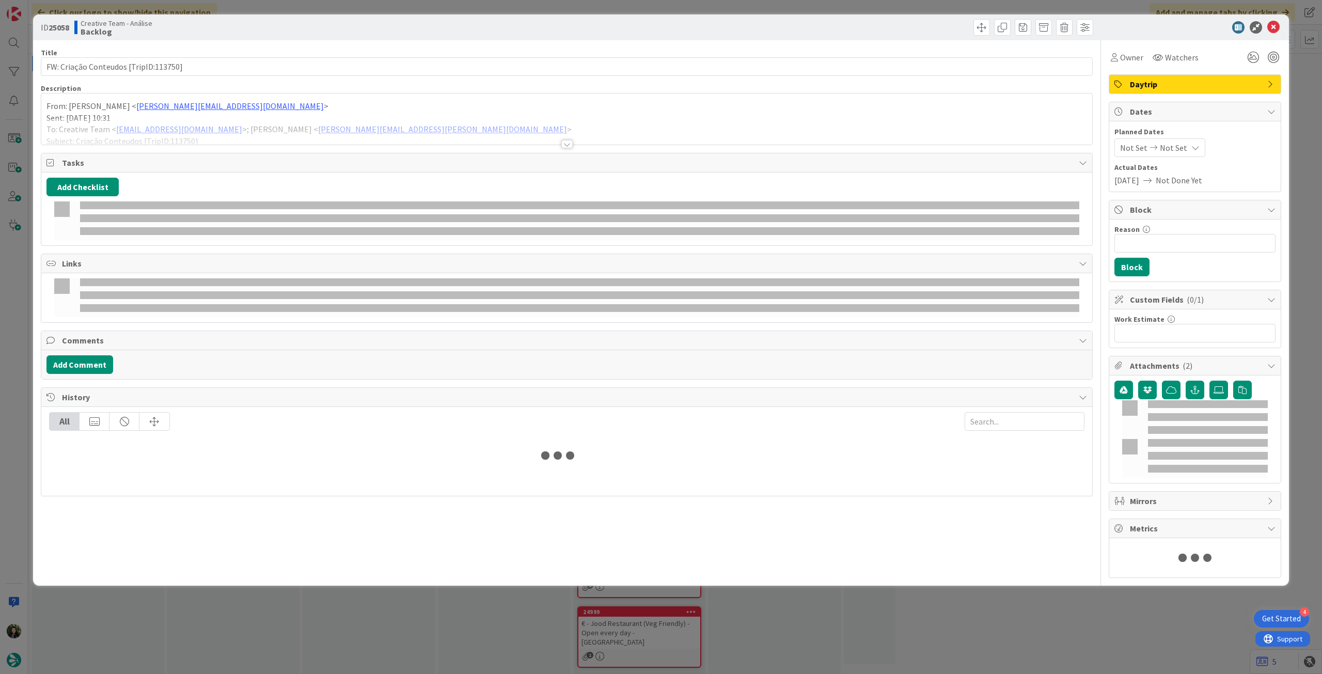
click at [152, 112] on p "Sent: [DATE] 10:31" at bounding box center [566, 118] width 1041 height 12
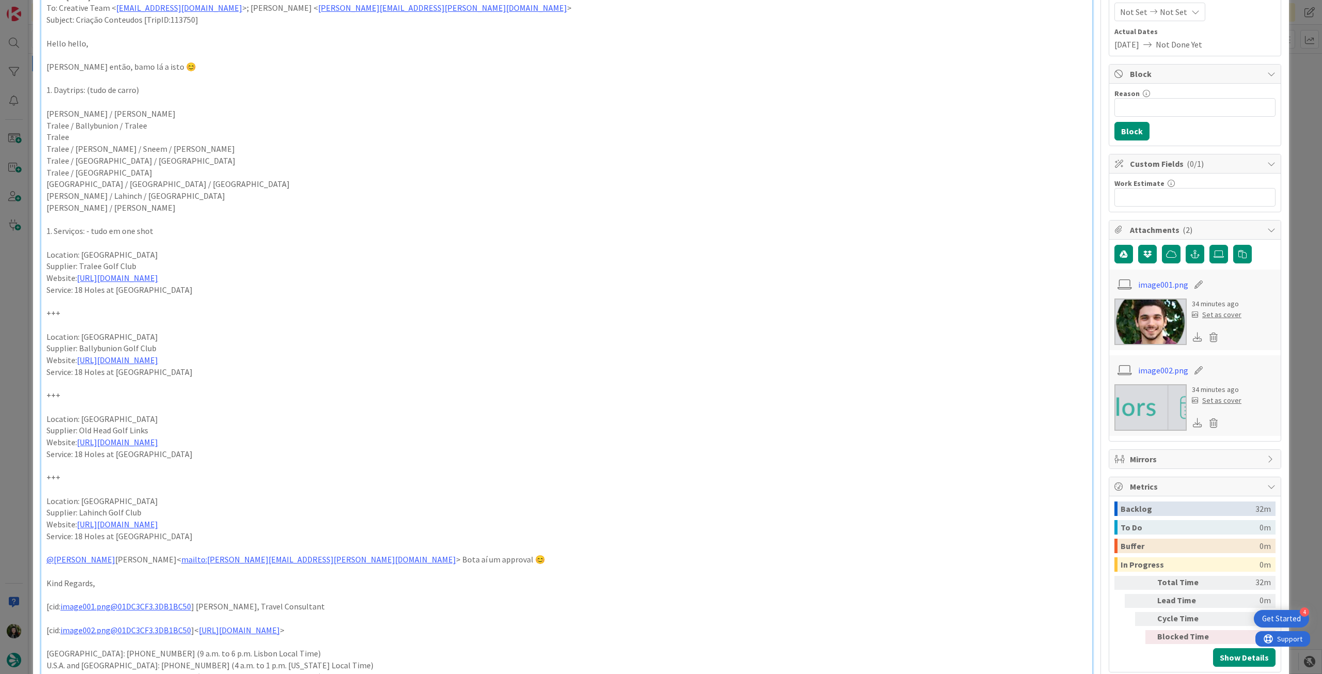
scroll to position [137, 0]
drag, startPoint x: 196, startPoint y: 454, endPoint x: 33, endPoint y: 419, distance: 166.9
click at [33, 419] on div "ID 25058 Creative Team - Análise Backlog Title 37 / 128 FW: Criação Conteudos […" at bounding box center [661, 543] width 1256 height 1332
copy div "Location: Kinsale Supplier: Old Head Golf Links Website: [URL][DOMAIN_NAME] Ser…"
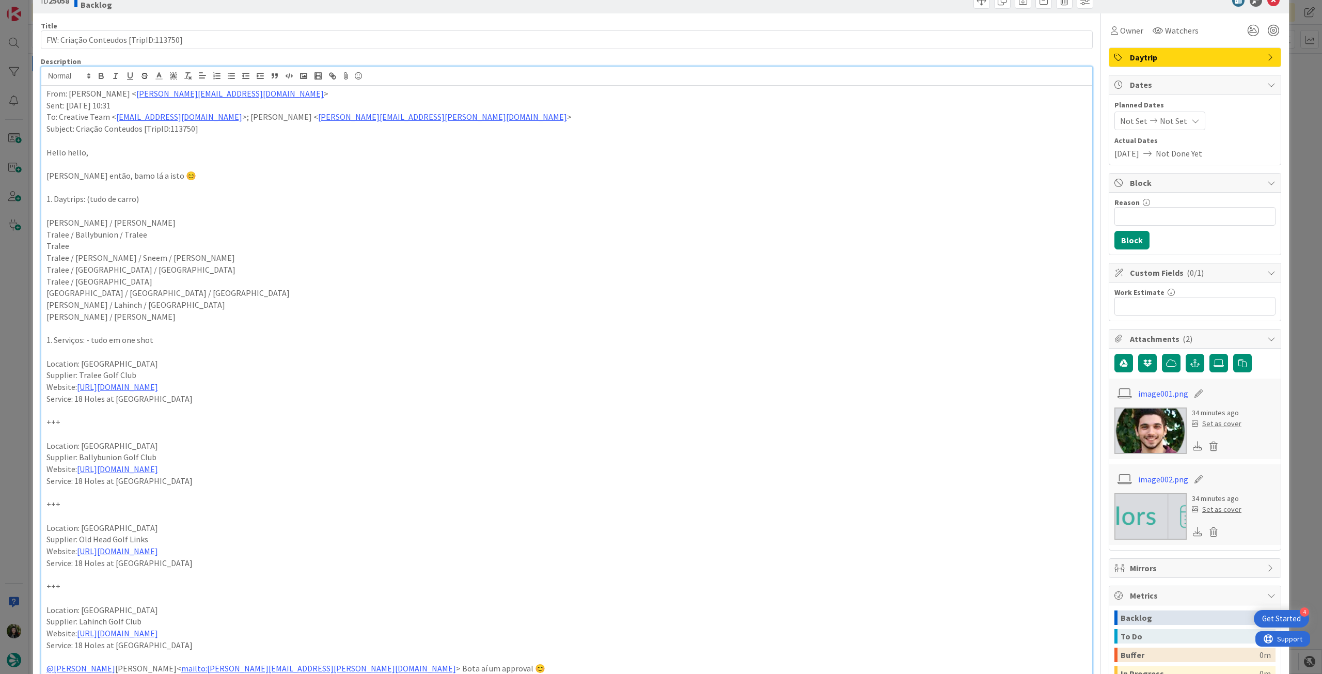
scroll to position [0, 0]
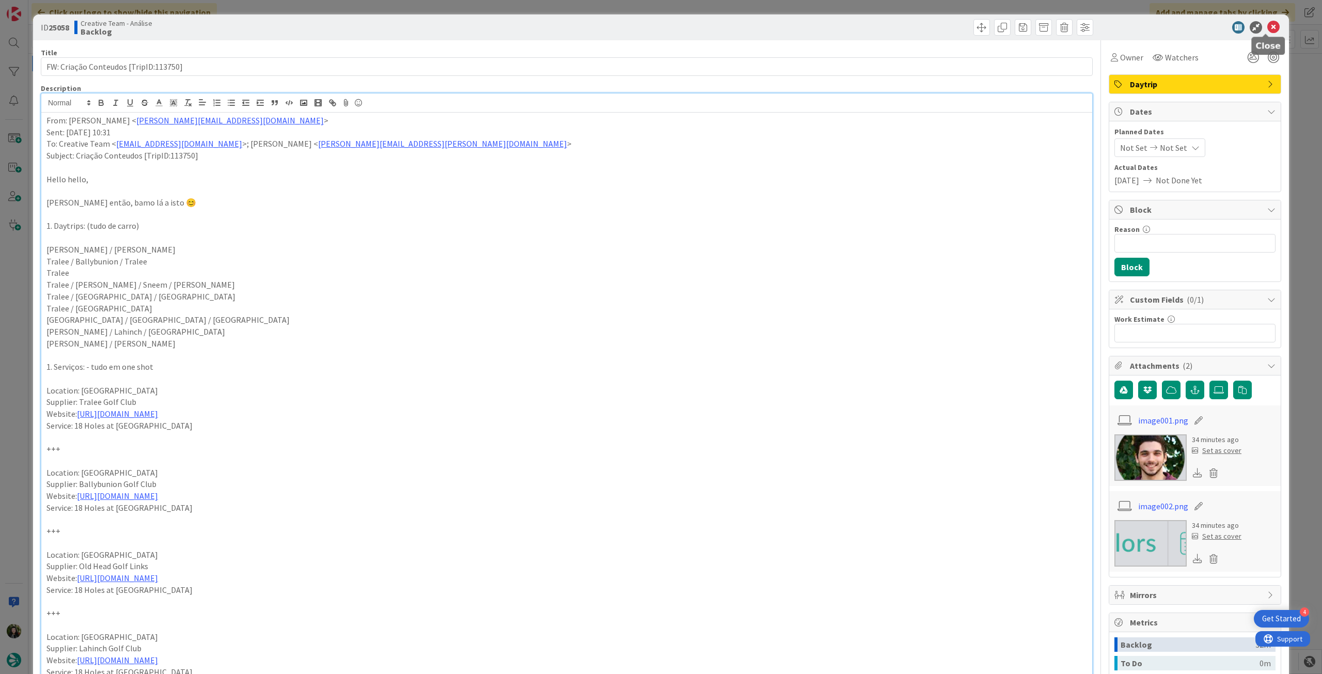
click at [1268, 24] on icon at bounding box center [1274, 27] width 12 height 12
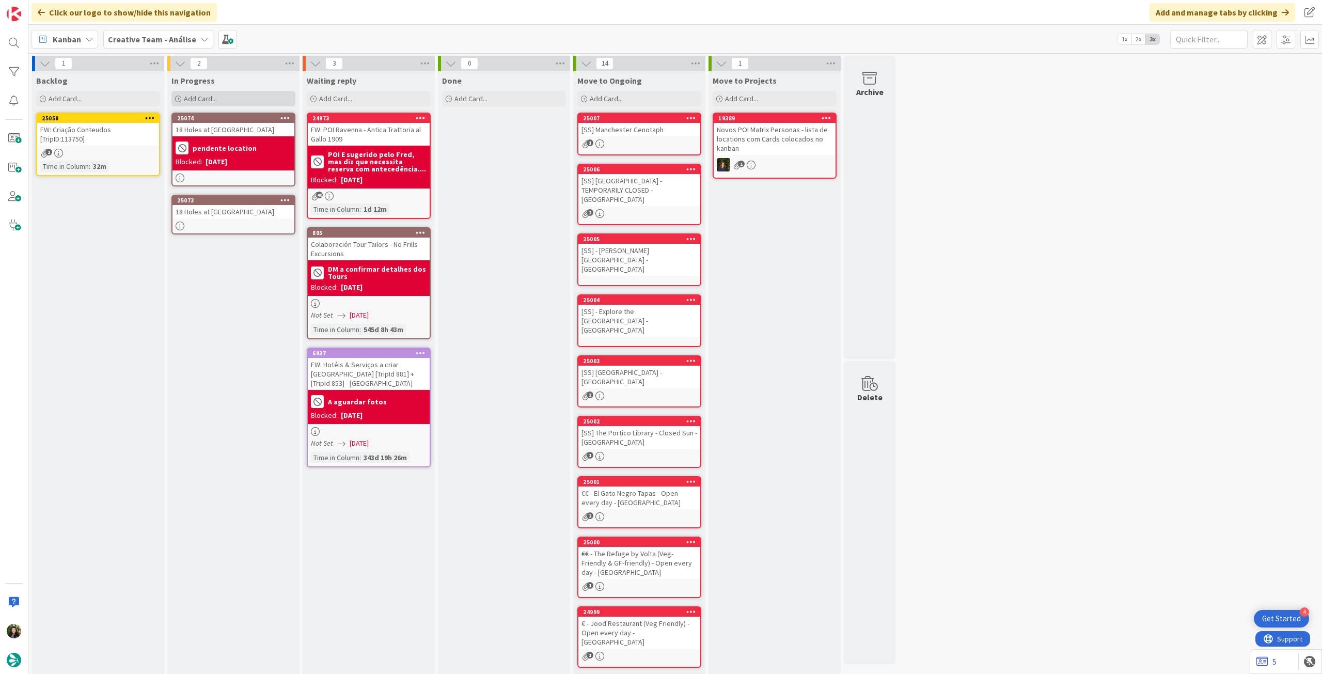
click at [259, 91] on div "Add Card..." at bounding box center [234, 98] width 124 height 15
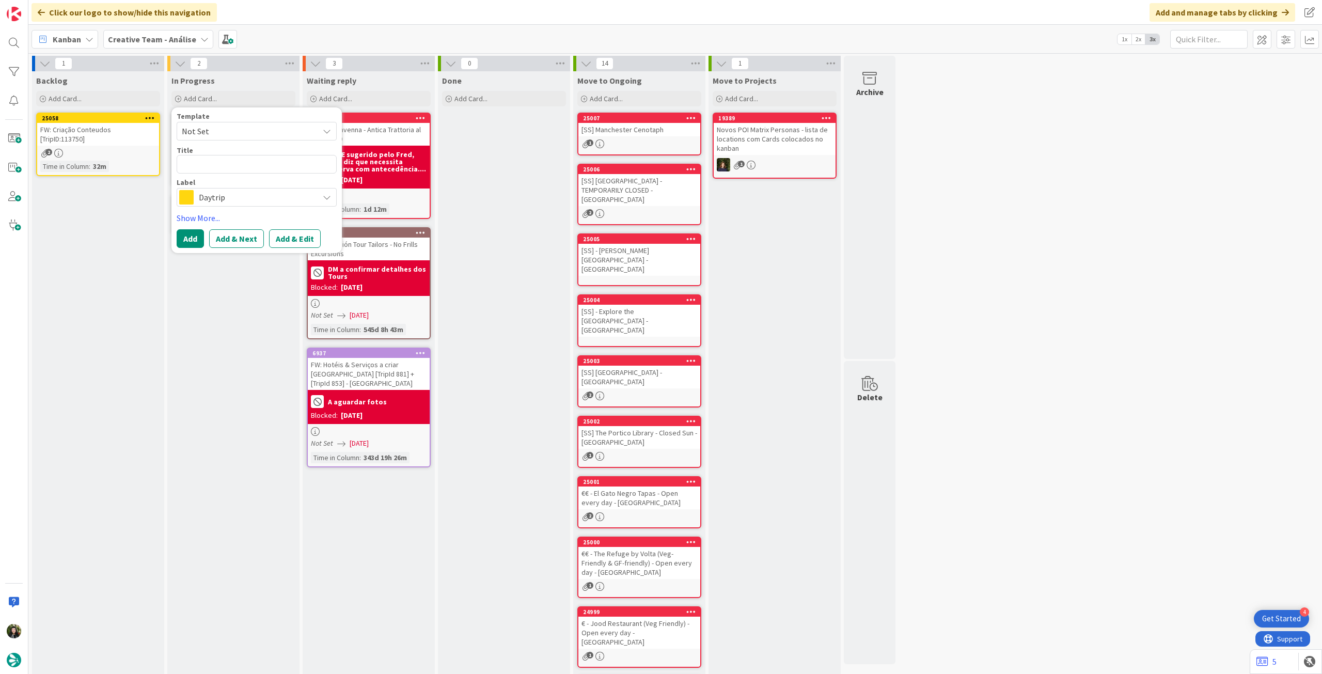
click at [263, 193] on span "Daytrip" at bounding box center [256, 197] width 115 height 14
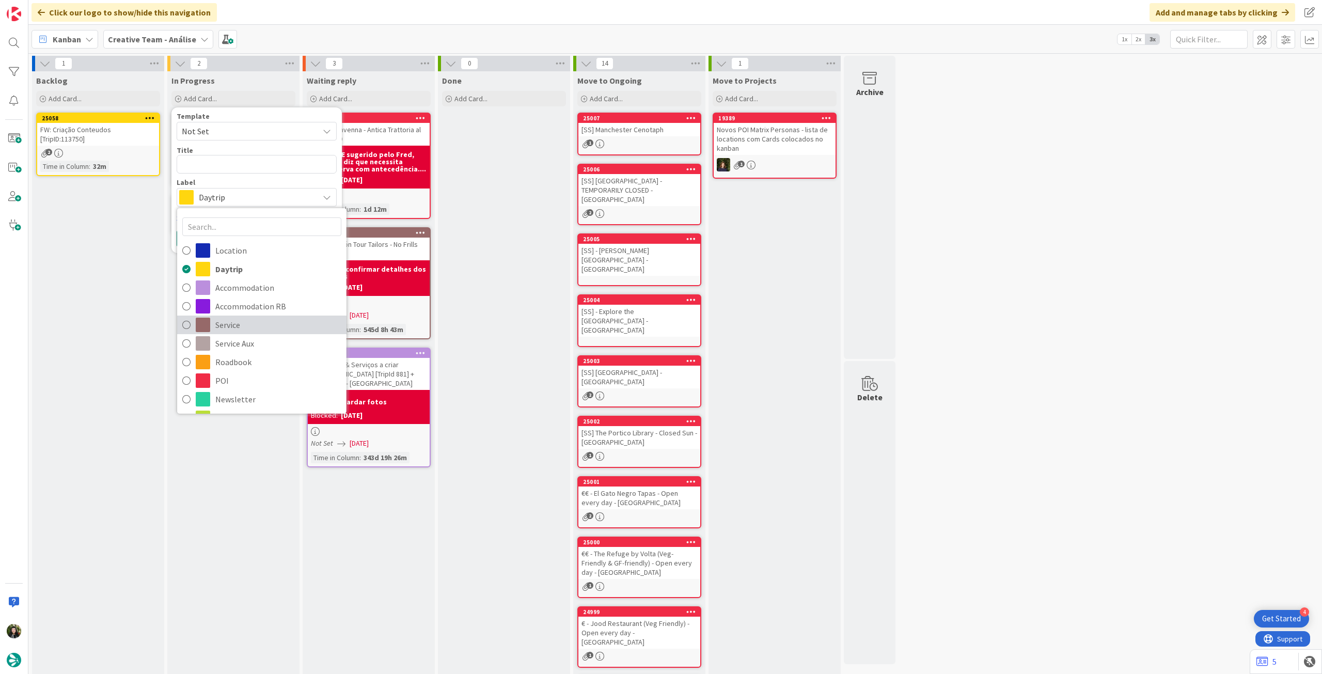
click at [246, 326] on span "Service" at bounding box center [278, 324] width 126 height 15
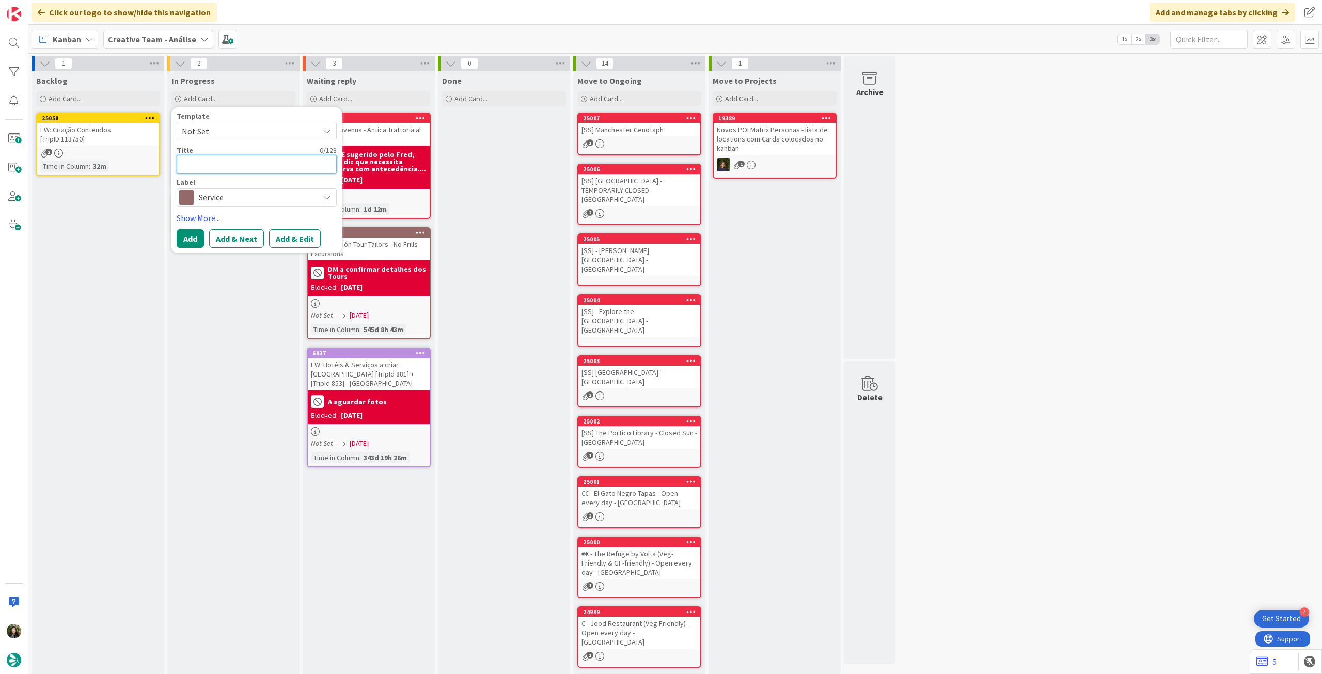
click at [251, 164] on textarea at bounding box center [257, 164] width 160 height 19
type textarea "x"
type textarea "c"
click at [192, 239] on button "Add" at bounding box center [190, 238] width 27 height 19
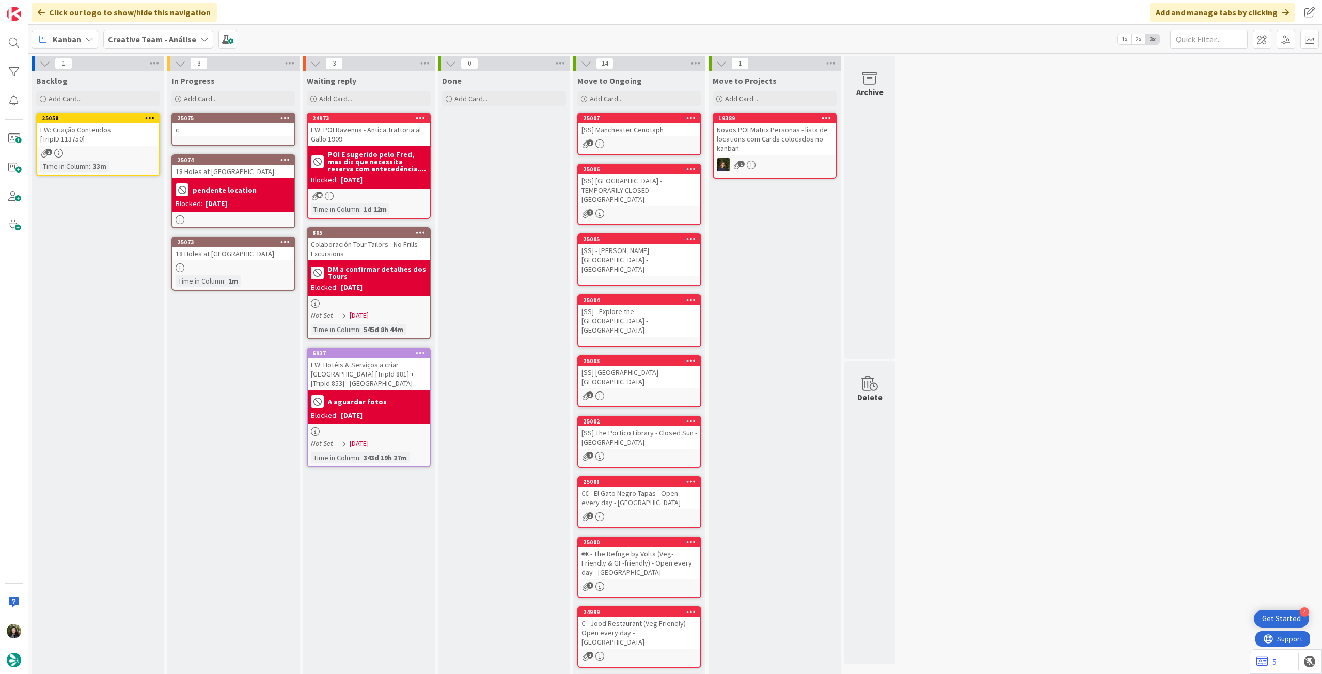
click at [215, 123] on div "c" at bounding box center [234, 129] width 122 height 13
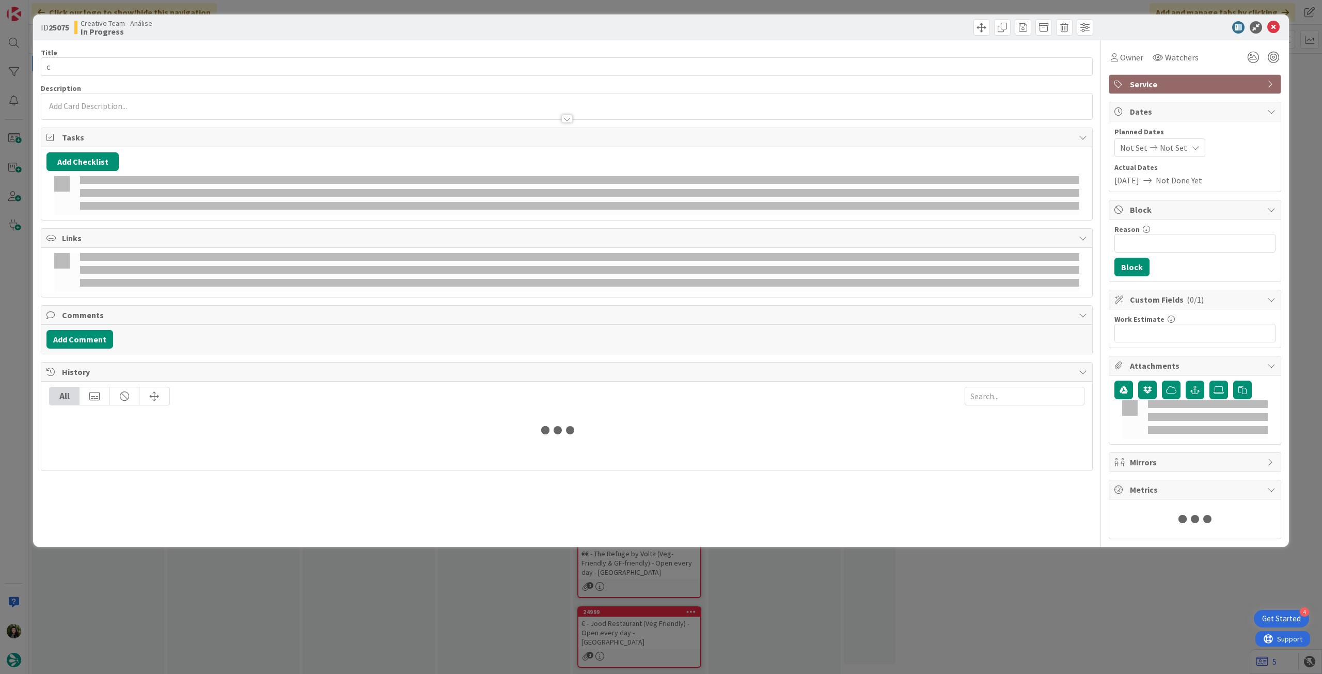
click at [139, 112] on div at bounding box center [566, 113] width 1051 height 11
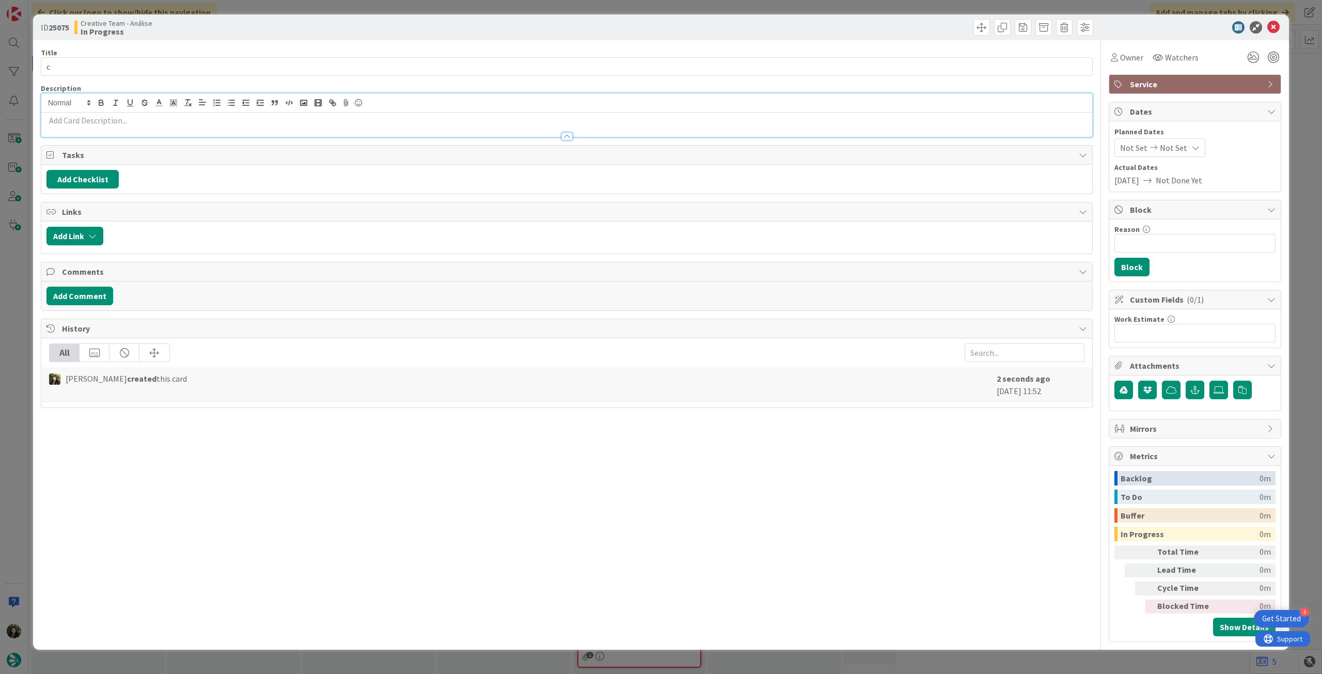
click at [137, 122] on p at bounding box center [566, 121] width 1041 height 12
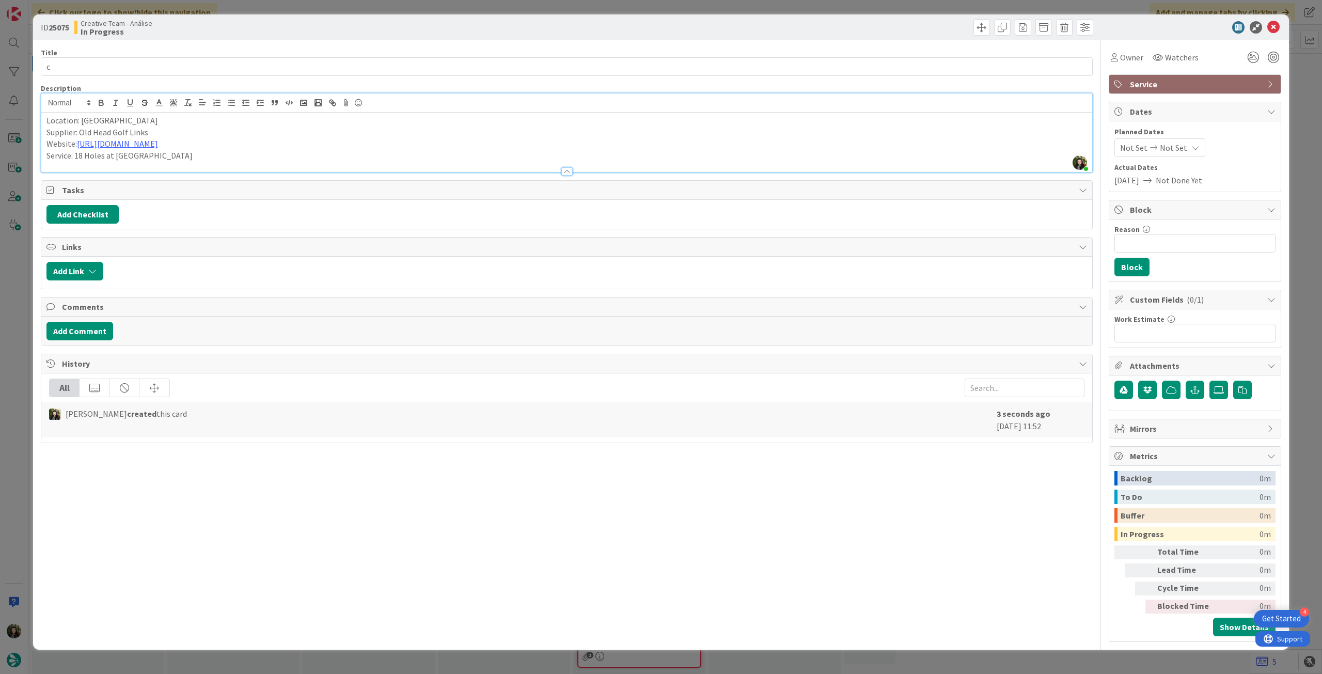
drag, startPoint x: 157, startPoint y: 157, endPoint x: 76, endPoint y: 157, distance: 80.6
click at [76, 157] on p "Service: 18 Holes at [GEOGRAPHIC_DATA]" at bounding box center [566, 156] width 1041 height 12
copy p "18 Holes at [GEOGRAPHIC_DATA]"
drag, startPoint x: 55, startPoint y: 65, endPoint x: 42, endPoint y: 65, distance: 12.9
click at [42, 65] on input "c" at bounding box center [567, 66] width 1052 height 19
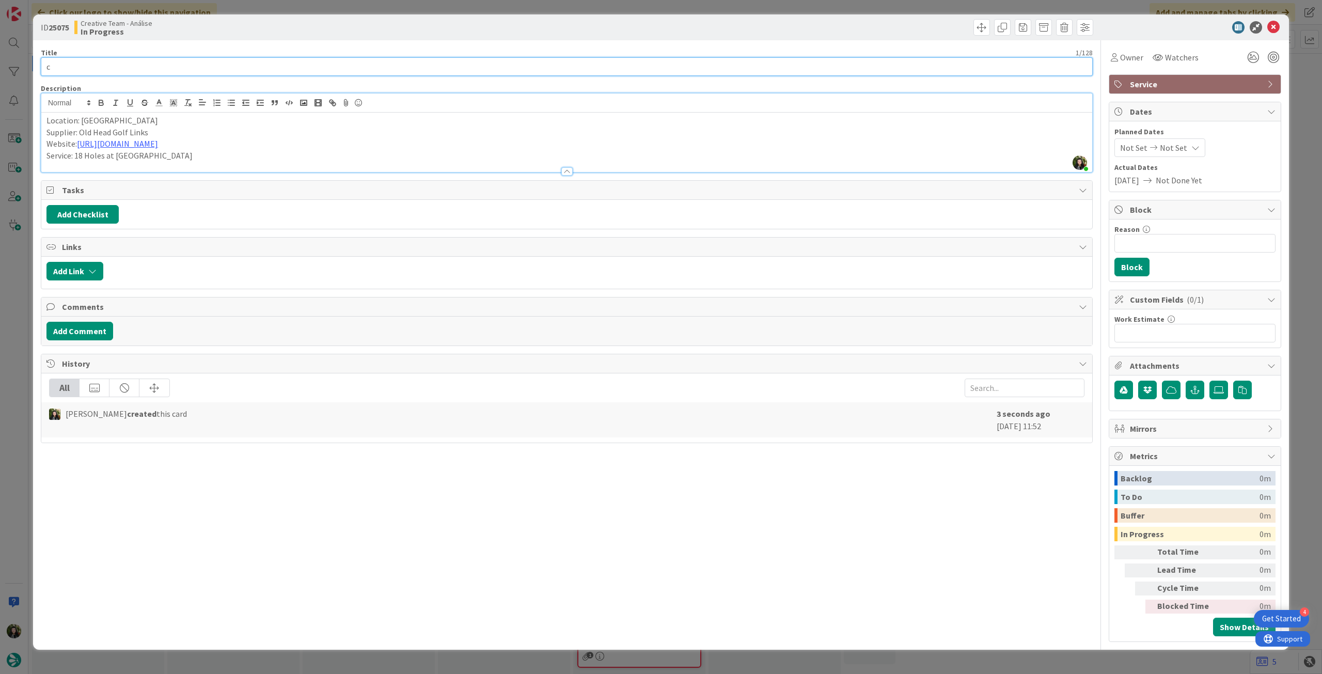
paste input "18 Holes at [GEOGRAPHIC_DATA]"
type input "18 Holes at [GEOGRAPHIC_DATA]"
click at [46, 119] on p "Location: [GEOGRAPHIC_DATA]" at bounding box center [566, 121] width 1041 height 12
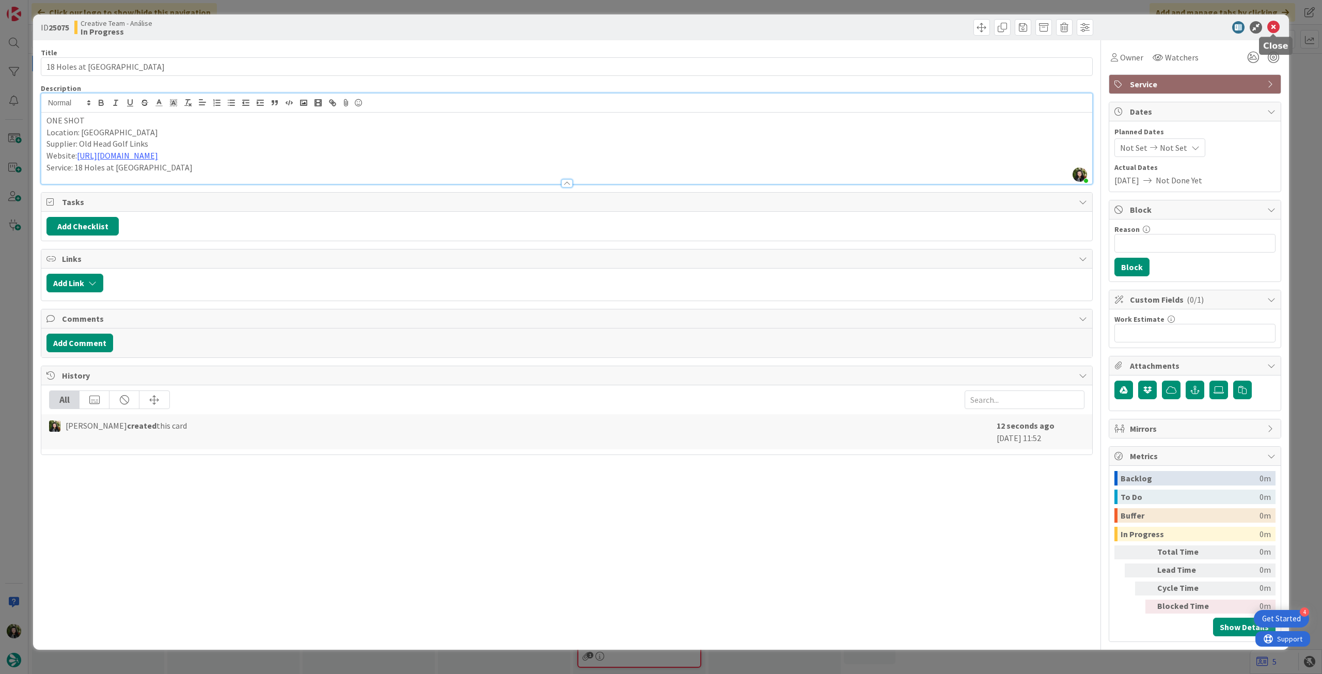
click at [1272, 27] on icon at bounding box center [1274, 27] width 12 height 12
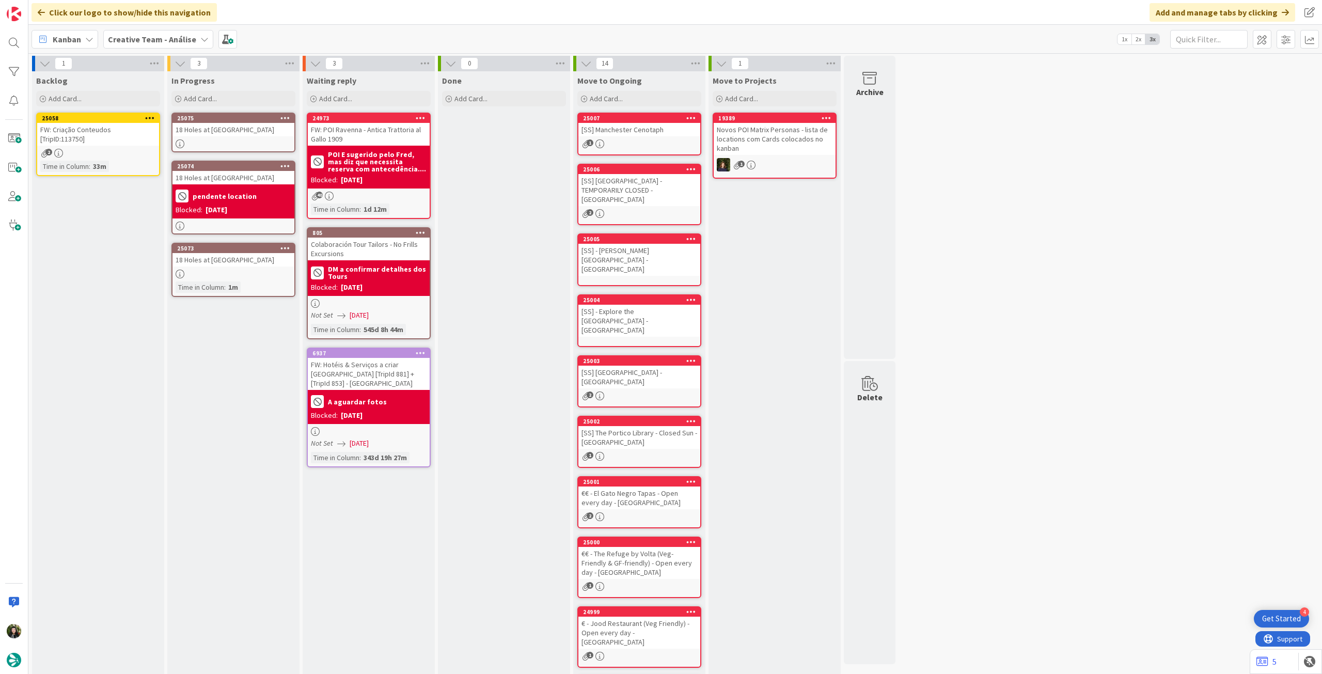
click at [132, 128] on div "FW: Criação Conteudos [TripID:113750]" at bounding box center [98, 134] width 122 height 23
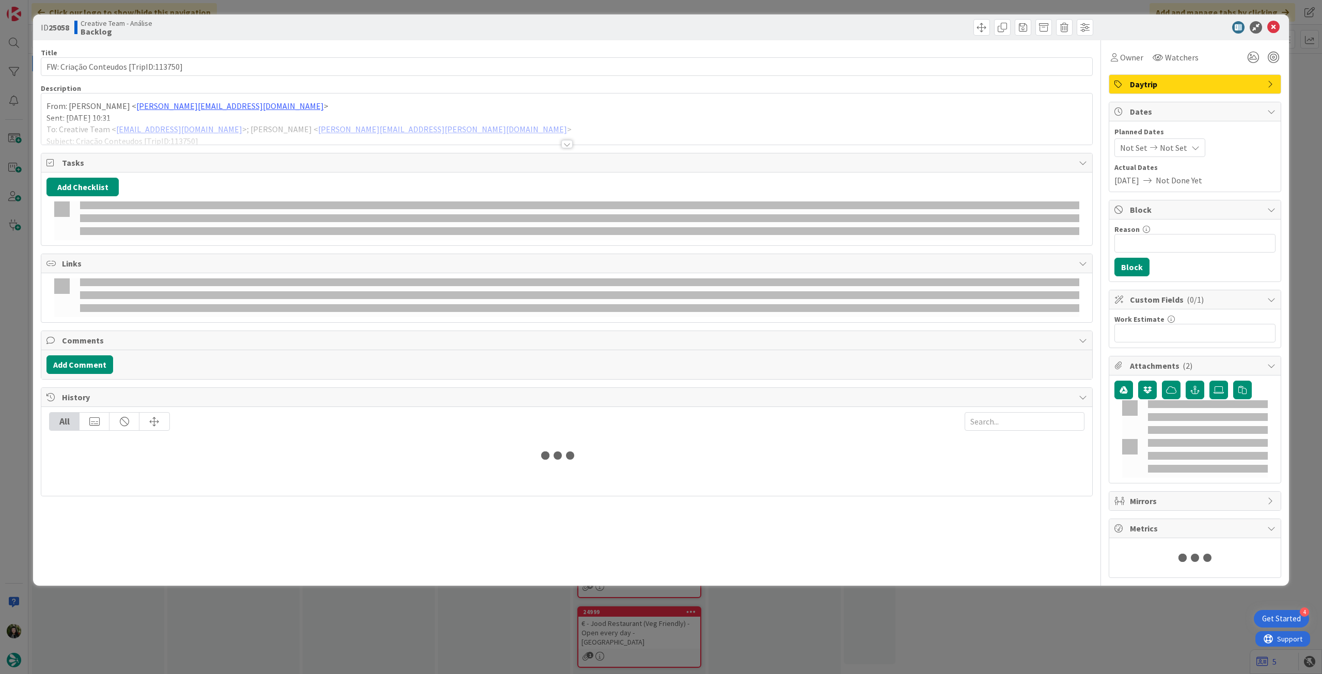
click at [149, 111] on p "From: [PERSON_NAME] < [PERSON_NAME][EMAIL_ADDRESS][DOMAIN_NAME] >" at bounding box center [566, 106] width 1041 height 12
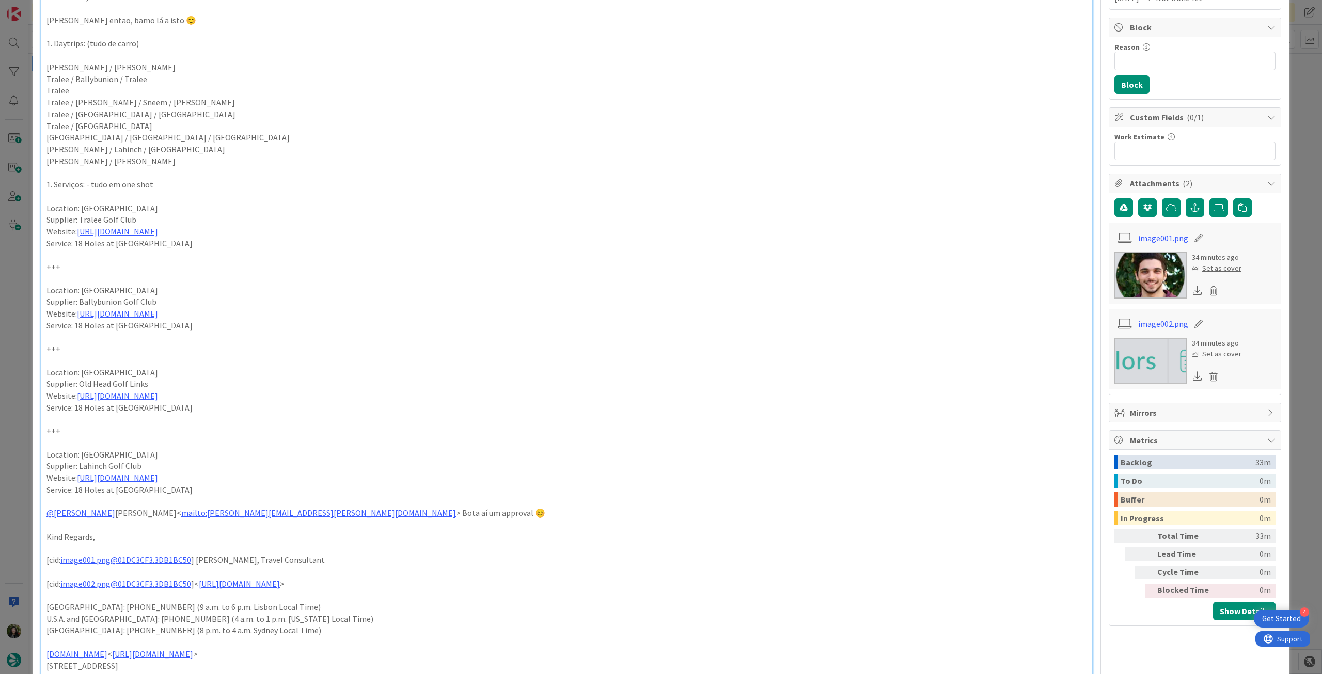
scroll to position [207, 0]
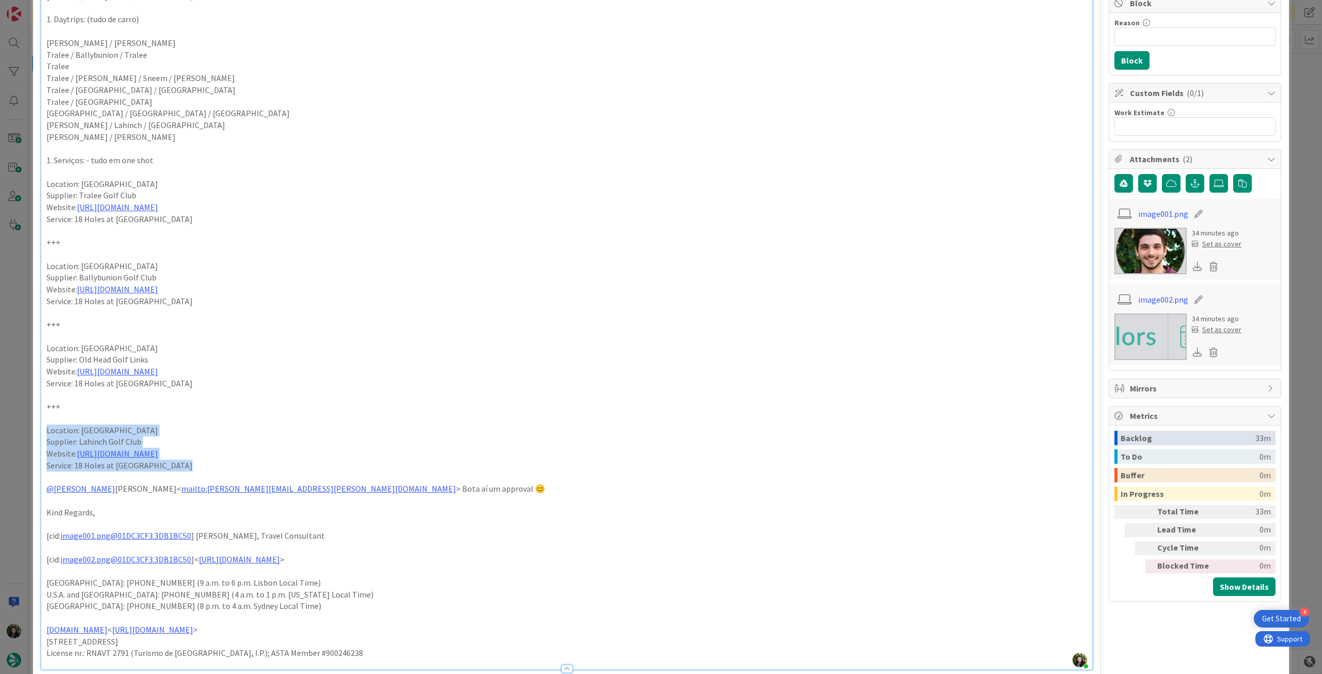
drag, startPoint x: 183, startPoint y: 467, endPoint x: 23, endPoint y: 431, distance: 164.1
click at [23, 431] on div "ID 25058 Creative Team - Análise Backlog Title 37 / 128 FW: Criação Conteudos […" at bounding box center [661, 337] width 1322 height 674
copy div "Location: Lahinch Supplier: Lahinch Golf Club Website: [URL][DOMAIN_NAME] Servi…"
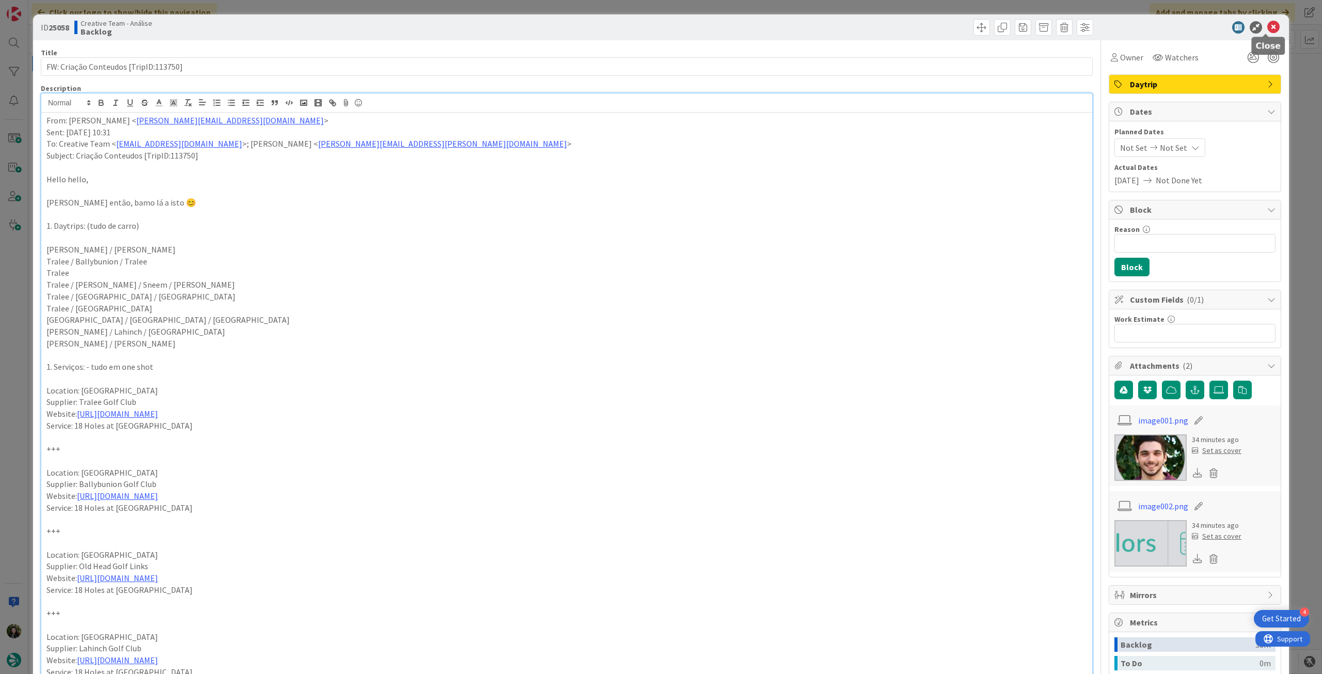
click at [1268, 23] on icon at bounding box center [1274, 27] width 12 height 12
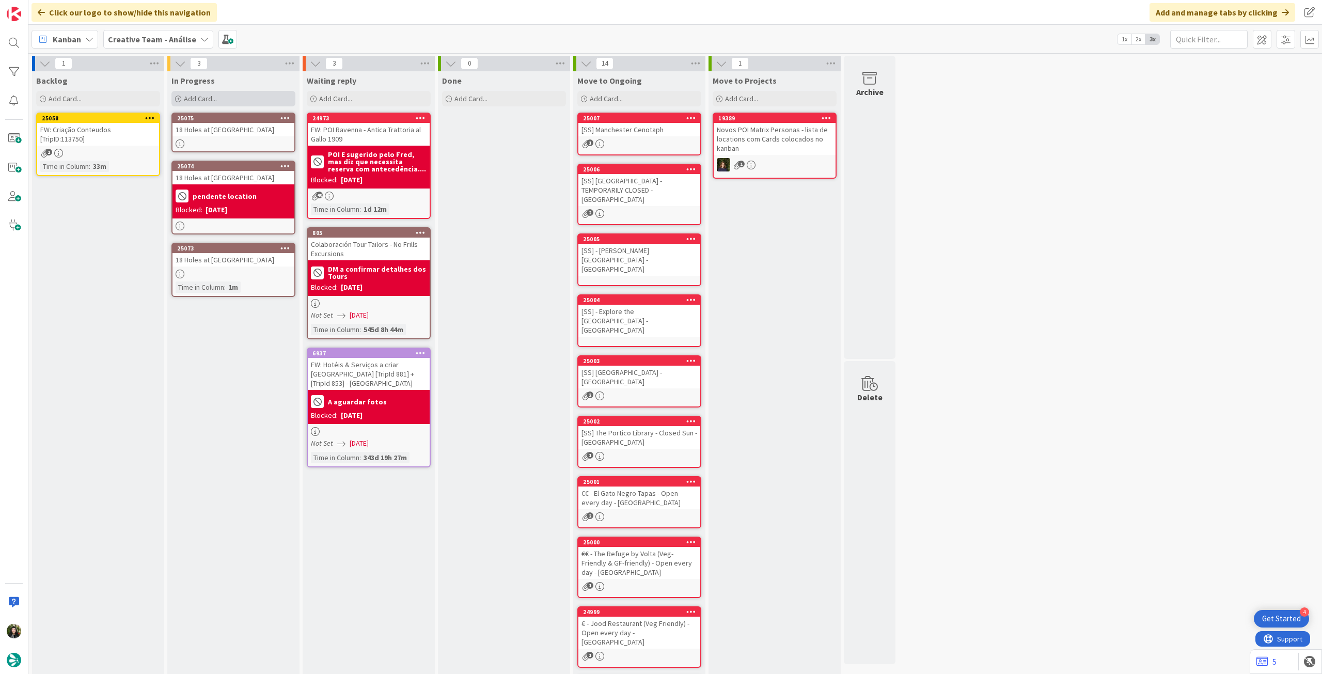
click at [234, 103] on div "Add Card..." at bounding box center [234, 98] width 124 height 15
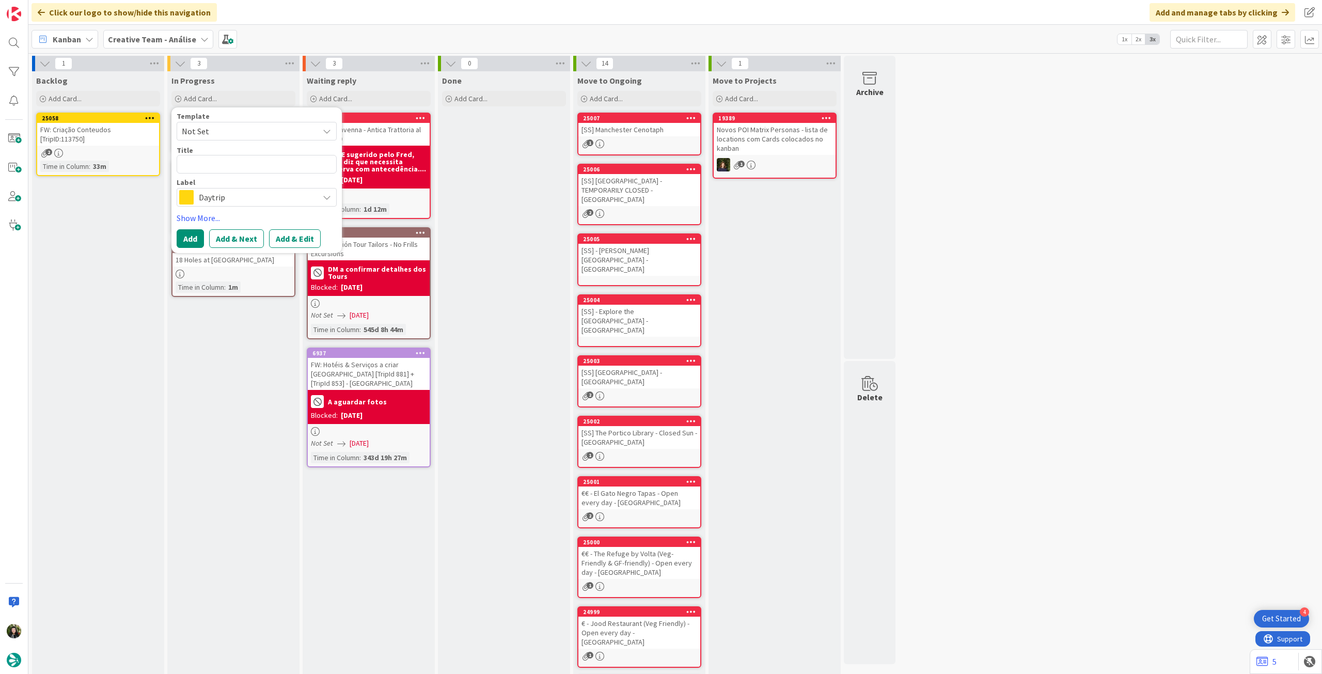
click at [232, 201] on span "Daytrip" at bounding box center [256, 197] width 115 height 14
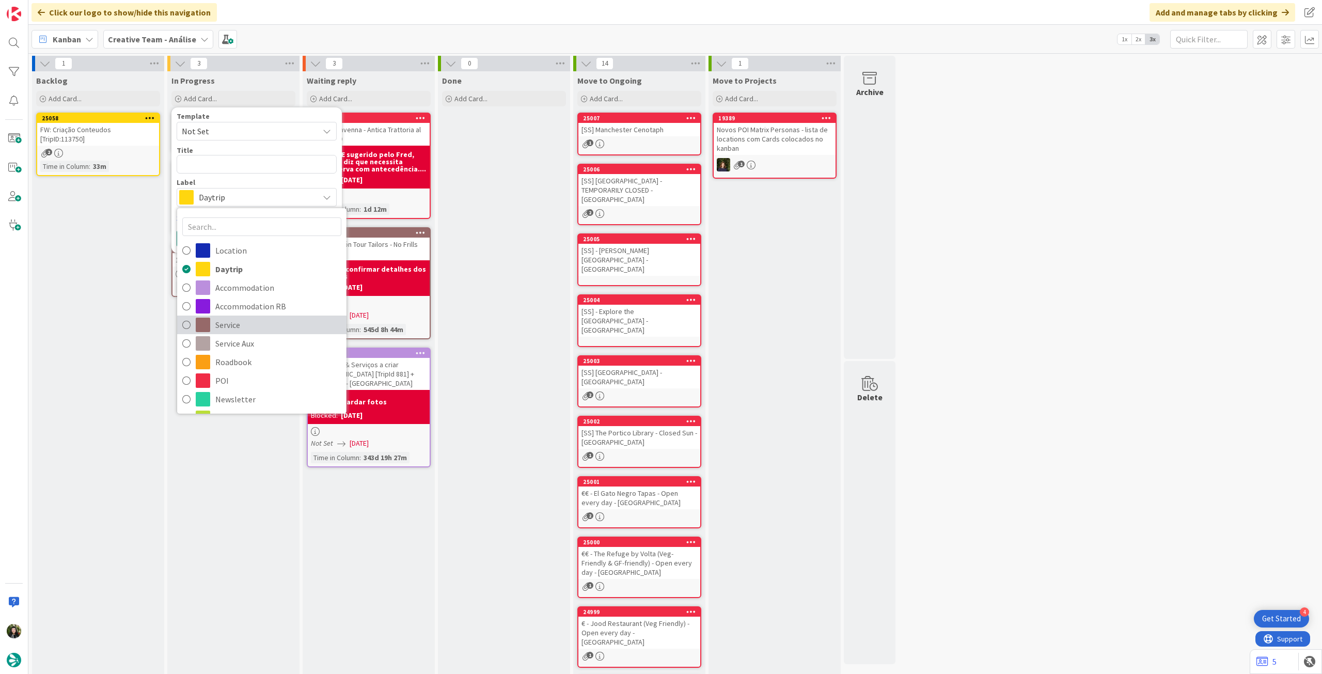
click at [253, 328] on span "Service" at bounding box center [278, 324] width 126 height 15
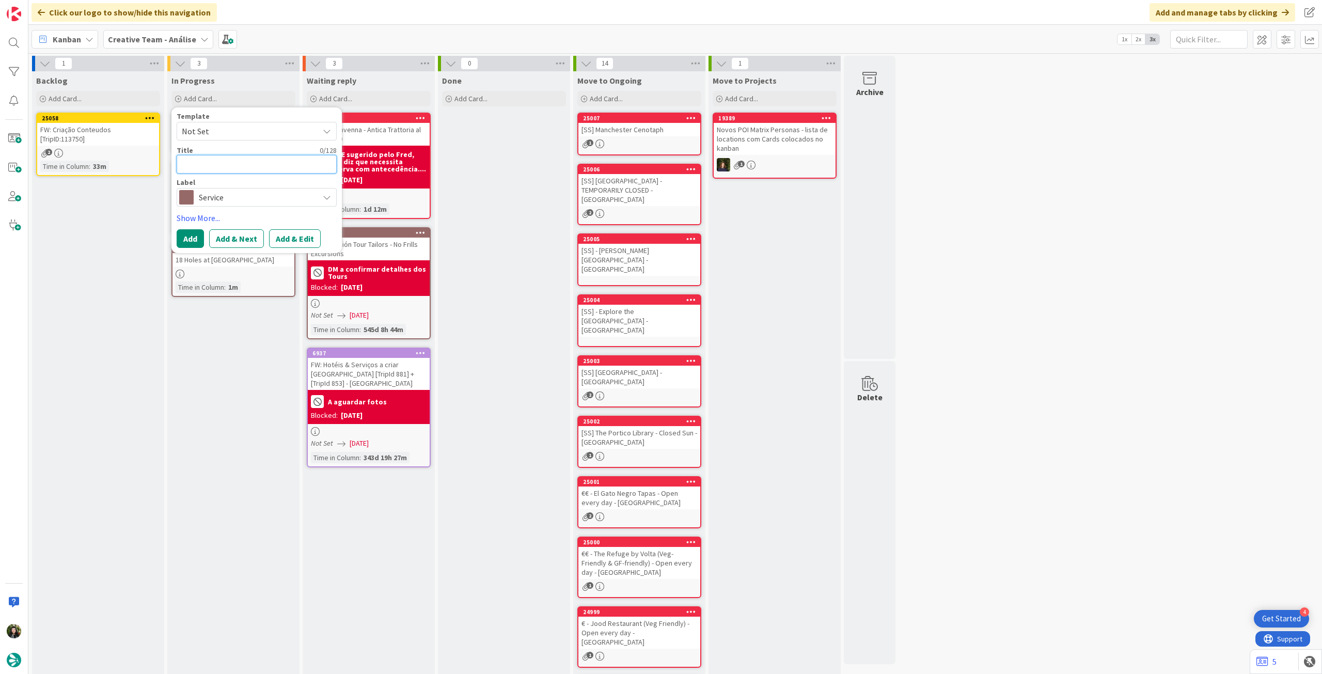
click at [257, 165] on textarea at bounding box center [257, 164] width 160 height 19
type textarea "x"
type textarea "c"
click at [197, 236] on button "Add" at bounding box center [190, 238] width 27 height 19
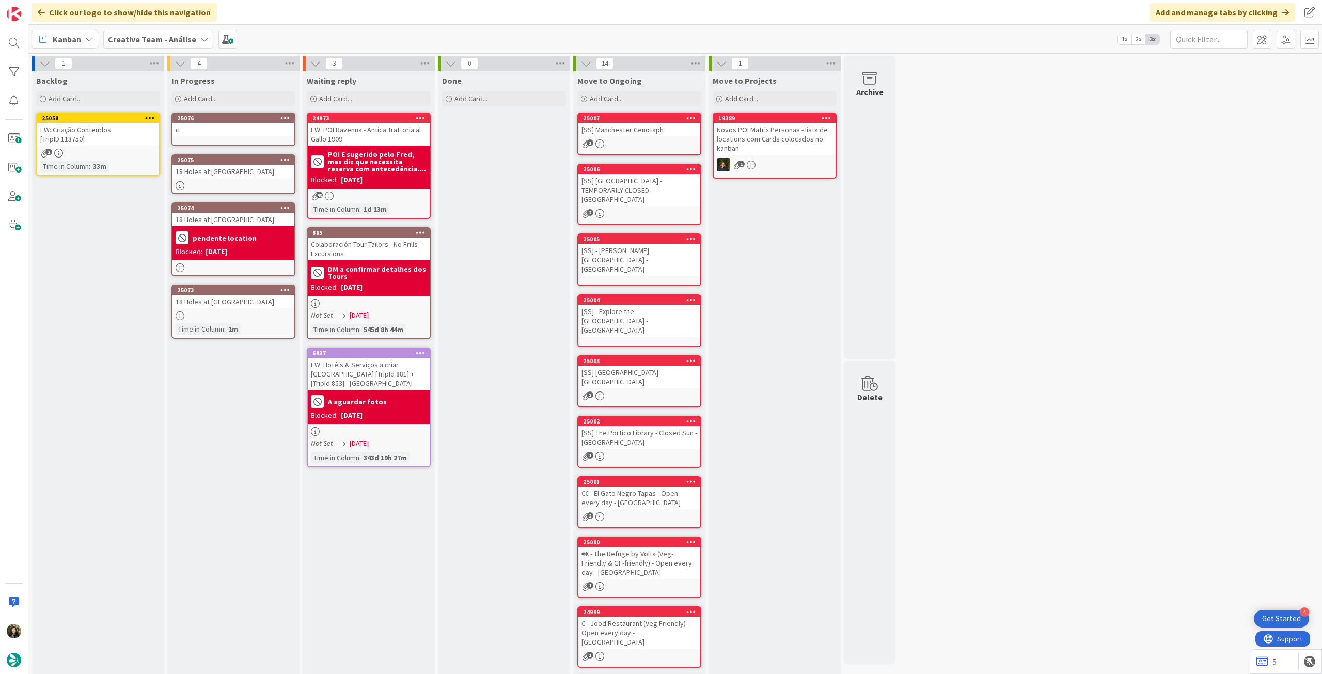
click at [241, 127] on div "c" at bounding box center [234, 129] width 122 height 13
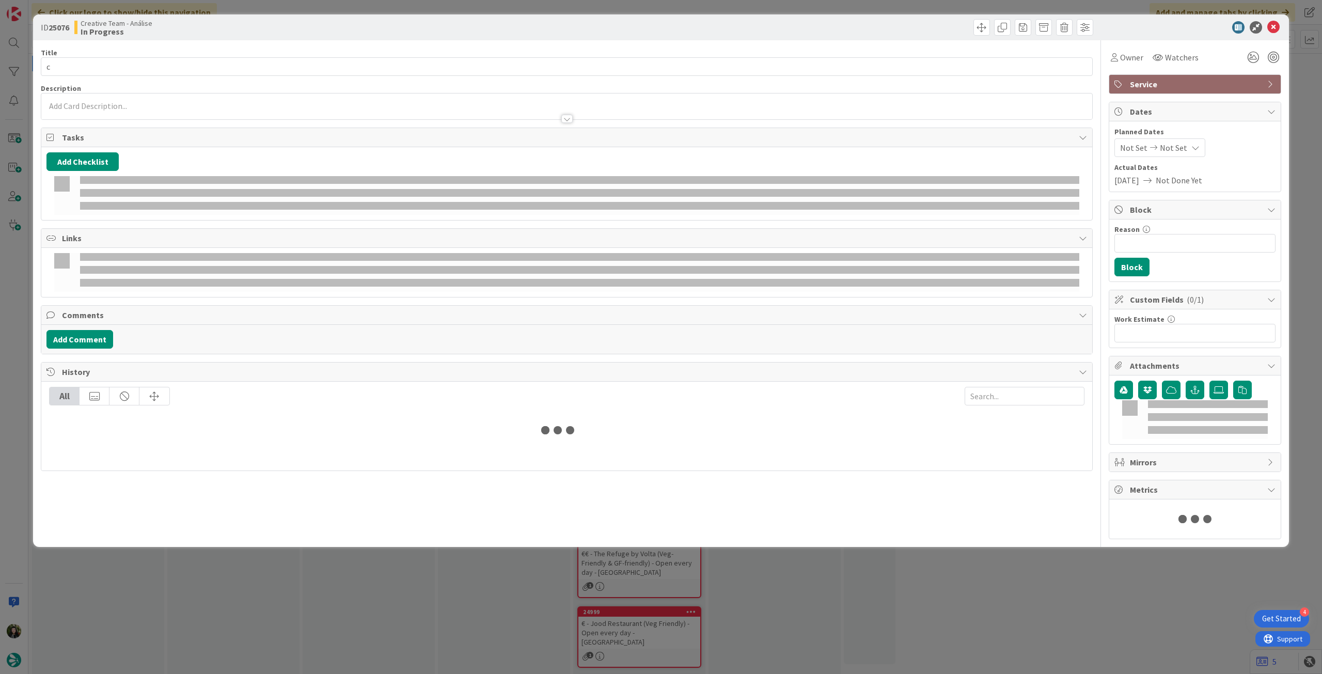
click at [148, 102] on p at bounding box center [566, 106] width 1041 height 12
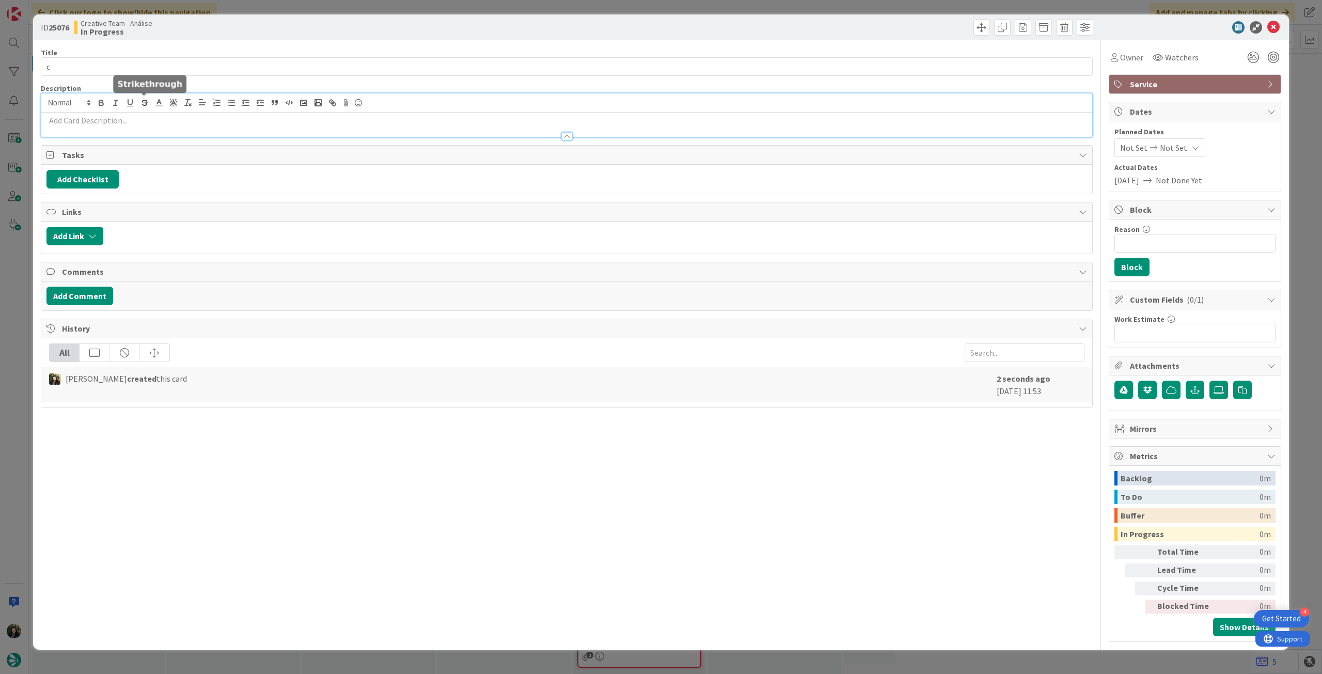
click at [145, 113] on div at bounding box center [566, 125] width 1051 height 24
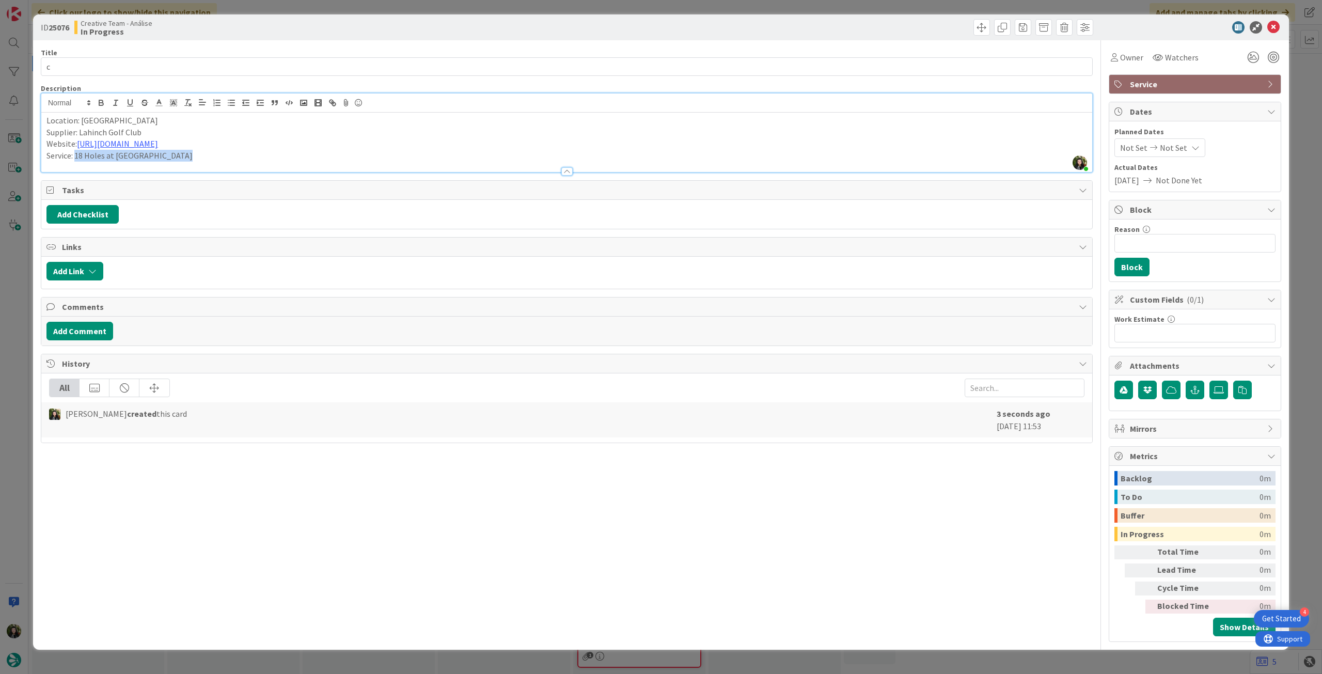
drag, startPoint x: 181, startPoint y: 157, endPoint x: 76, endPoint y: 158, distance: 104.4
click at [76, 158] on p "Service: 18 Holes at [GEOGRAPHIC_DATA]" at bounding box center [566, 156] width 1041 height 12
drag, startPoint x: 52, startPoint y: 69, endPoint x: 35, endPoint y: 68, distance: 17.1
click at [35, 68] on div "ID 25076 Creative Team - Análise In Progress Title 1 / 128 c Description [PERSO…" at bounding box center [661, 331] width 1256 height 635
paste input "18 Holes at [GEOGRAPHIC_DATA]"
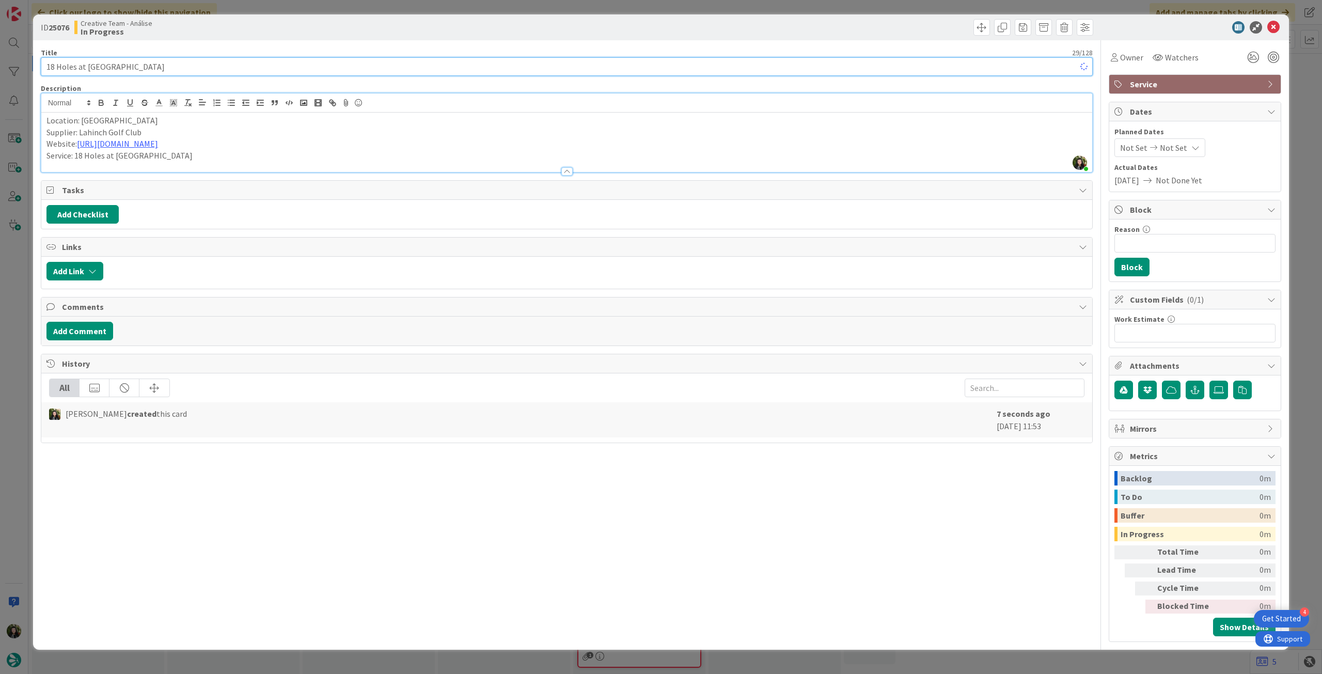
type input "18 Holes at [GEOGRAPHIC_DATA]"
click at [46, 119] on p "Location: [GEOGRAPHIC_DATA]" at bounding box center [566, 121] width 1041 height 12
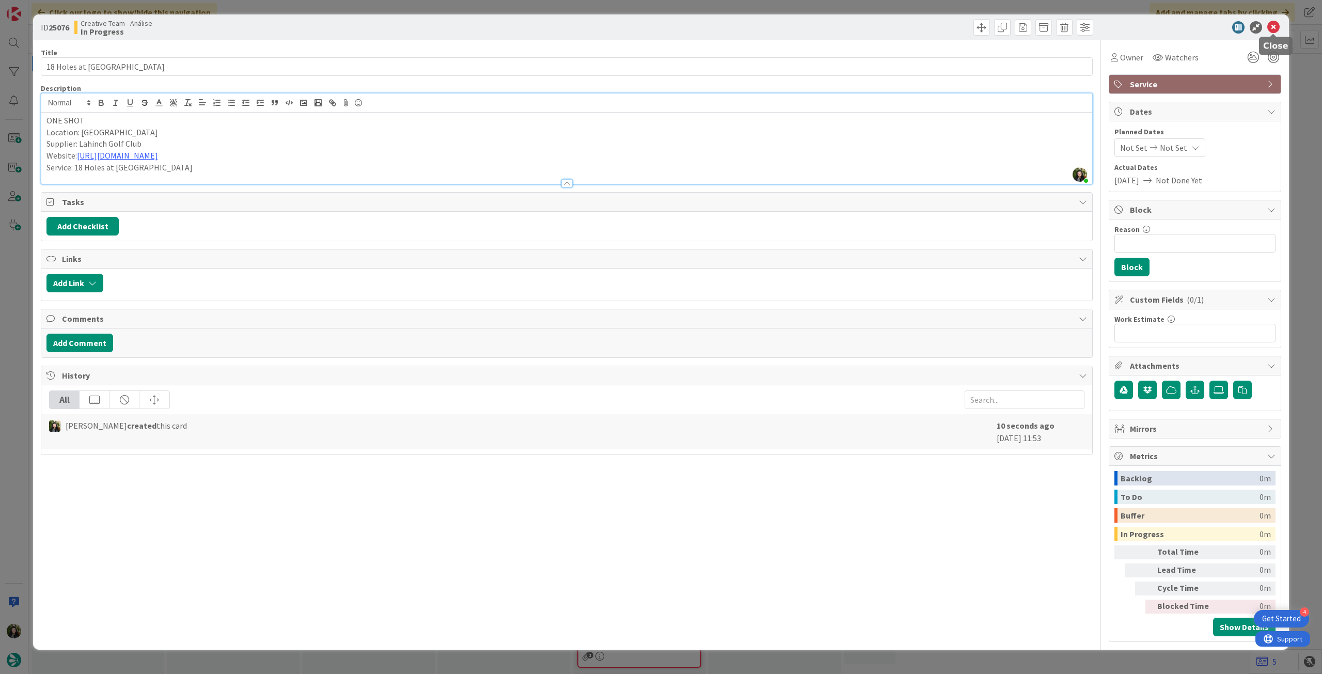
click at [1275, 27] on icon at bounding box center [1274, 27] width 12 height 12
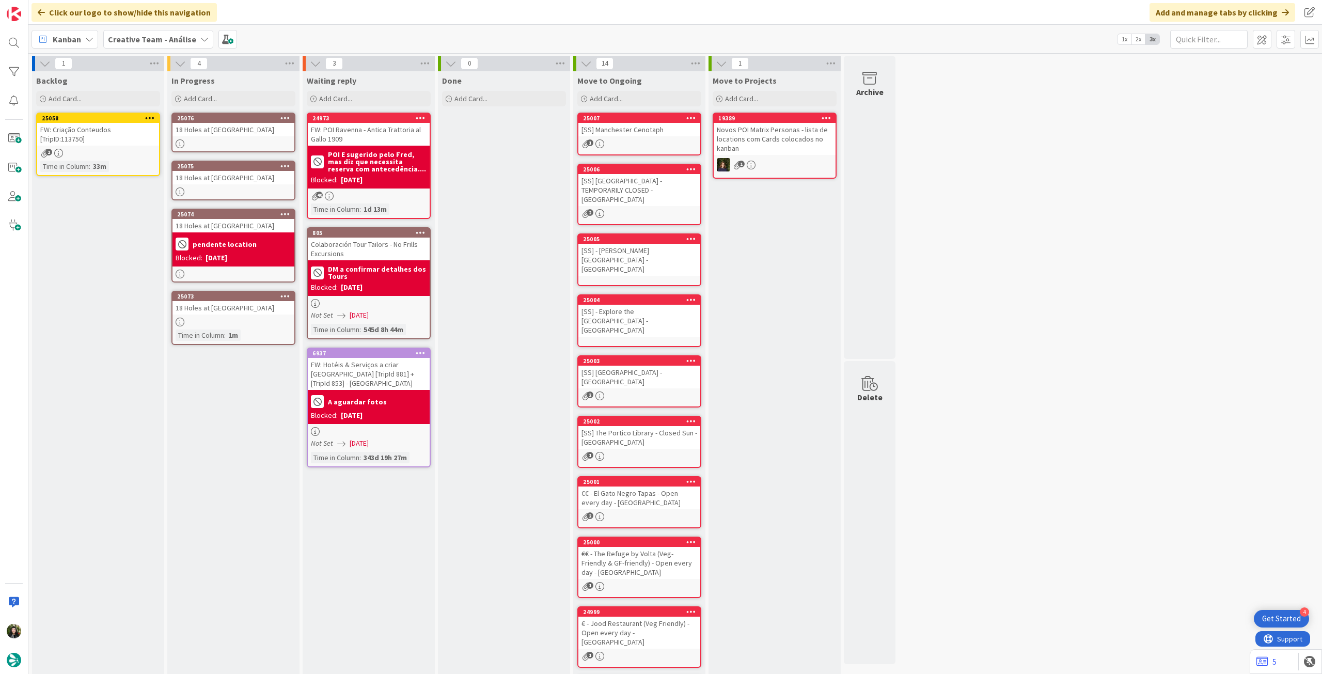
click at [83, 154] on div "2" at bounding box center [98, 153] width 122 height 9
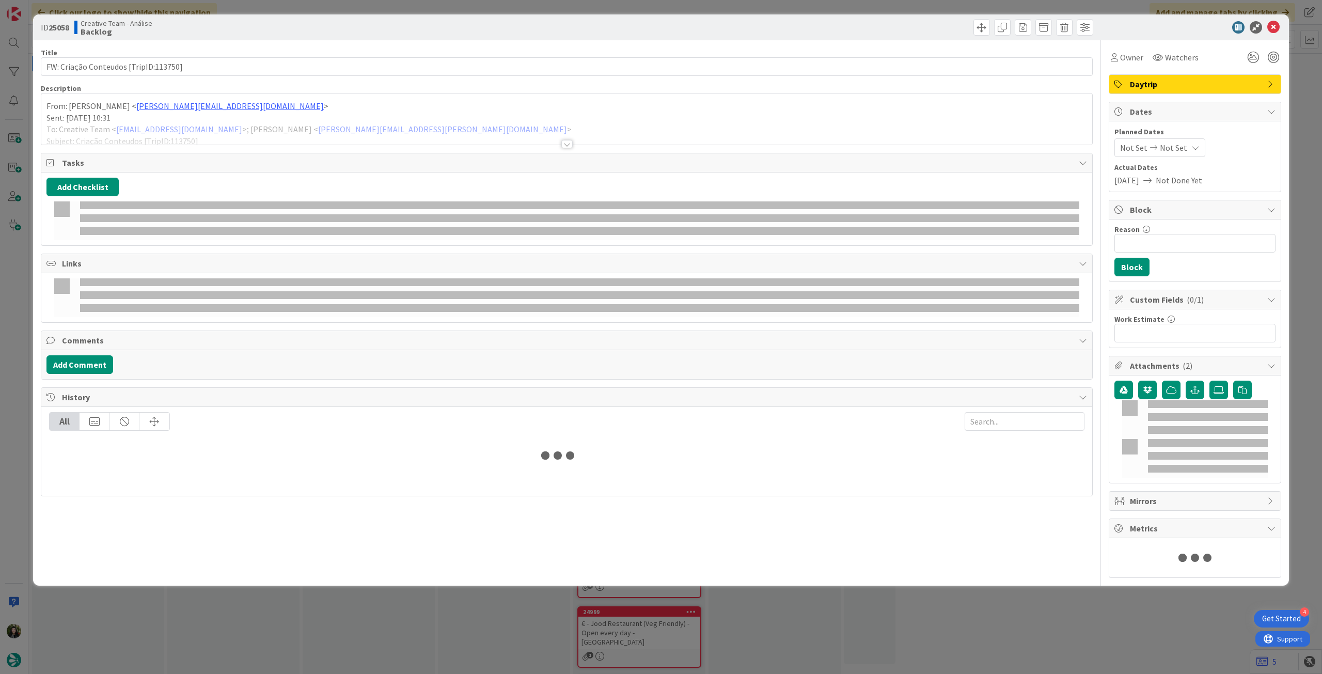
click at [179, 121] on div at bounding box center [566, 131] width 1051 height 26
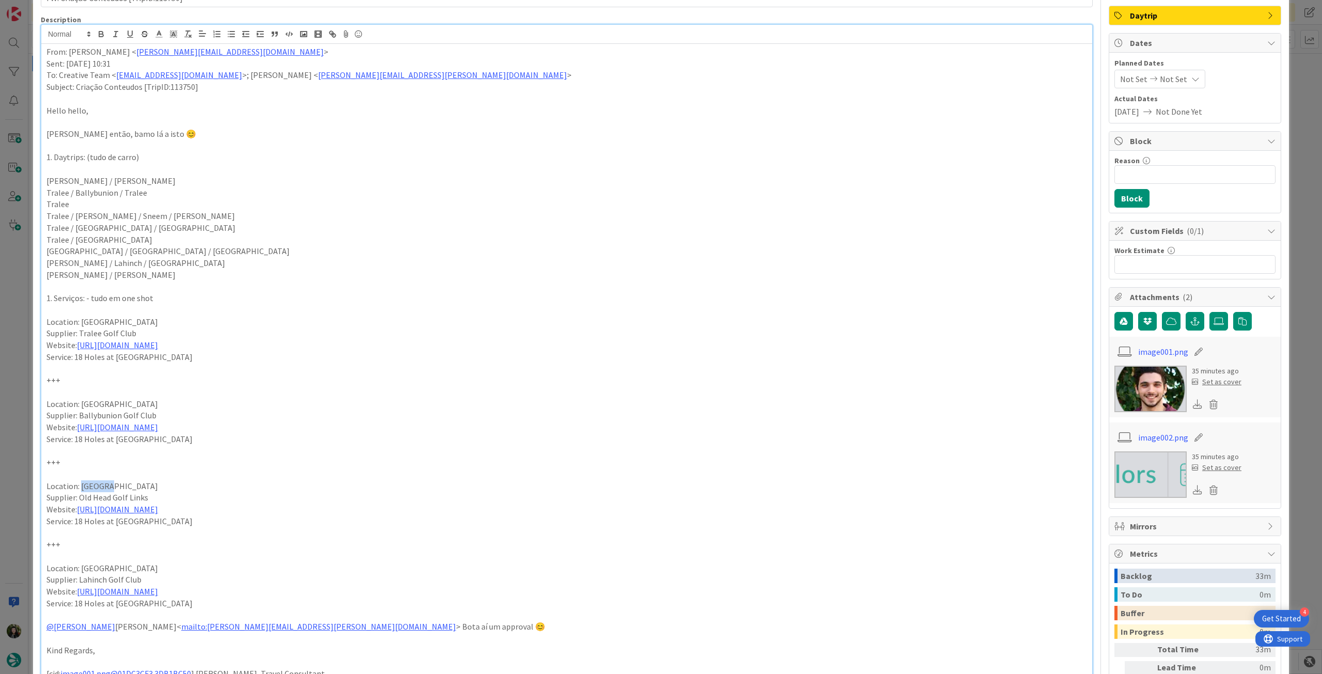
drag, startPoint x: 129, startPoint y: 485, endPoint x: 81, endPoint y: 486, distance: 48.1
click at [81, 486] on p "Location: [GEOGRAPHIC_DATA]" at bounding box center [566, 486] width 1041 height 12
copy p "Kinsale"
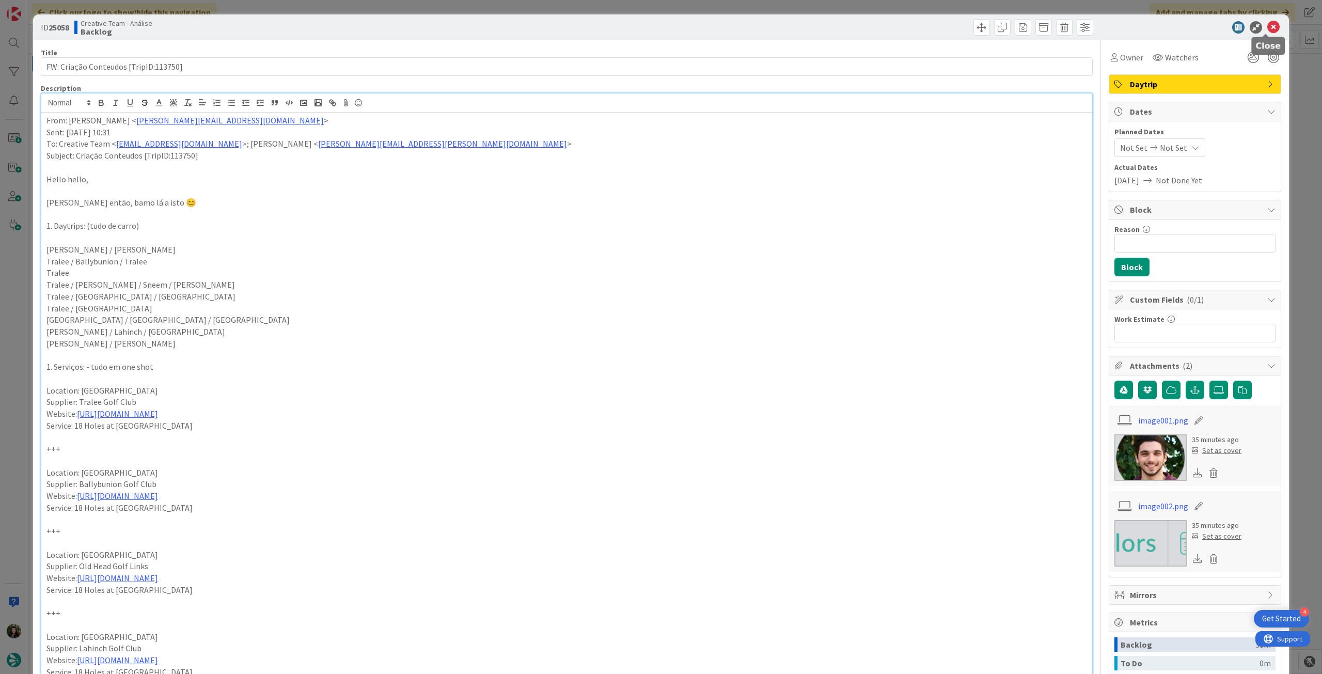
click at [1268, 23] on icon at bounding box center [1274, 27] width 12 height 12
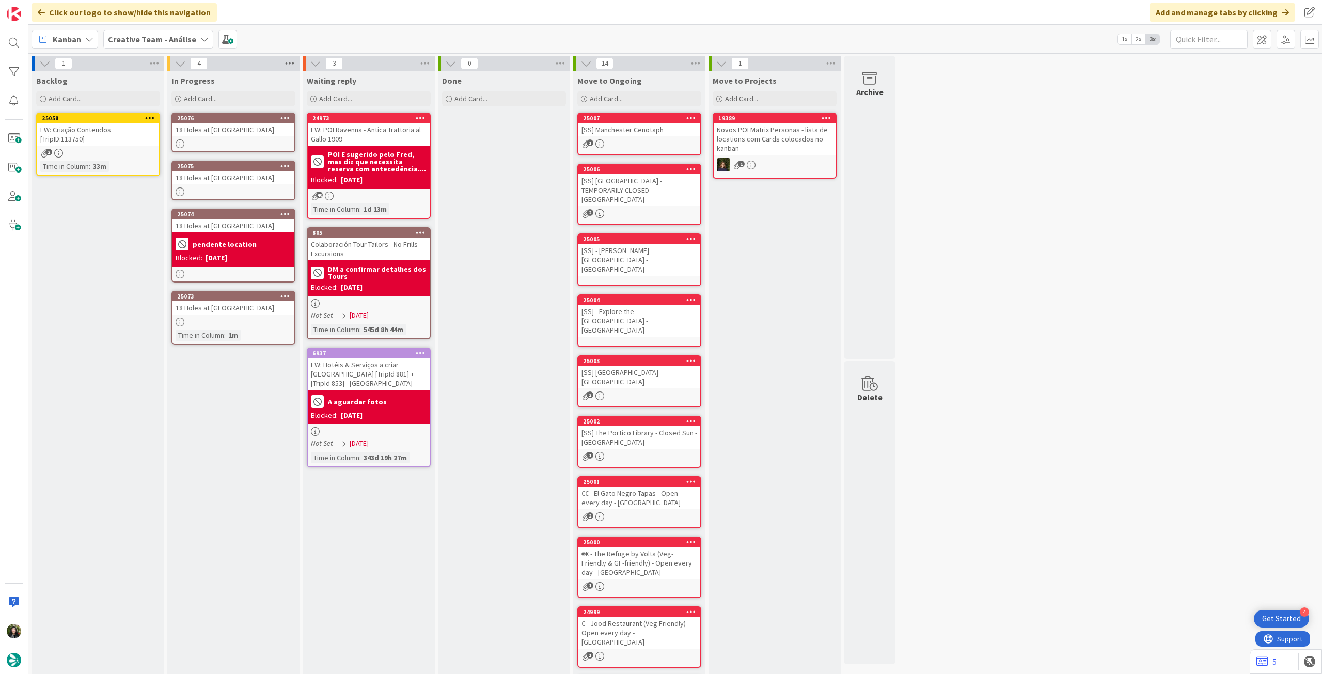
click at [285, 66] on icon at bounding box center [289, 63] width 13 height 15
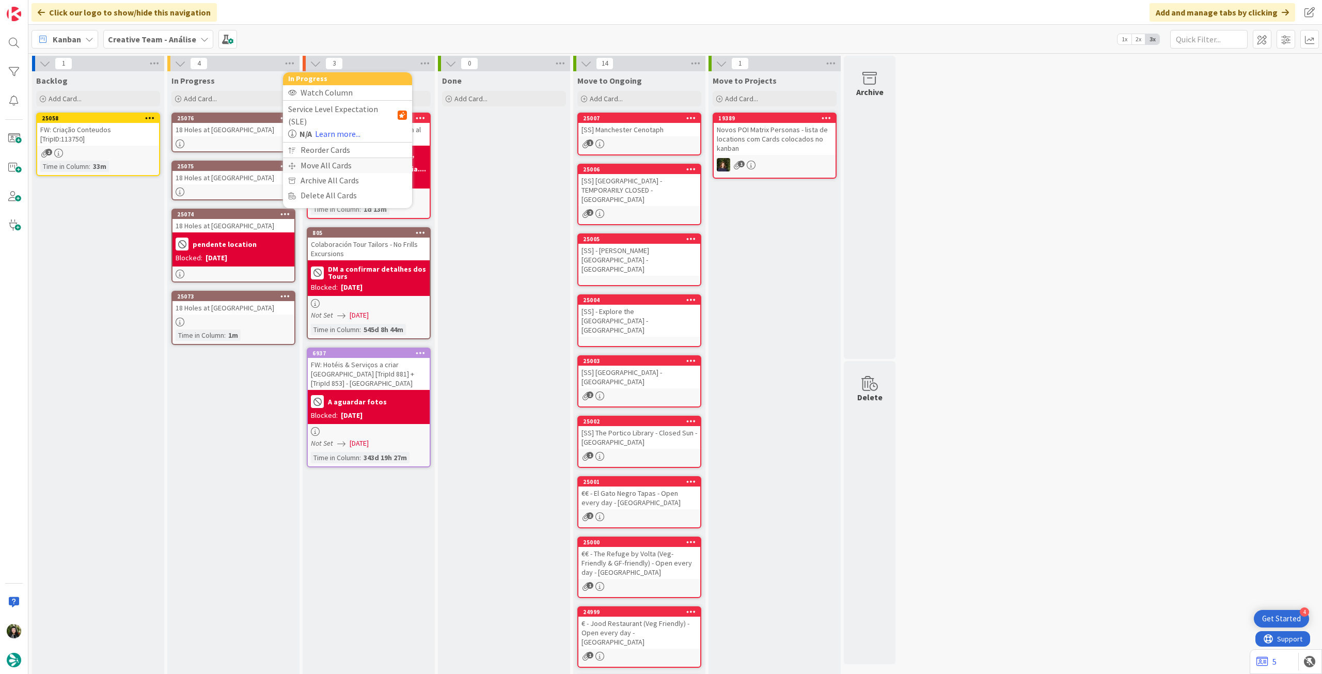
click at [314, 158] on div "Move All Cards" at bounding box center [347, 165] width 129 height 15
click at [346, 117] on span "Creative Team - Análise" at bounding box center [335, 112] width 83 height 10
click at [345, 154] on span "Creative Team" at bounding box center [354, 161] width 94 height 15
click at [347, 143] on div "Select a Column..." at bounding box center [340, 145] width 98 height 17
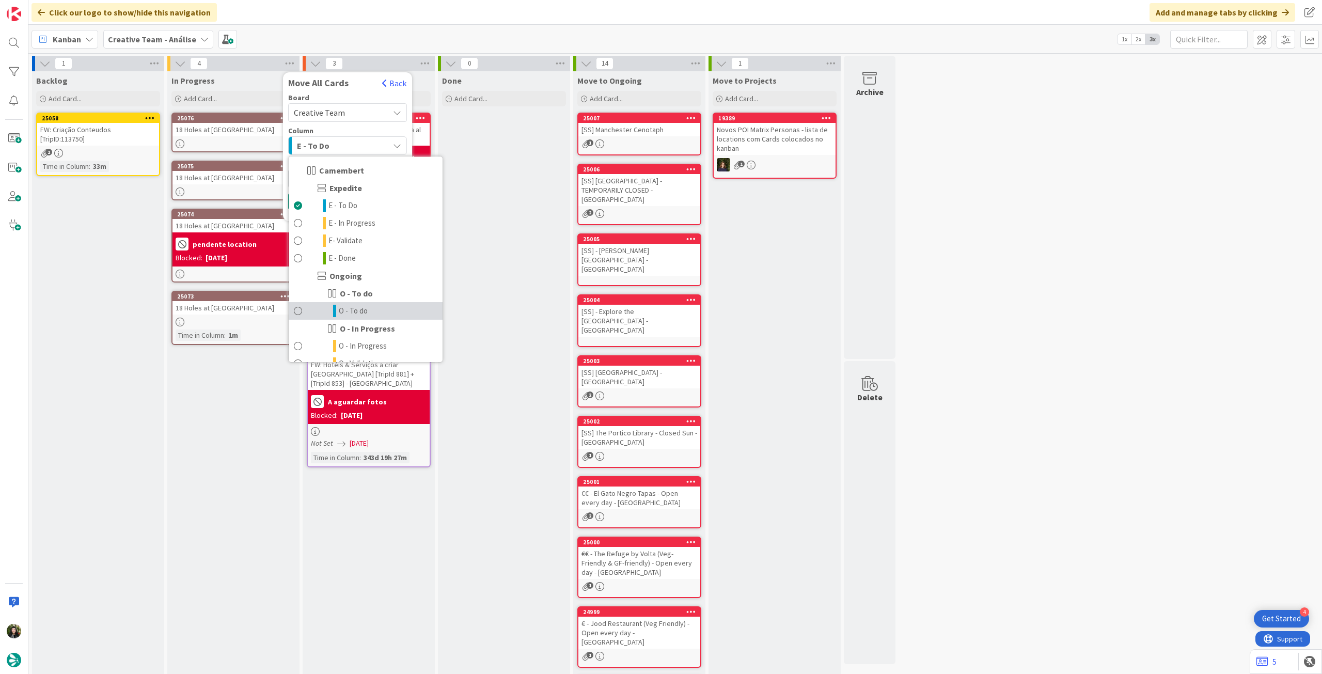
click at [355, 311] on span "O - To do" at bounding box center [353, 311] width 29 height 12
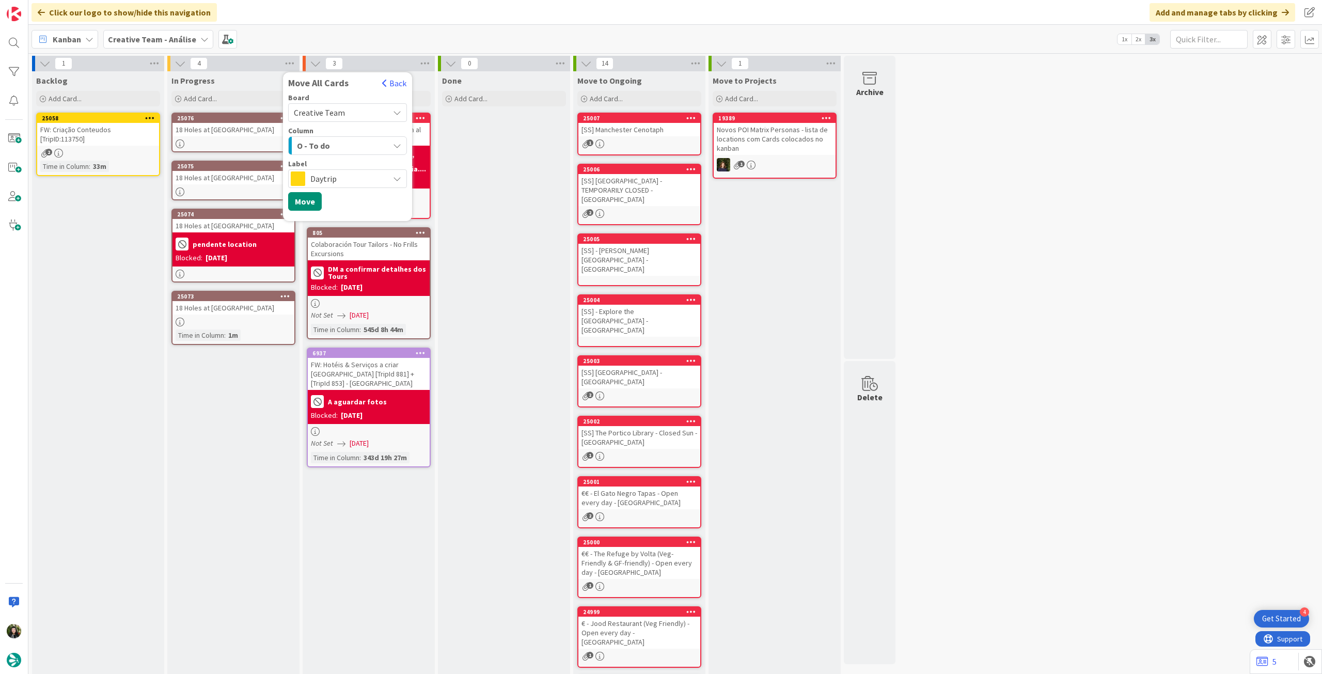
click at [343, 176] on span "Daytrip" at bounding box center [346, 179] width 73 height 14
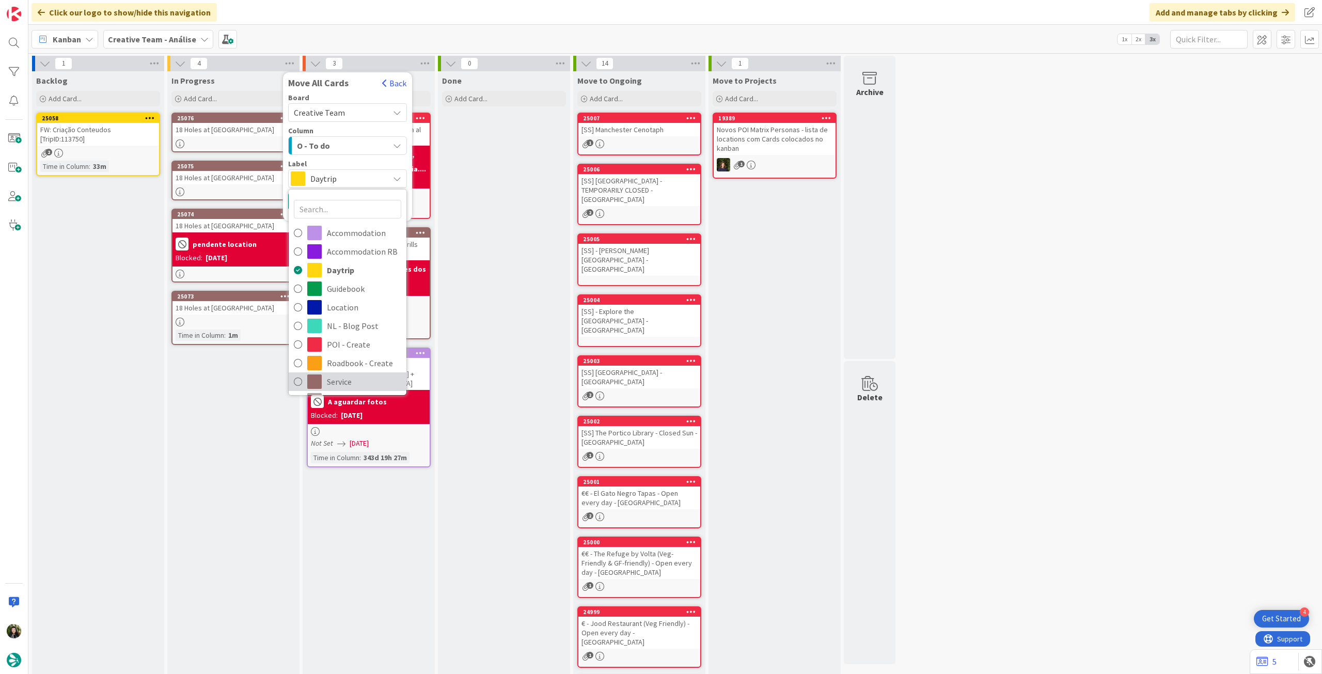
click at [345, 377] on span "Service" at bounding box center [364, 381] width 74 height 15
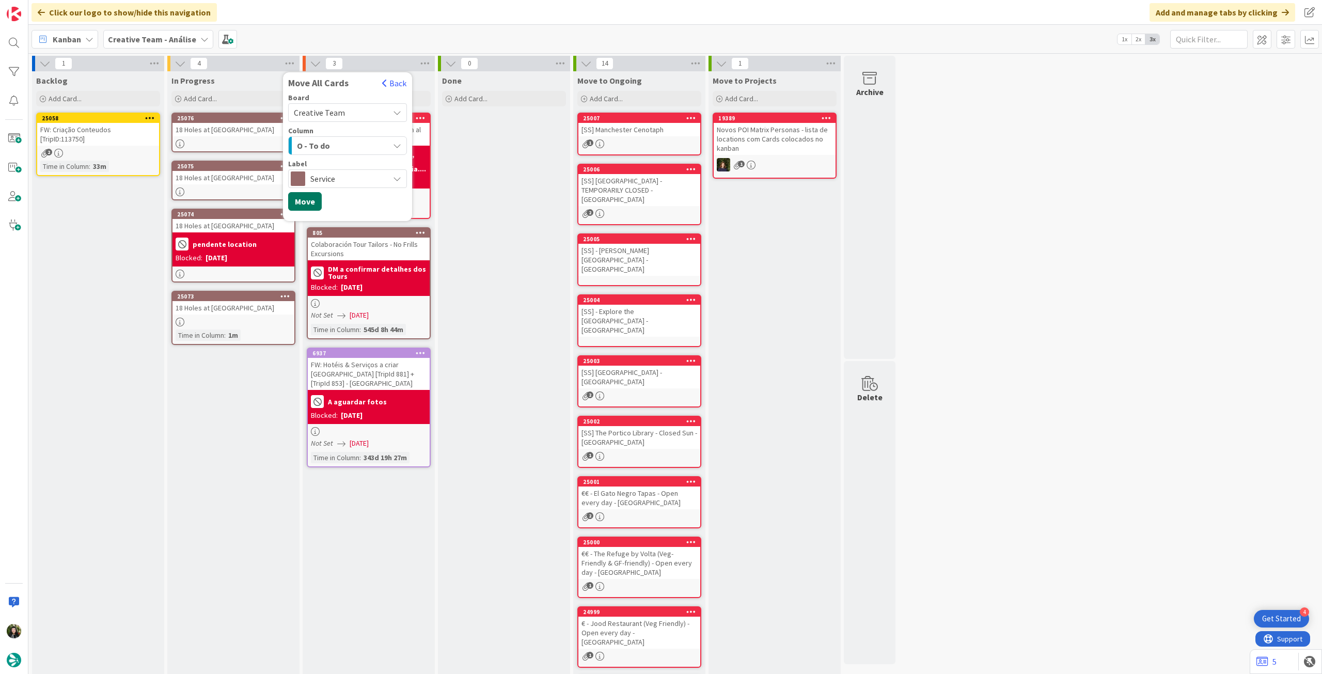
click at [310, 198] on button "Move" at bounding box center [305, 201] width 34 height 19
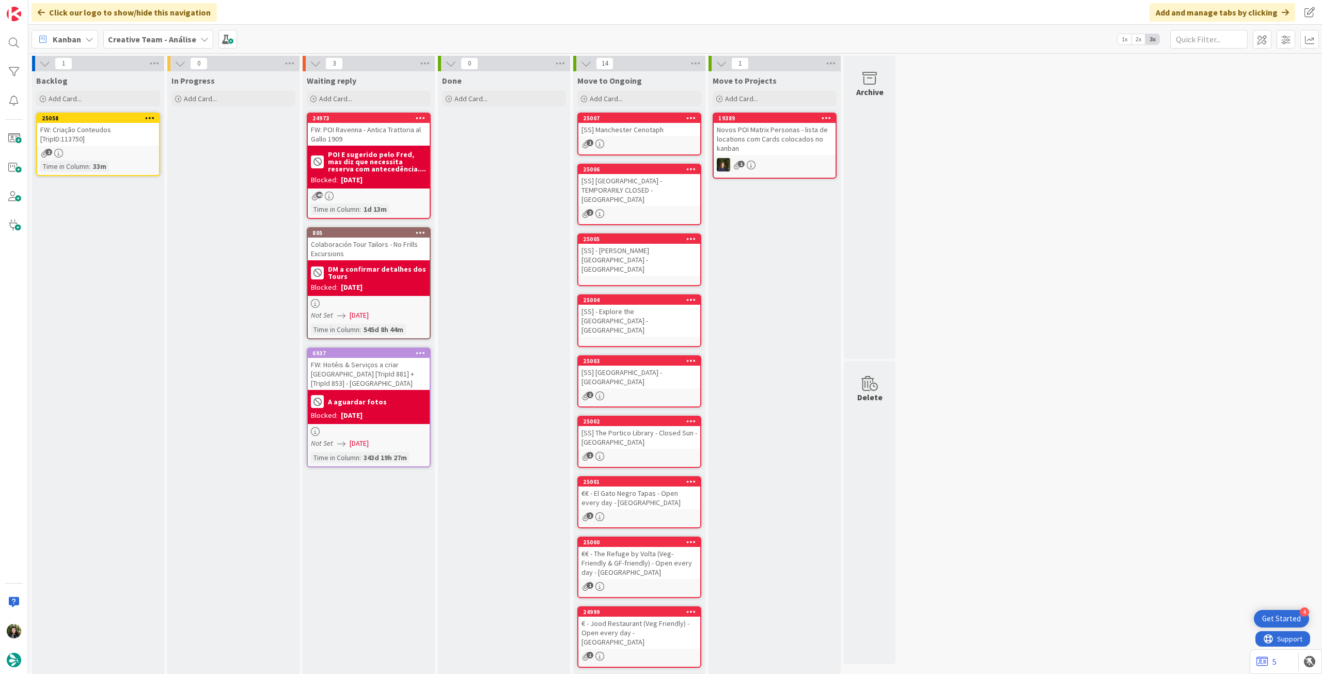
click at [153, 117] on icon at bounding box center [150, 117] width 10 height 7
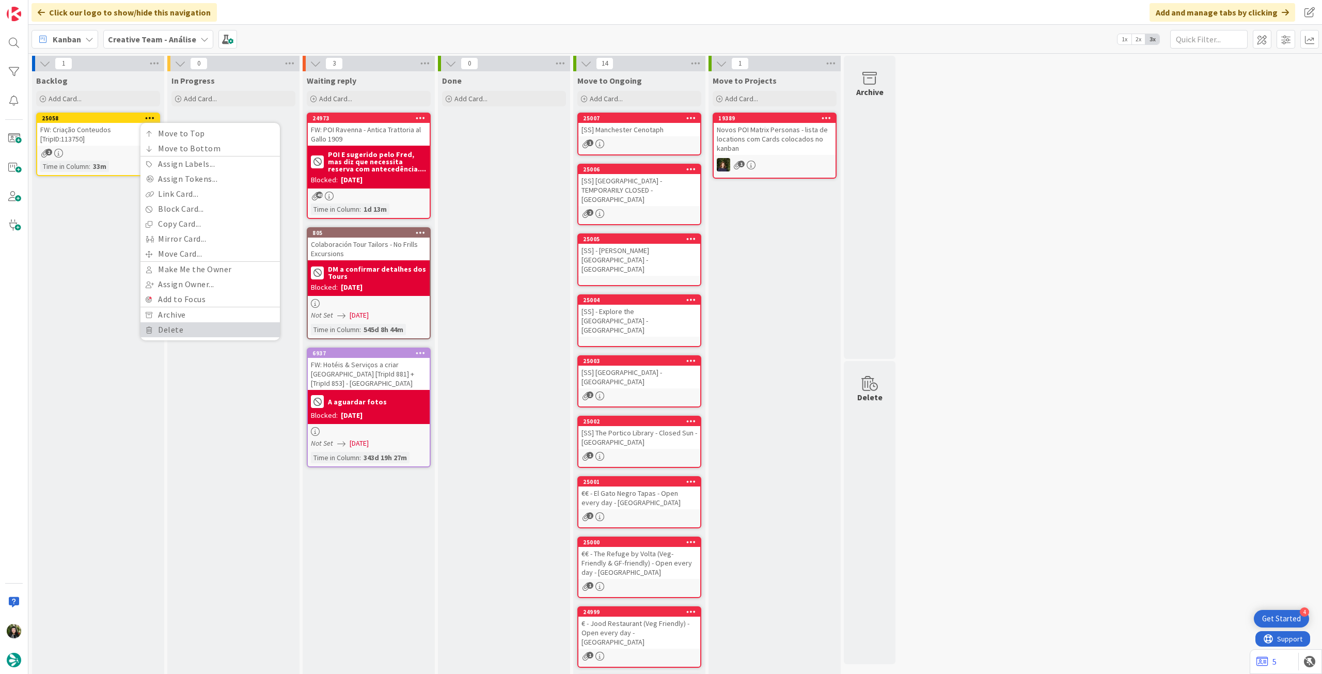
click at [166, 329] on link "Delete" at bounding box center [210, 329] width 139 height 15
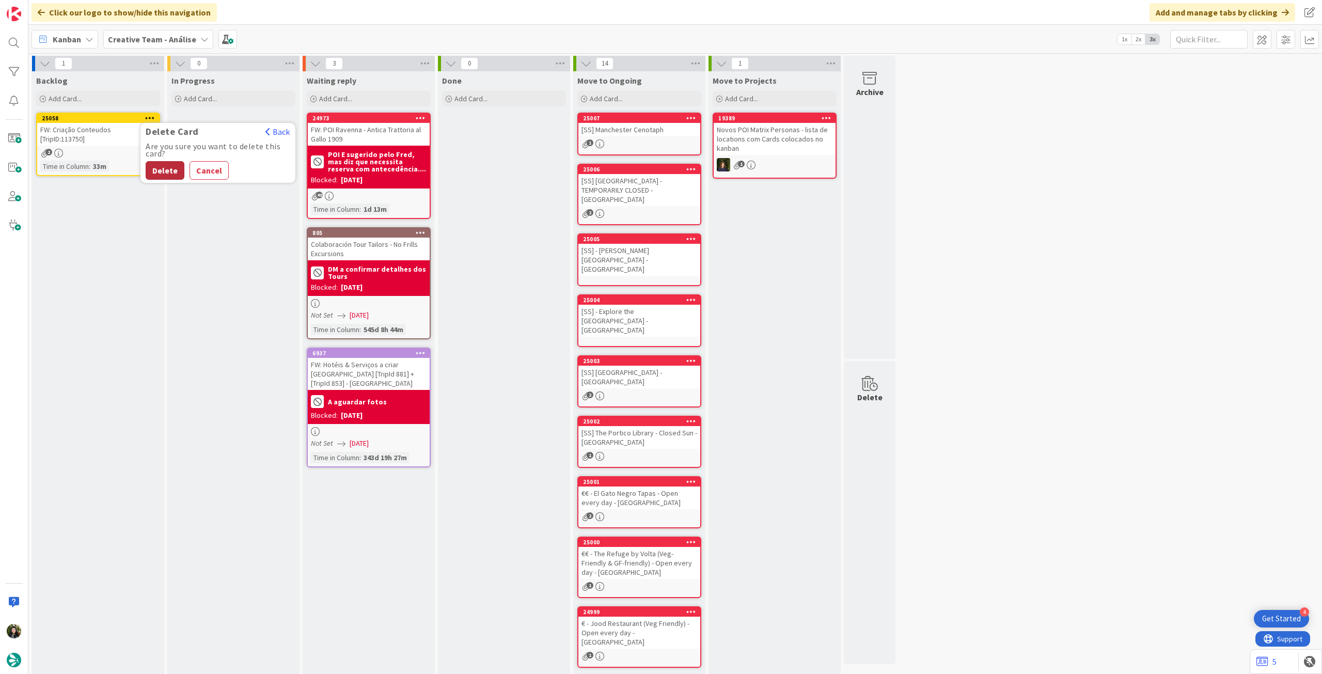
click at [178, 171] on button "Delete" at bounding box center [165, 170] width 39 height 19
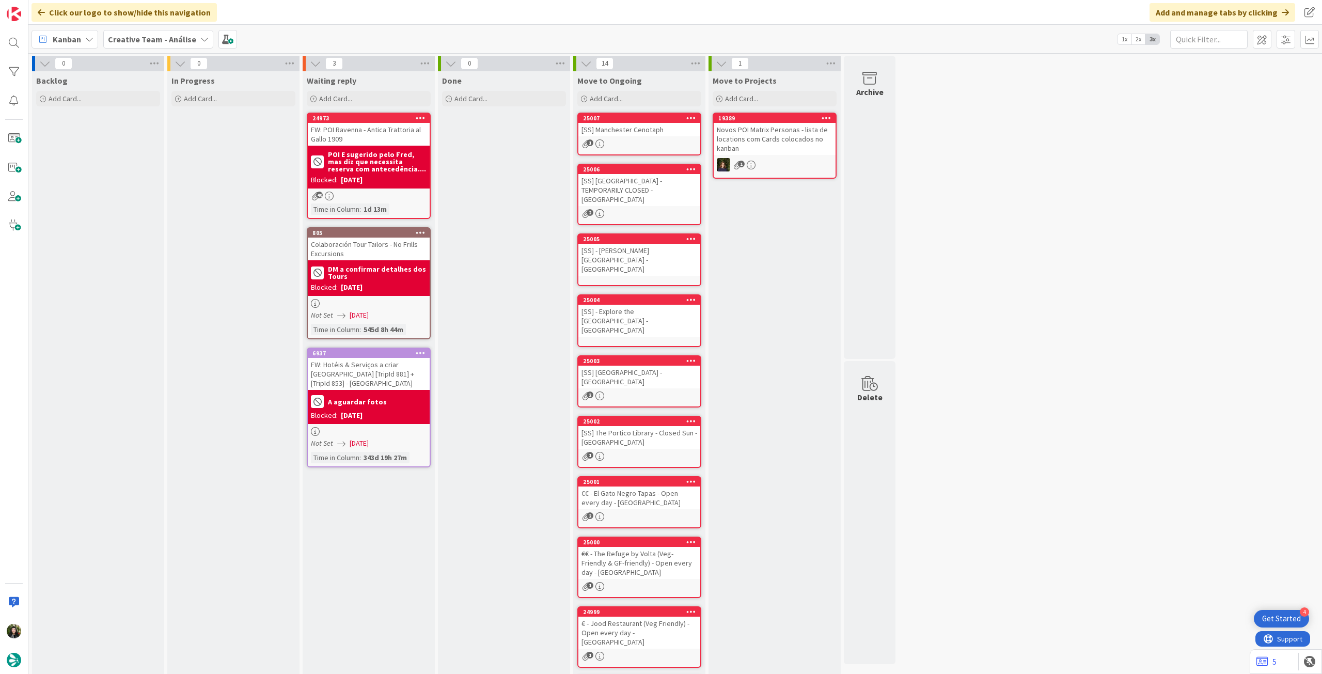
click at [136, 32] on div "Creative Team - Análise" at bounding box center [158, 39] width 110 height 19
click at [153, 149] on h4 "Creative Team" at bounding box center [185, 148] width 141 height 10
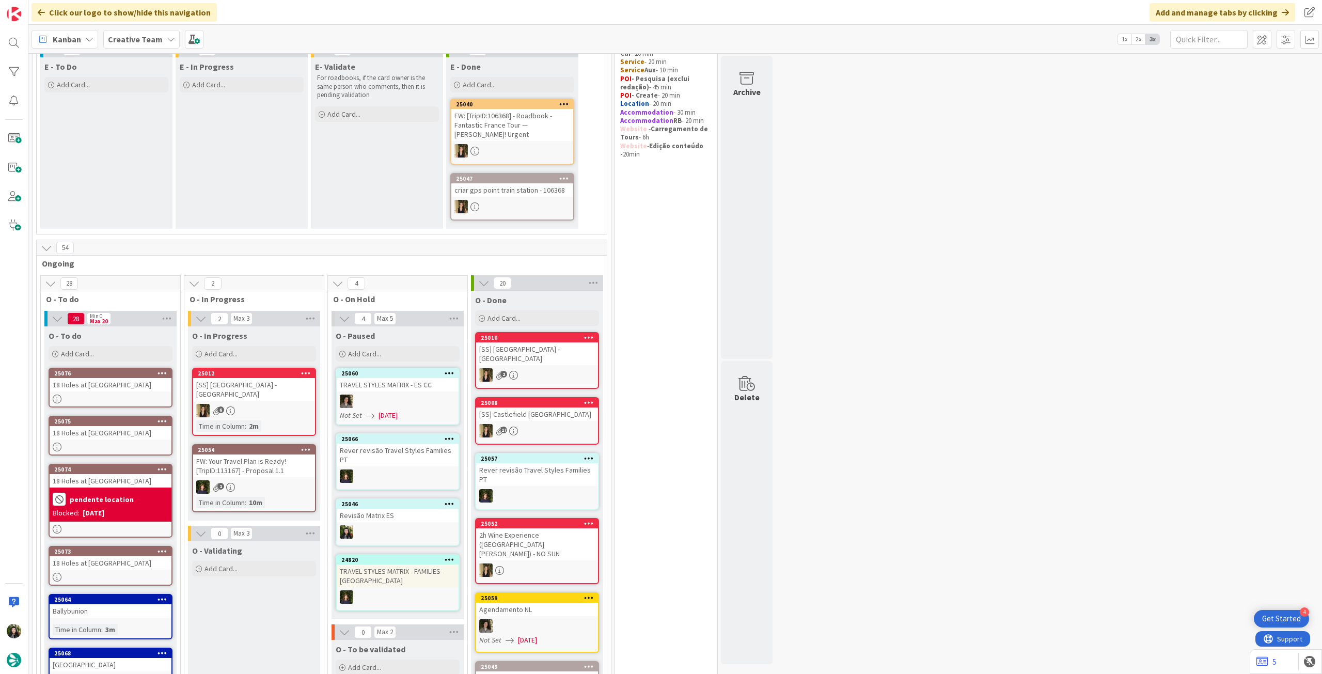
scroll to position [137, 0]
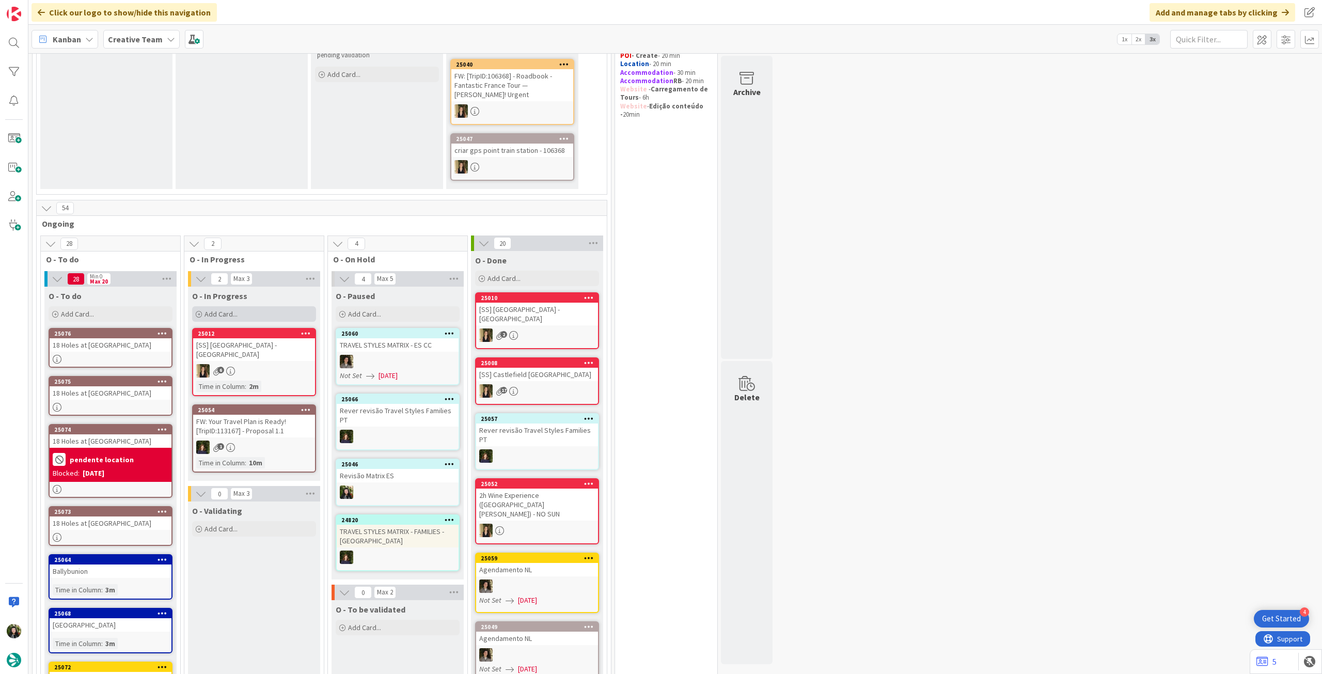
click at [219, 310] on span "Add Card..." at bounding box center [221, 313] width 33 height 9
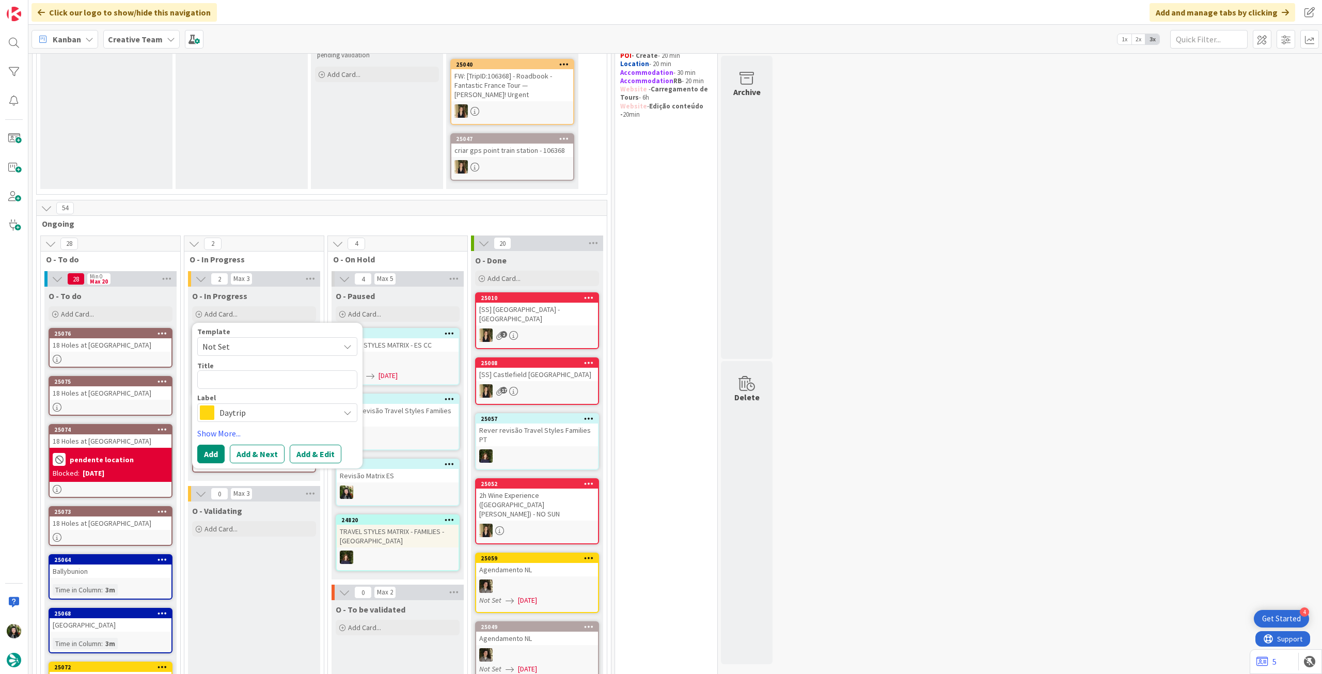
type textarea "x"
type textarea "P"
type textarea "x"
type textarea "Po"
type textarea "x"
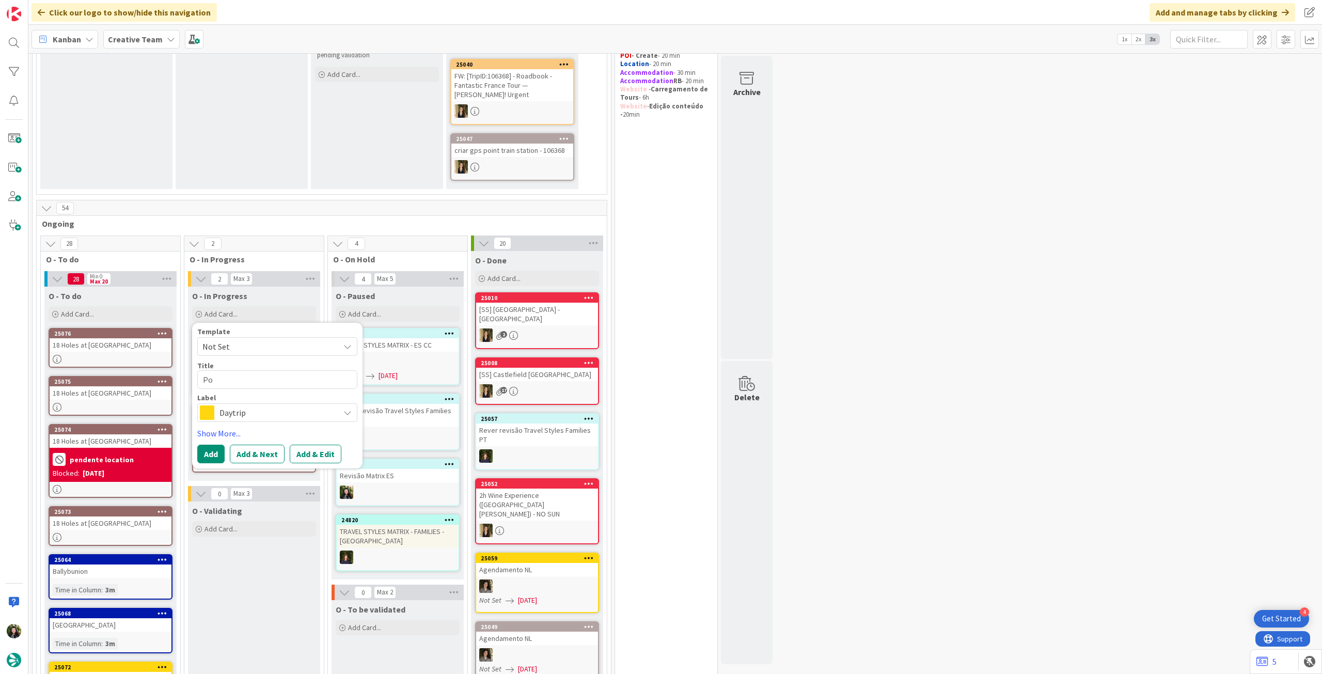
type textarea "Pos"
type textarea "x"
type textarea "Post"
type textarea "x"
type textarea "Post"
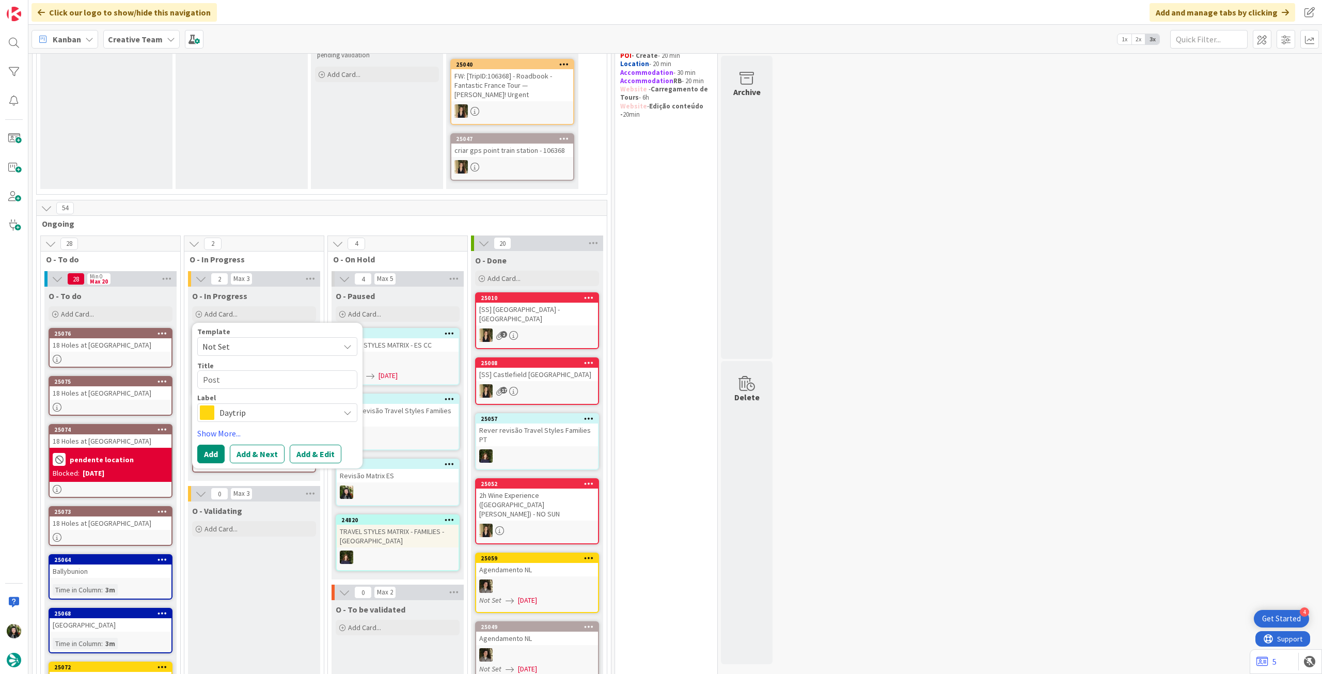
type textarea "x"
type textarea "Post L"
type textarea "x"
type textarea "Post [PERSON_NAME]"
type textarea "x"
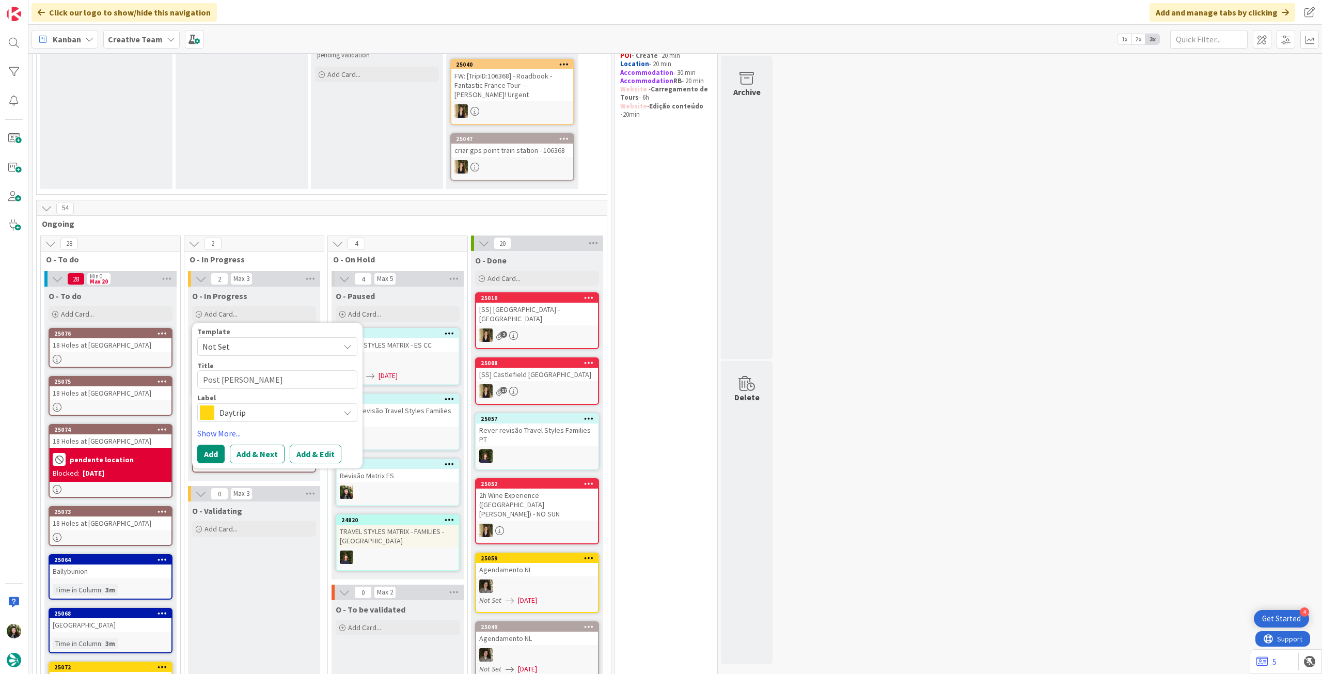
type textarea "Post Link"
type textarea "x"
type textarea "Post Linke"
type textarea "x"
type textarea "Post Linked"
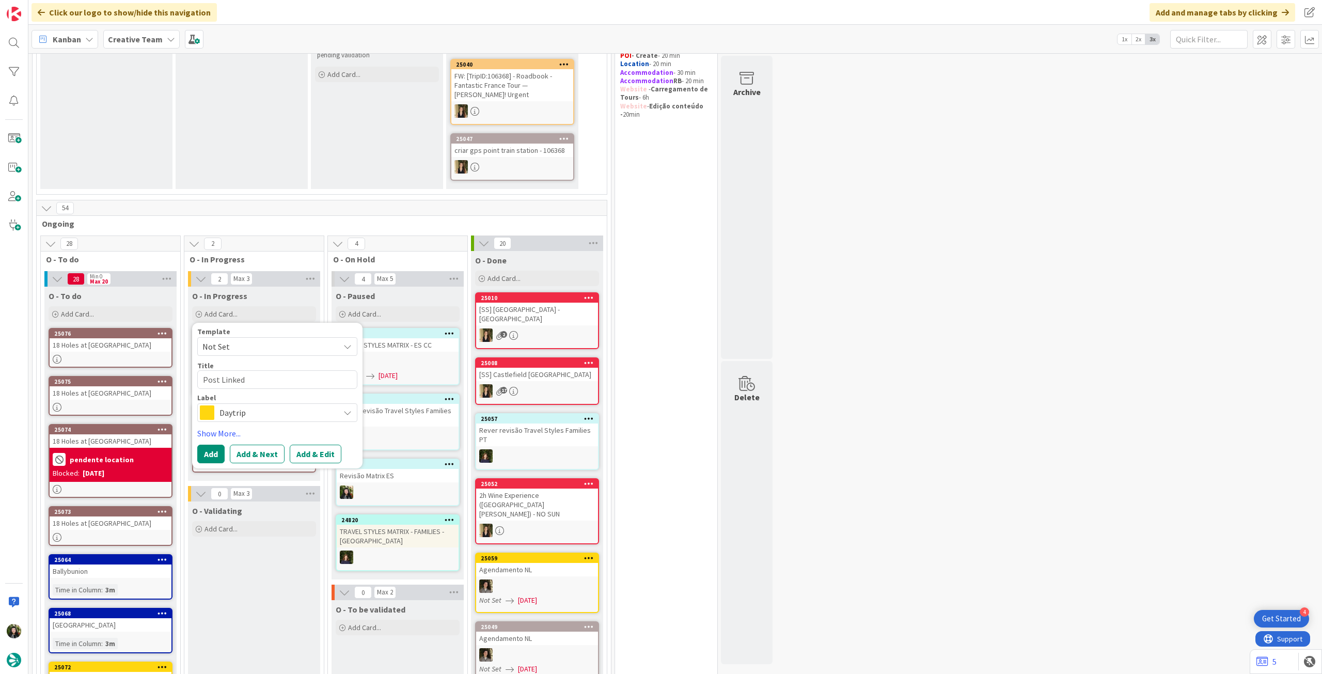
type textarea "x"
type textarea "Post Linkedi"
type textarea "x"
type textarea "Post Linkedin"
click at [269, 408] on span "Daytrip" at bounding box center [277, 413] width 115 height 14
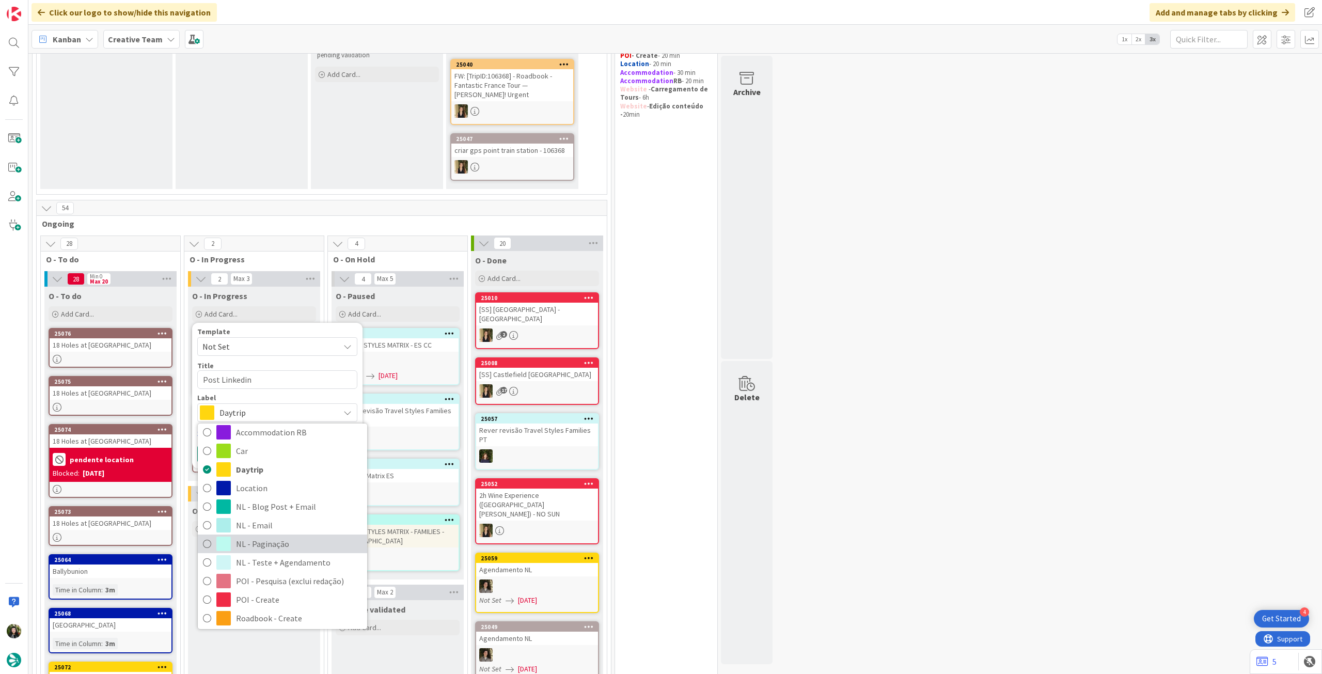
scroll to position [69, 0]
click at [272, 537] on link "NL - Teste + Agendamento" at bounding box center [282, 546] width 169 height 19
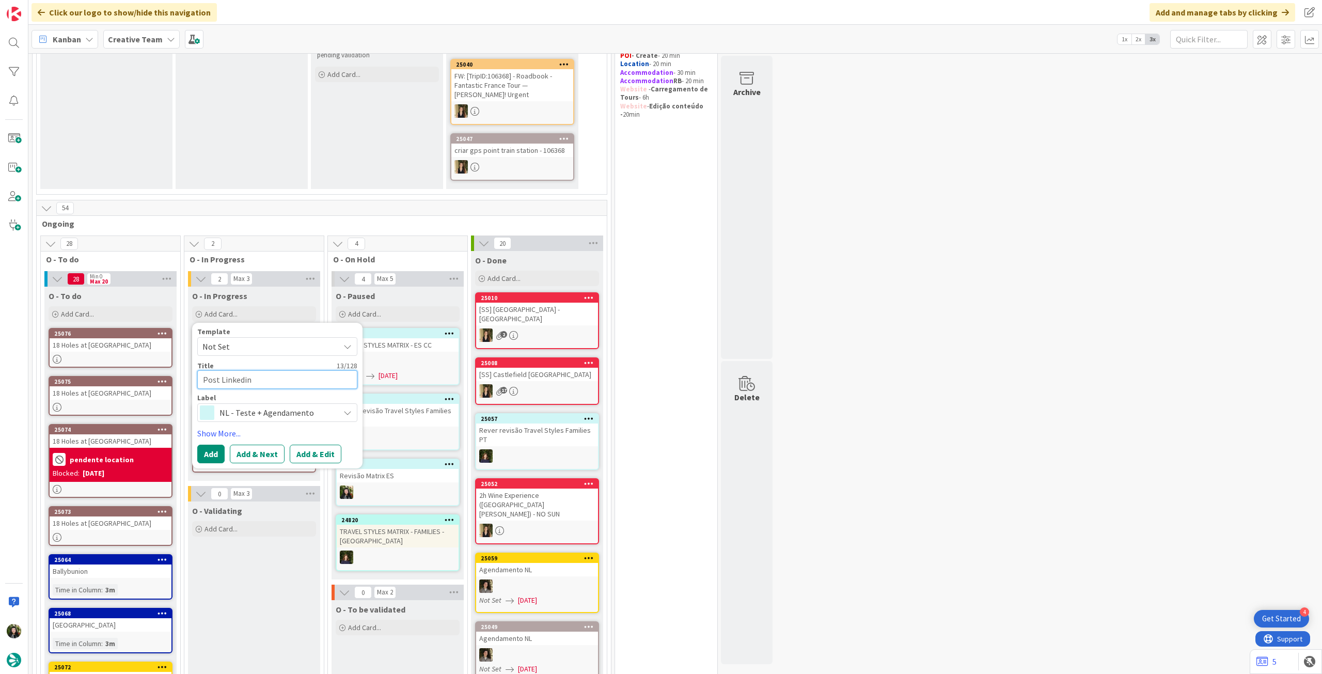
click at [304, 378] on textarea "Post Linkedin" at bounding box center [277, 379] width 160 height 19
type textarea "x"
type textarea "Post Linkedin"
type textarea "x"
type textarea "Post Linkedin -"
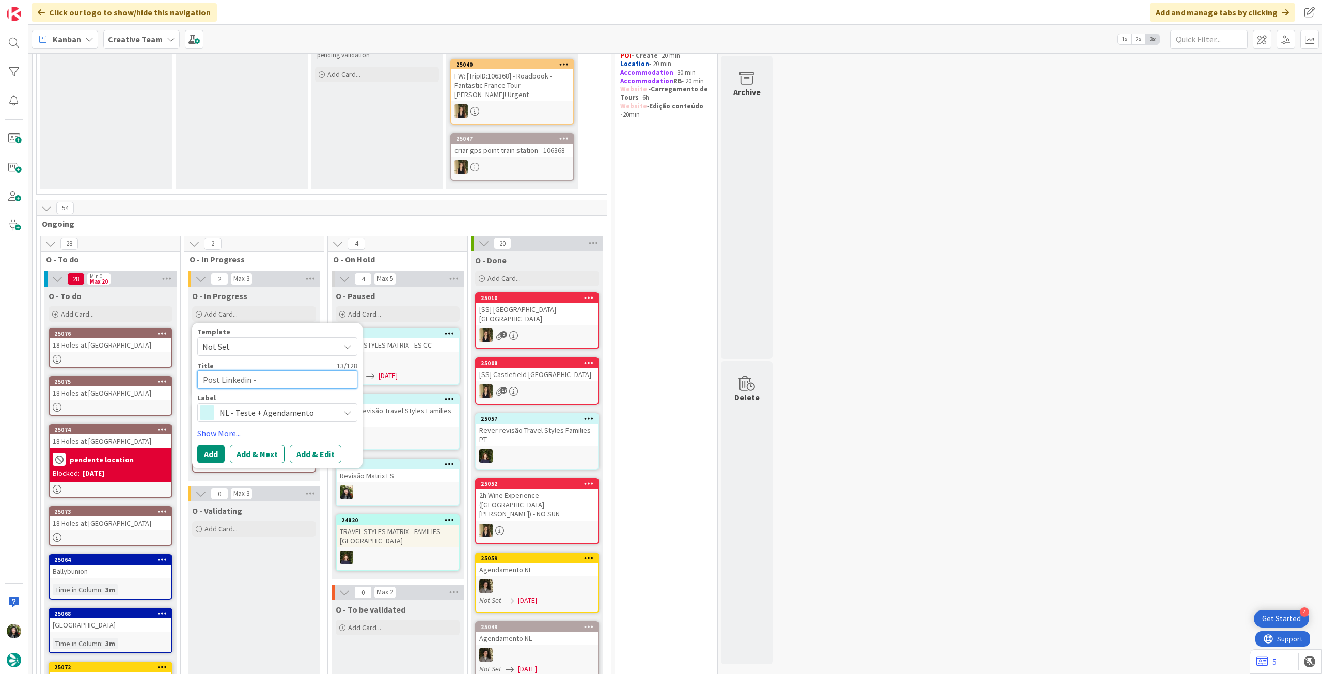
type textarea "x"
type textarea "Post Linkedin -"
type textarea "x"
type textarea "Post Linkedin - c"
type textarea "x"
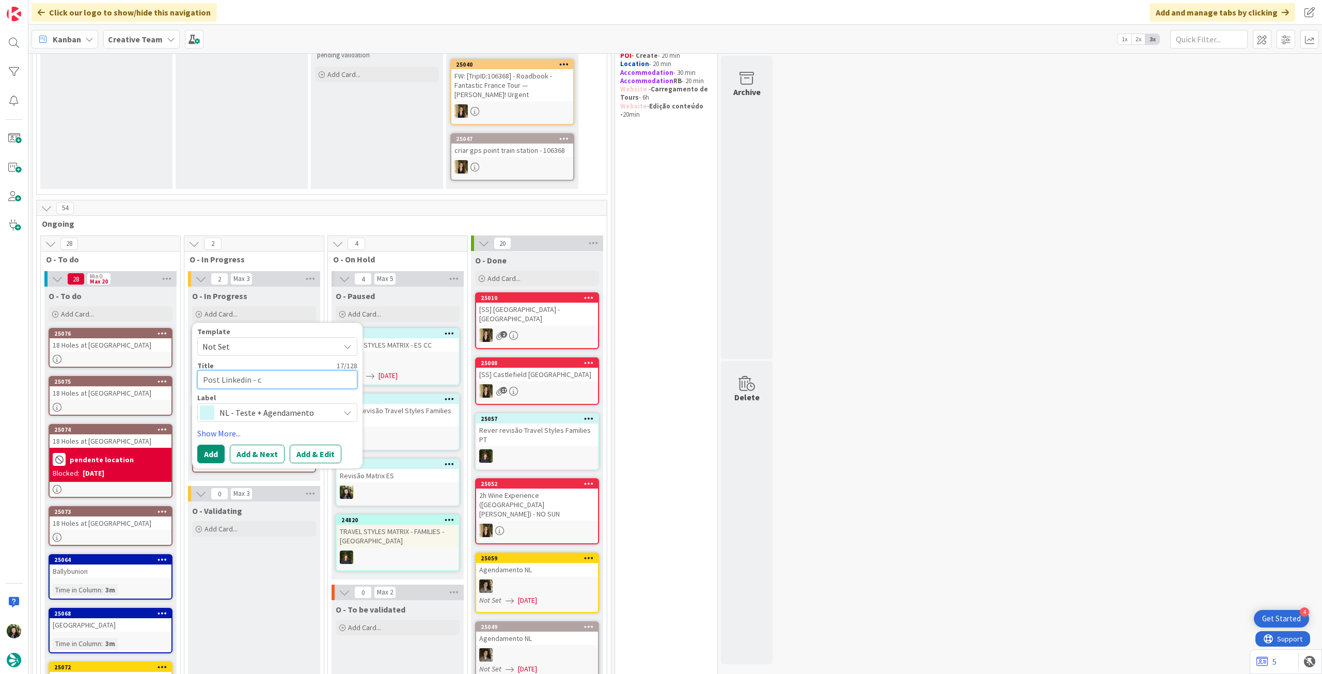
type textarea "Post Linkedin - co"
type textarea "x"
type textarea "Post Linkedin - cor"
type textarea "x"
type textarea "Post Linkedin - corr"
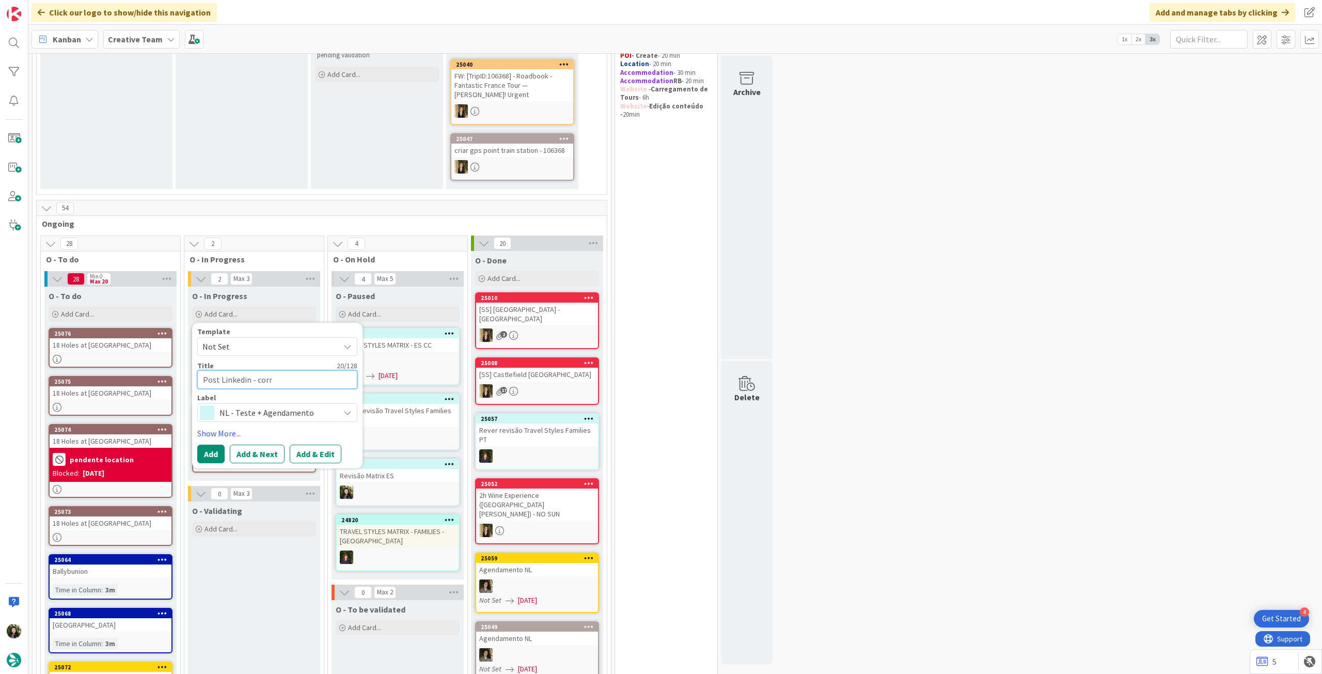
type textarea "x"
type textarea "Post Linkedin - corre"
type textarea "x"
type textarea "Post Linkedin - correç"
type textarea "x"
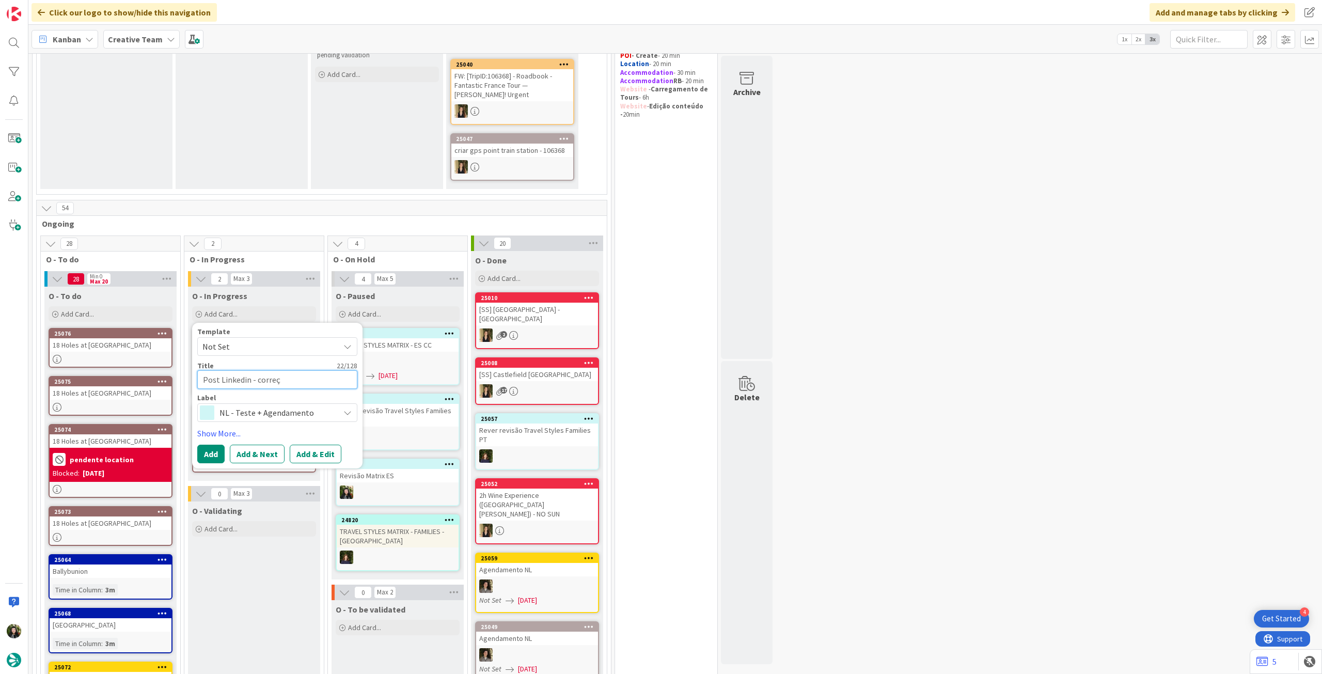
type textarea "Post Linkedin - correçõ"
type textarea "x"
type textarea "Post Linkedin - correçõe"
type textarea "x"
type textarea "Post Linkedin - correções"
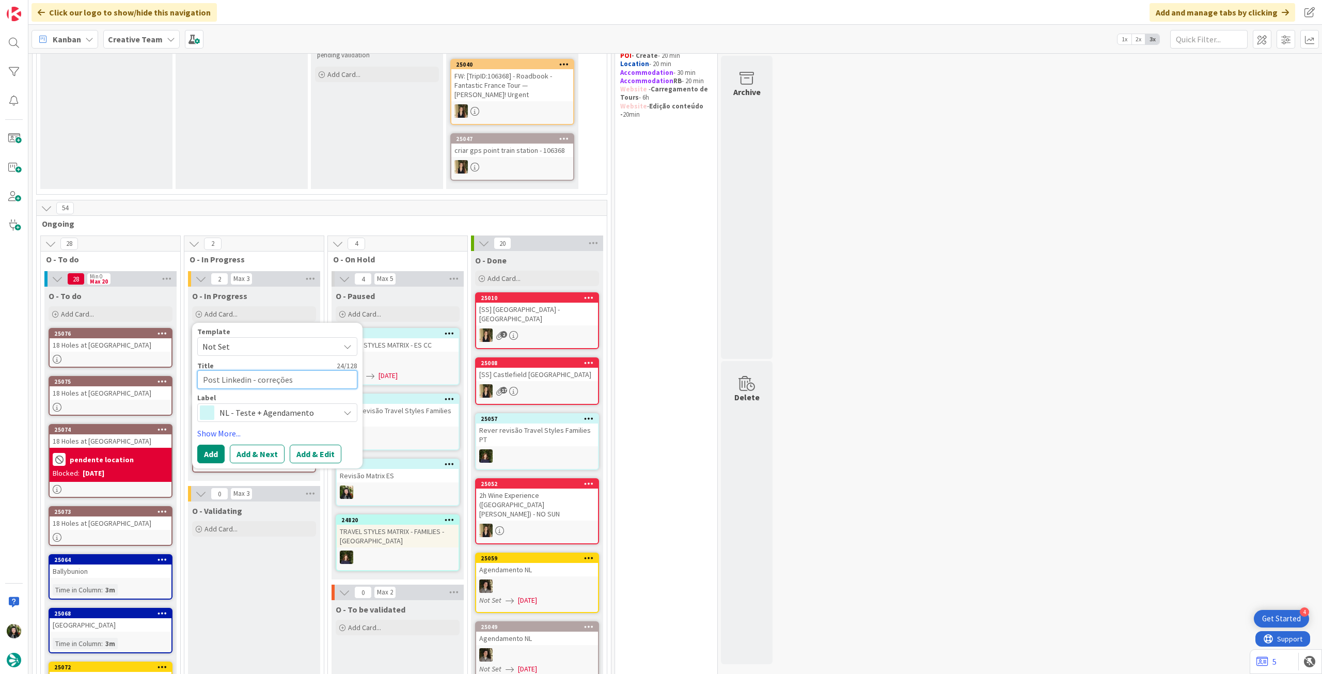
type textarea "x"
type textarea "Post Linkedin - correções"
type textarea "x"
type textarea "Post Linkedin - correções e"
type textarea "x"
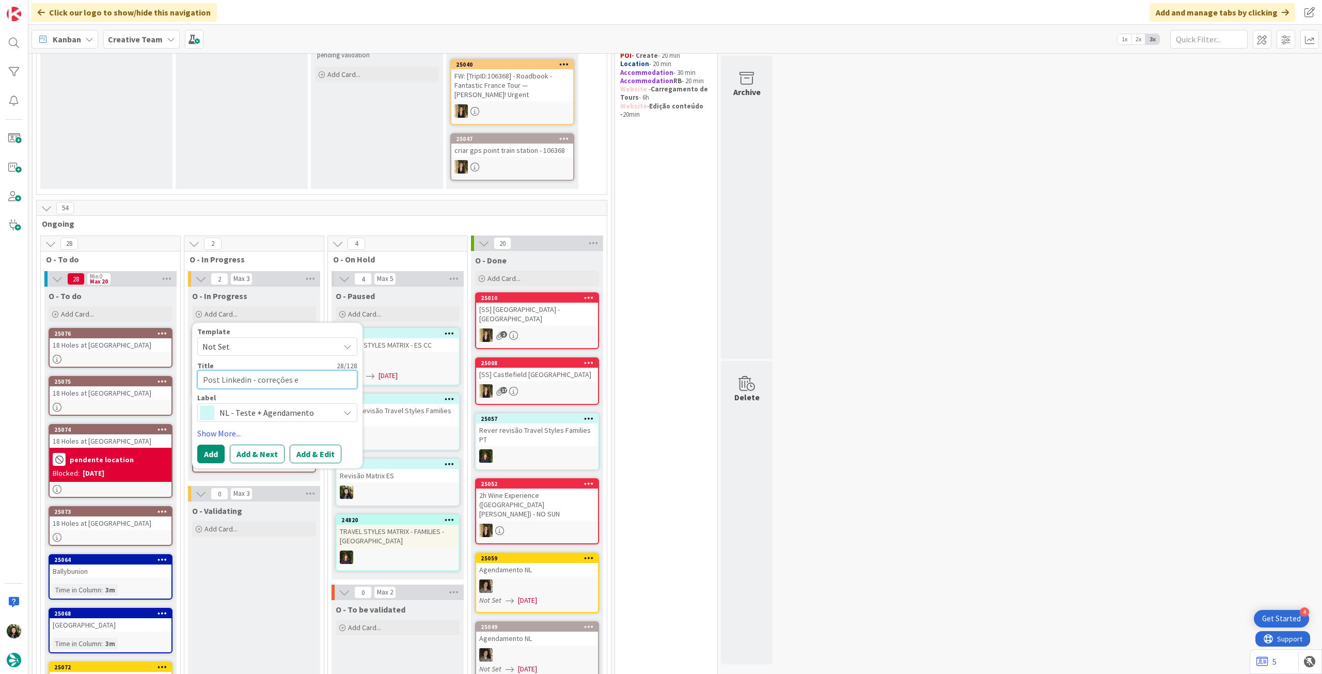
type textarea "Post Linkedin - correções e a"
type textarea "x"
type textarea "Post Linkedin - correções e ag"
type textarea "x"
type textarea "Post Linkedin - correções e age"
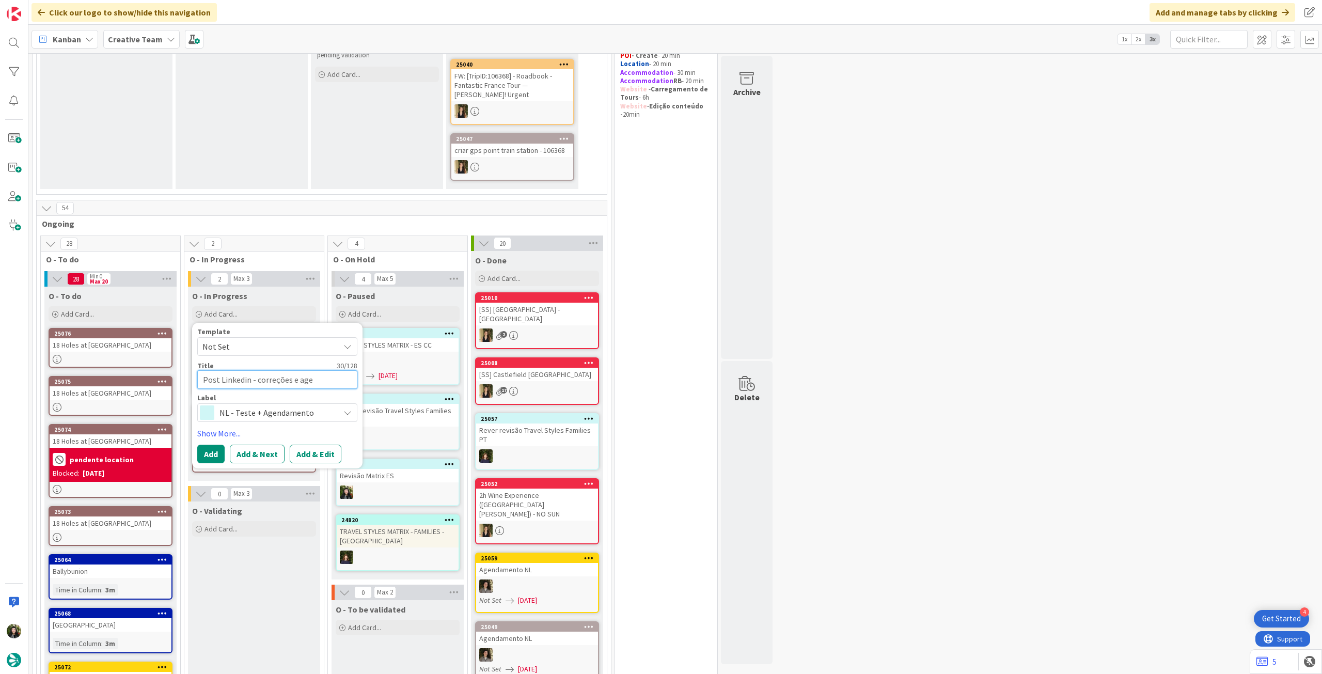
type textarea "x"
type textarea "Post Linkedin - correções e agen"
type textarea "x"
type textarea "Post Linkedin - correções e agend"
type textarea "x"
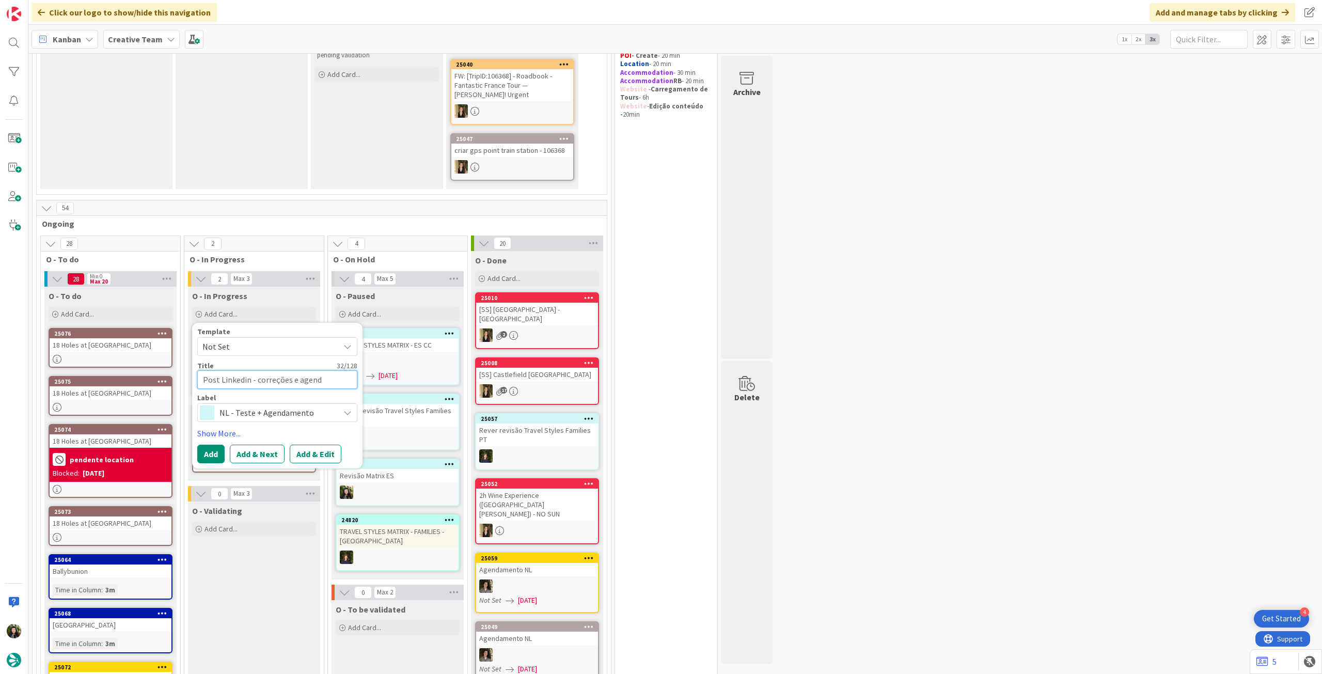
type textarea "Post Linkedin - correções e agenda"
type textarea "x"
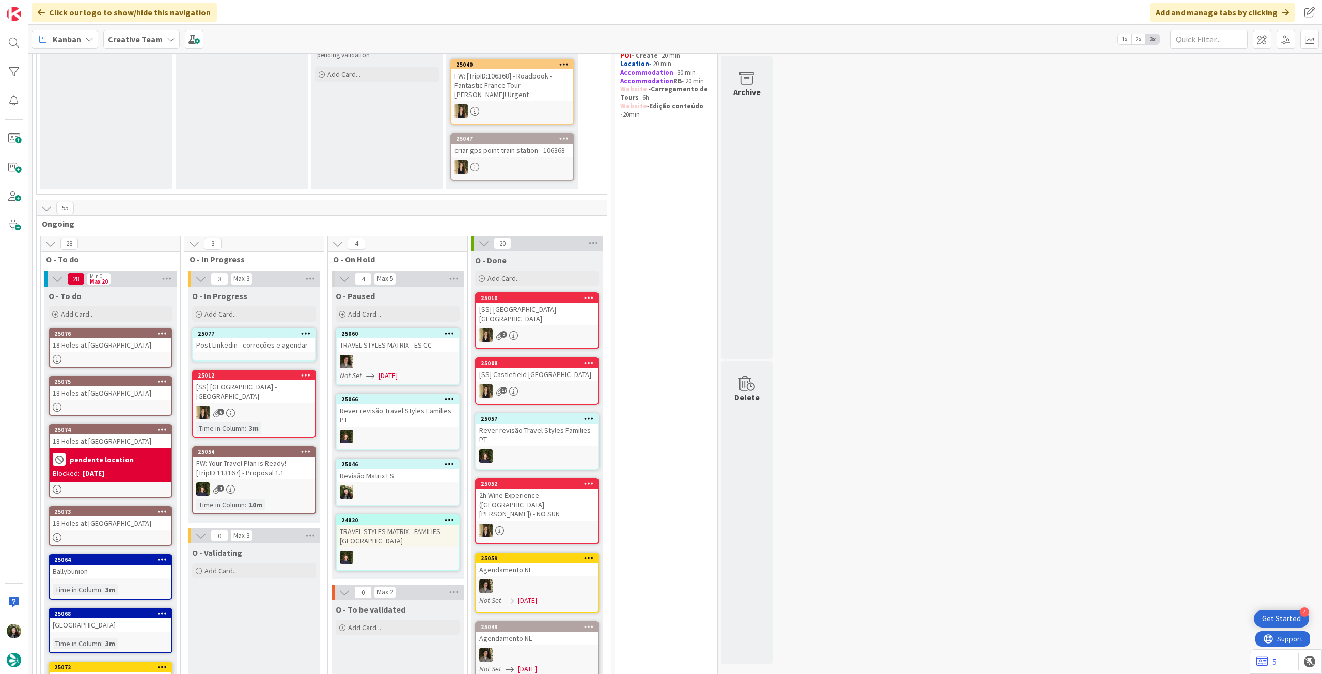
click at [287, 347] on div "Post Linkedin - correções e agendar" at bounding box center [254, 344] width 122 height 13
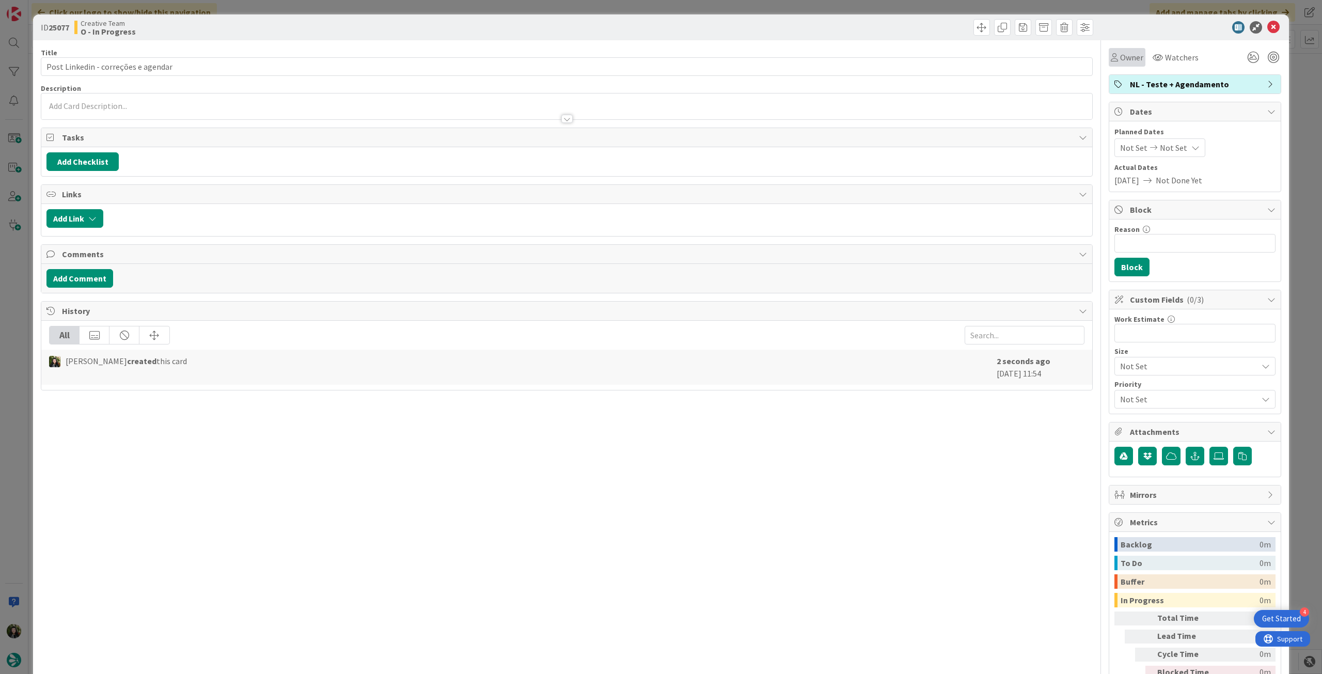
click at [1121, 65] on div "Owner" at bounding box center [1127, 57] width 37 height 19
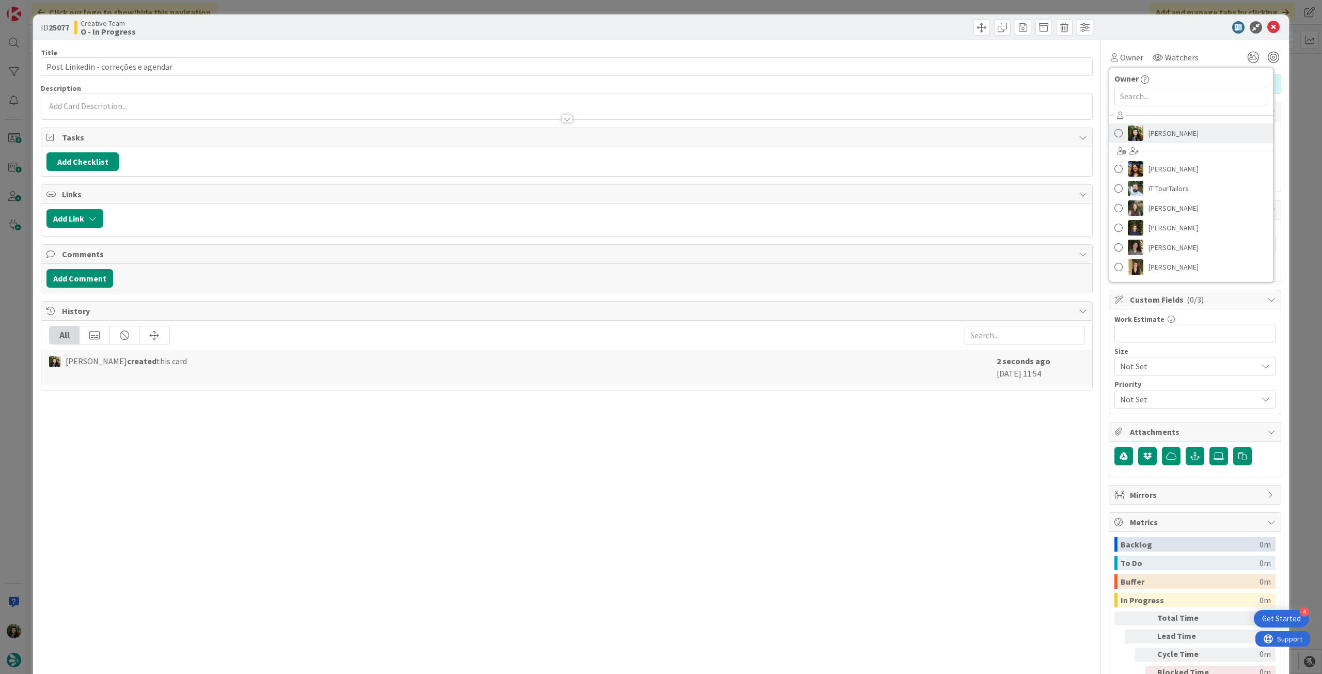
click at [1153, 134] on span "[PERSON_NAME]" at bounding box center [1174, 133] width 50 height 15
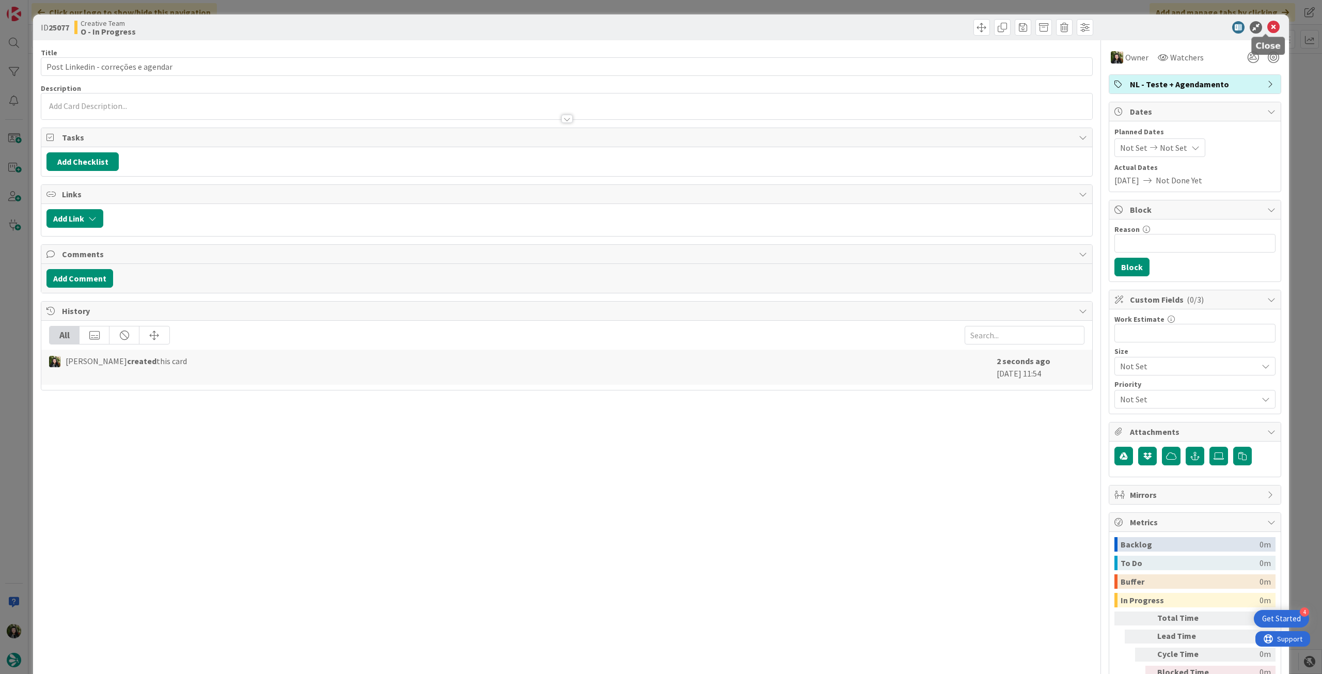
click at [1268, 26] on icon at bounding box center [1274, 27] width 12 height 12
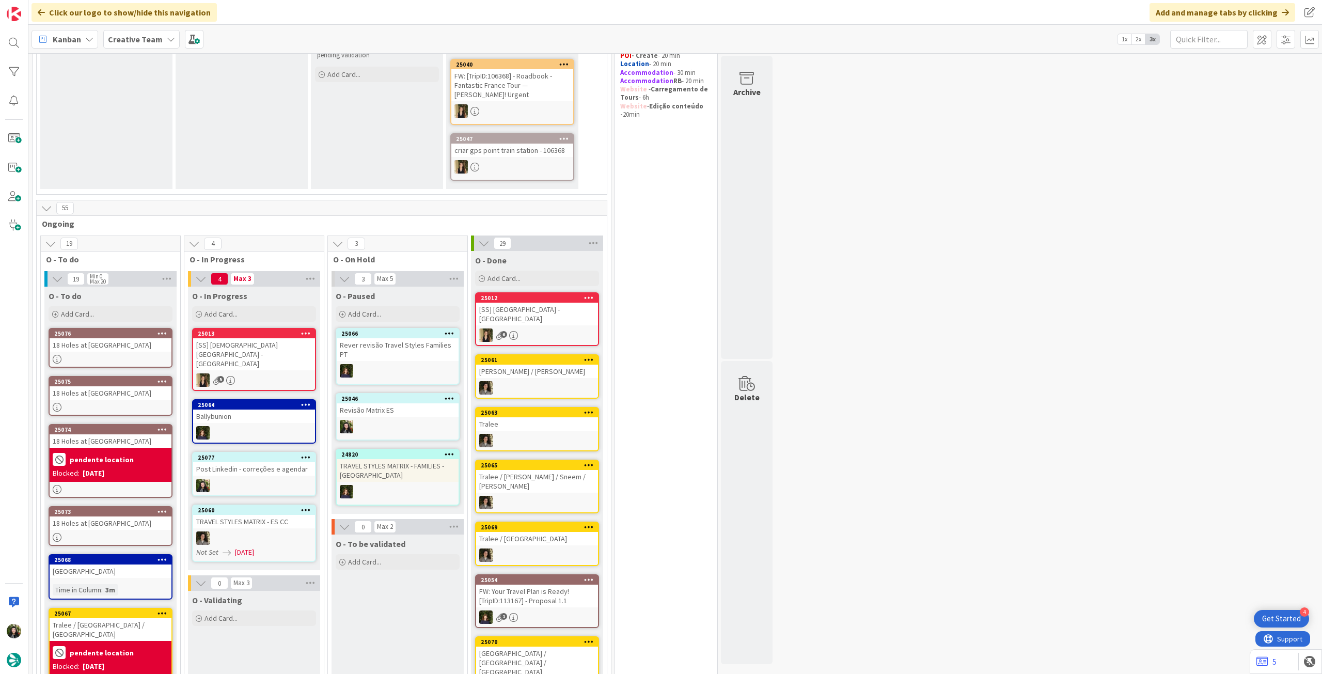
click at [260, 462] on div "Post Linkedin - correções e agendar" at bounding box center [254, 468] width 122 height 13
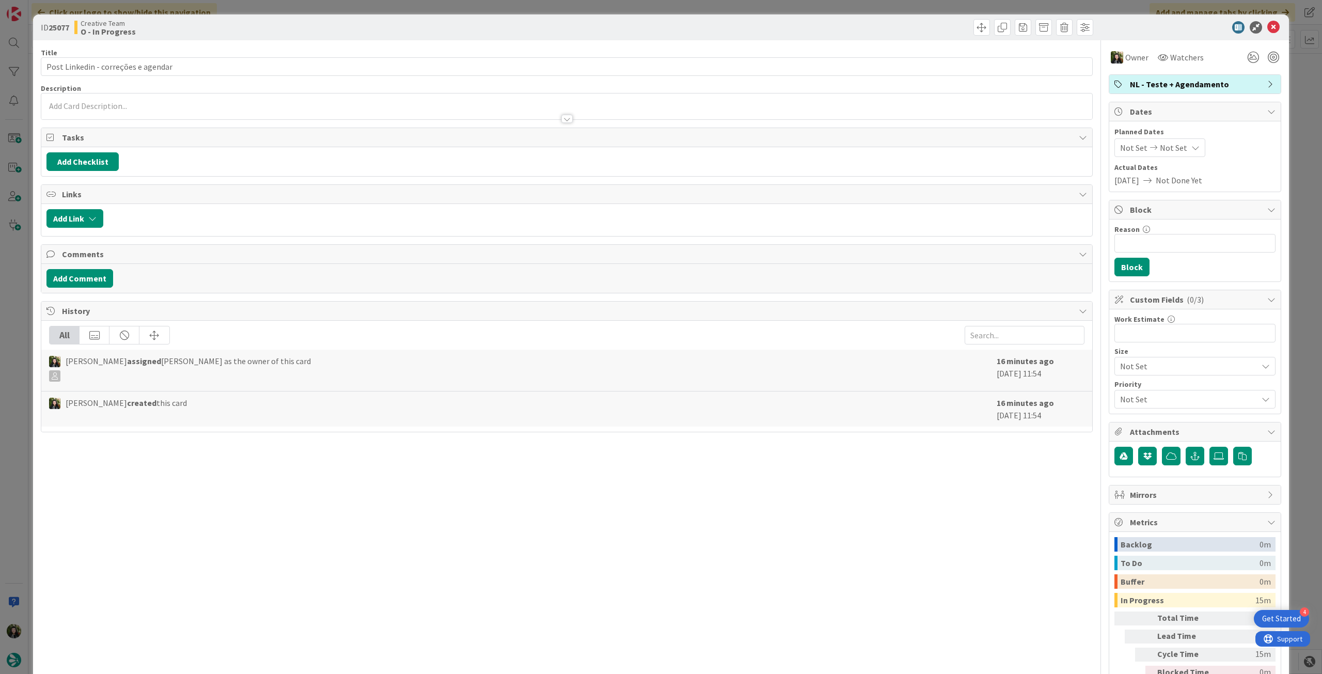
click at [1168, 86] on span "NL - Teste + Agendamento" at bounding box center [1196, 84] width 132 height 12
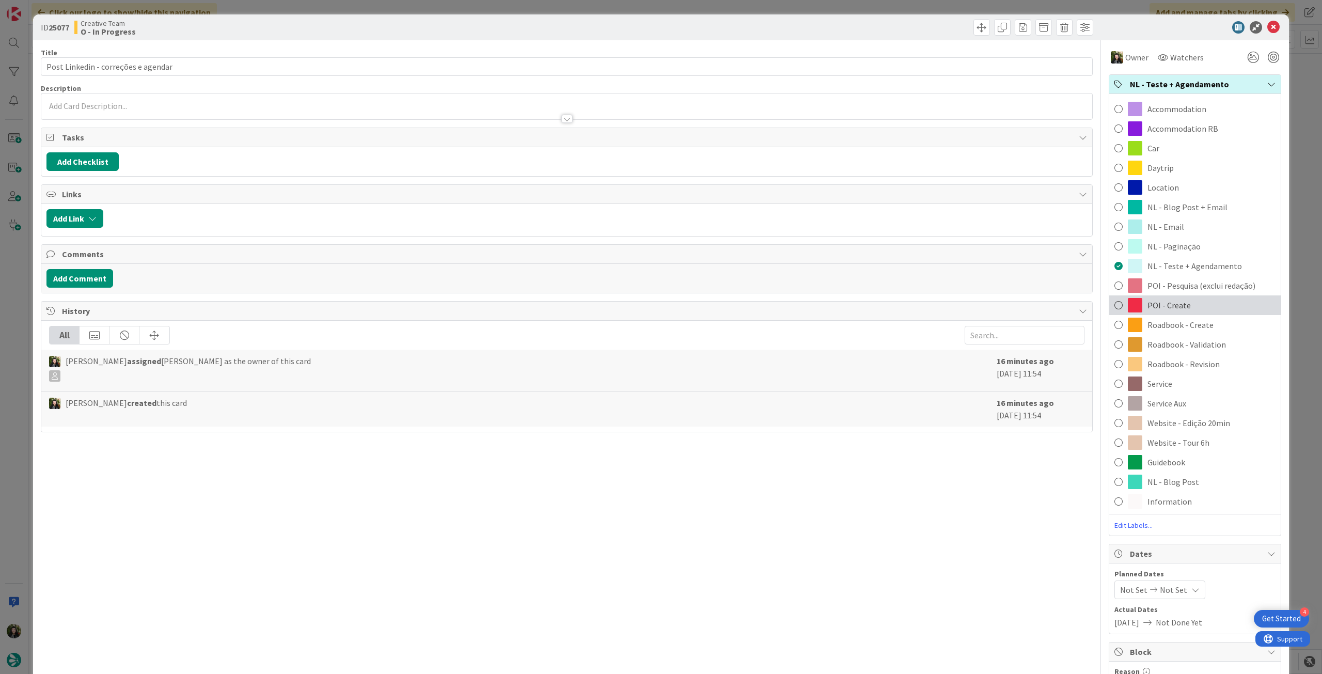
click at [1193, 301] on div "POI - Create" at bounding box center [1196, 305] width 172 height 20
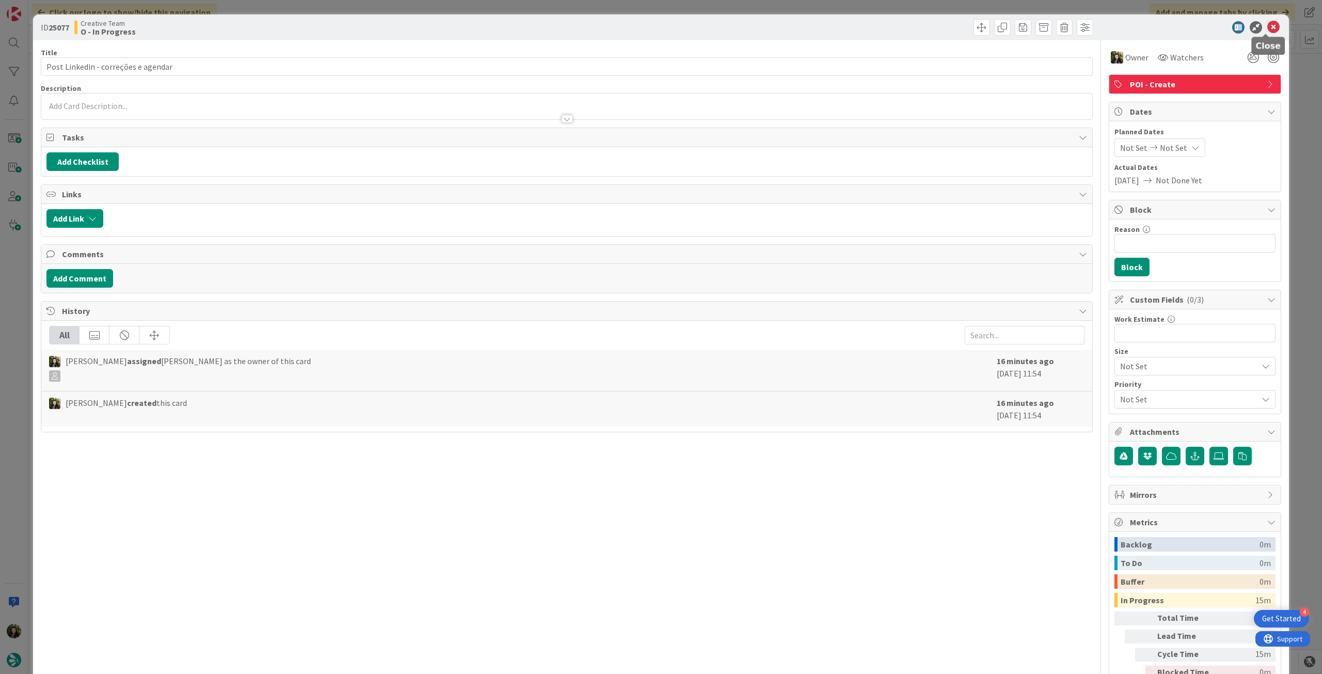
click at [1268, 28] on icon at bounding box center [1274, 27] width 12 height 12
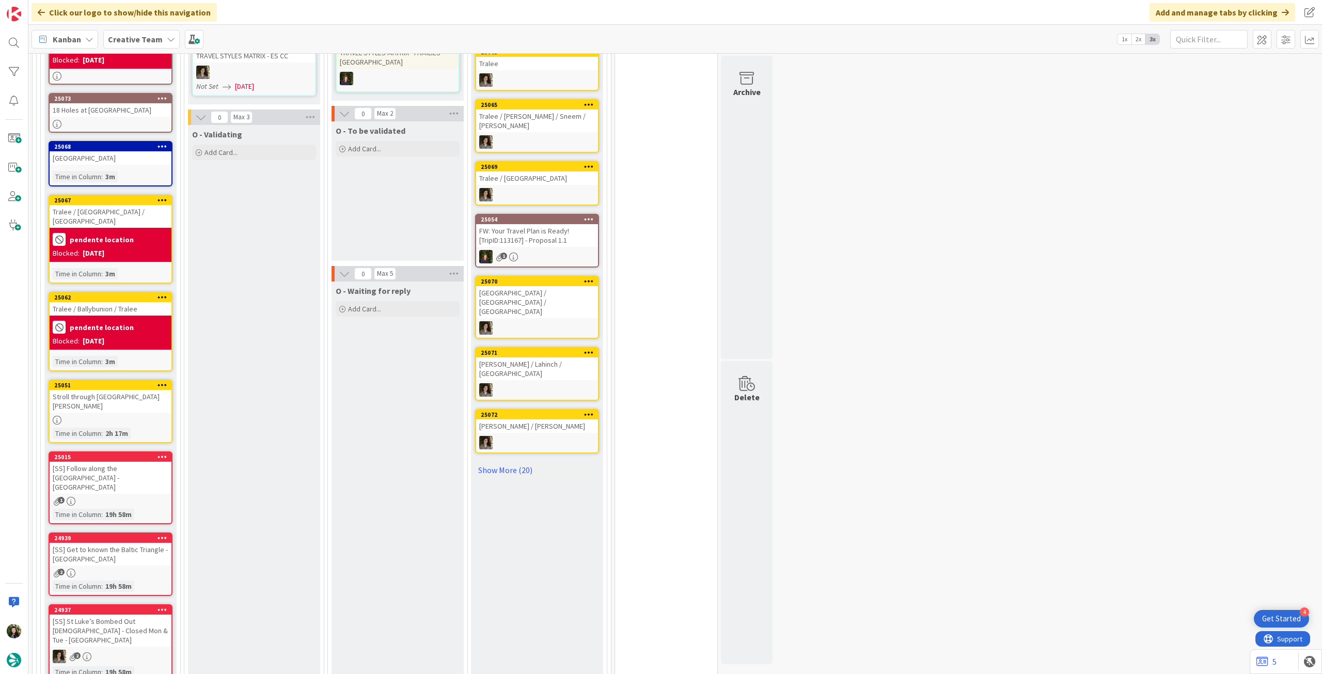
scroll to position [207, 0]
